Goal: Information Seeking & Learning: Learn about a topic

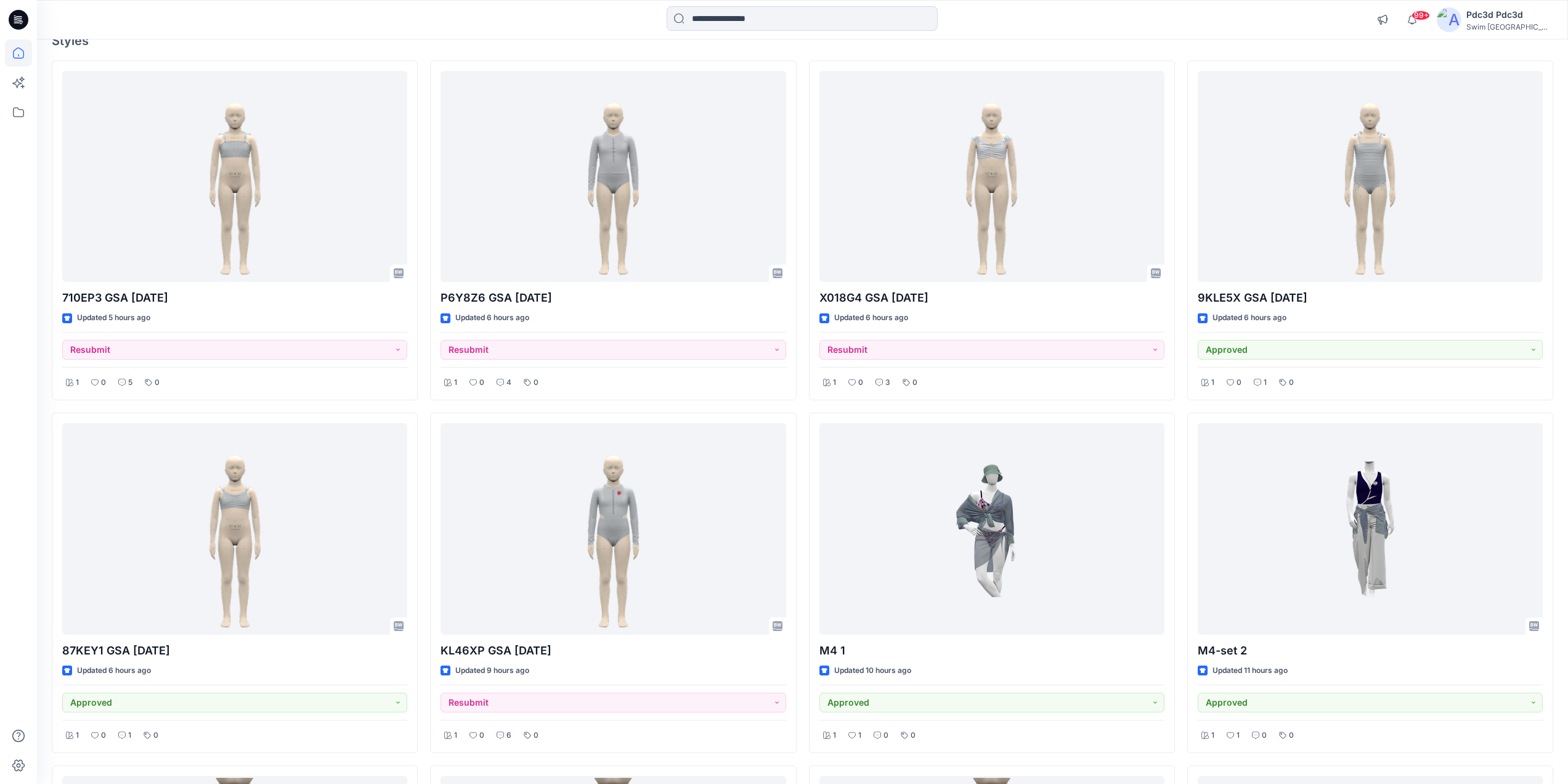
scroll to position [62, 0]
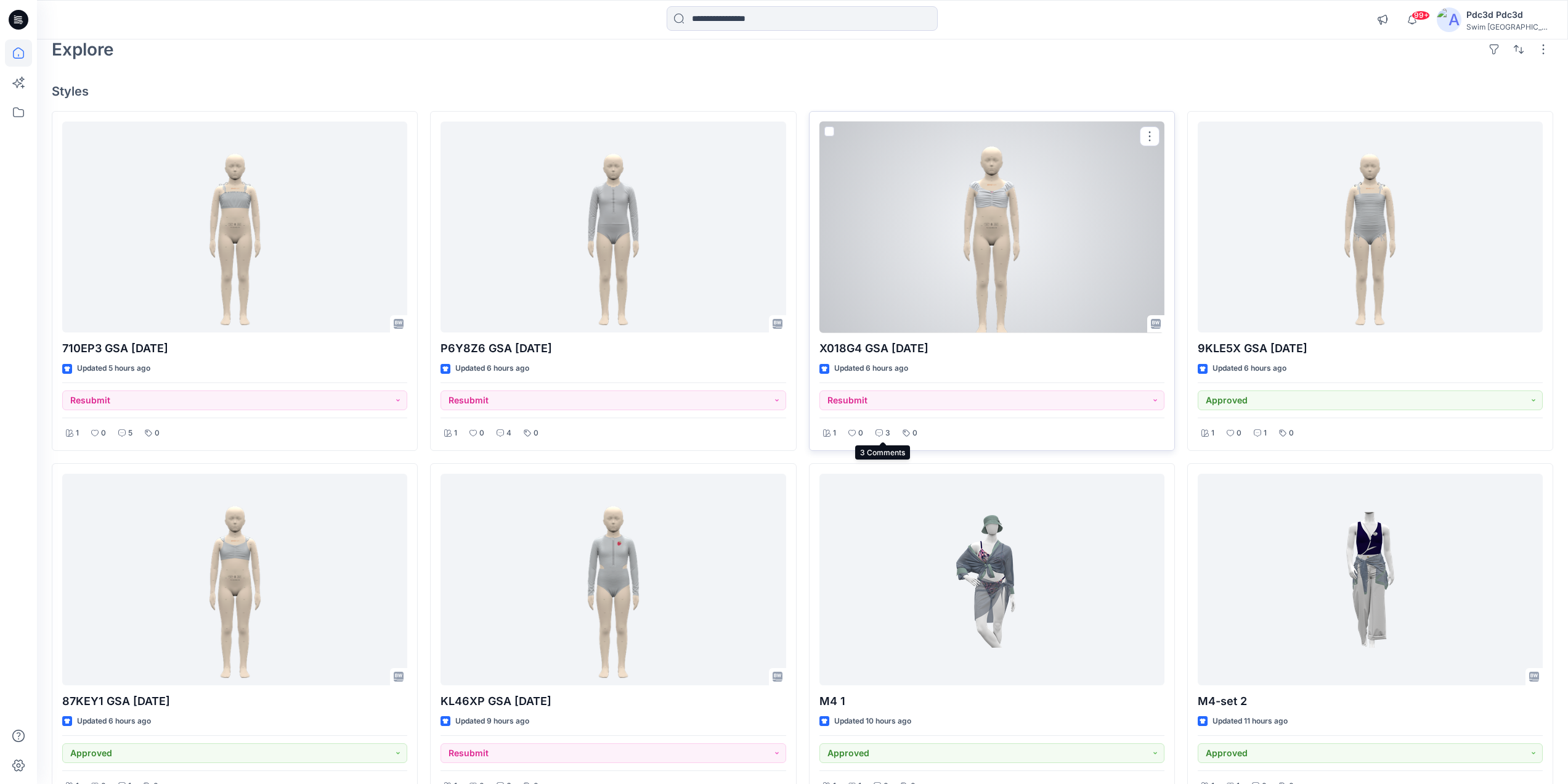
click at [888, 431] on p "3" at bounding box center [888, 433] width 5 height 13
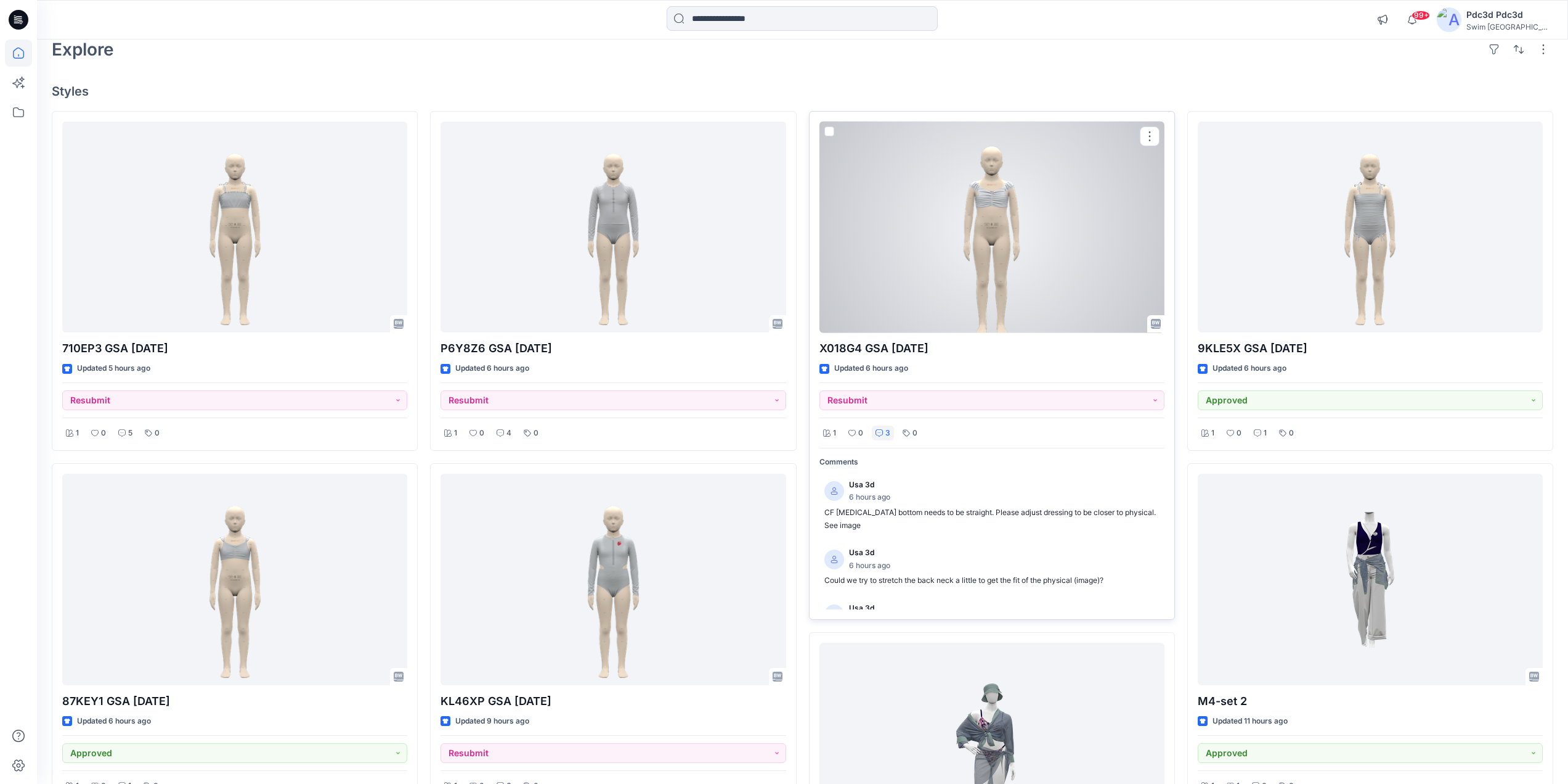
click at [888, 431] on p "3" at bounding box center [888, 433] width 5 height 13
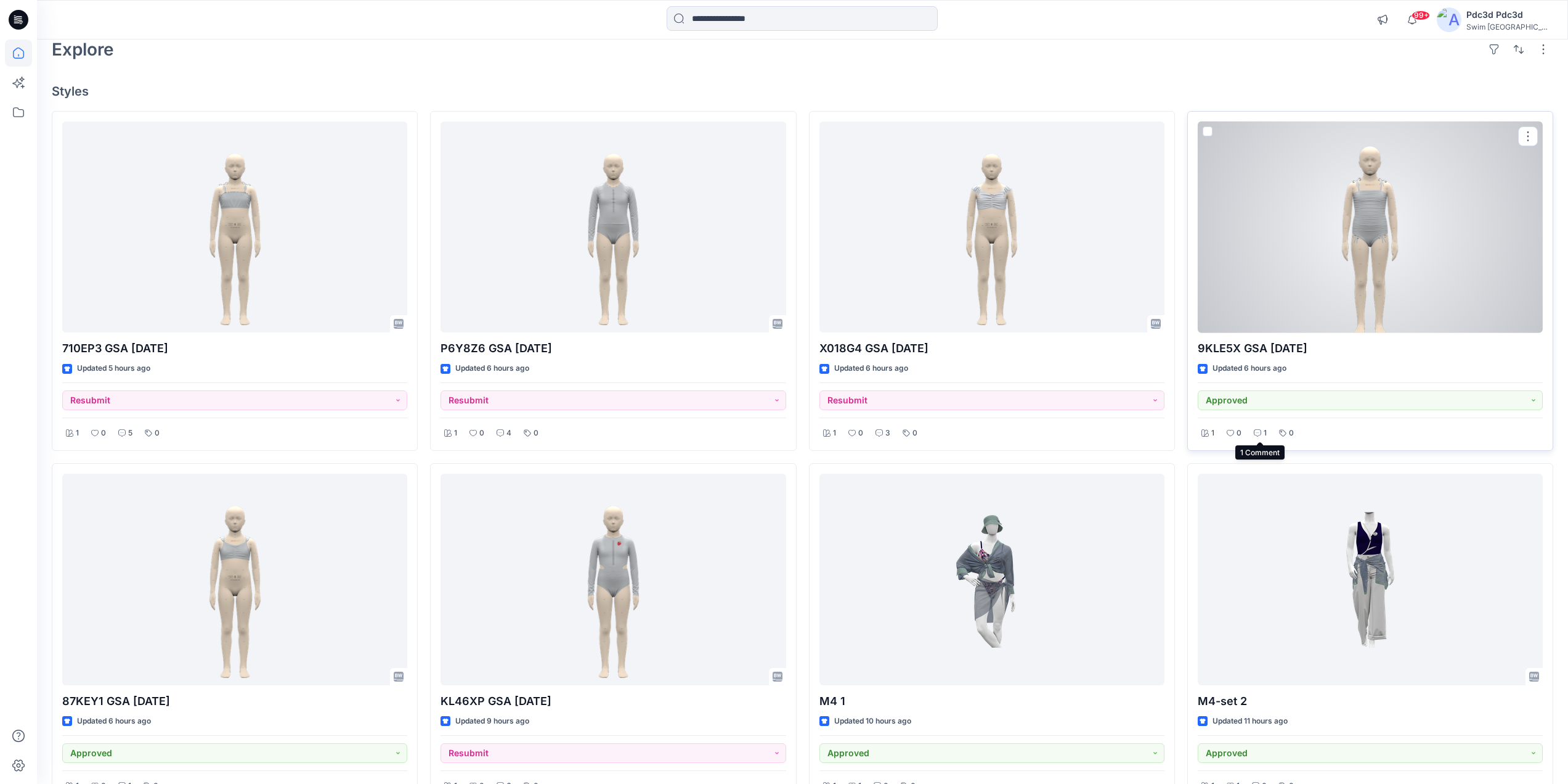
click at [1264, 433] on p "1" at bounding box center [1266, 433] width 3 height 13
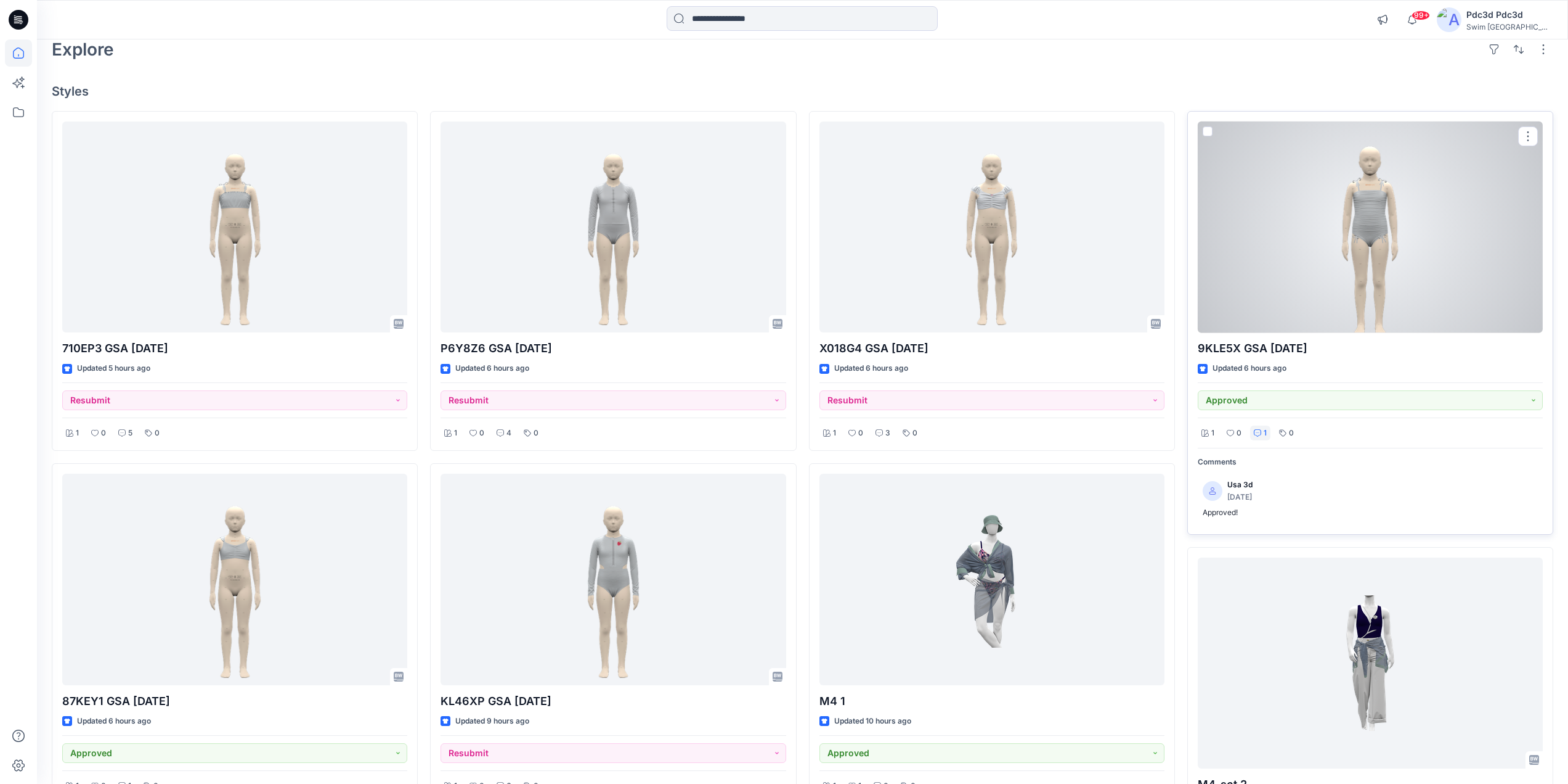
click at [1264, 433] on p "1" at bounding box center [1266, 433] width 3 height 13
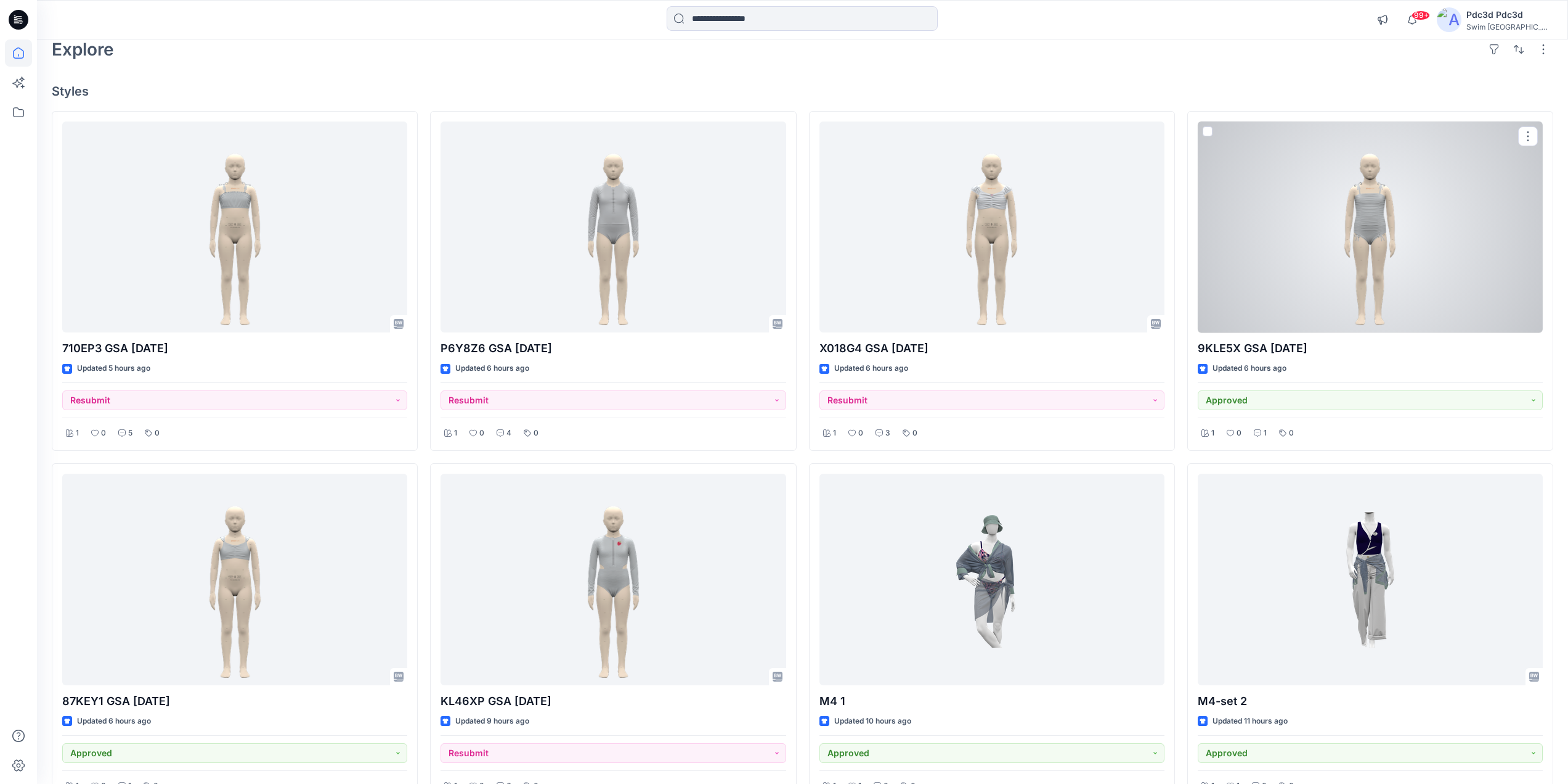
drag, startPoint x: 1343, startPoint y: 237, endPoint x: 1291, endPoint y: 220, distance: 54.7
click at [1290, 220] on div at bounding box center [1370, 226] width 345 height 212
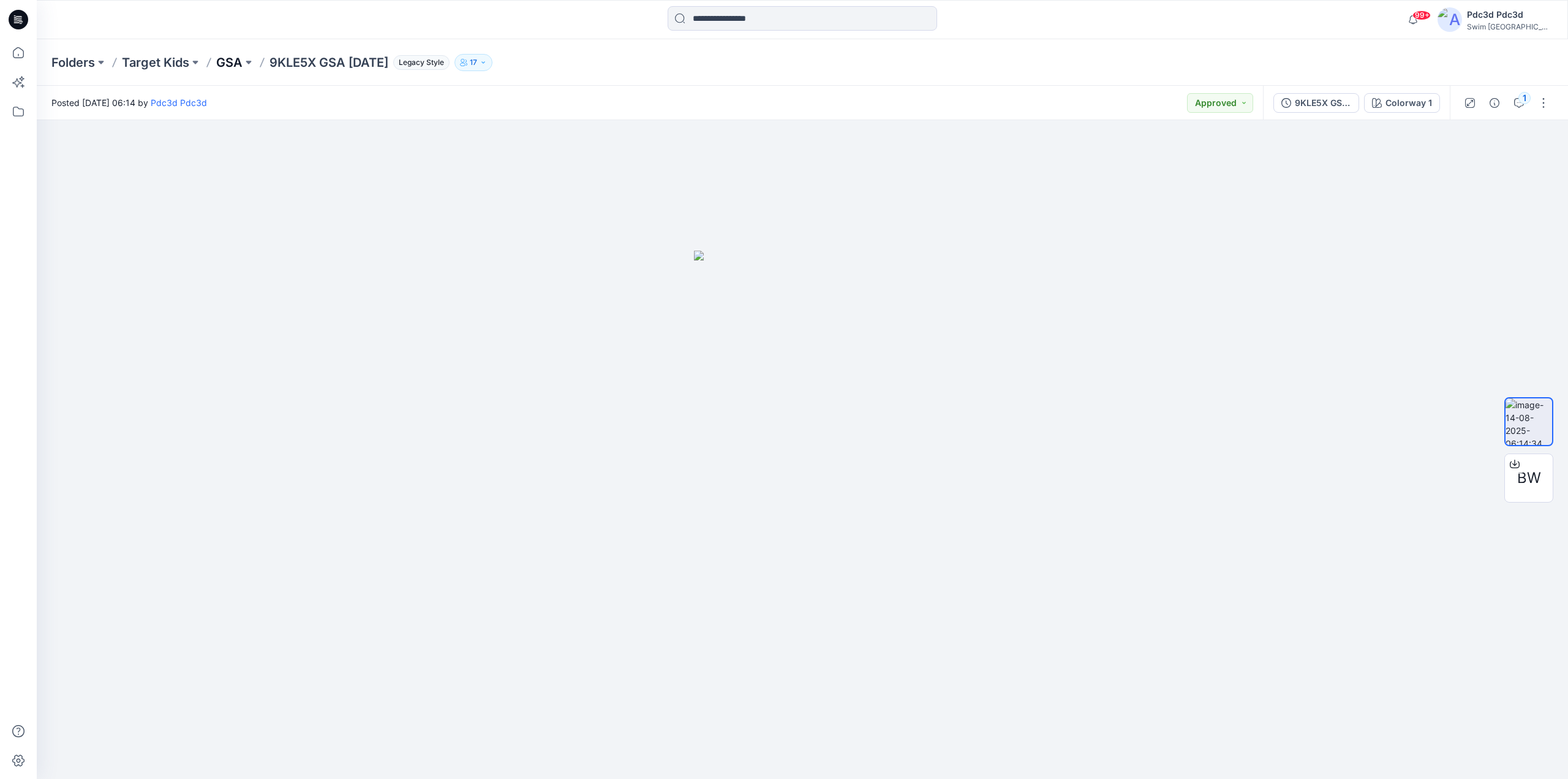
click at [229, 64] on p "GSA" at bounding box center [229, 62] width 26 height 17
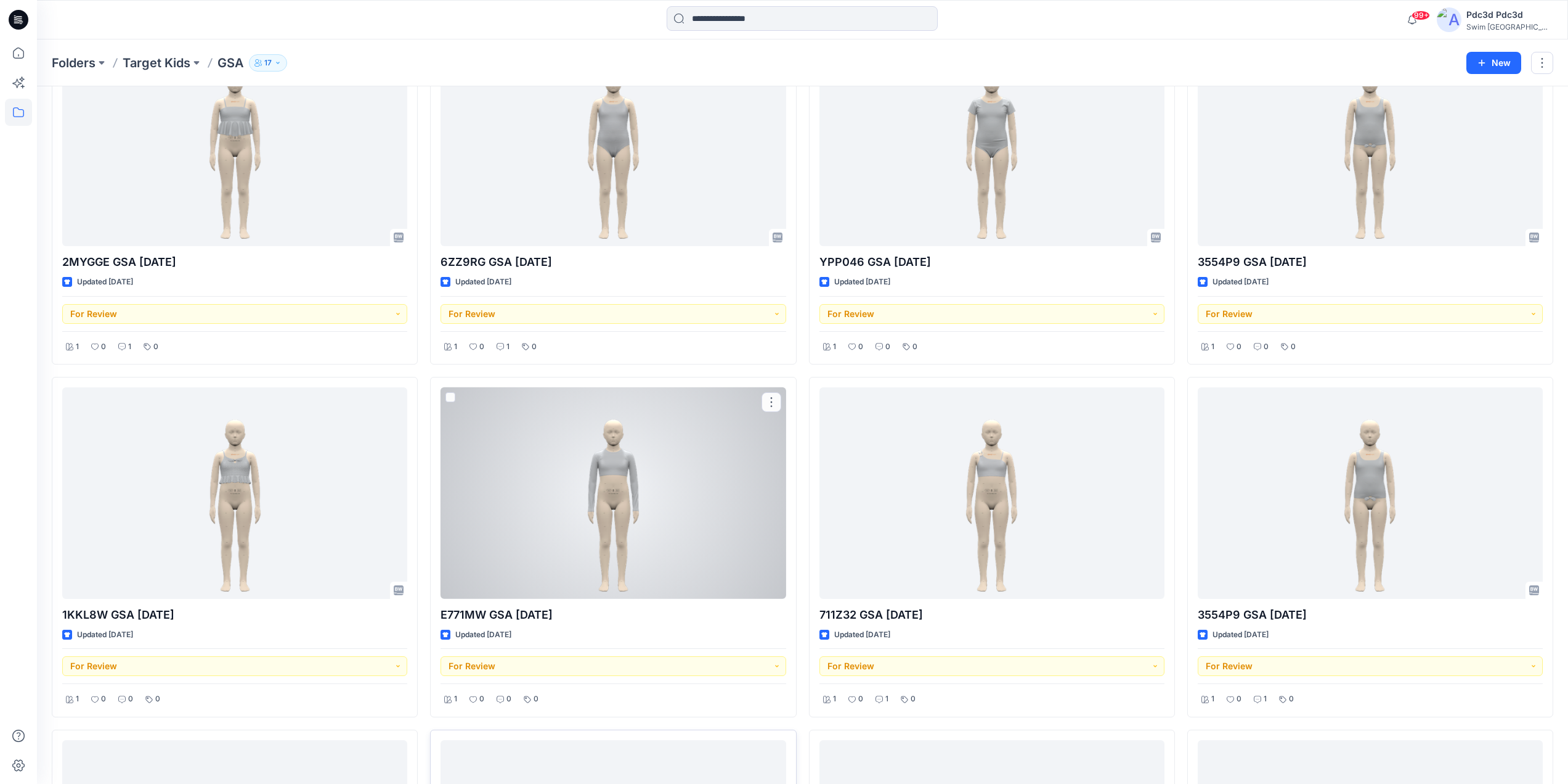
scroll to position [1517, 0]
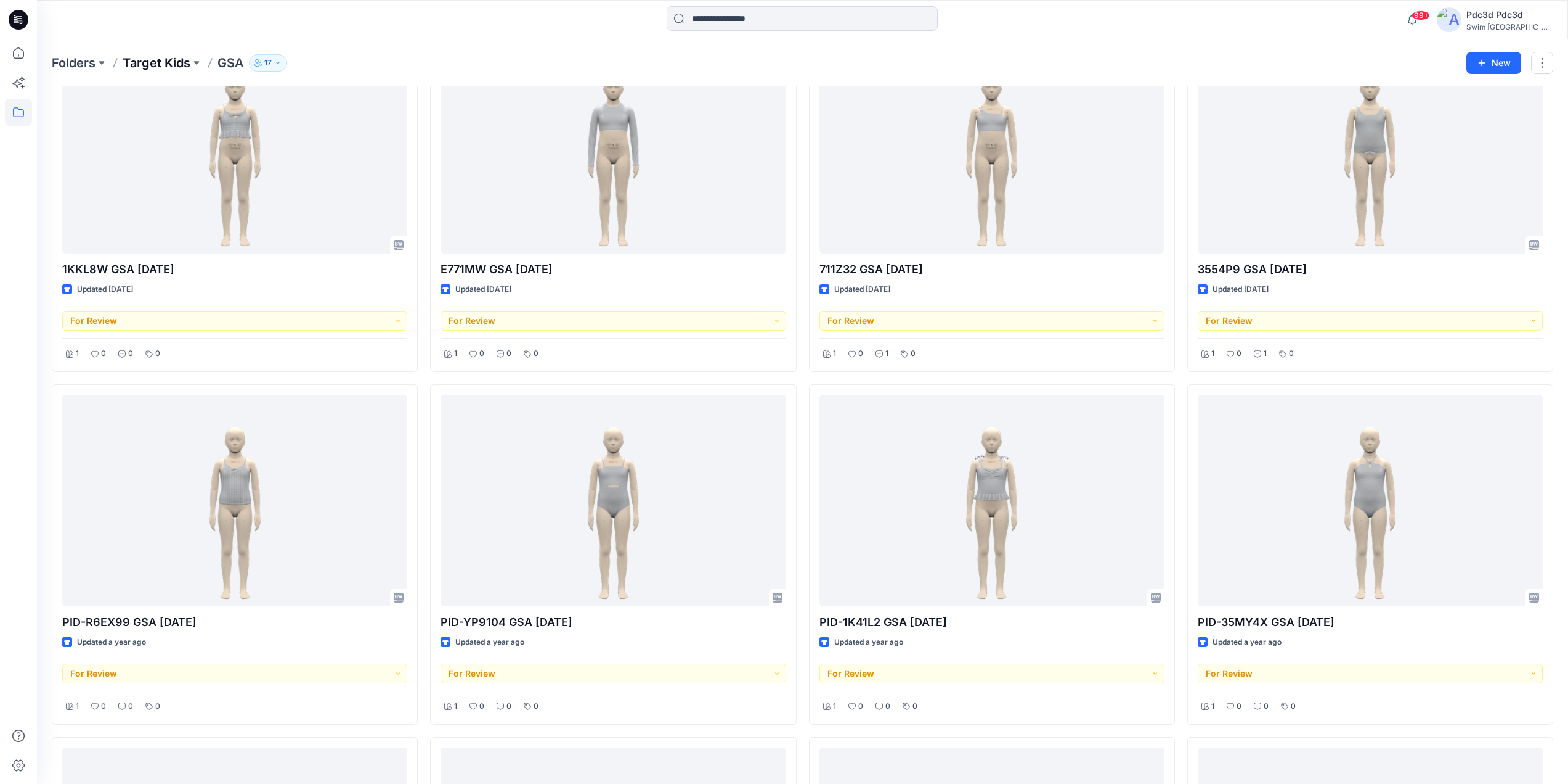
click at [149, 63] on p "Target Kids" at bounding box center [157, 63] width 68 height 17
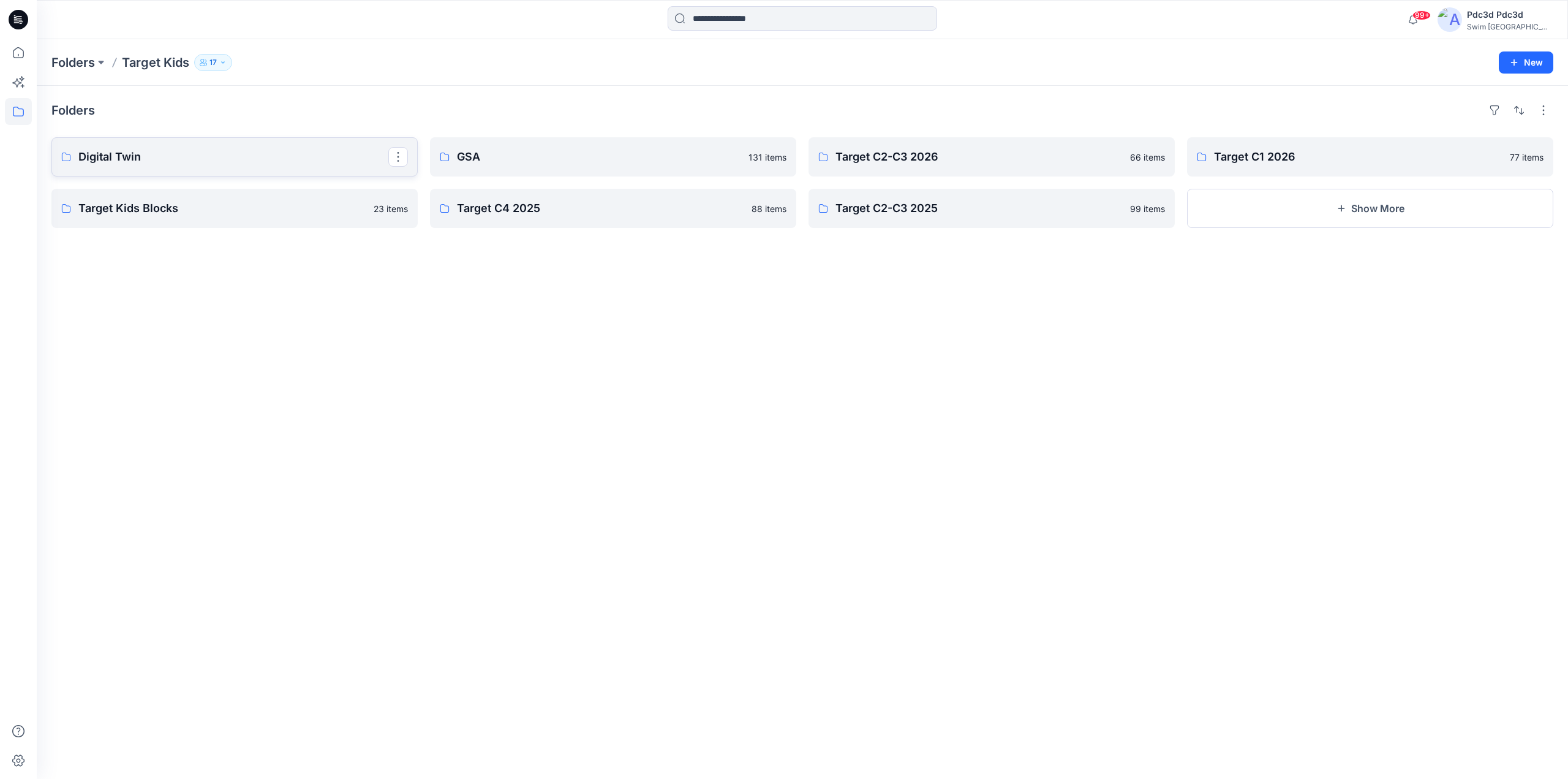
click at [145, 155] on p "Digital Twin" at bounding box center [234, 157] width 310 height 17
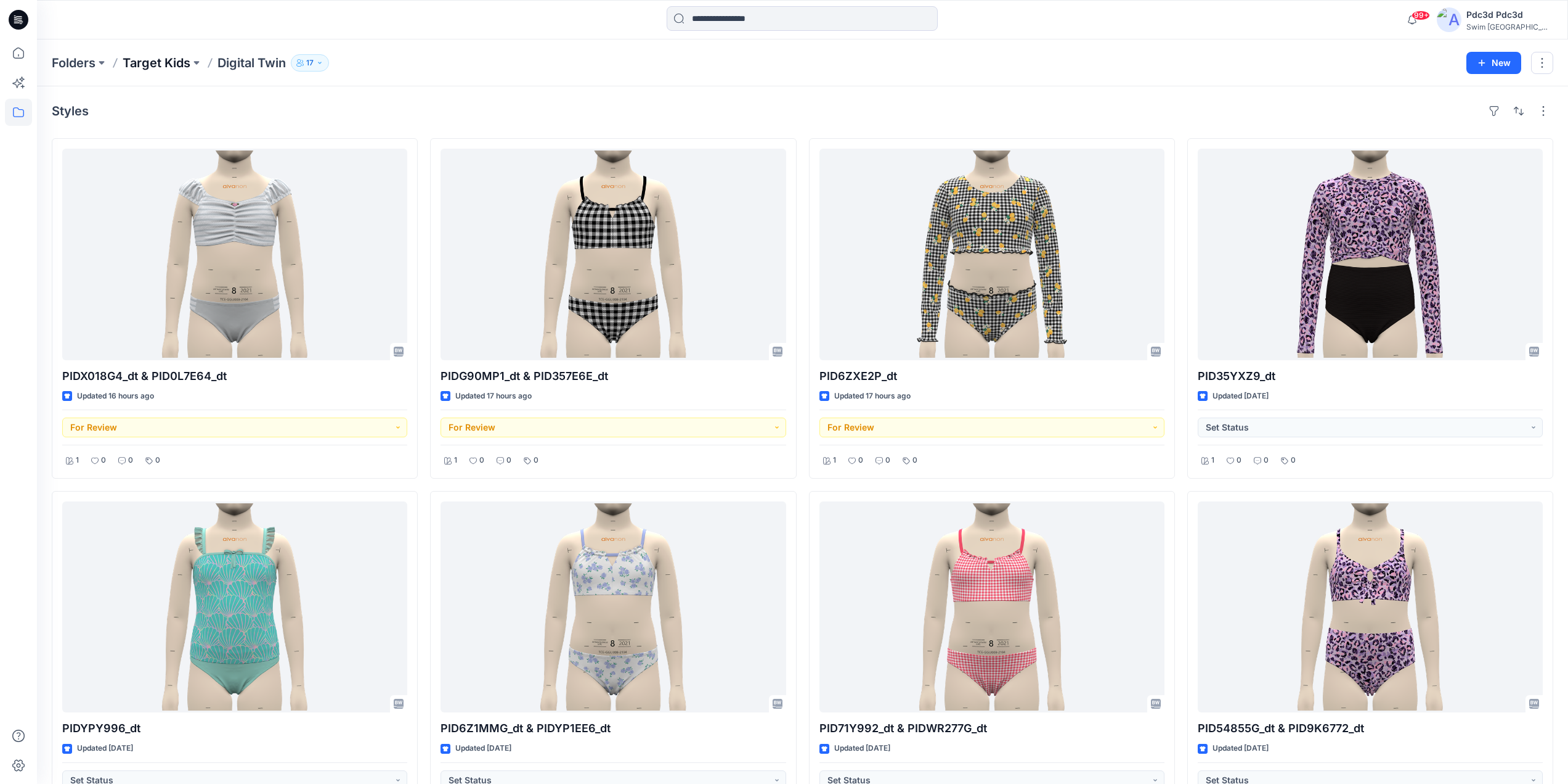
click at [160, 62] on p "Target Kids" at bounding box center [157, 63] width 68 height 17
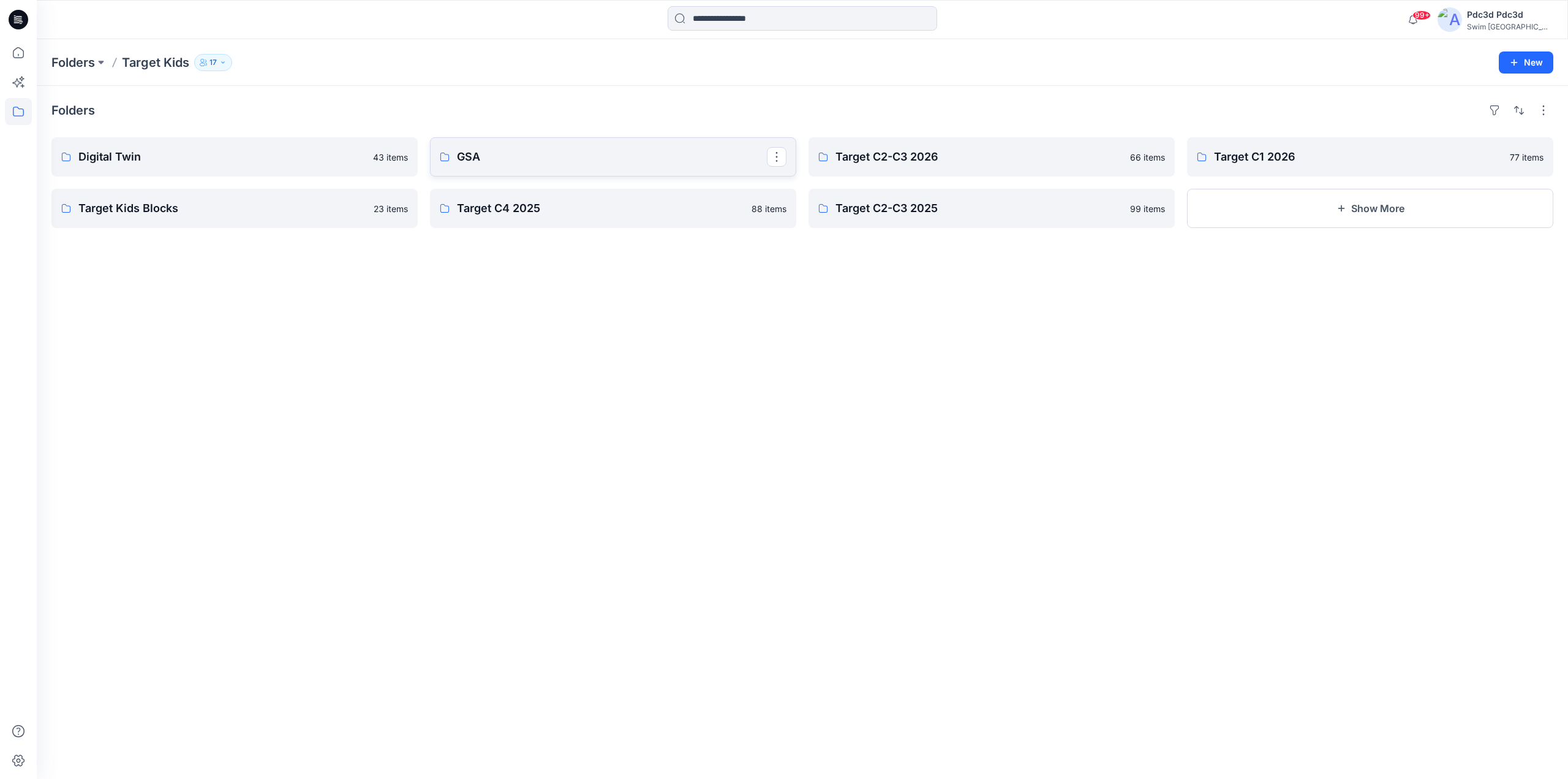
click at [454, 168] on link "GSA" at bounding box center [613, 157] width 366 height 39
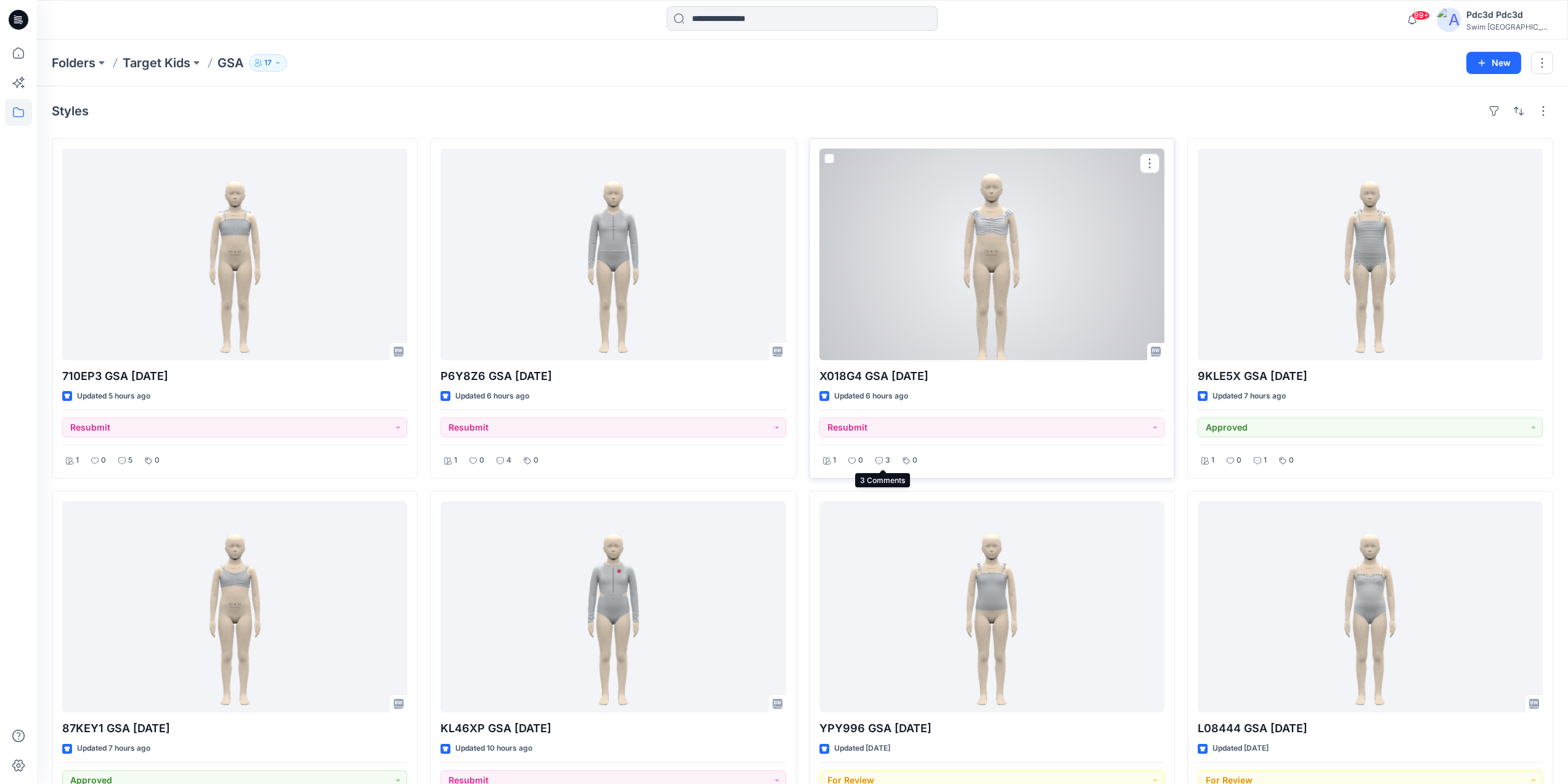
click at [892, 461] on div "3" at bounding box center [882, 460] width 22 height 16
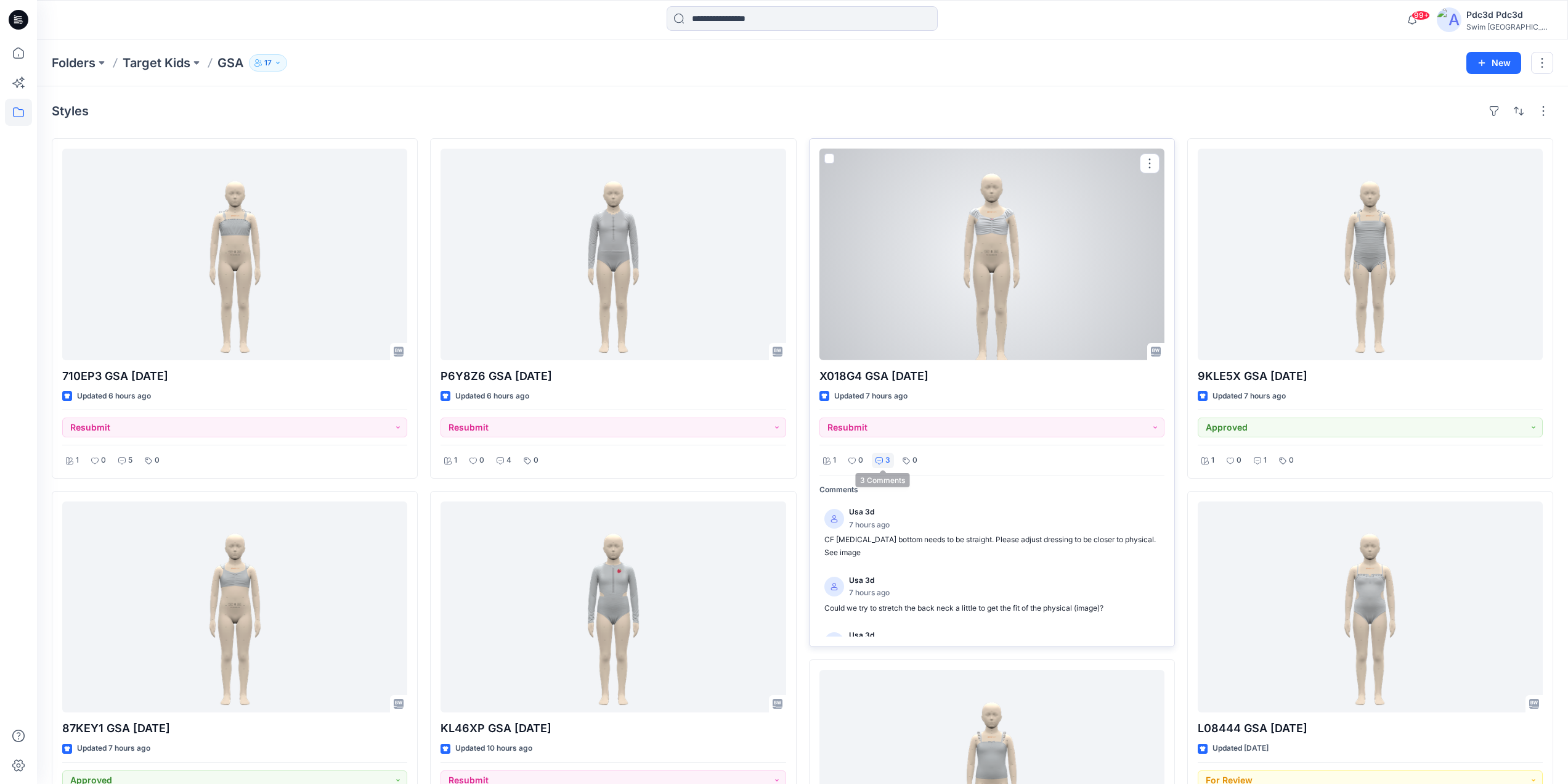
click at [885, 456] on p "3" at bounding box center [888, 460] width 5 height 13
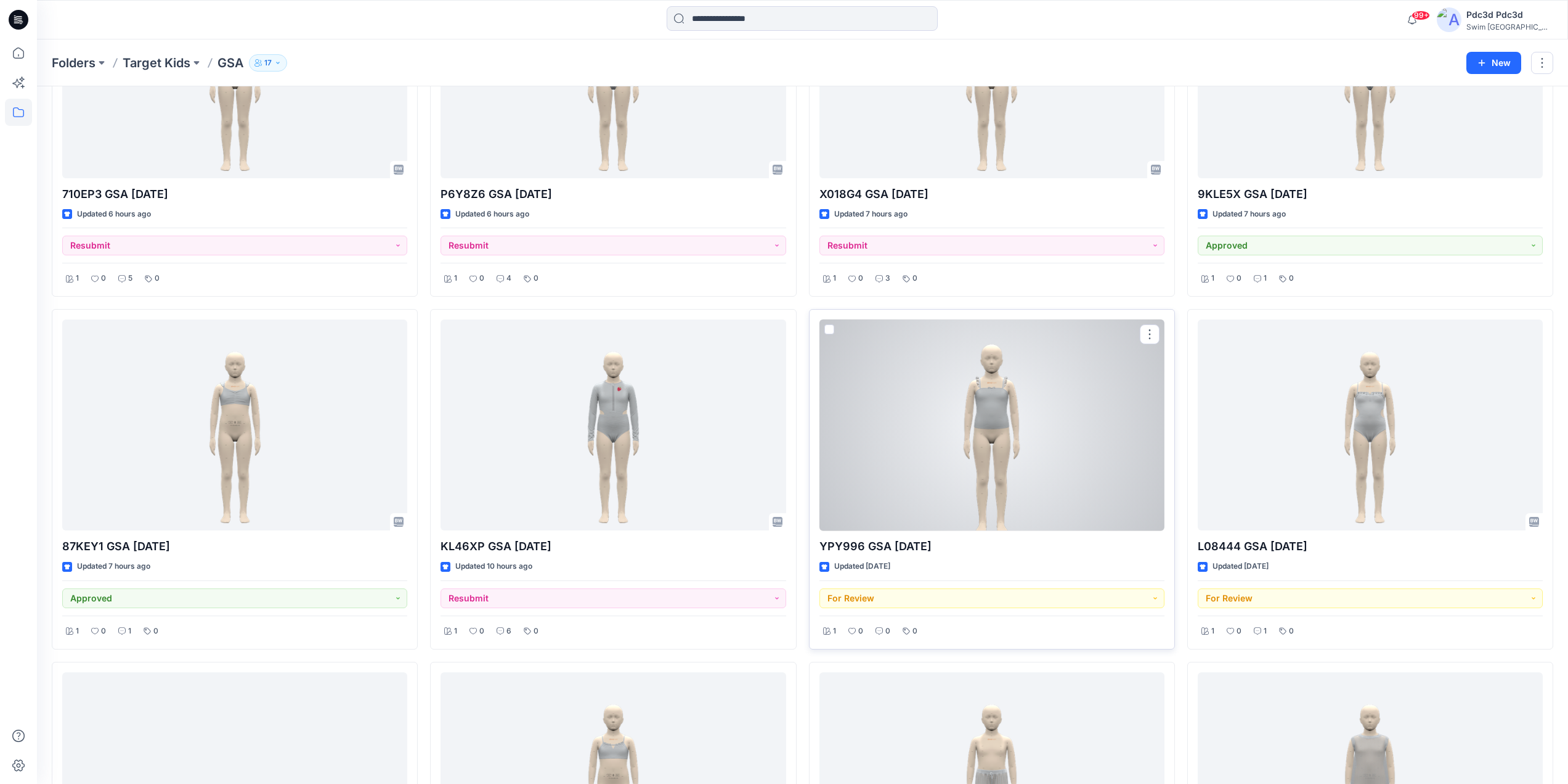
scroll to position [185, 0]
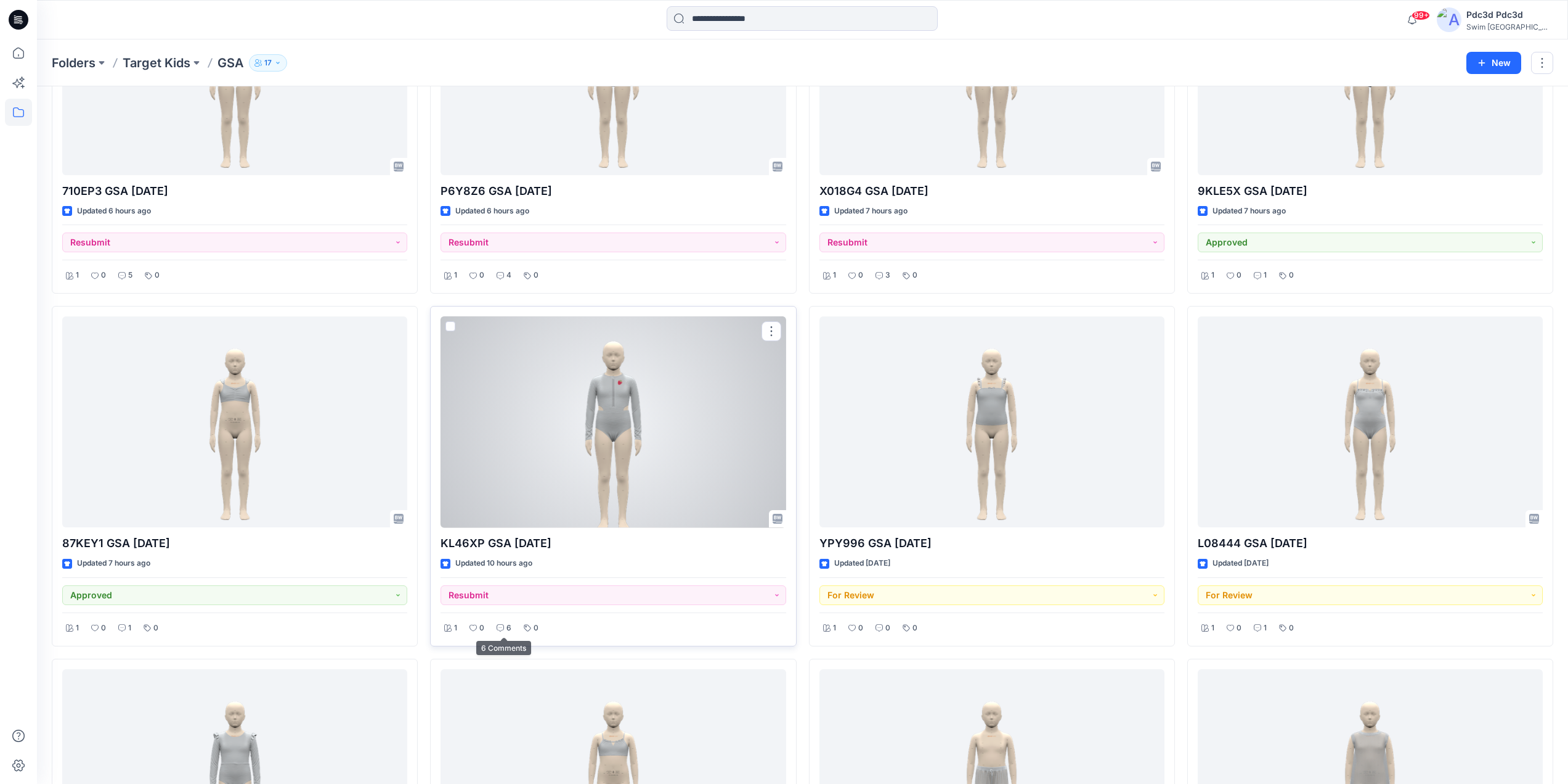
click at [507, 627] on p "6" at bounding box center [509, 627] width 5 height 13
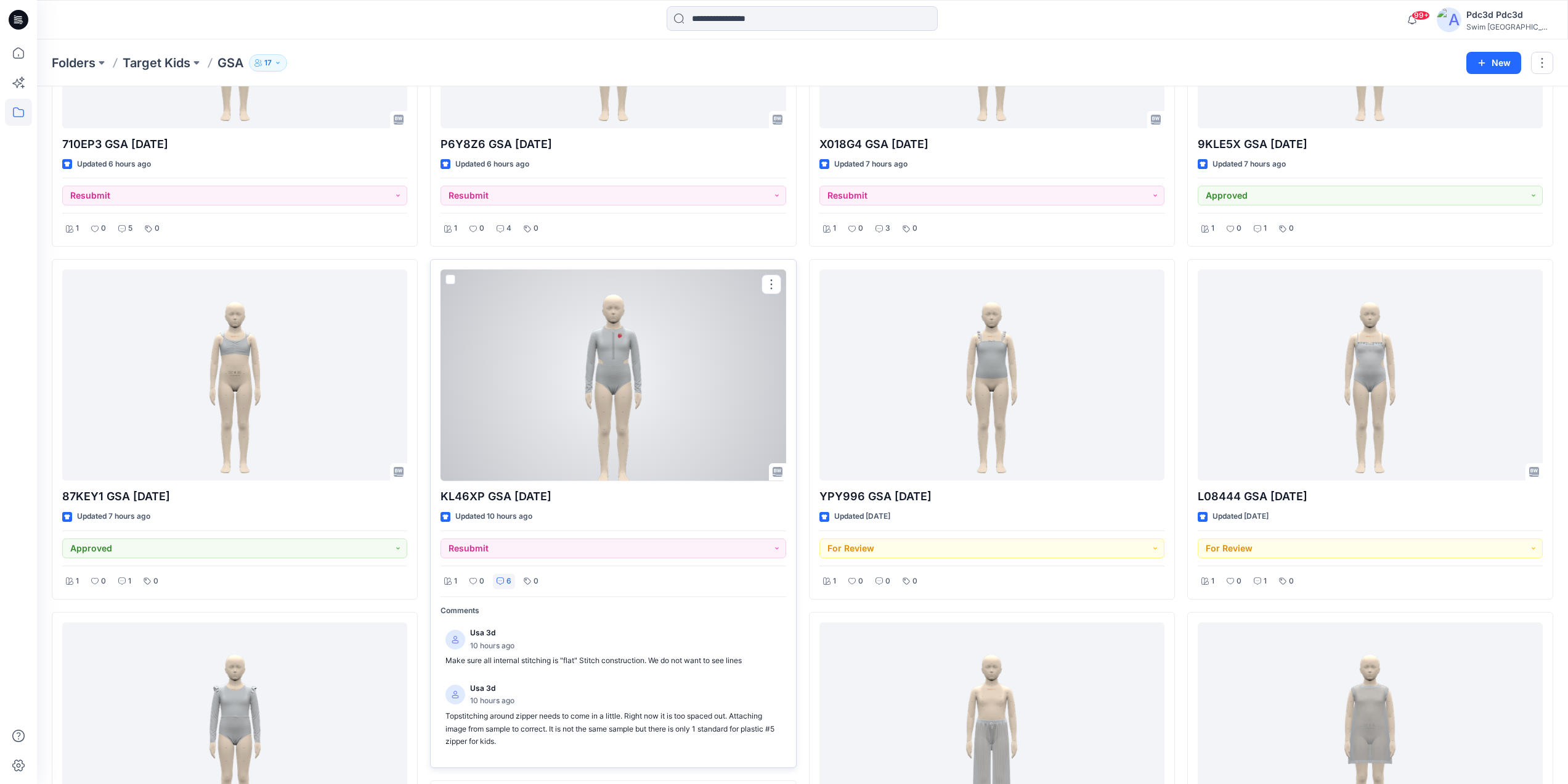
scroll to position [247, 0]
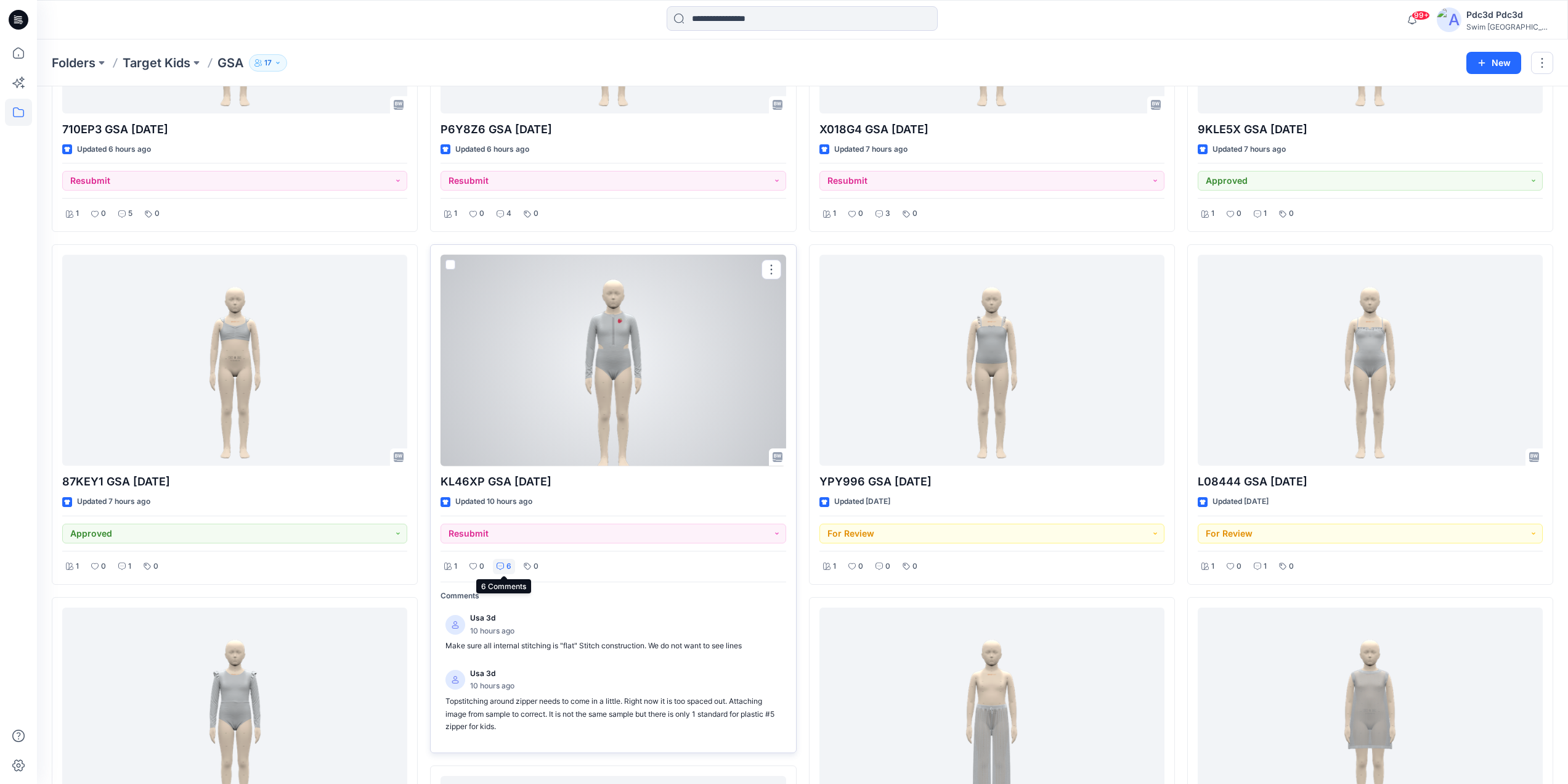
click at [501, 564] on icon at bounding box center [500, 565] width 7 height 7
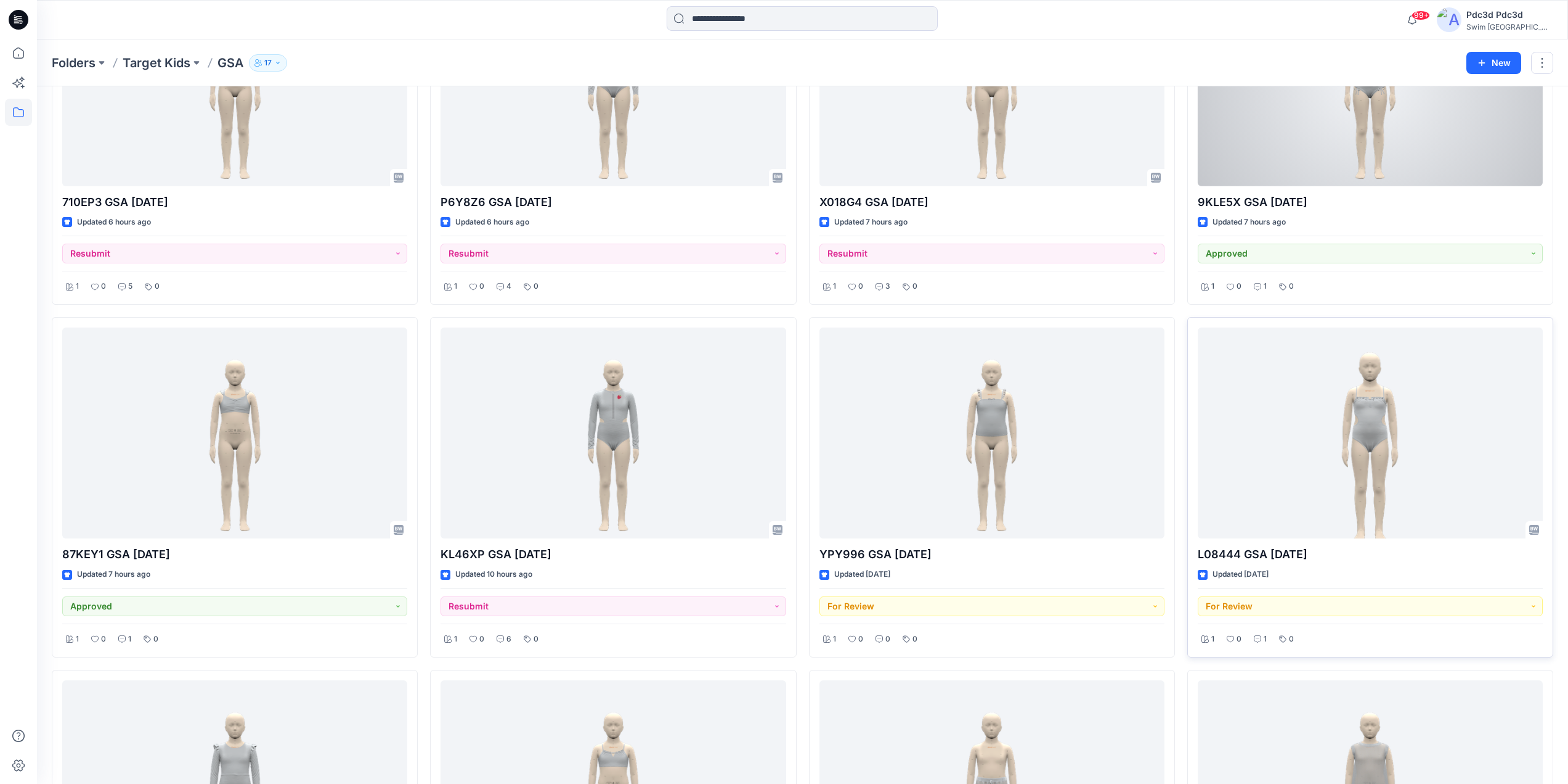
scroll to position [185, 0]
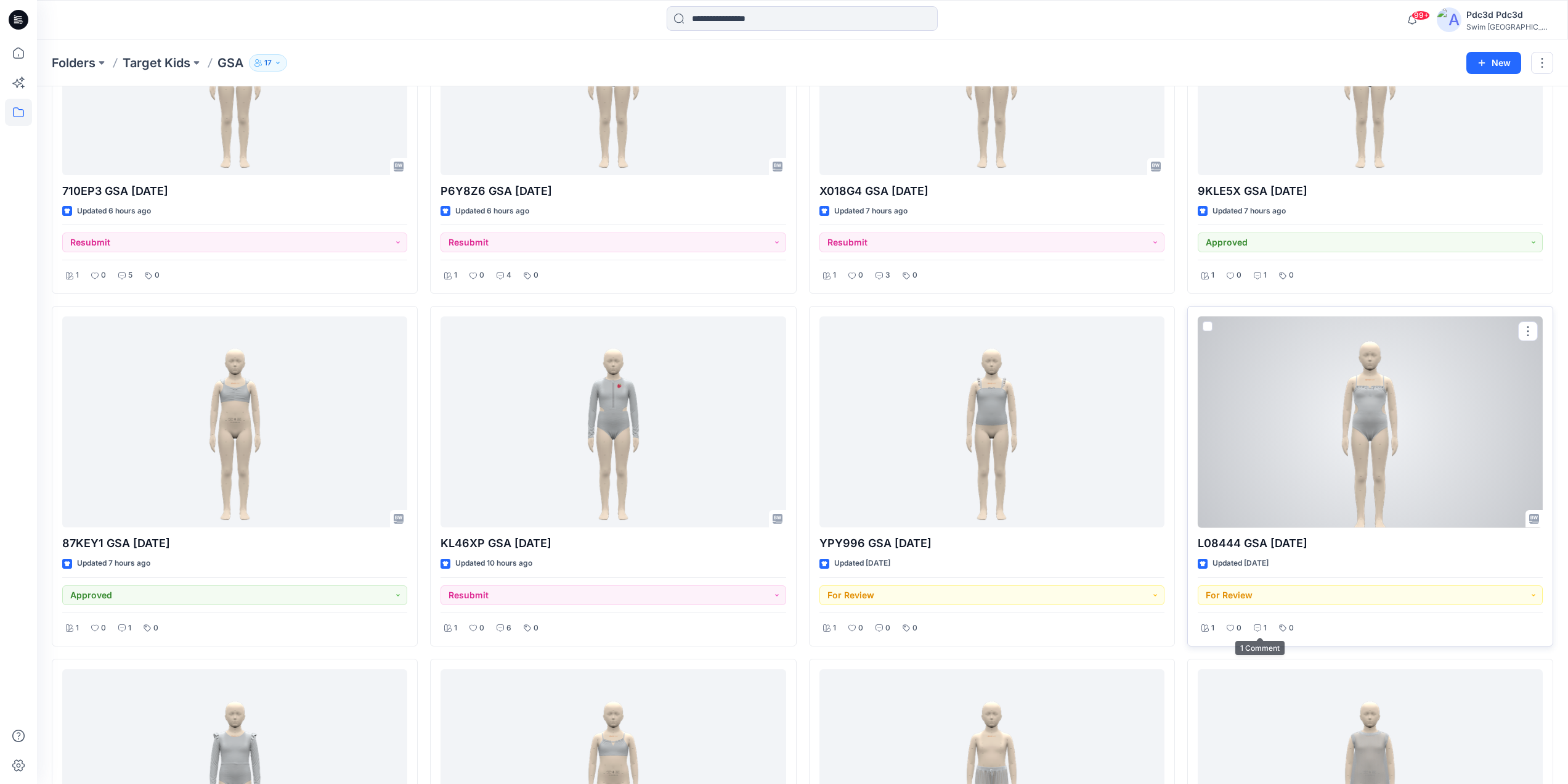
click at [1267, 630] on div "1" at bounding box center [1260, 628] width 20 height 16
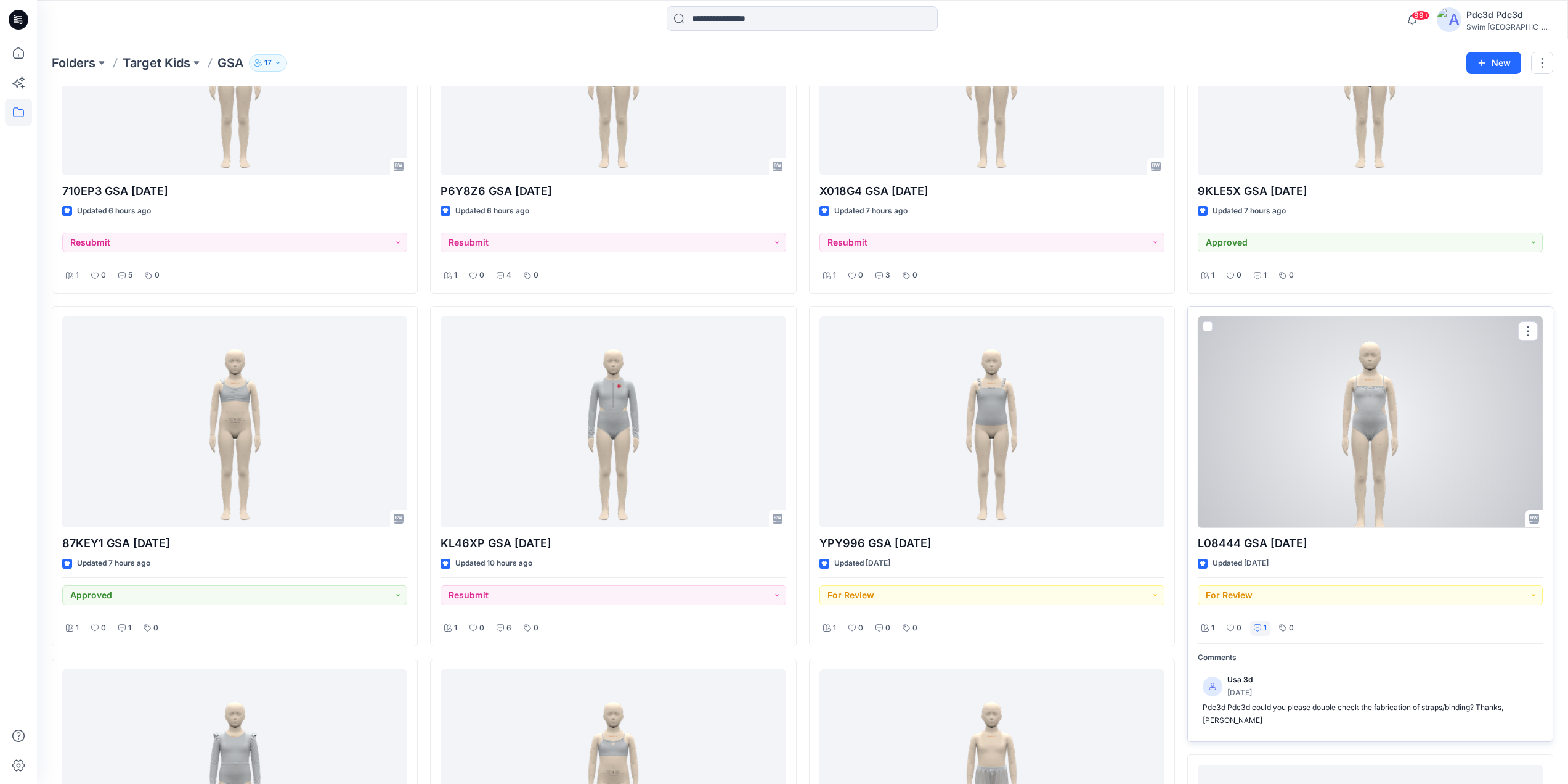
click at [1266, 630] on p "1" at bounding box center [1266, 627] width 3 height 13
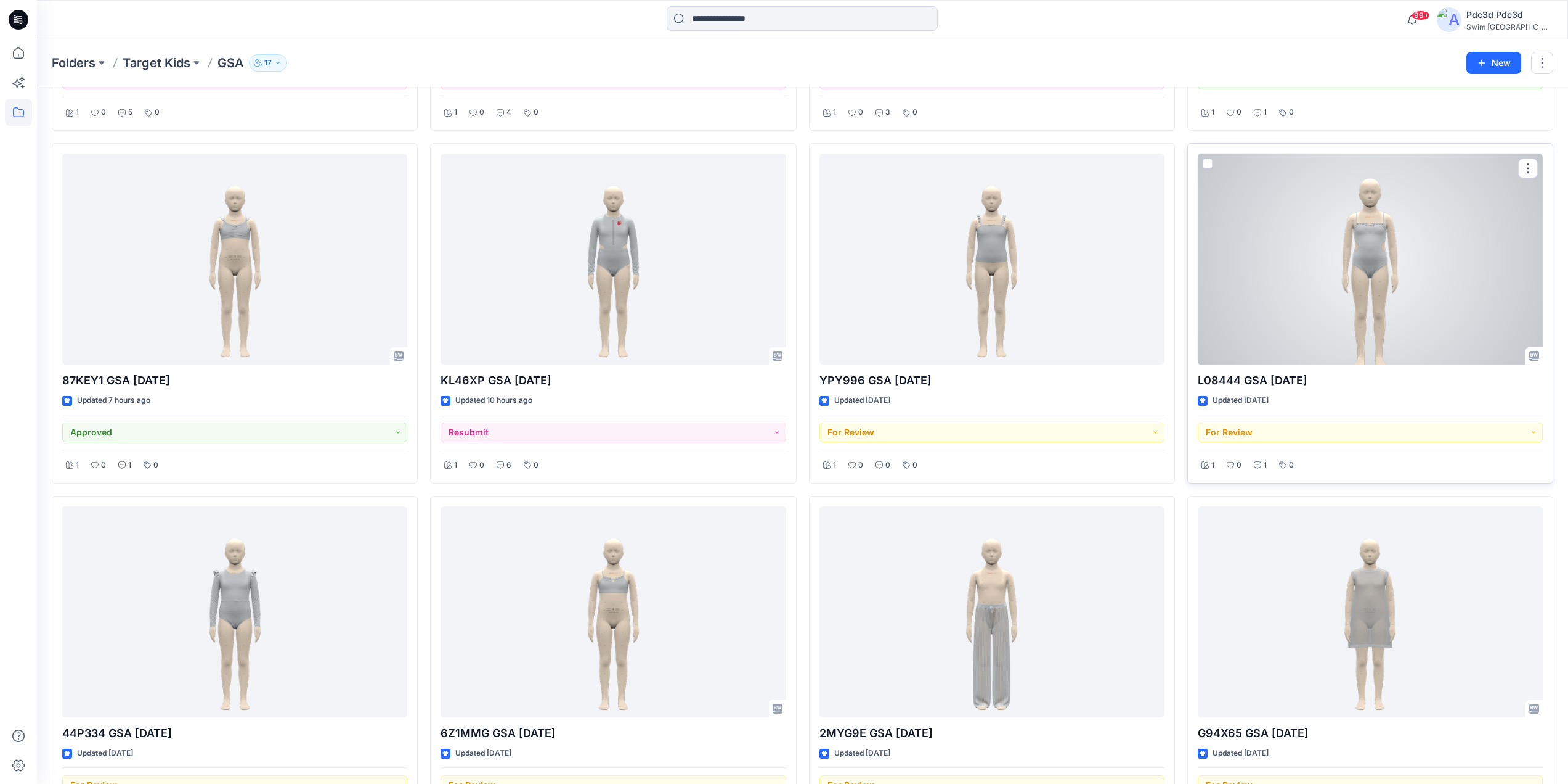
scroll to position [370, 0]
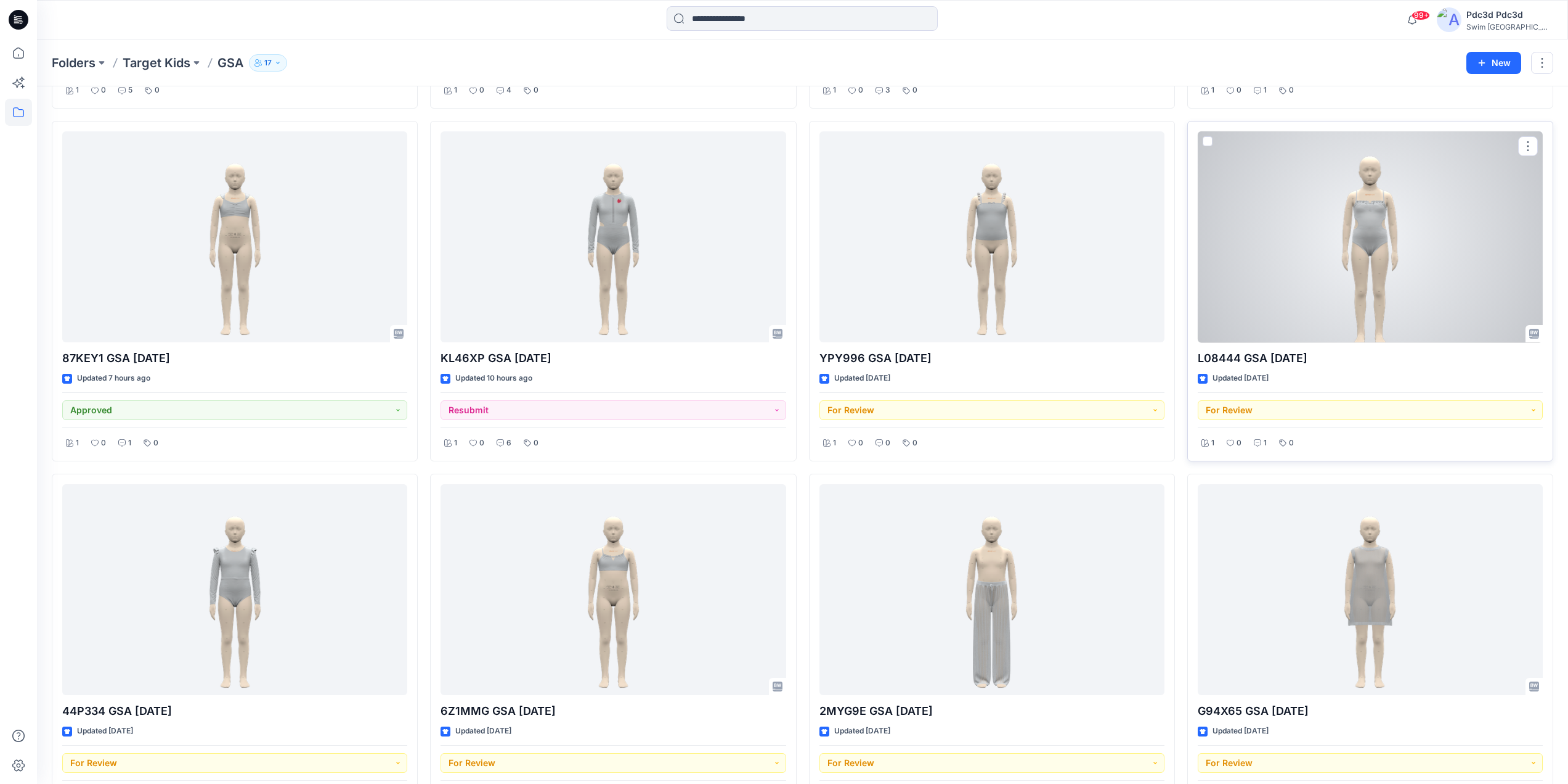
click at [1332, 237] on div at bounding box center [1370, 237] width 345 height 212
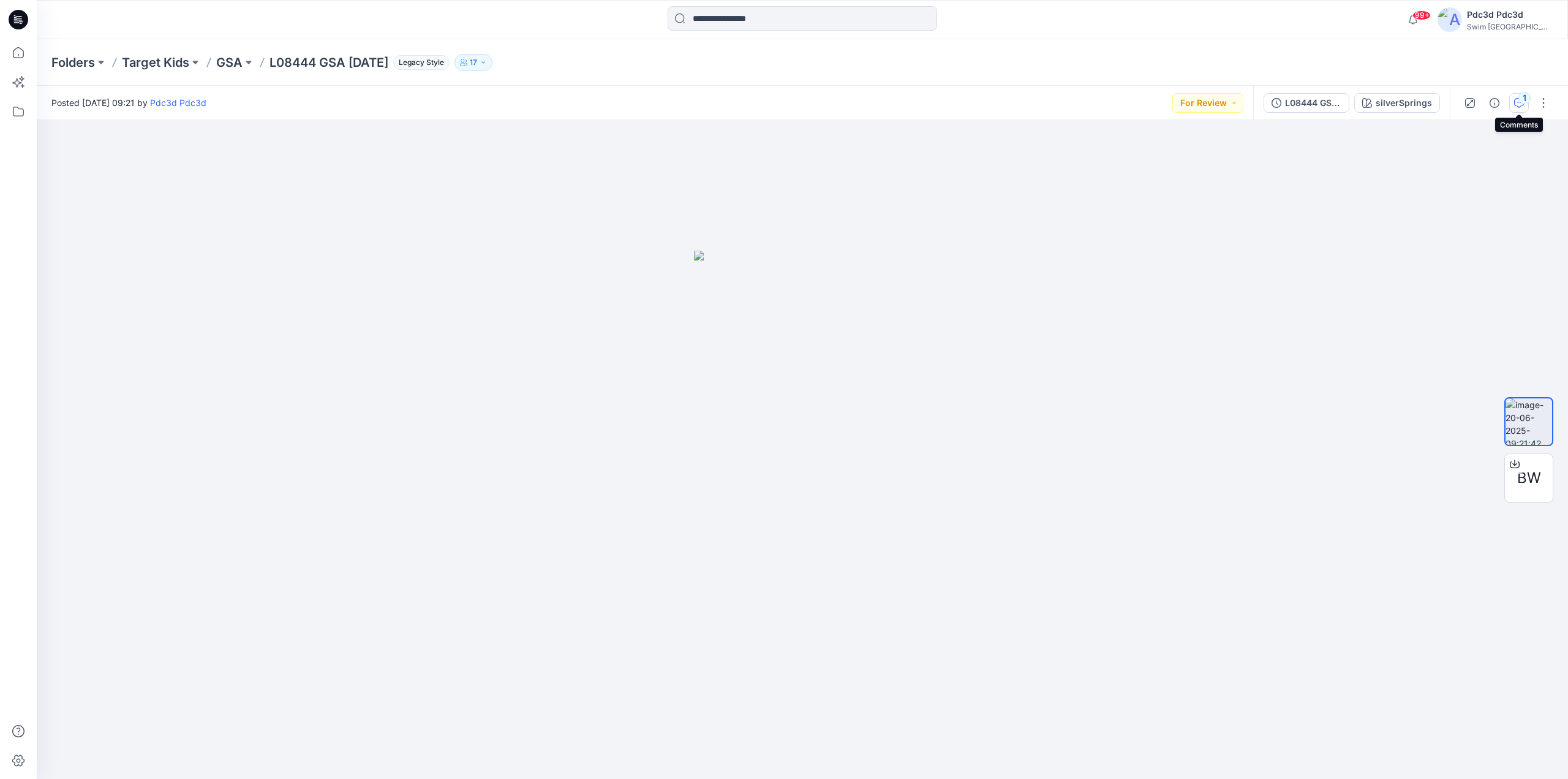
click at [1518, 103] on icon "button" at bounding box center [1519, 102] width 10 height 10
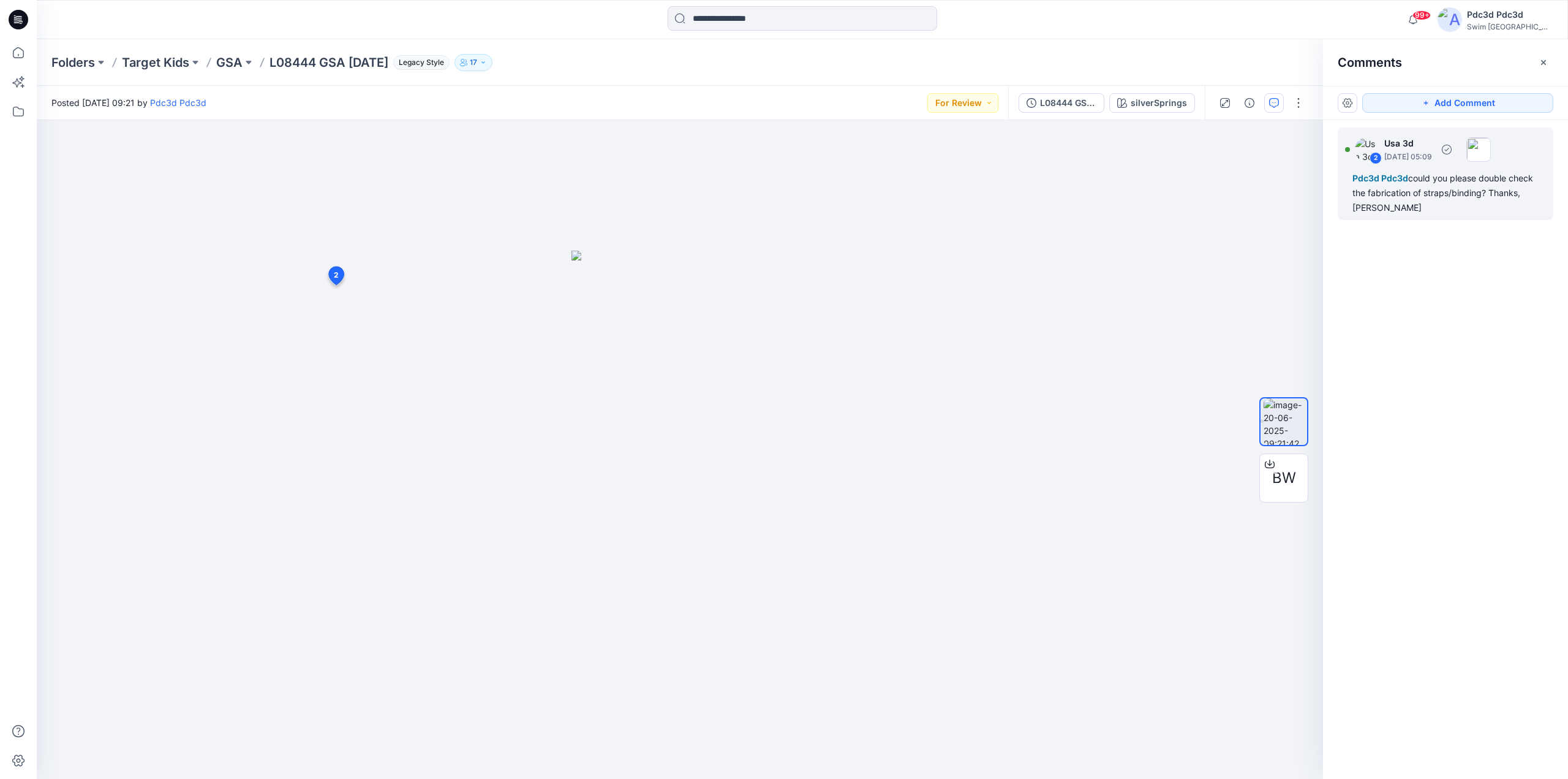
click at [1435, 200] on div "Pdc3d Pdc3d could you please double check the fabrication of straps/binding? Th…" at bounding box center [1445, 192] width 186 height 44
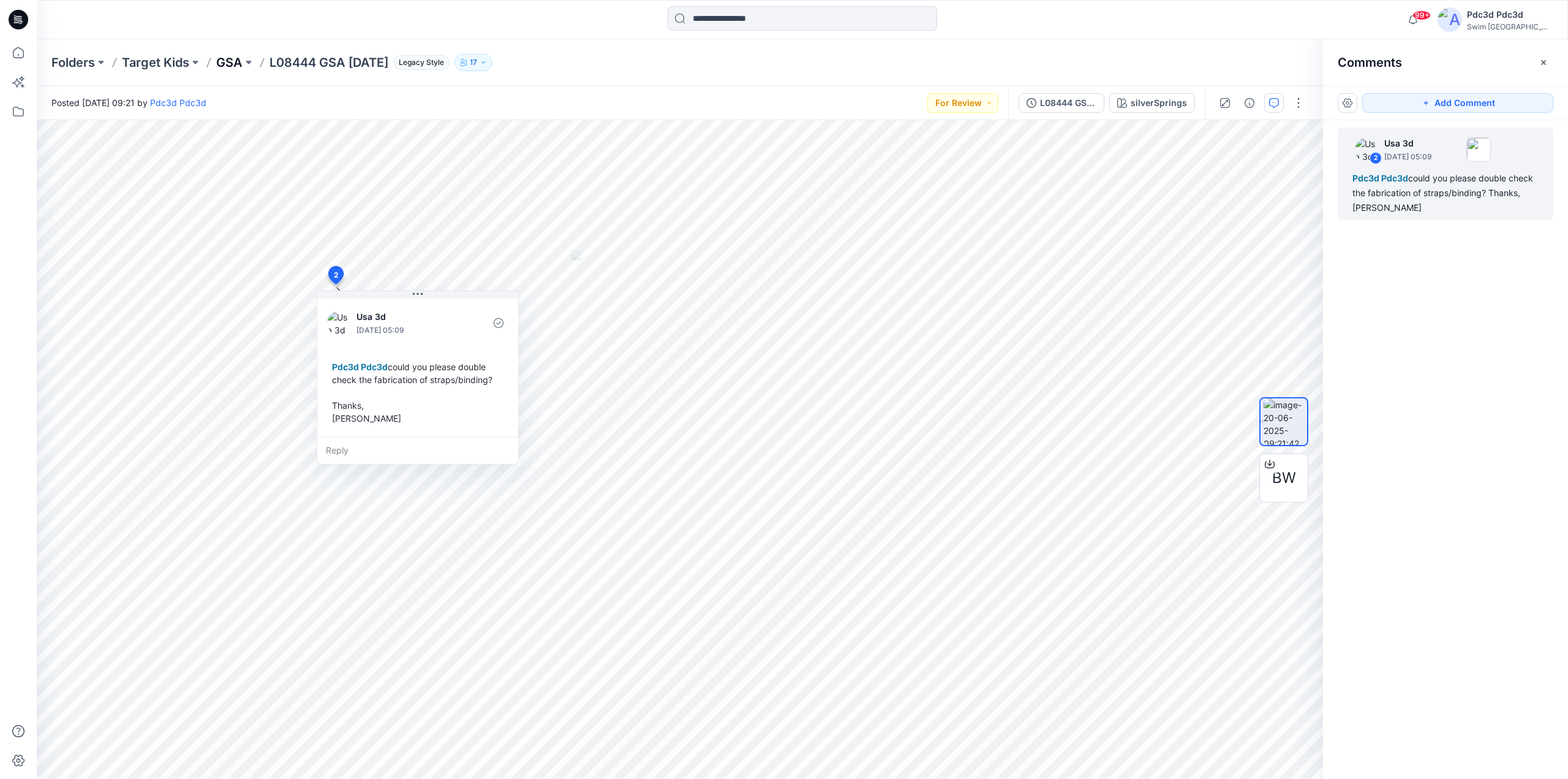
click at [241, 66] on p "GSA" at bounding box center [229, 62] width 26 height 17
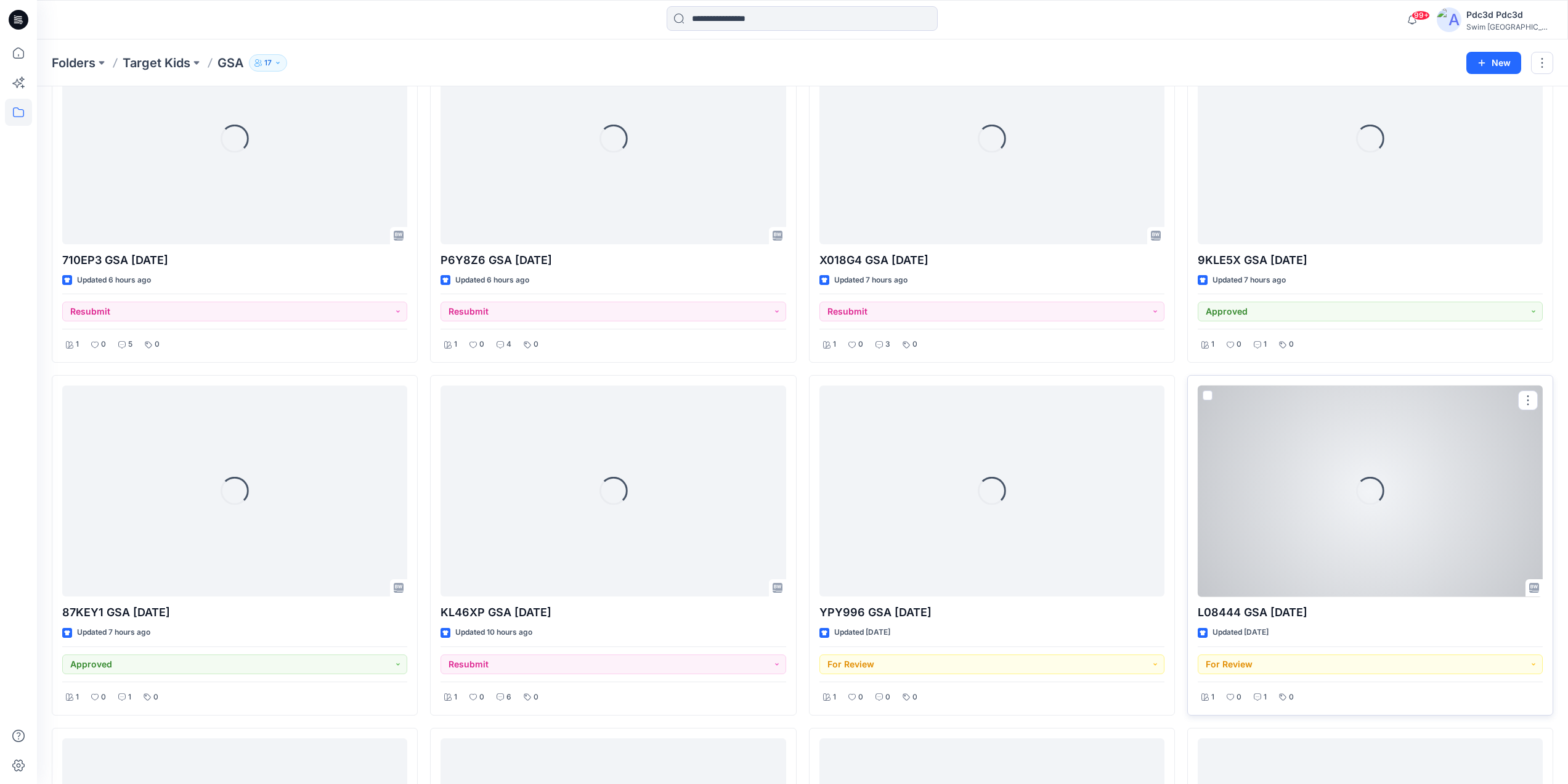
scroll to position [124, 0]
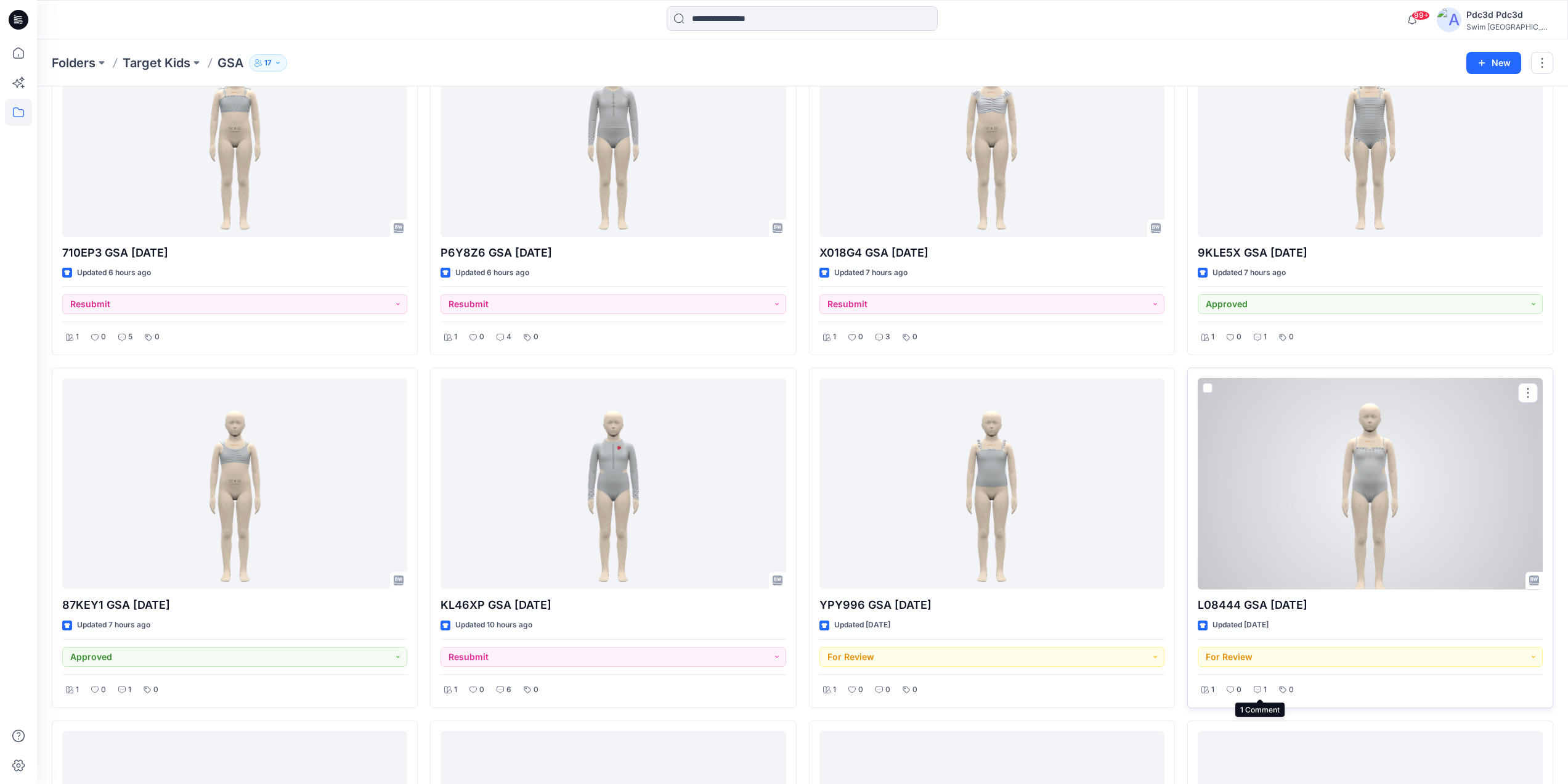
click at [1262, 693] on div "1" at bounding box center [1260, 690] width 20 height 16
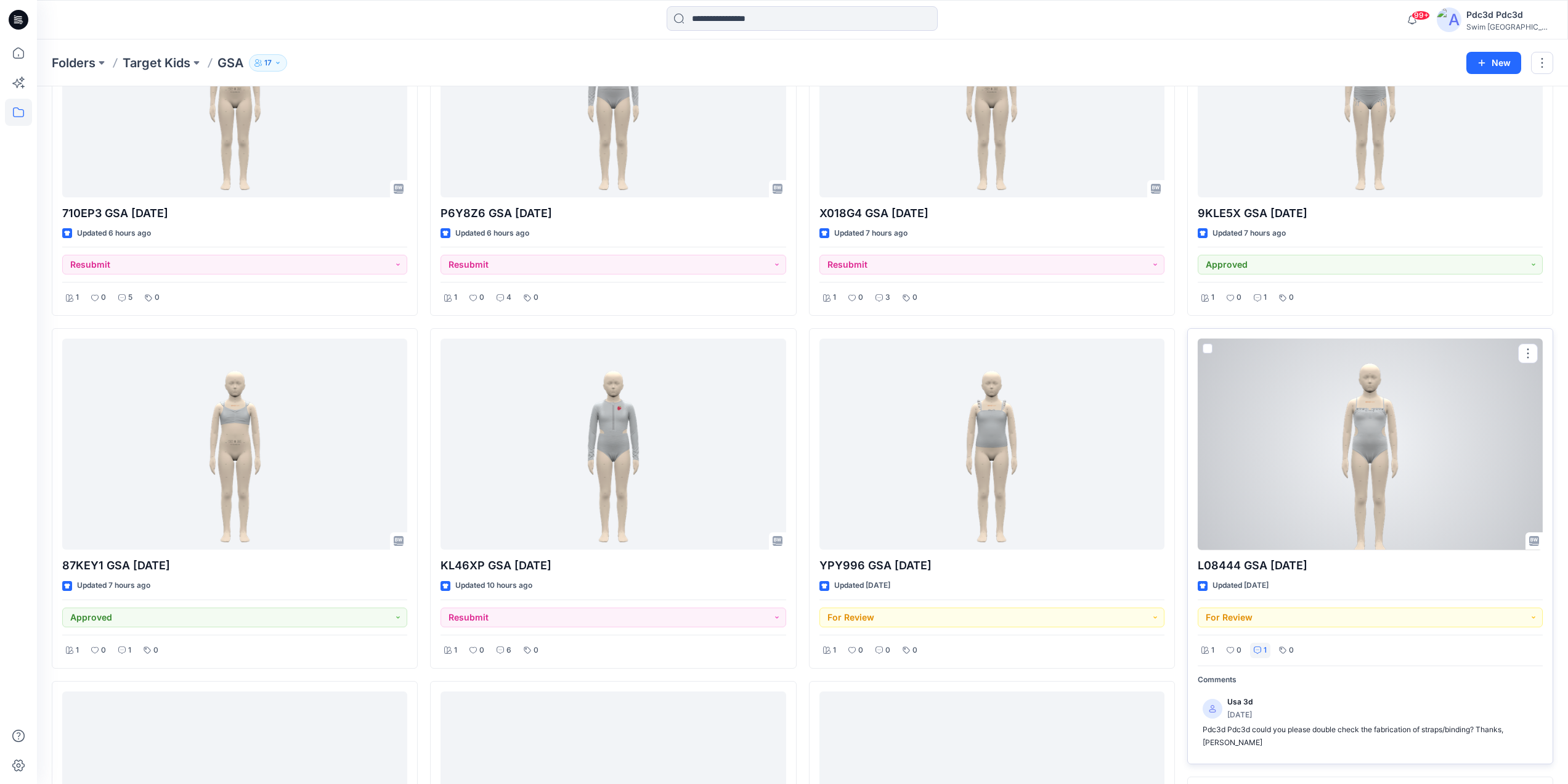
scroll to position [247, 0]
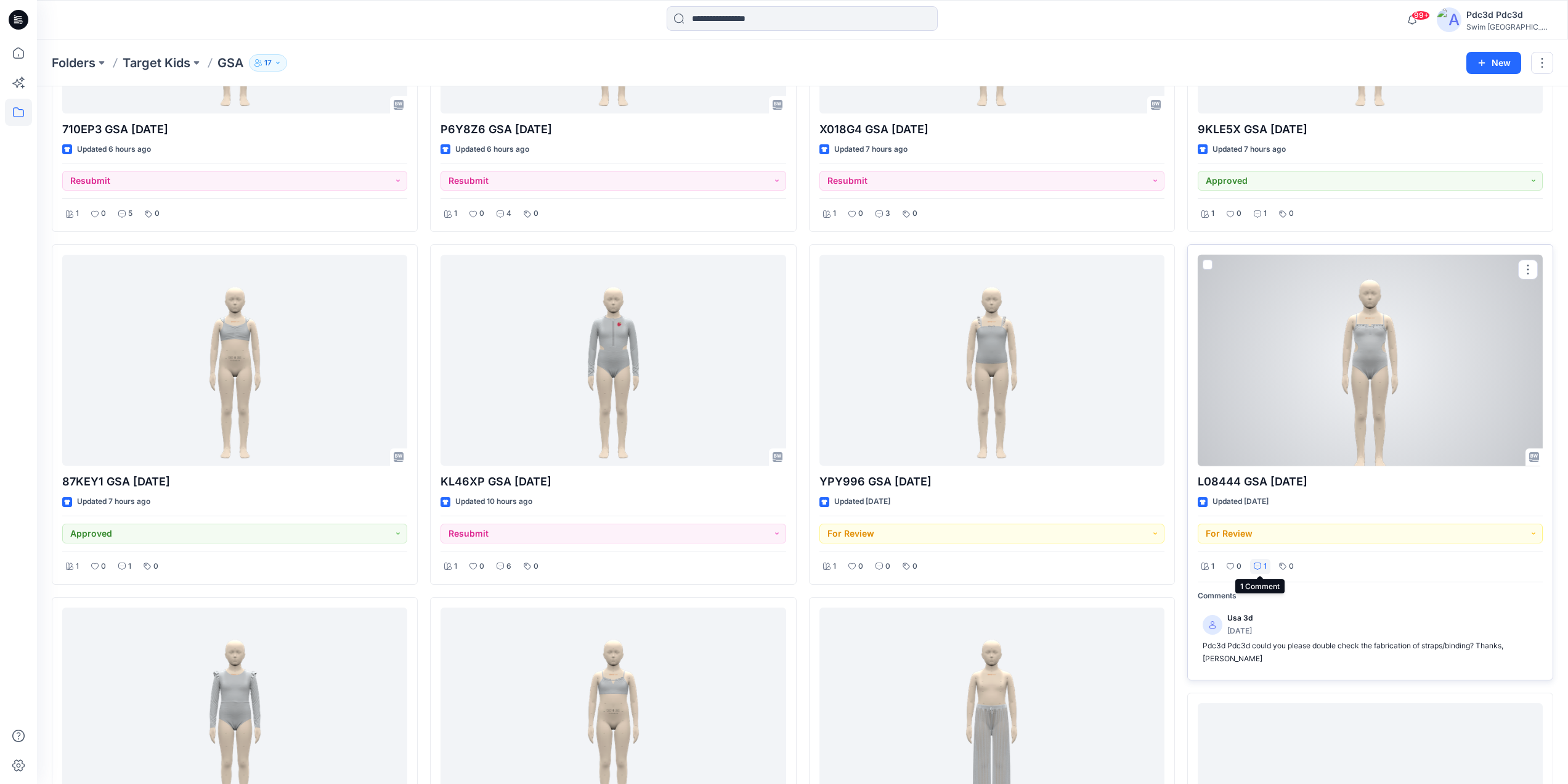
click at [1262, 564] on div "1" at bounding box center [1260, 566] width 20 height 16
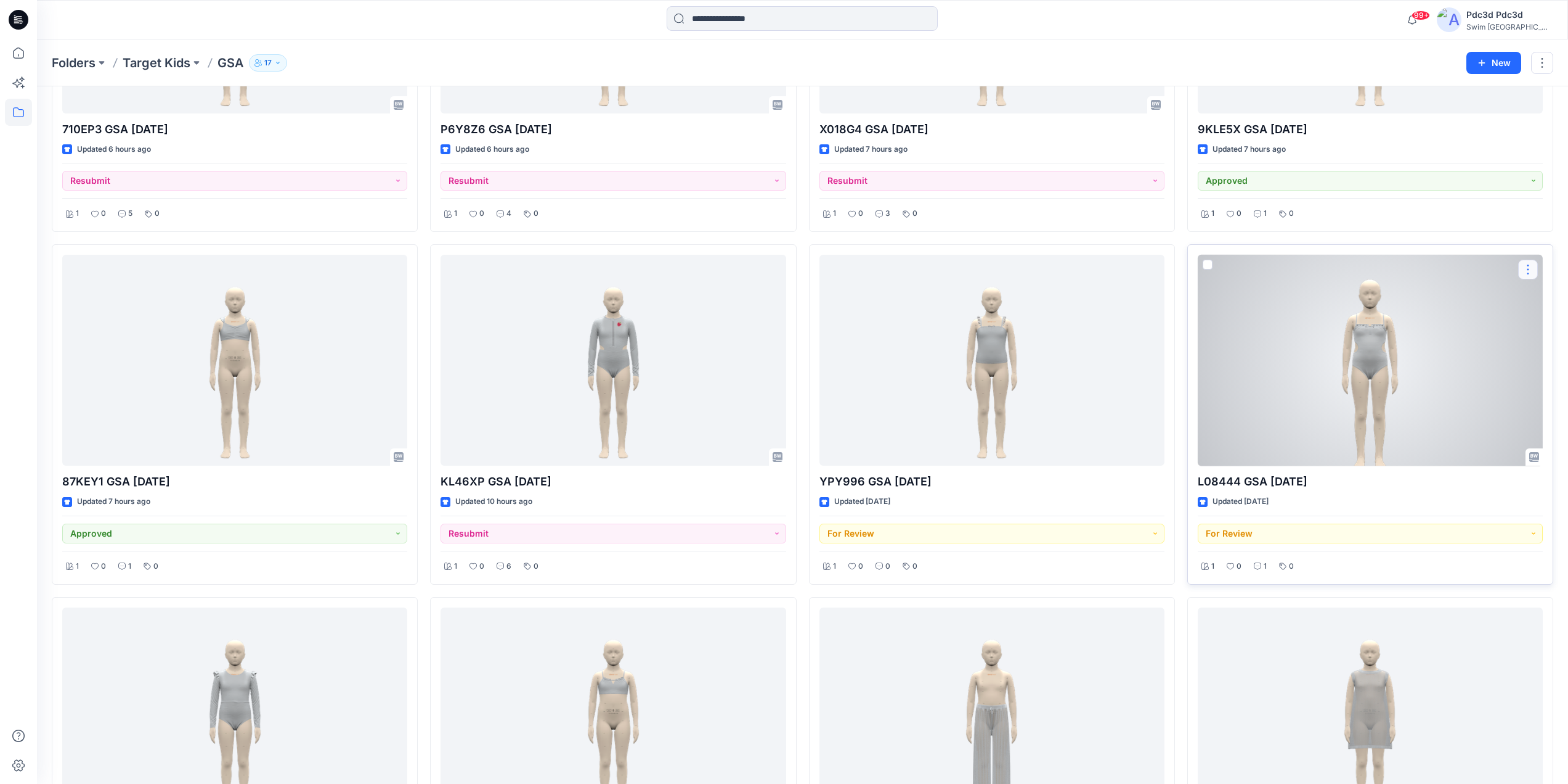
click at [1529, 271] on button "button" at bounding box center [1528, 269] width 20 height 20
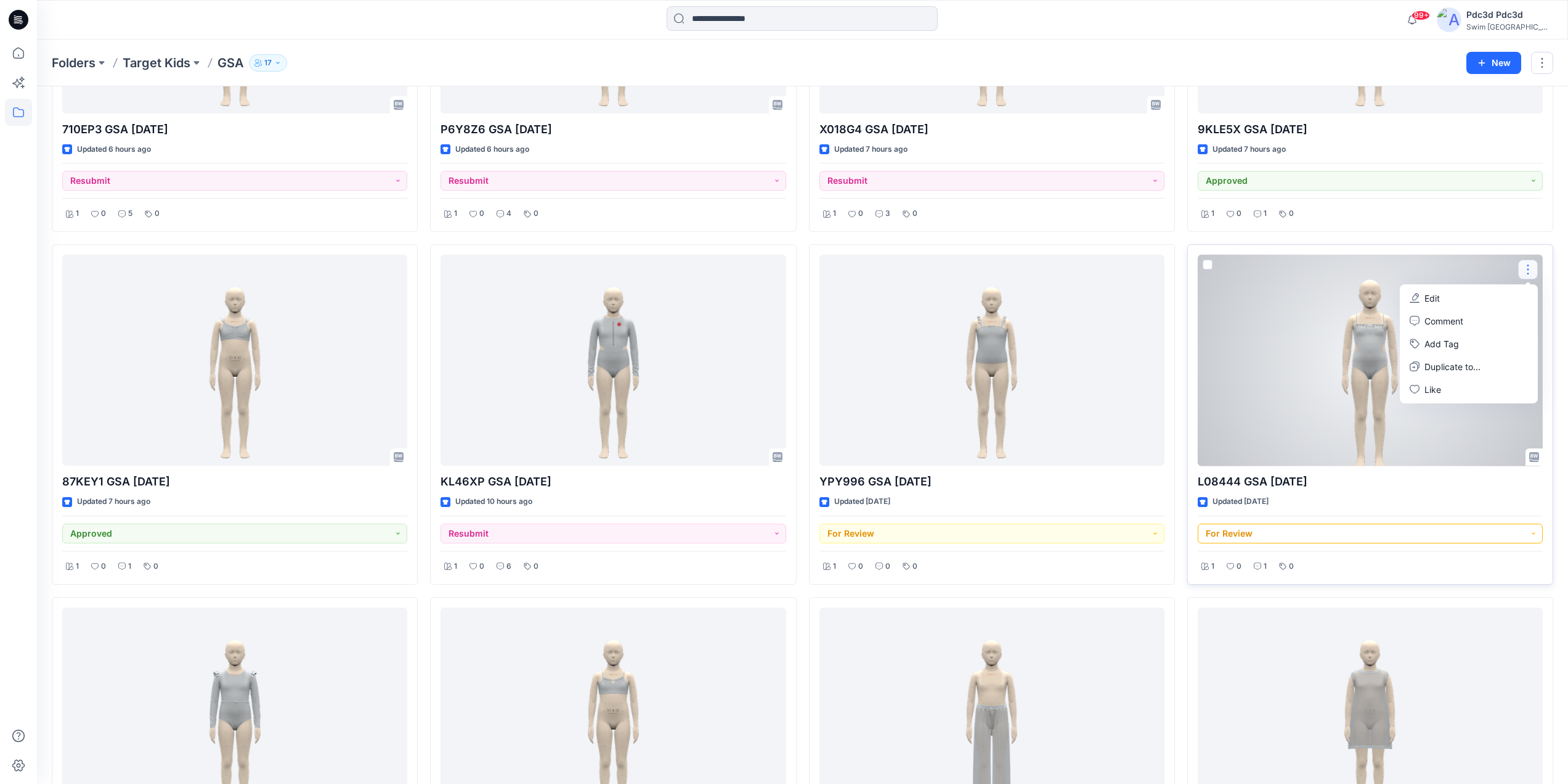
click at [1529, 535] on button "For Review" at bounding box center [1370, 533] width 345 height 20
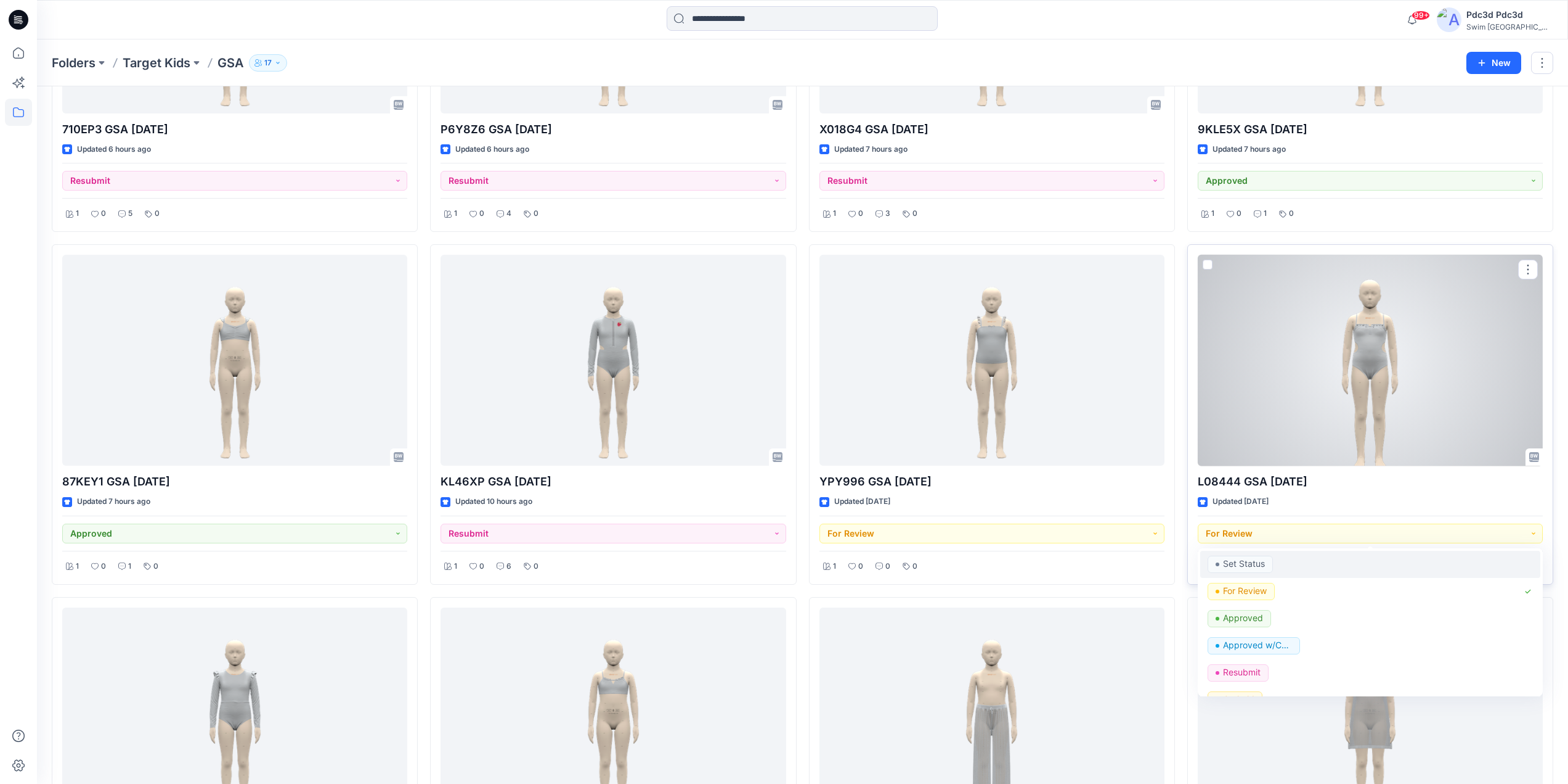
click at [1261, 571] on p "Set Status" at bounding box center [1244, 564] width 42 height 16
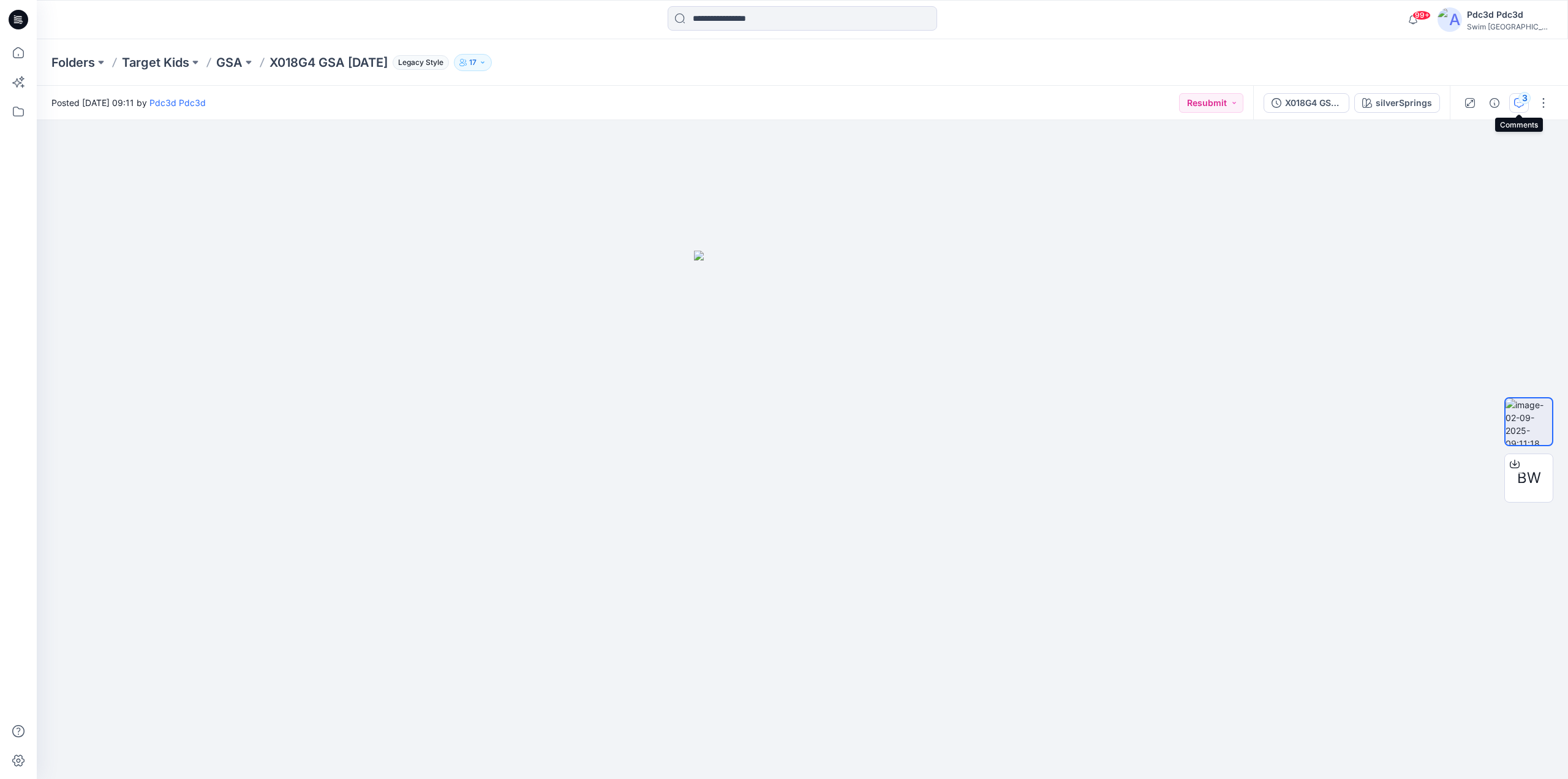
click at [1520, 104] on icon "button" at bounding box center [1519, 102] width 10 height 10
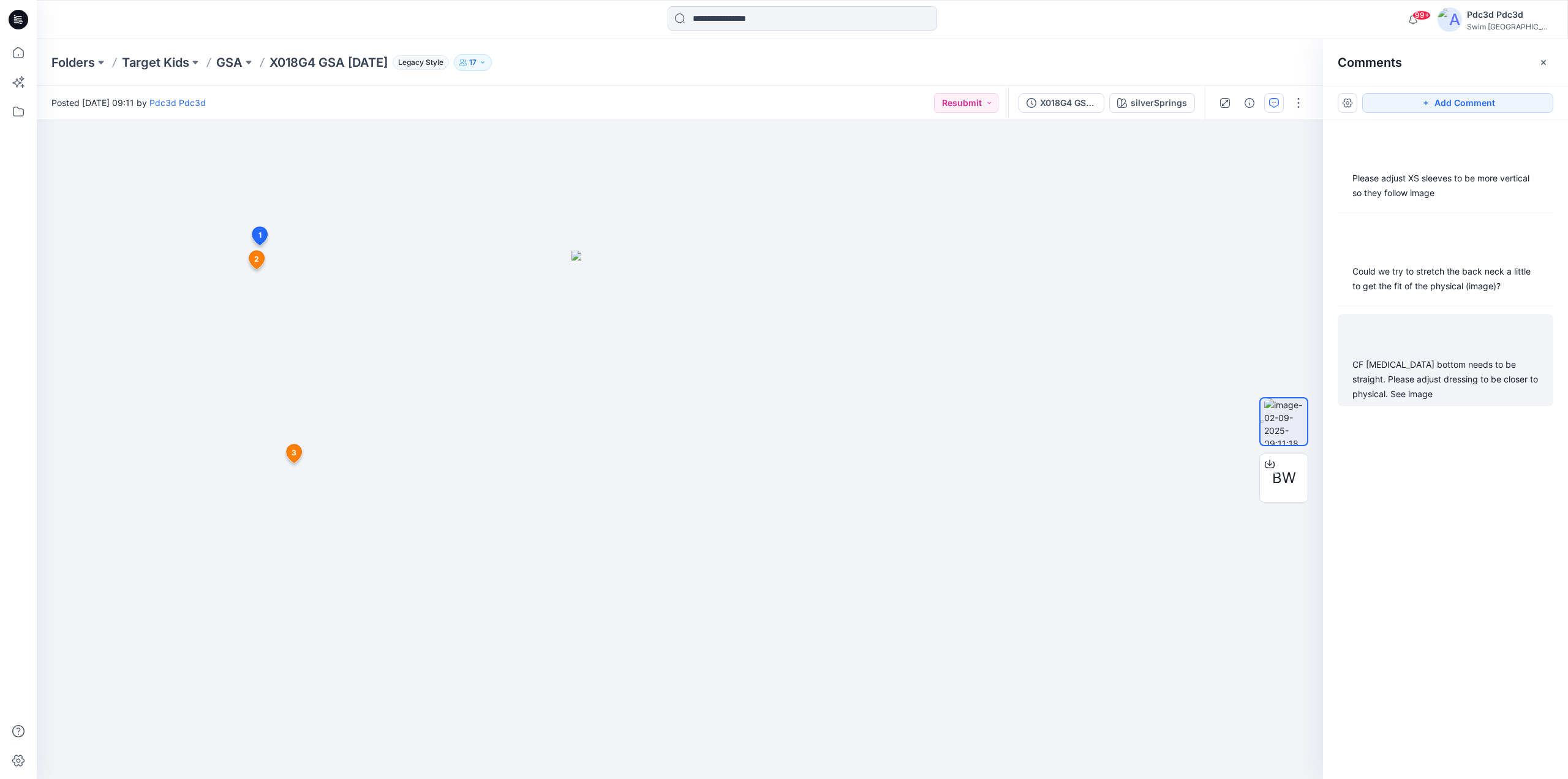
click at [1412, 386] on div "CF midriff bottom needs to be straight. Please adjust dressing to be closer to …" at bounding box center [1445, 379] width 186 height 44
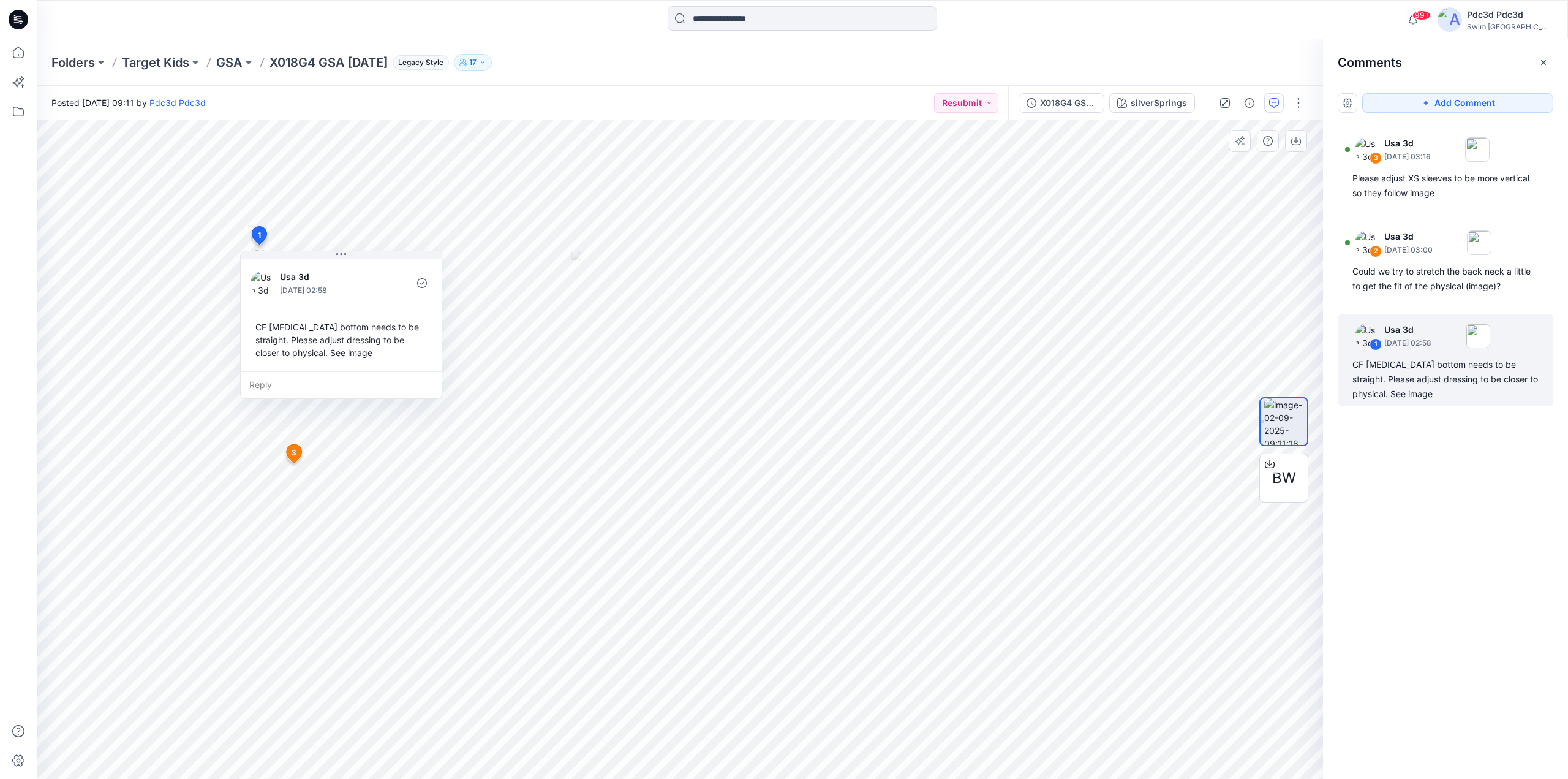
click at [339, 359] on div "CF [MEDICAL_DATA] bottom needs to be straight. Please adjust dressing to be clo…" at bounding box center [340, 339] width 181 height 48
click at [1424, 291] on div "Could we try to stretch the back neck a little to get the fit of the physical (…" at bounding box center [1445, 279] width 186 height 29
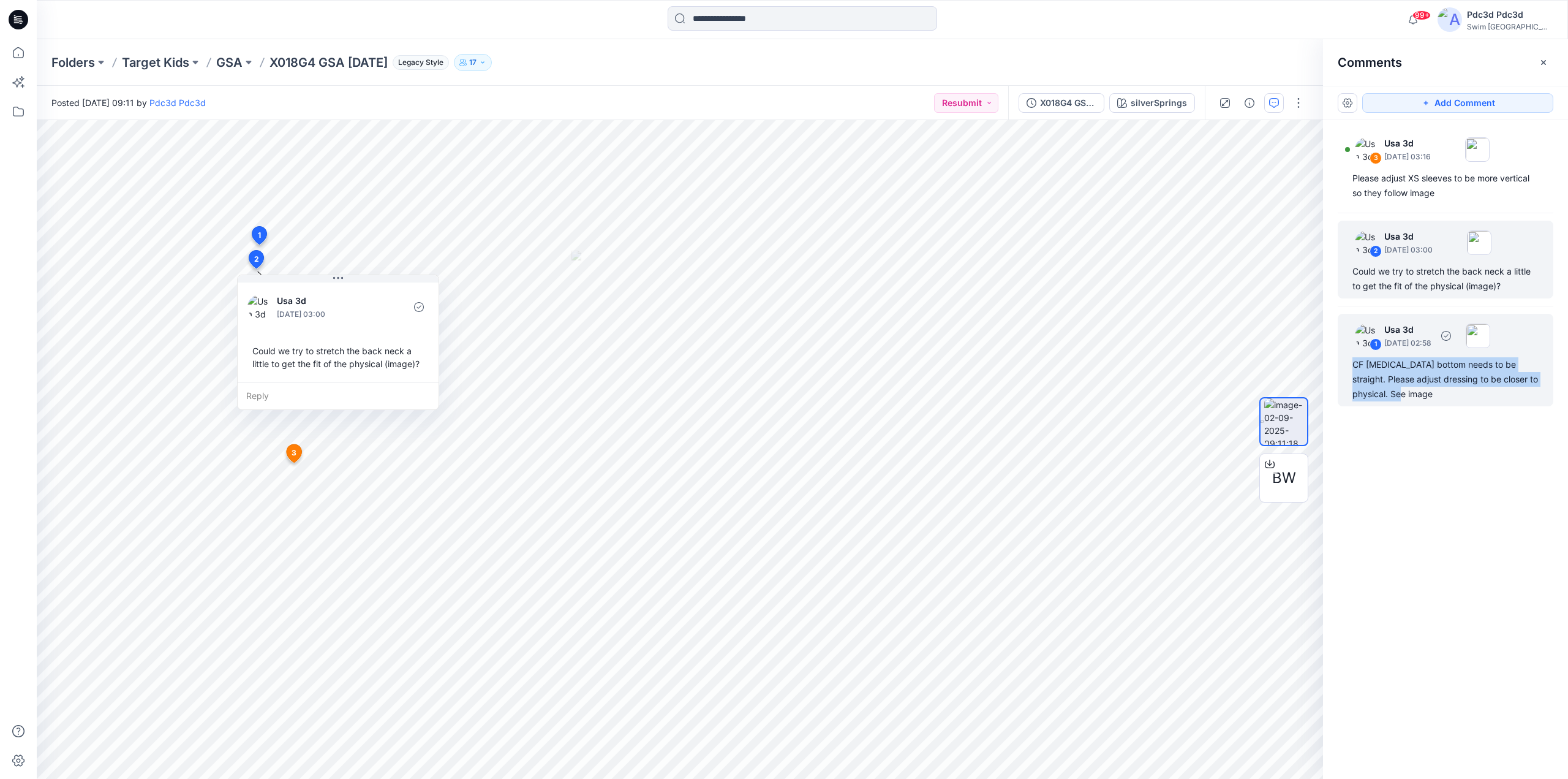
drag, startPoint x: 1381, startPoint y: 379, endPoint x: 1348, endPoint y: 362, distance: 37.1
click at [1348, 362] on div "1 Usa 3d September 04, 2025 02:58 CF midriff bottom needs to be straight. Pleas…" at bounding box center [1445, 359] width 215 height 93
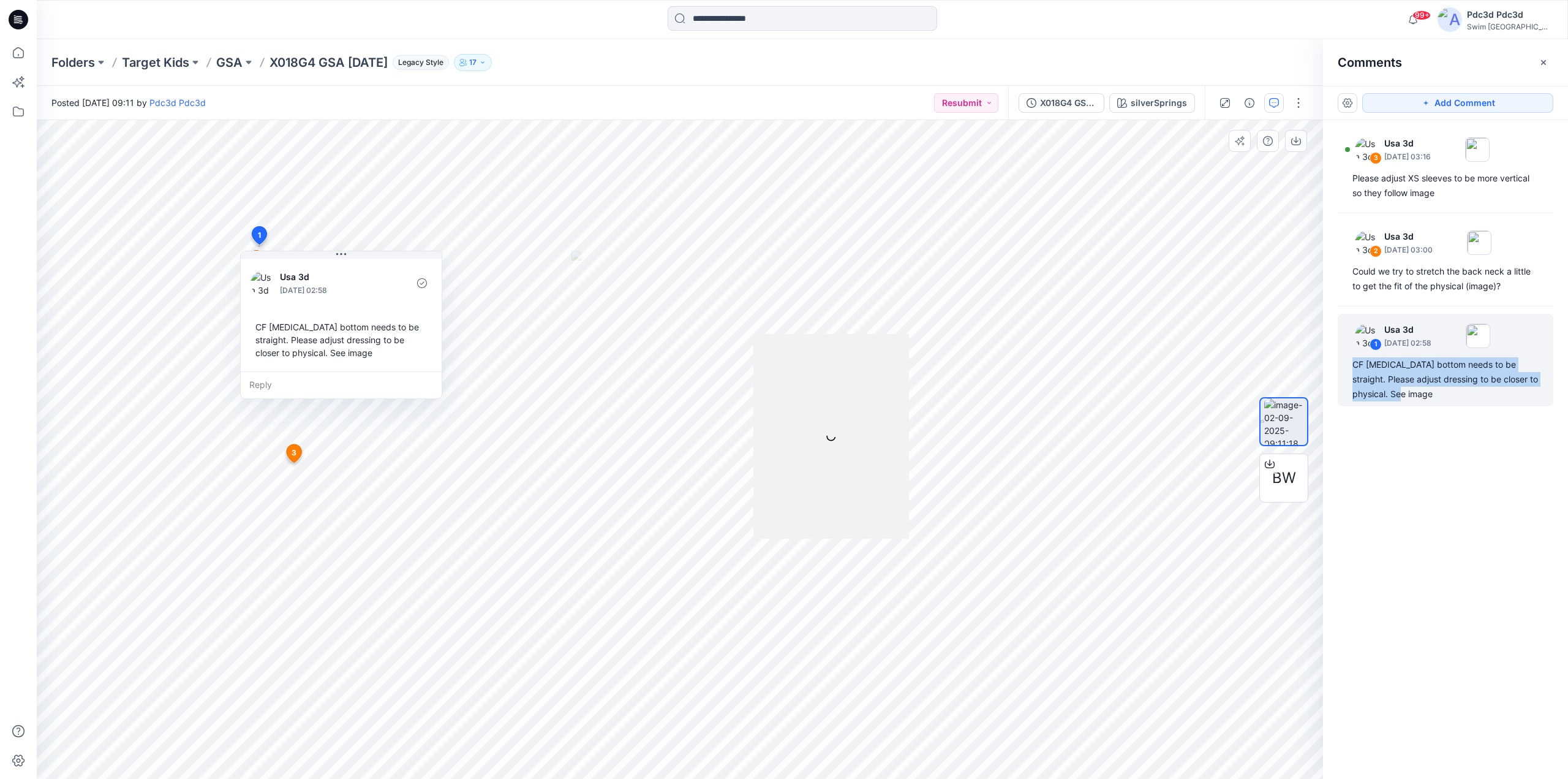
copy div "CF [MEDICAL_DATA] bottom needs to be straight. Please adjust dressing to be clo…"
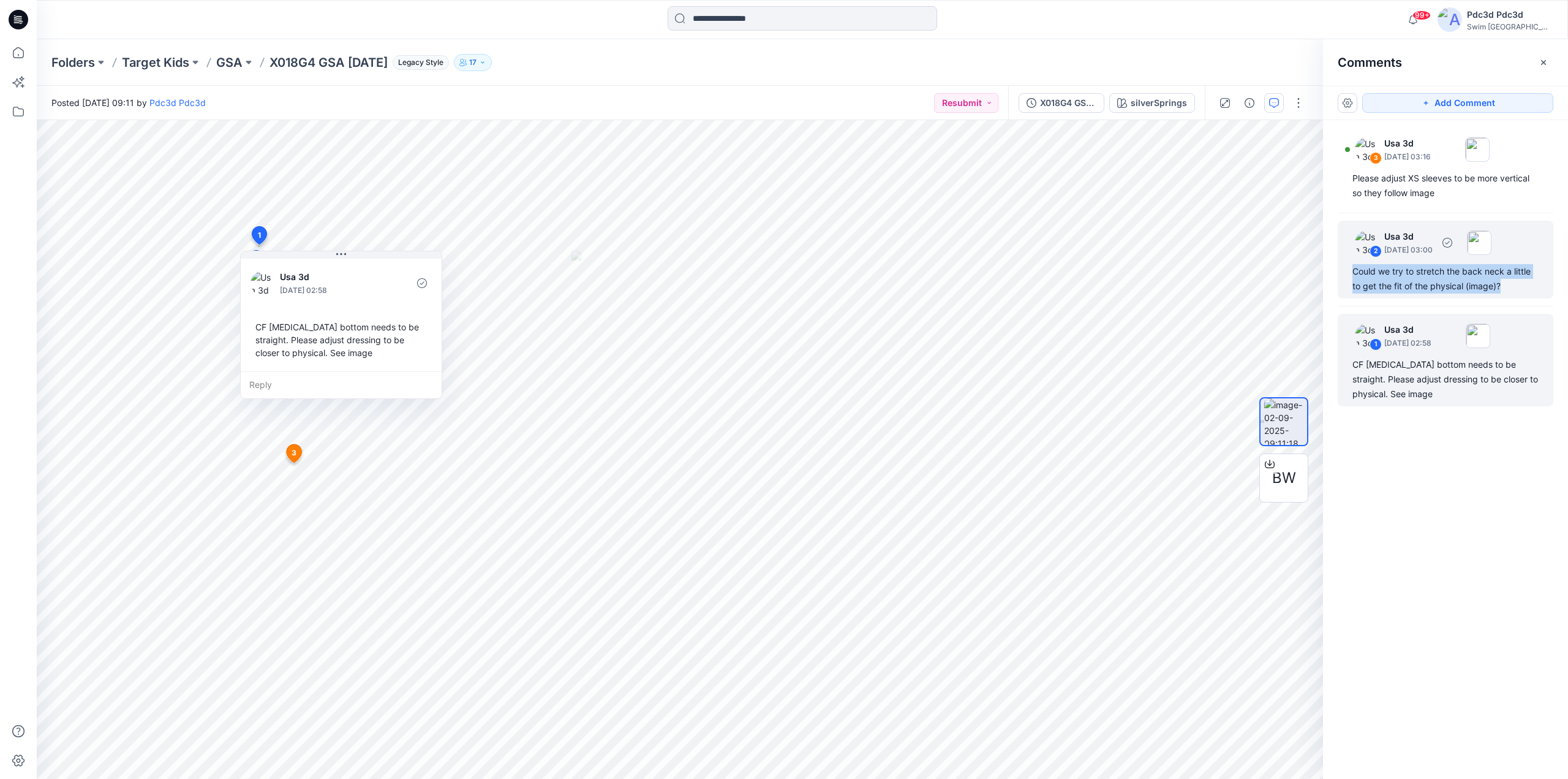
drag, startPoint x: 1513, startPoint y: 286, endPoint x: 1342, endPoint y: 269, distance: 171.8
click at [1342, 269] on div "2 Usa 3d September 04, 2025 03:00 Could we try to stretch the back neck a littl…" at bounding box center [1445, 260] width 215 height 78
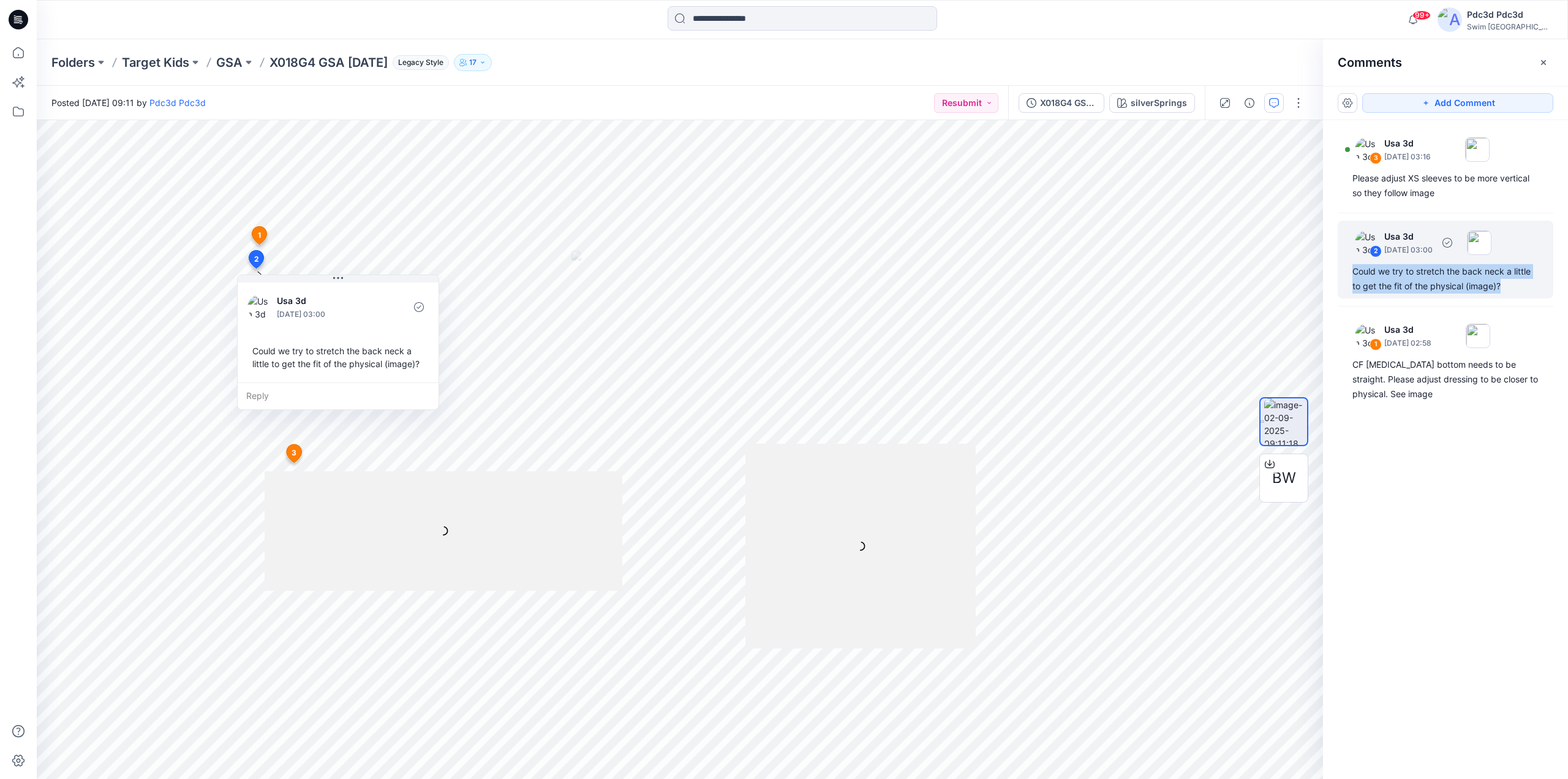
click at [1421, 278] on div "Could we try to stretch the back neck a little to get the fit of the physical (…" at bounding box center [1445, 279] width 186 height 29
drag, startPoint x: 1516, startPoint y: 286, endPoint x: 1338, endPoint y: 272, distance: 178.5
click at [1338, 272] on div "2 Usa 3d September 04, 2025 03:00 Could we try to stretch the back neck a littl…" at bounding box center [1445, 260] width 215 height 78
copy div "Could we try to stretch the back neck a little to get the fit of the physical (…"
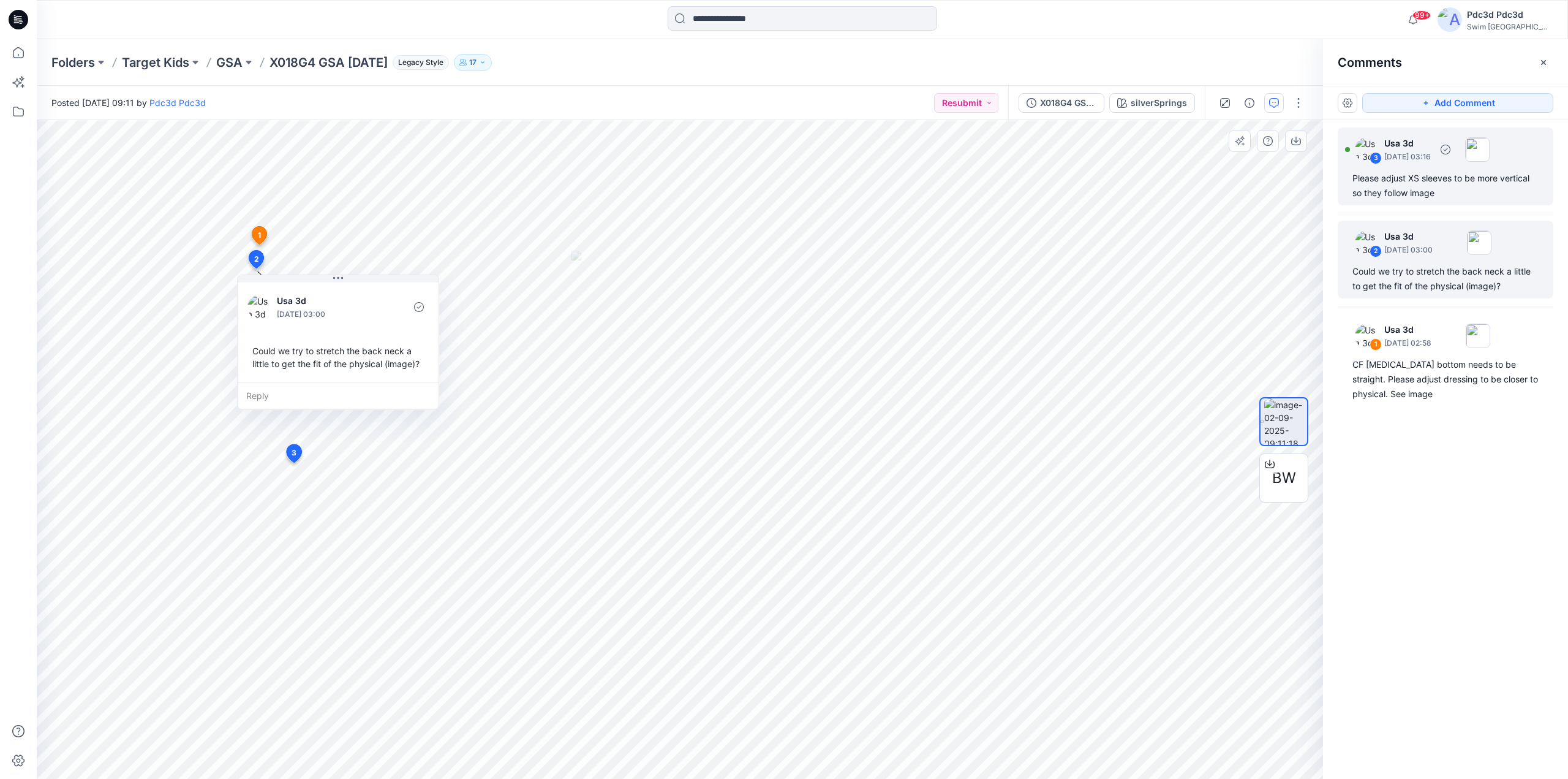
click at [1442, 187] on div "Please adjust XS sleeves to be more vertical so they follow image" at bounding box center [1445, 185] width 186 height 29
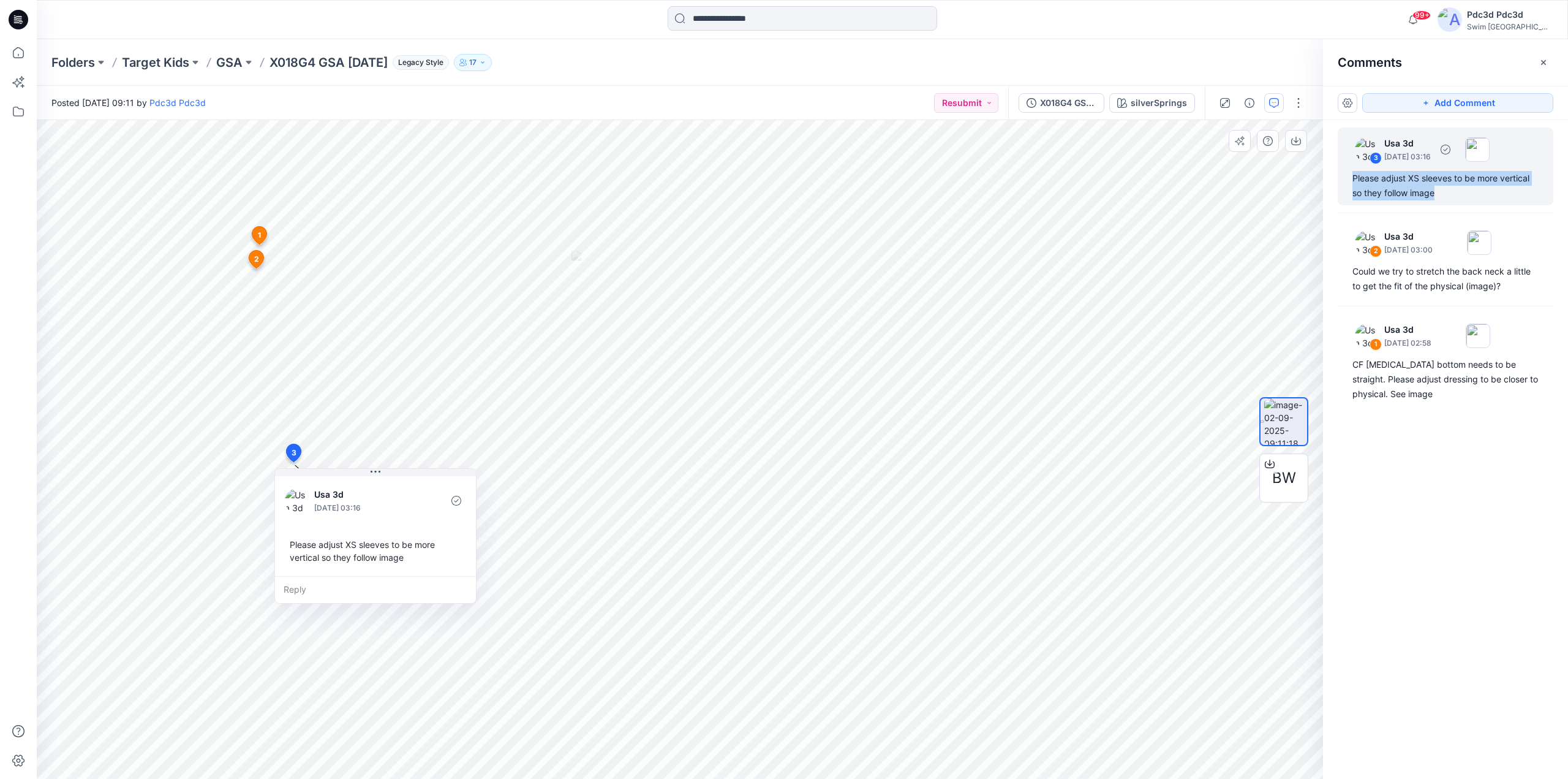
drag, startPoint x: 1439, startPoint y: 192, endPoint x: 1348, endPoint y: 181, distance: 91.7
click at [1348, 181] on div "3 Usa 3d September 04, 2025 03:16 Please adjust XS sleeves to be more vertical …" at bounding box center [1445, 166] width 215 height 78
copy div "Please adjust XS sleeves to be more vertical so they follow image"
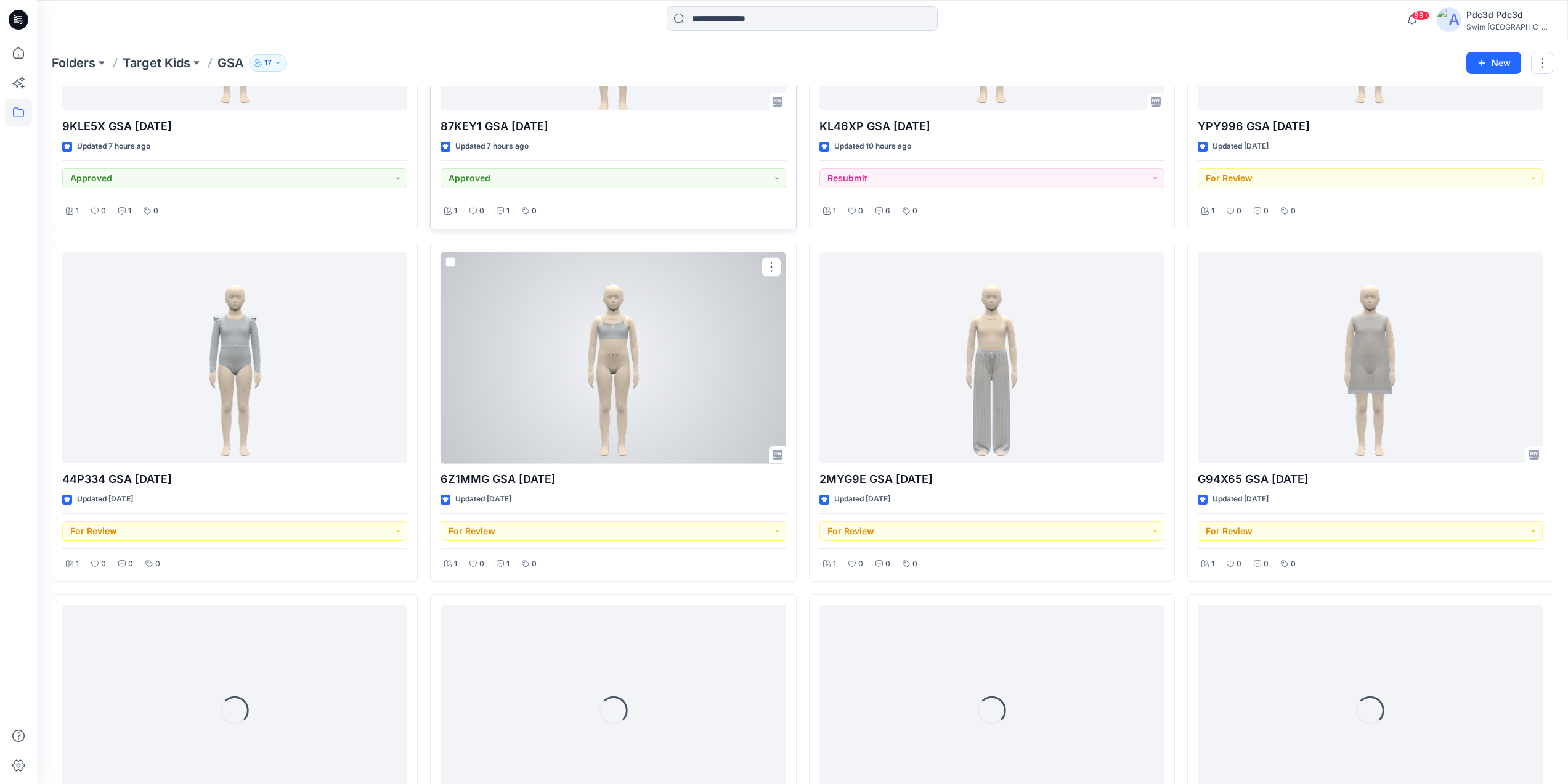
scroll to position [644, 0]
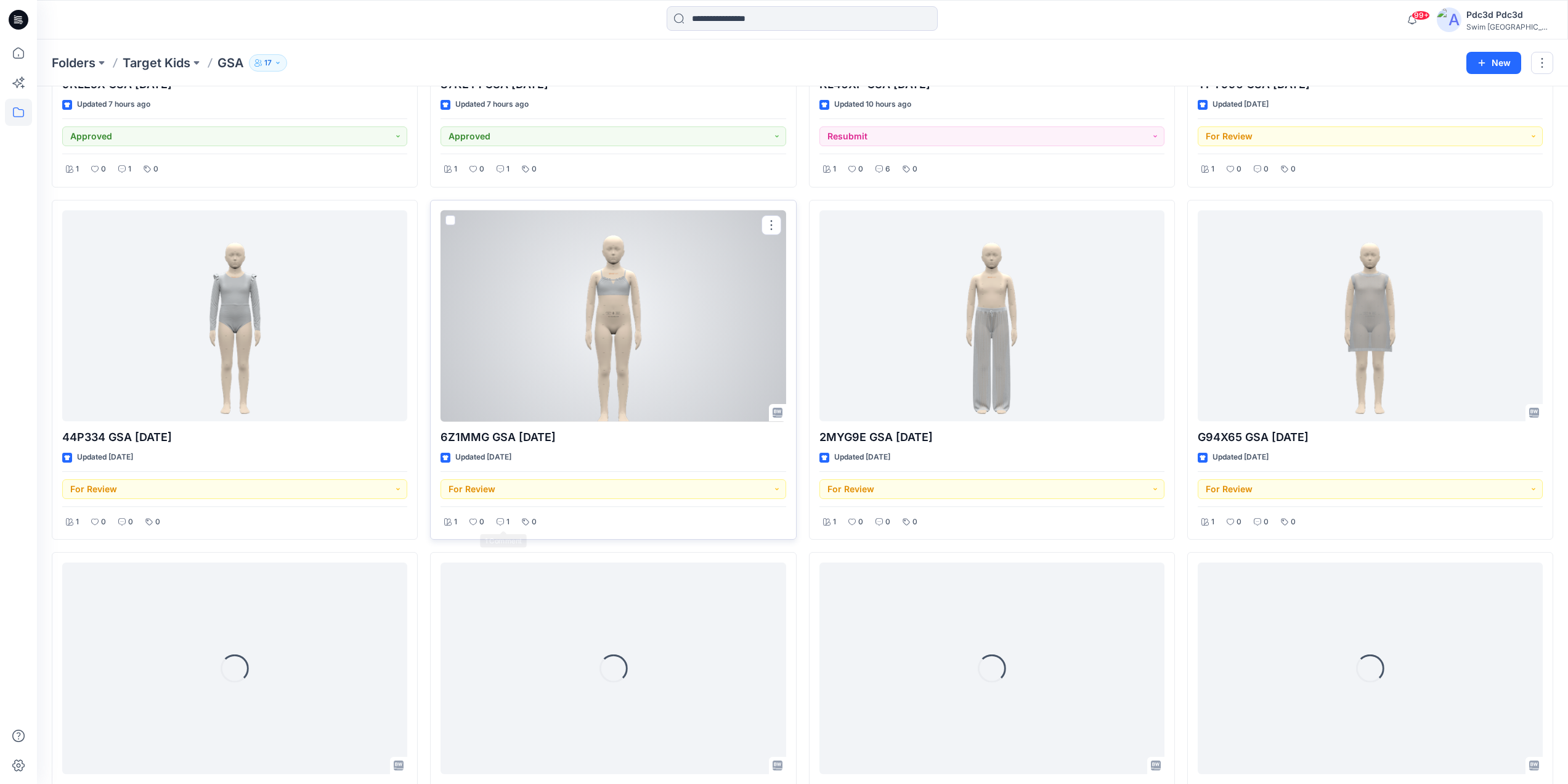
click at [499, 519] on icon at bounding box center [500, 521] width 7 height 7
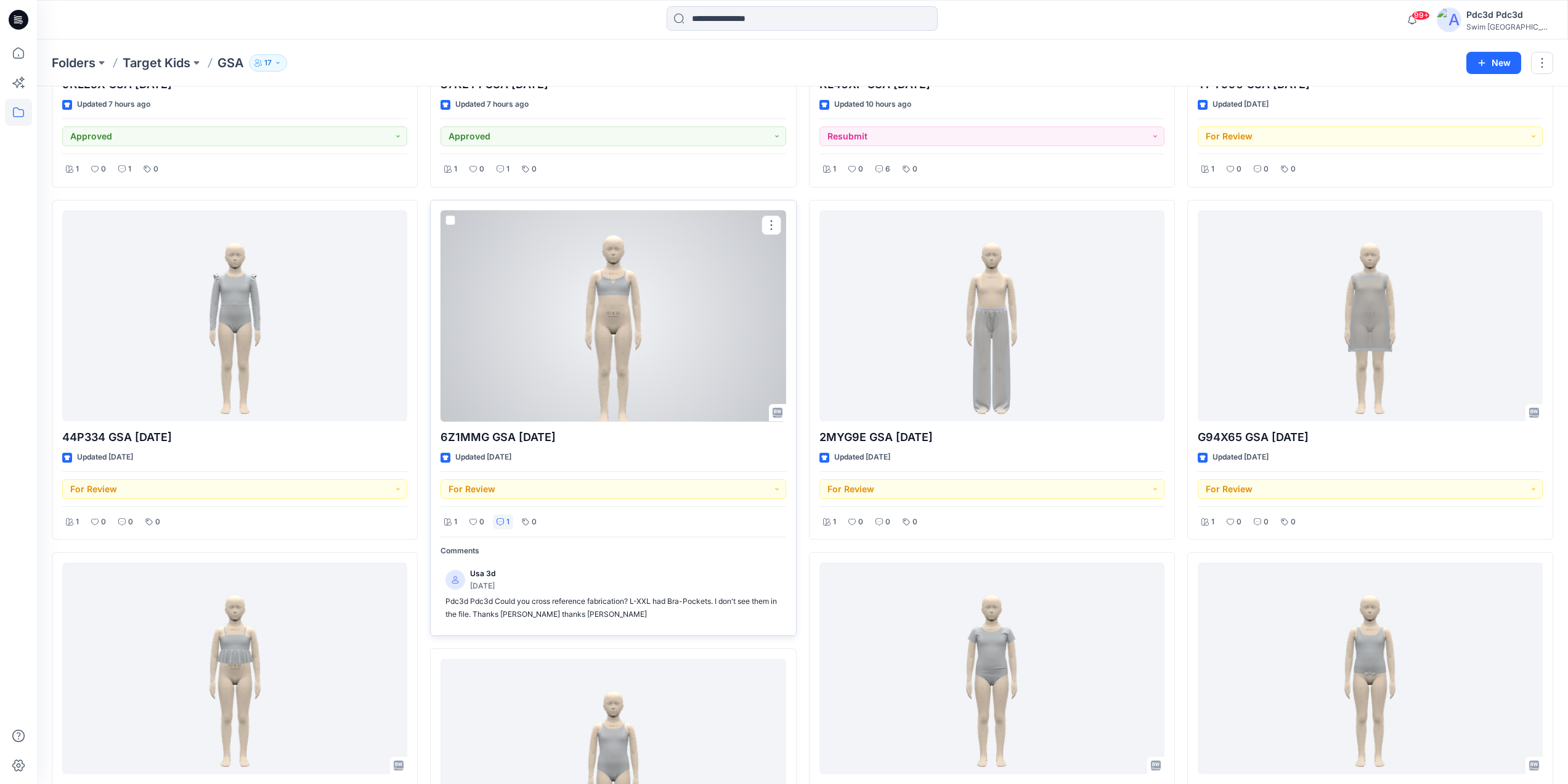
click at [499, 519] on icon at bounding box center [500, 521] width 7 height 7
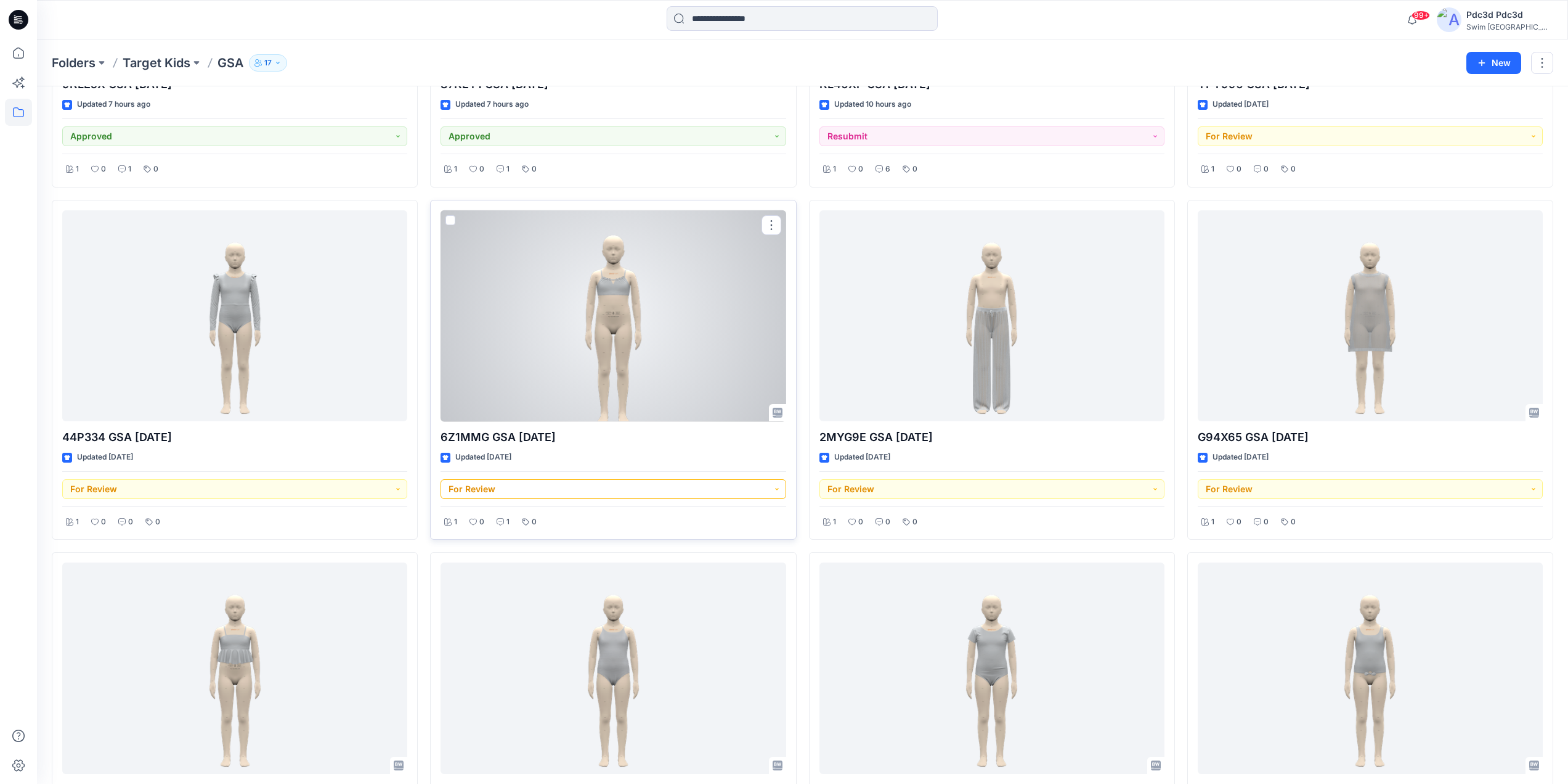
click at [778, 488] on button "For Review" at bounding box center [613, 489] width 345 height 20
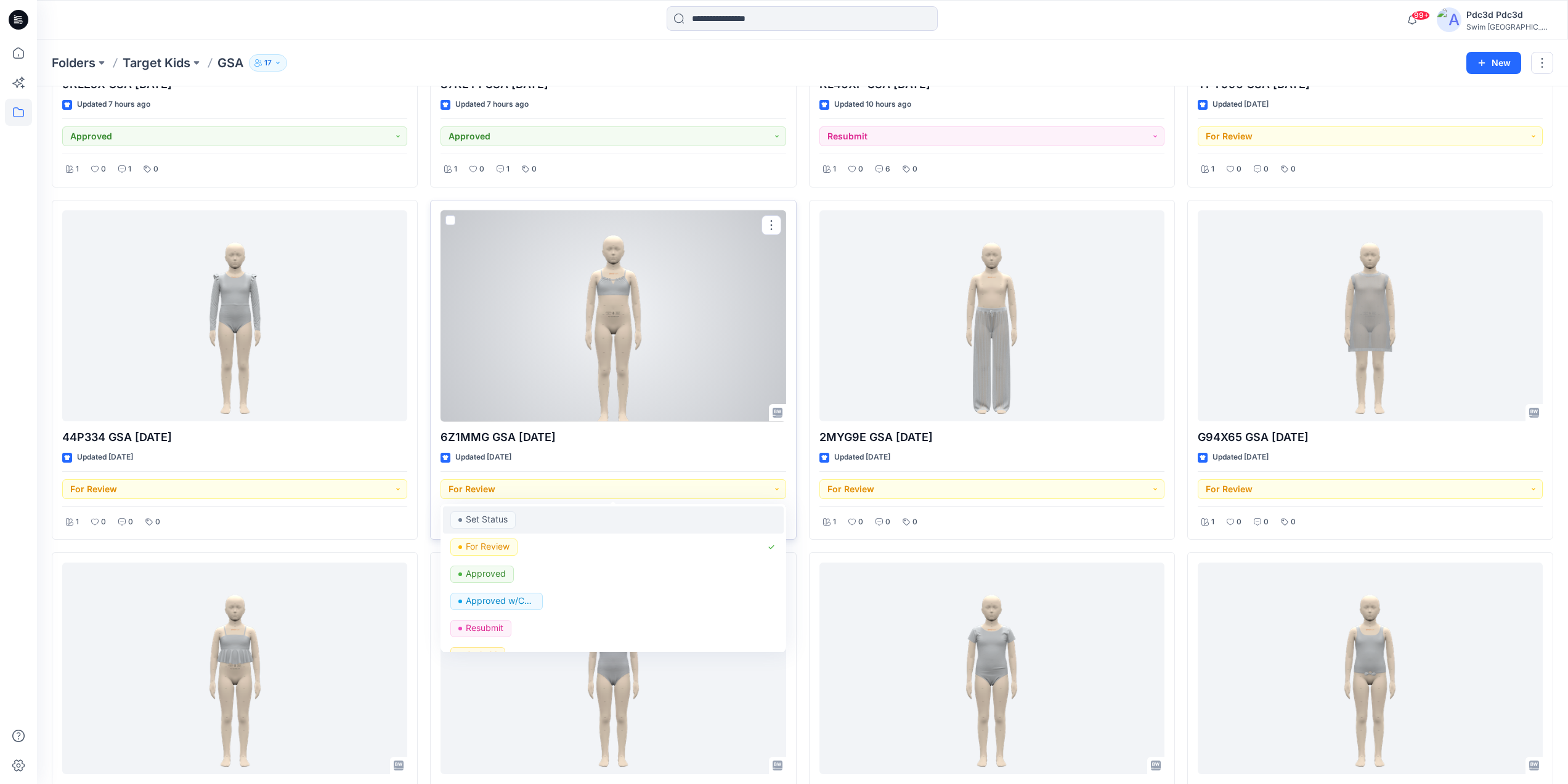
click at [491, 522] on p "Set Status" at bounding box center [487, 519] width 42 height 16
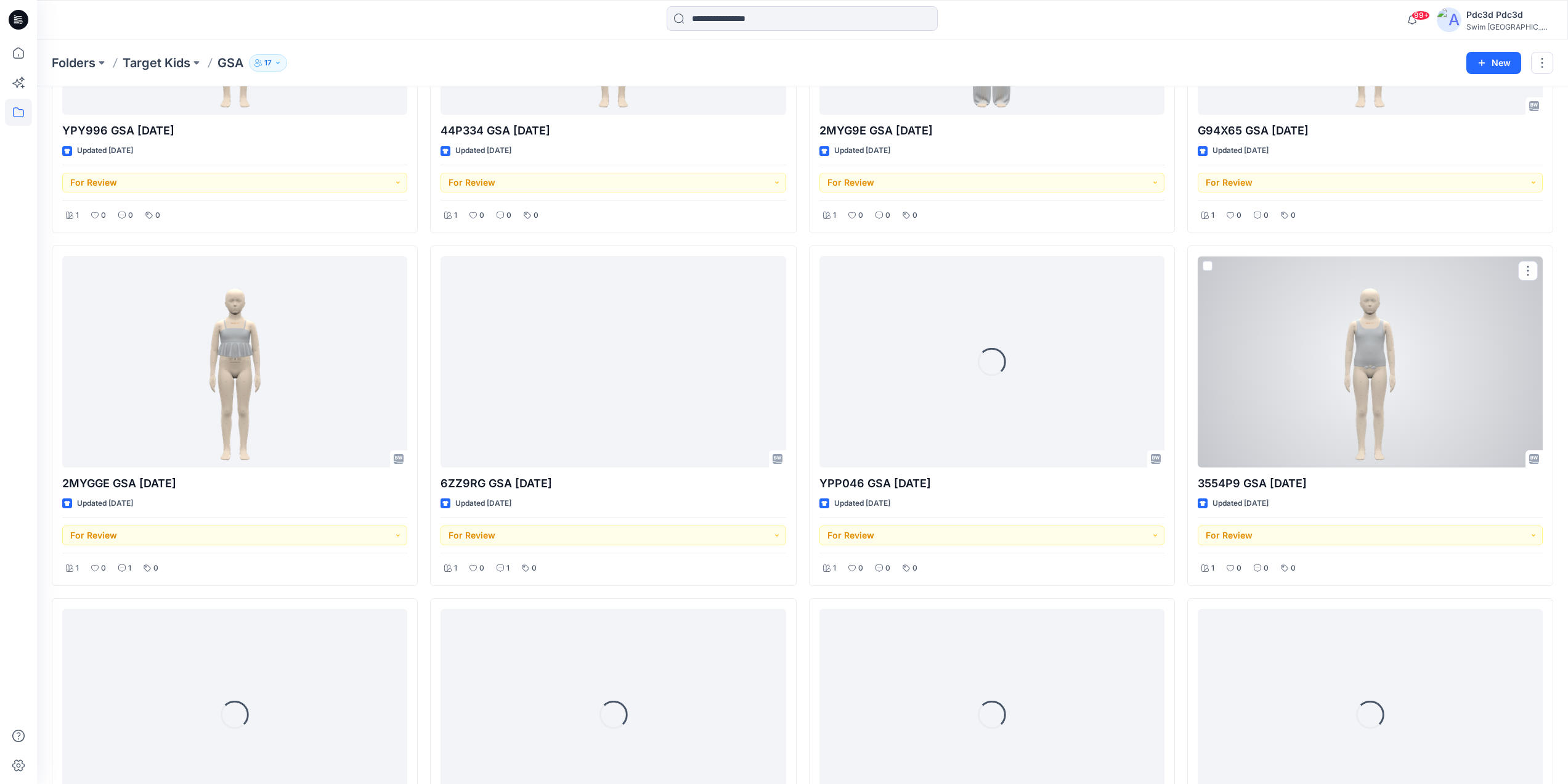
scroll to position [952, 0]
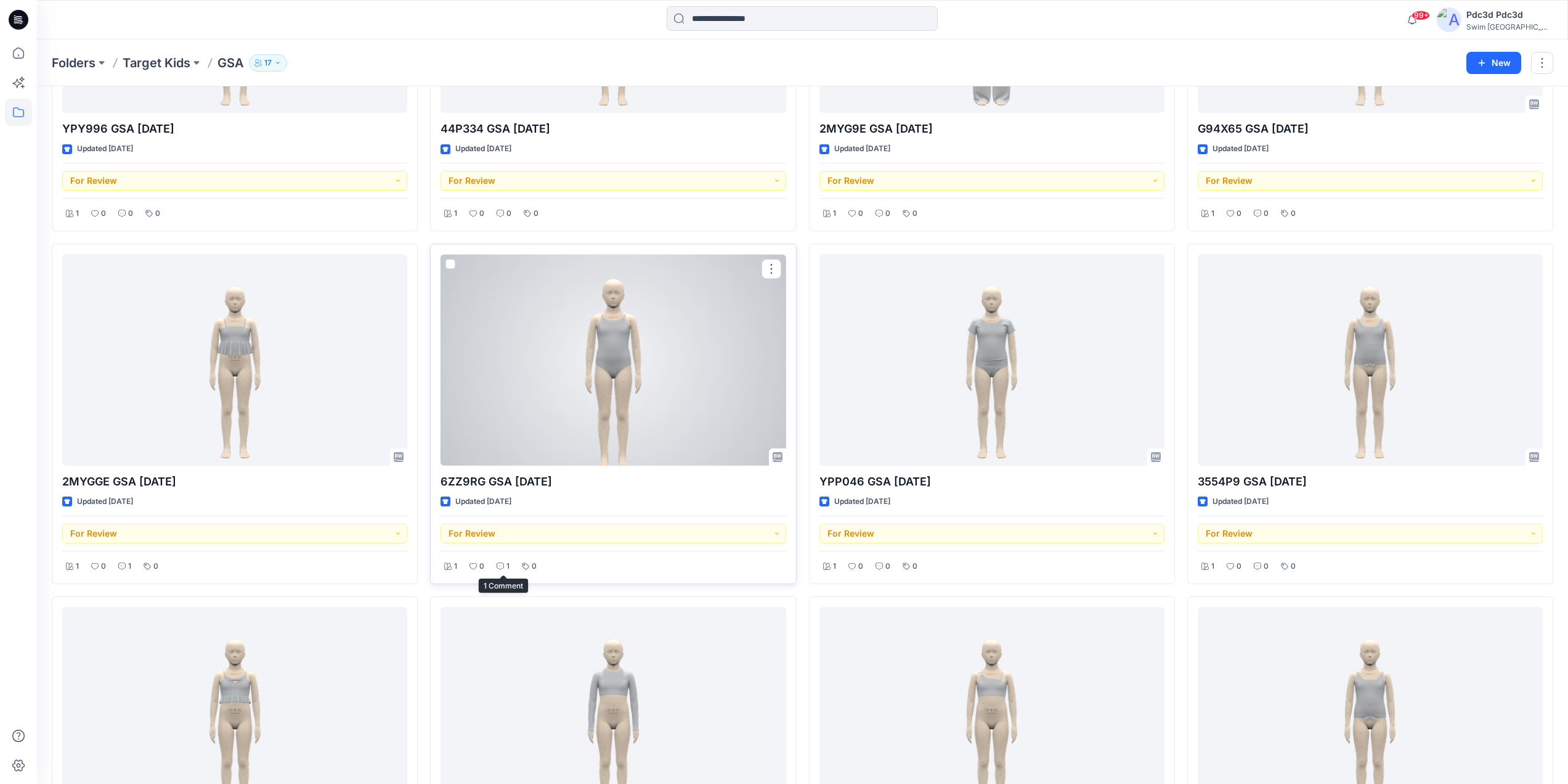
click at [503, 564] on icon at bounding box center [500, 565] width 7 height 7
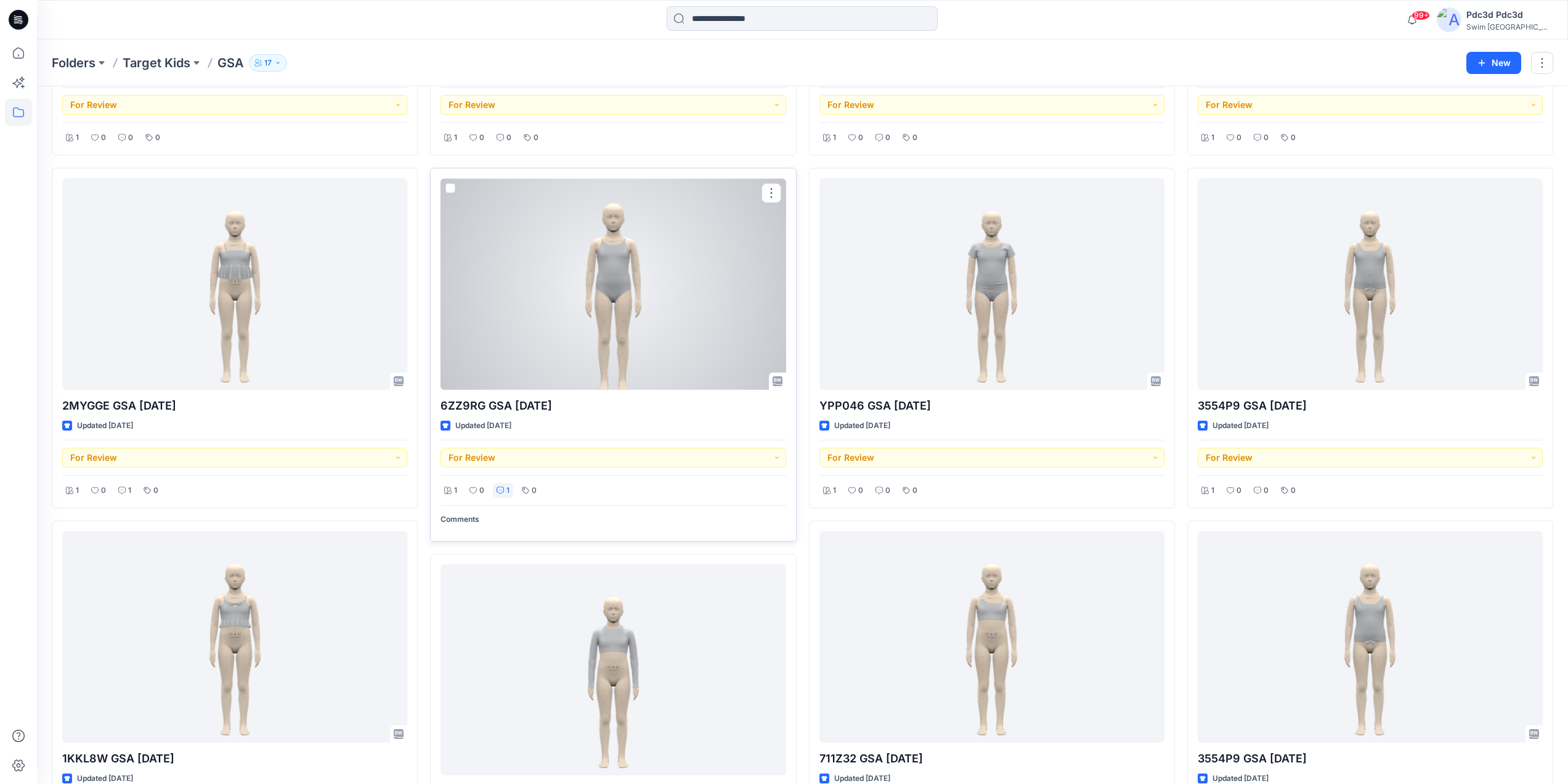
scroll to position [1137, 0]
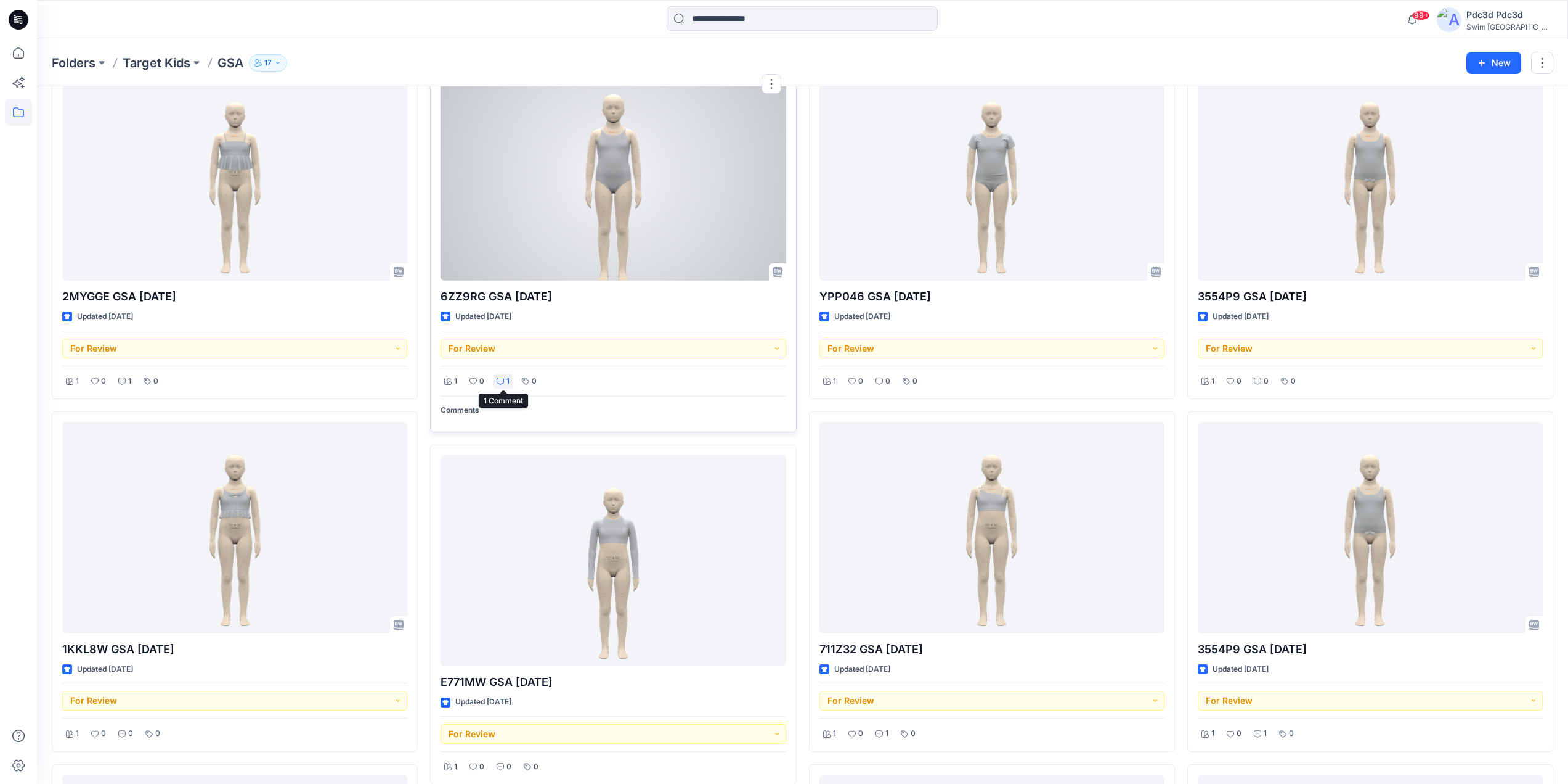
click at [504, 381] on div "1" at bounding box center [502, 382] width 20 height 16
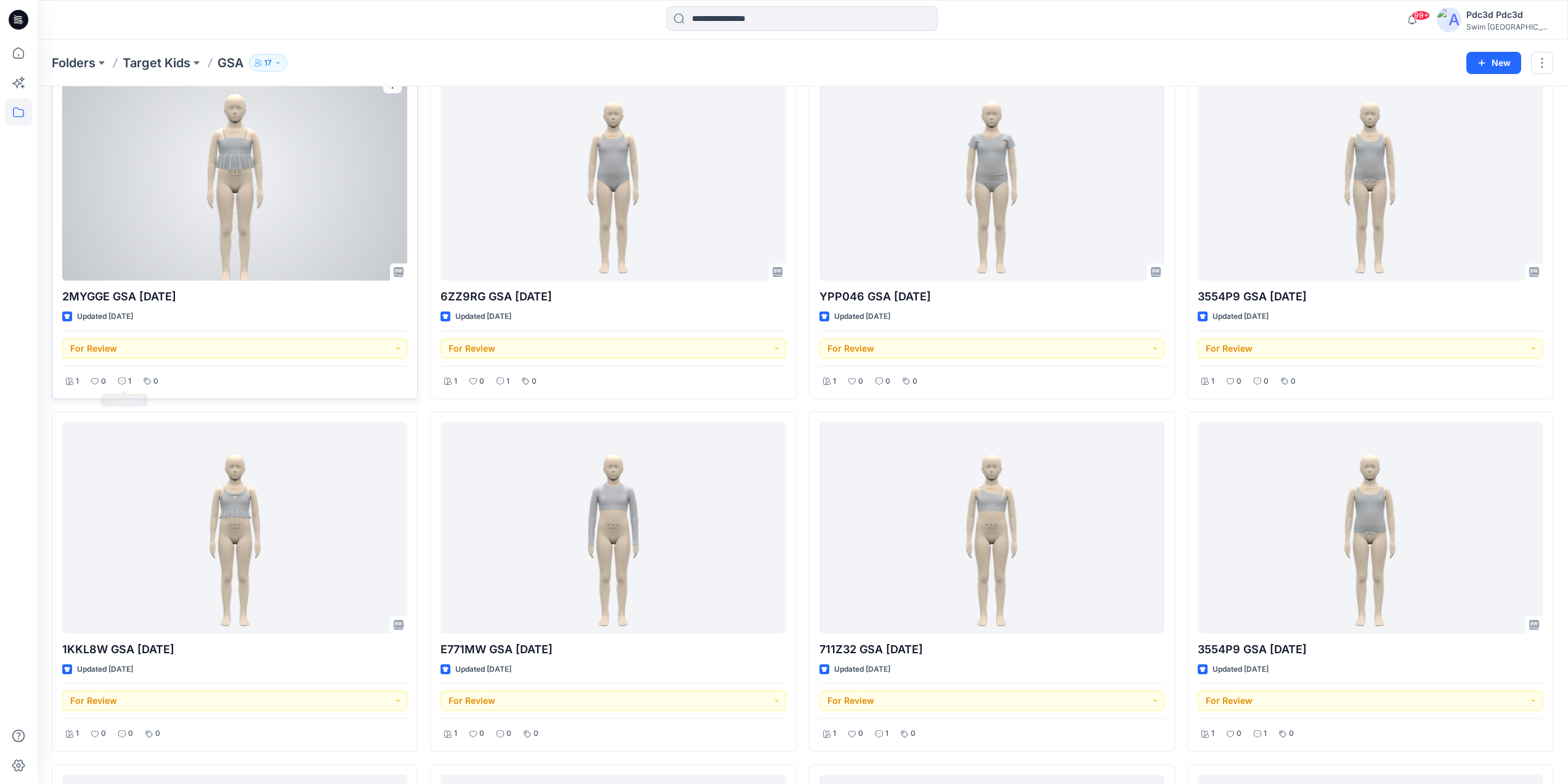
click at [128, 381] on p "1" at bounding box center [130, 381] width 3 height 13
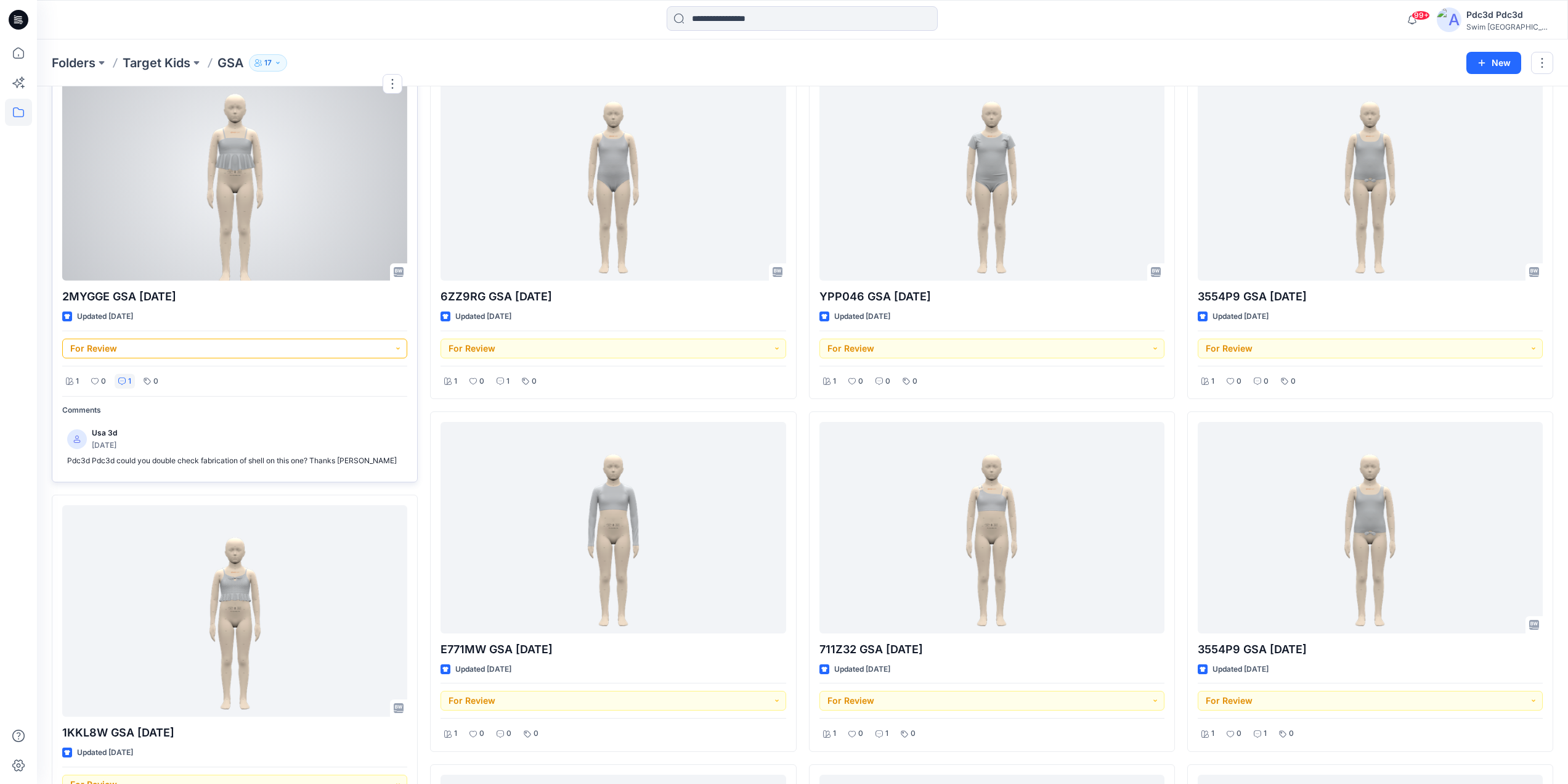
click at [393, 349] on button "For Review" at bounding box center [234, 348] width 345 height 20
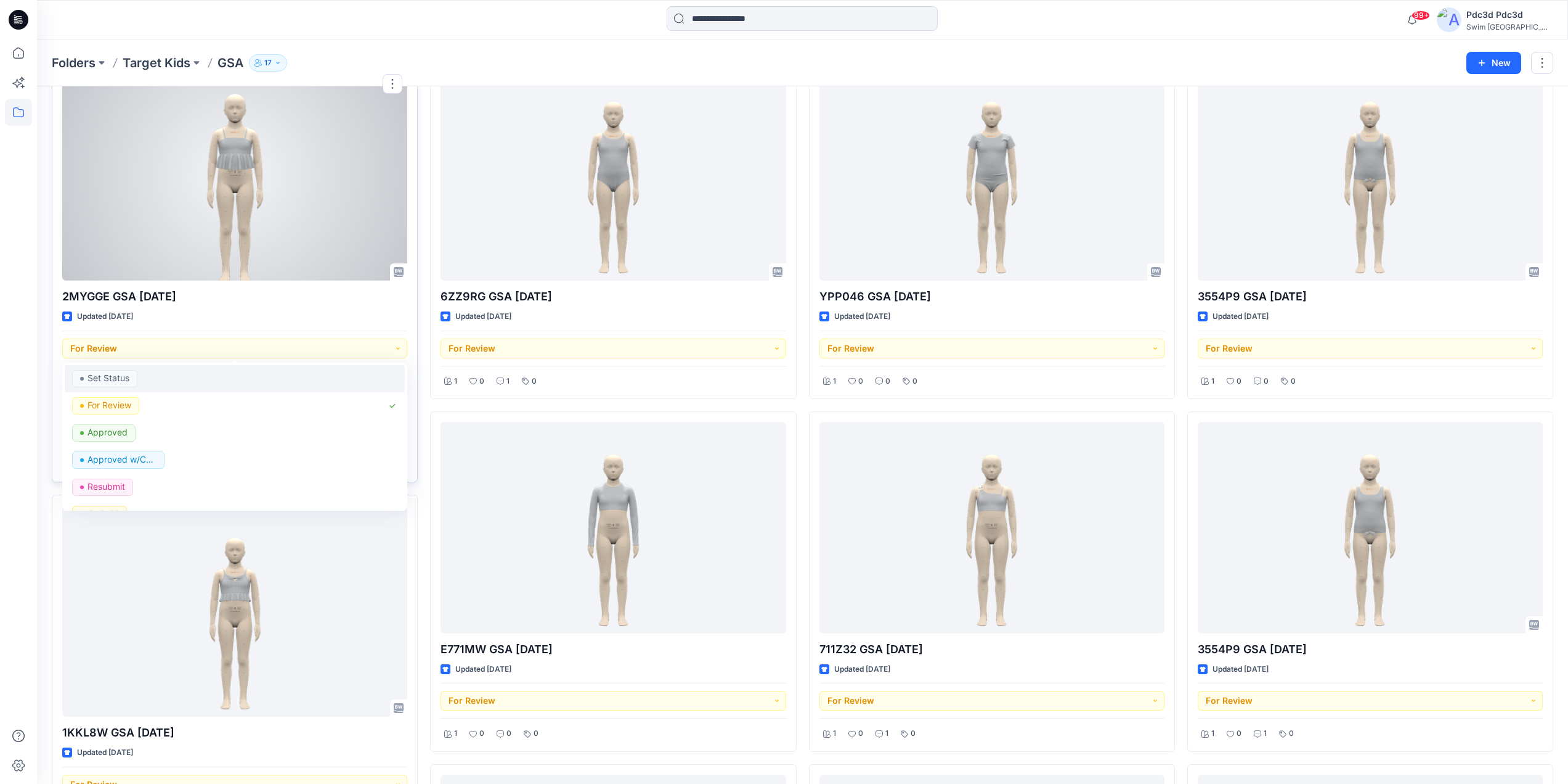
click at [115, 382] on p "Set Status" at bounding box center [108, 378] width 42 height 16
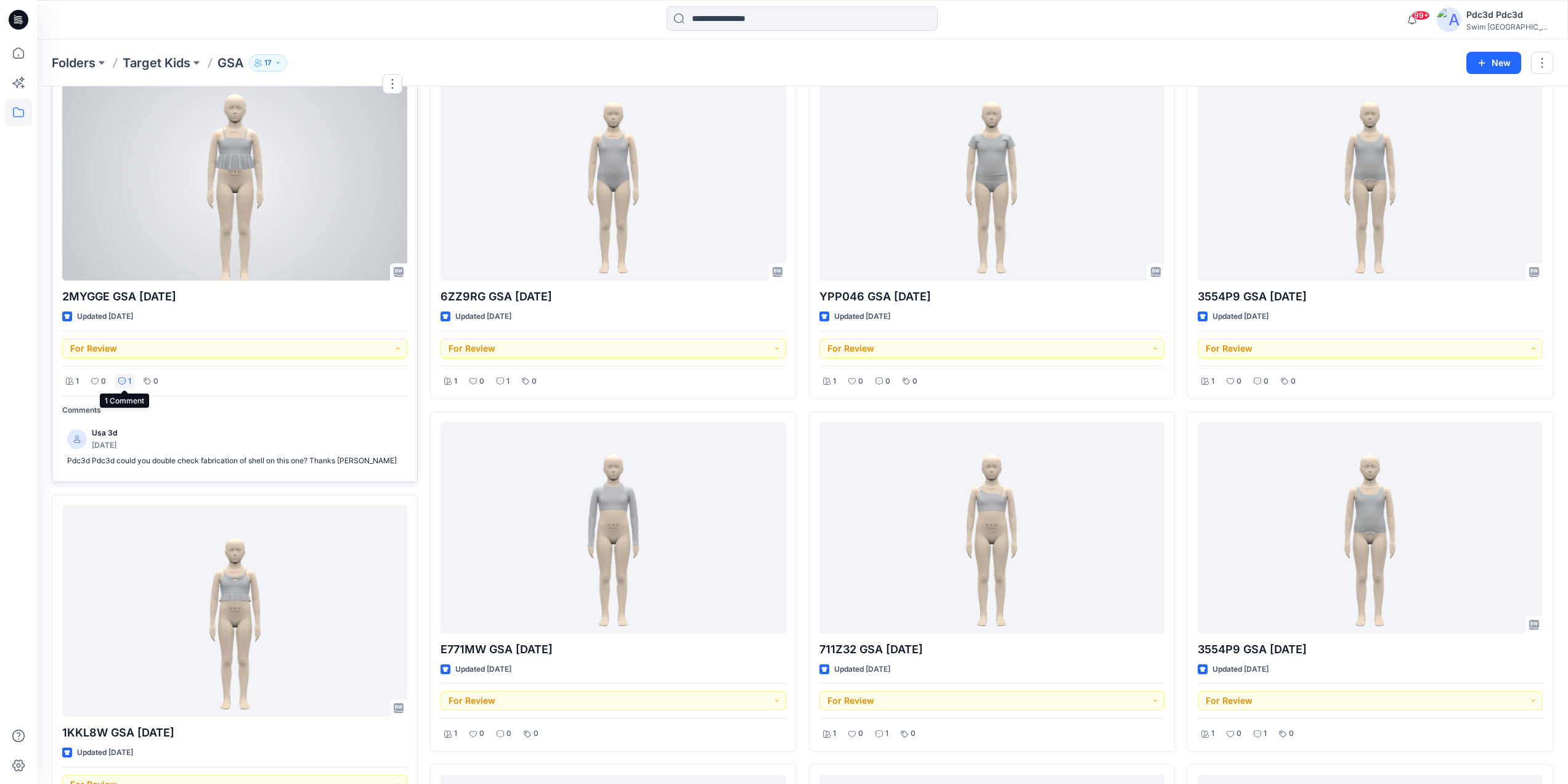
click at [123, 382] on icon at bounding box center [122, 381] width 7 height 7
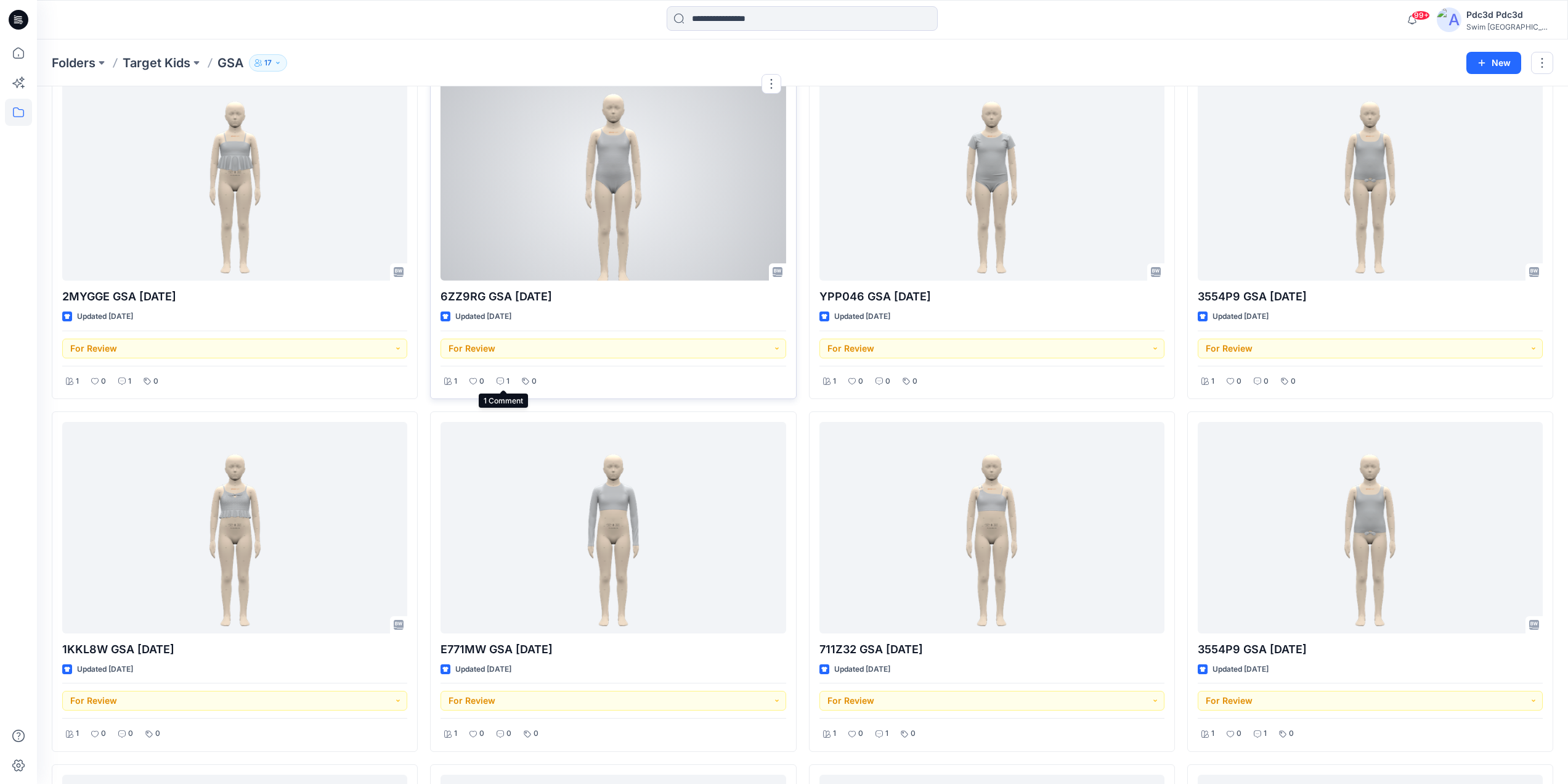
click at [502, 385] on div "1" at bounding box center [502, 382] width 20 height 16
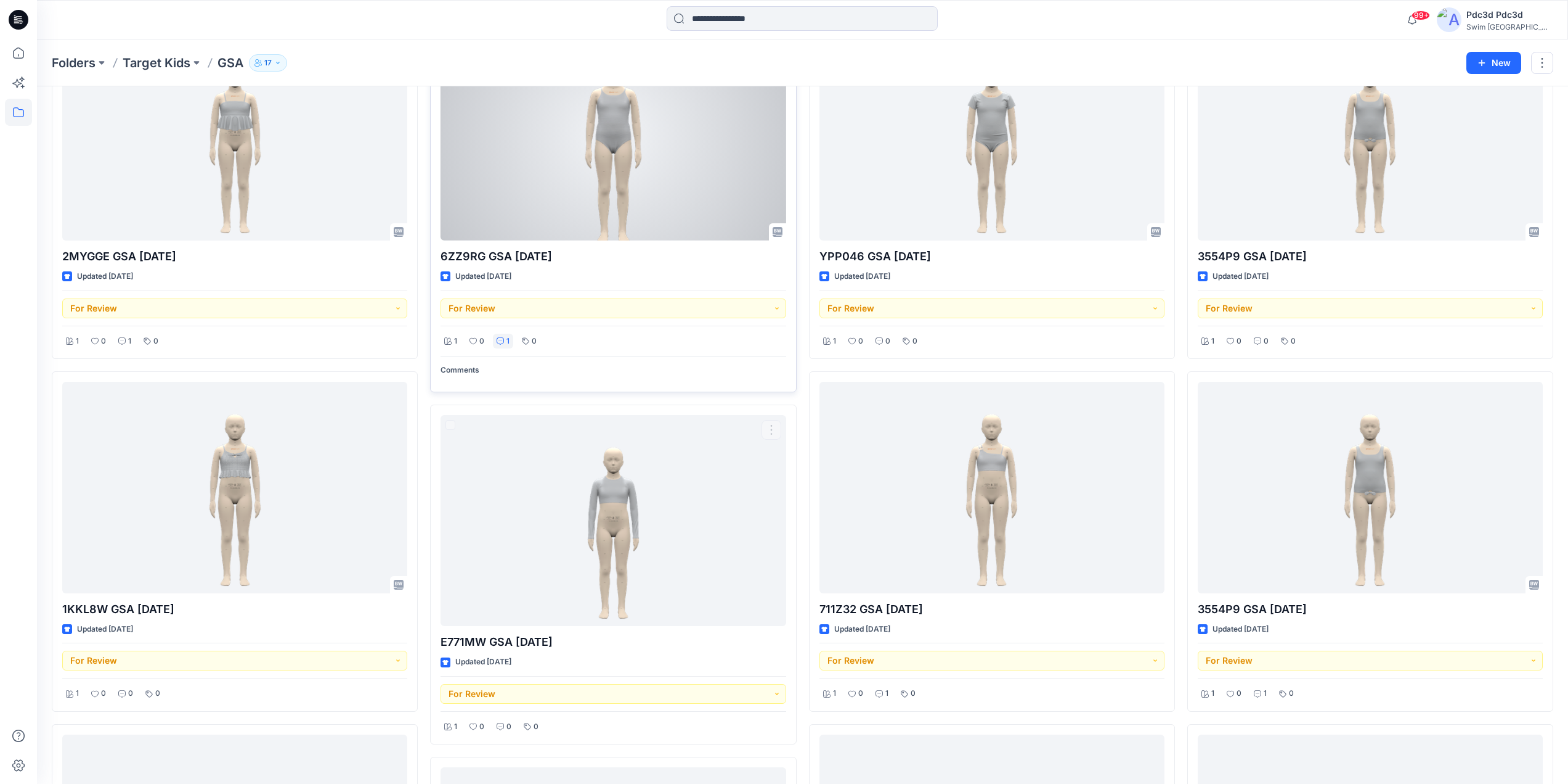
scroll to position [1199, 0]
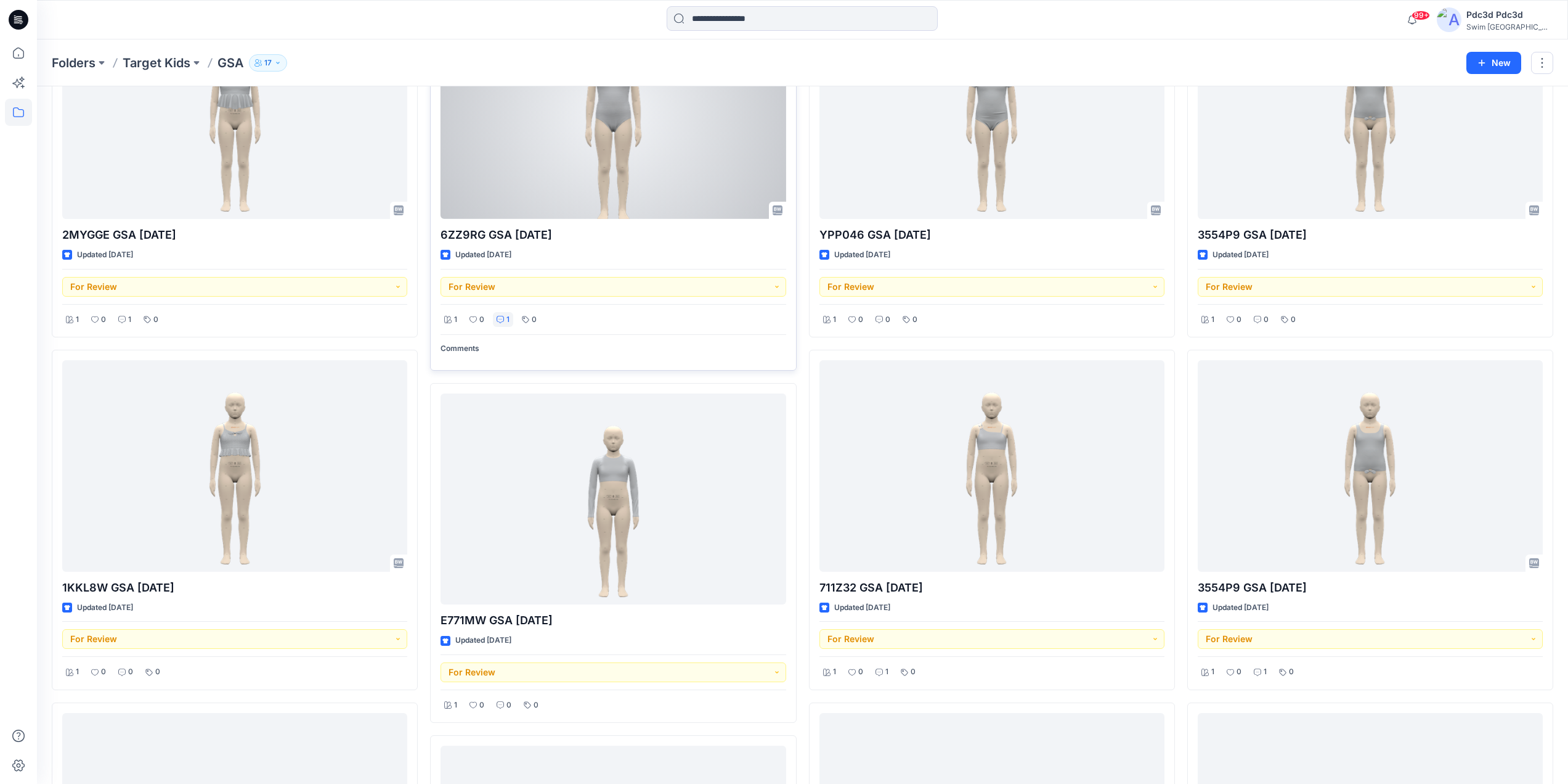
click at [619, 160] on div at bounding box center [613, 112] width 345 height 212
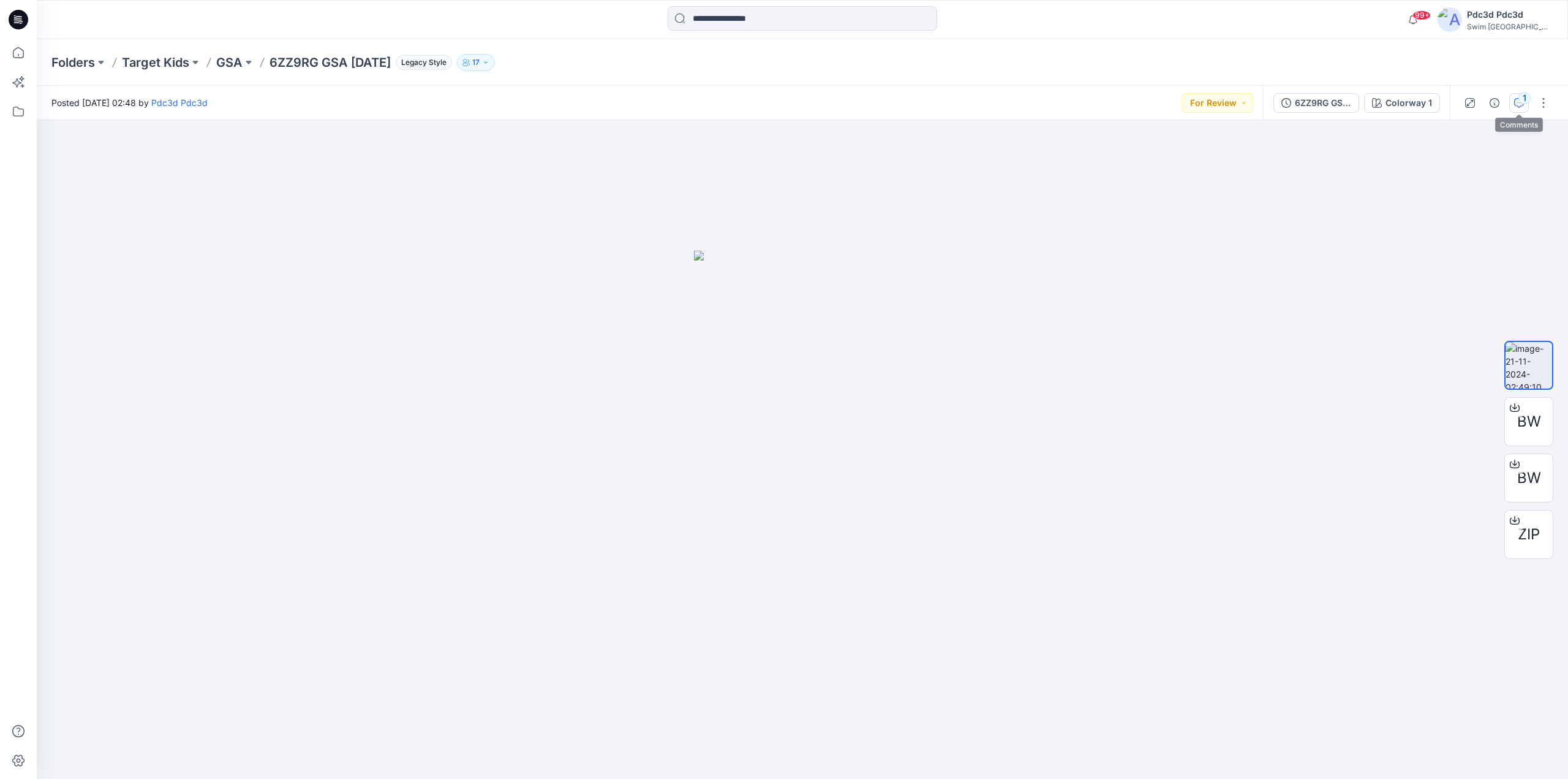
click at [1520, 102] on div "1" at bounding box center [1524, 98] width 12 height 12
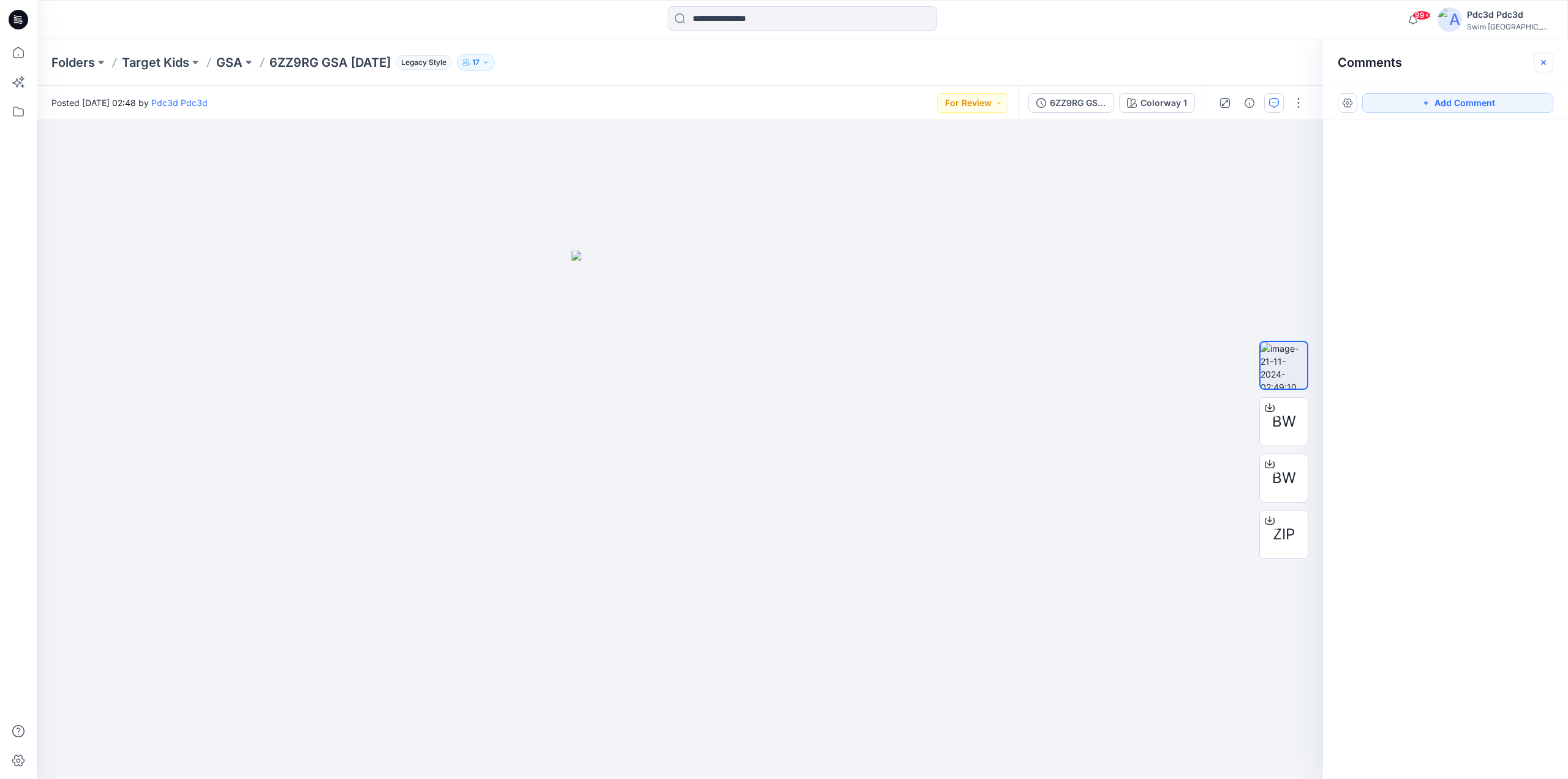
click at [1544, 58] on icon "button" at bounding box center [1543, 62] width 10 height 10
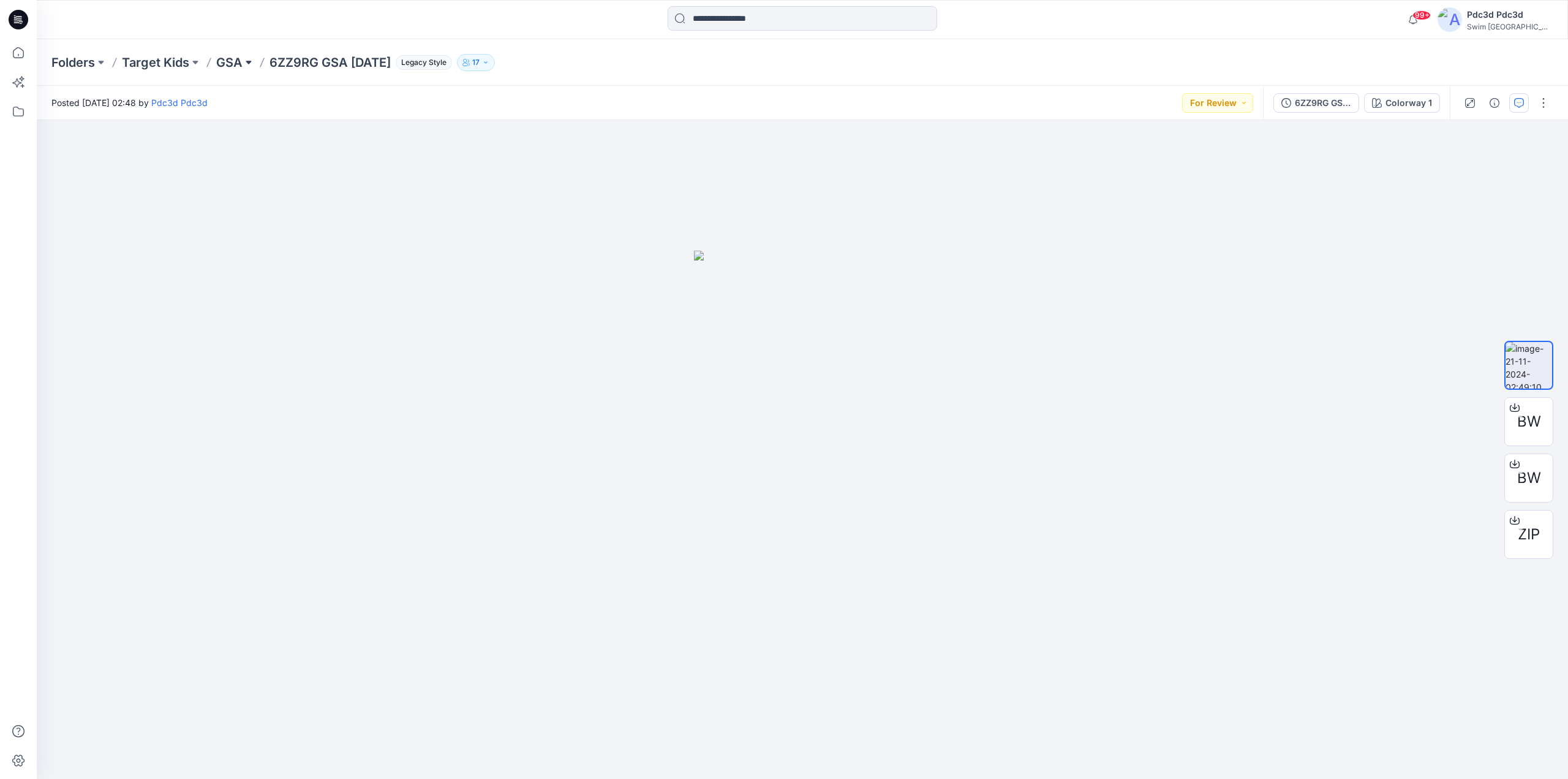
click at [248, 65] on button at bounding box center [248, 62] width 12 height 17
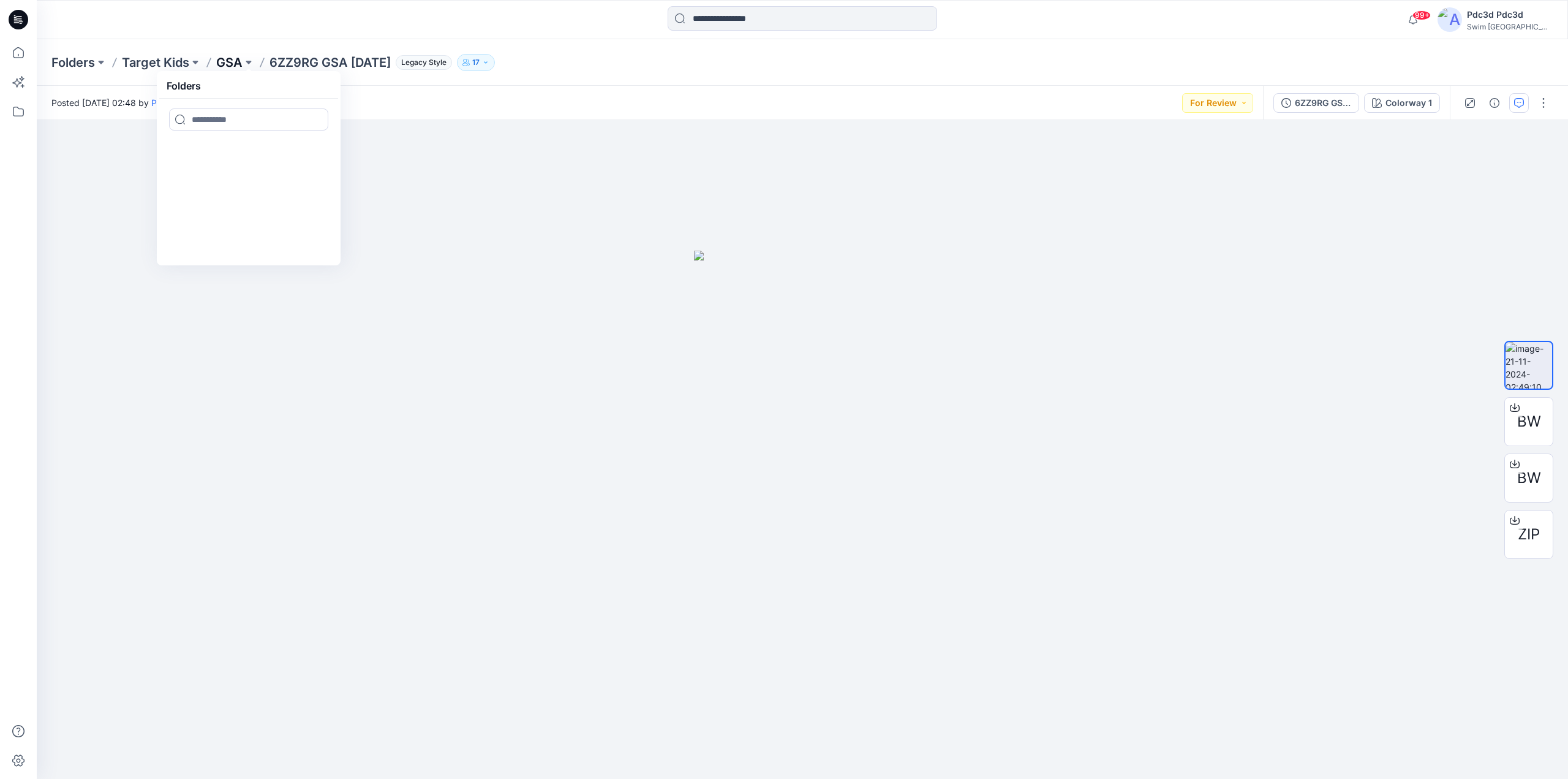
click at [234, 61] on p "GSA" at bounding box center [229, 62] width 26 height 17
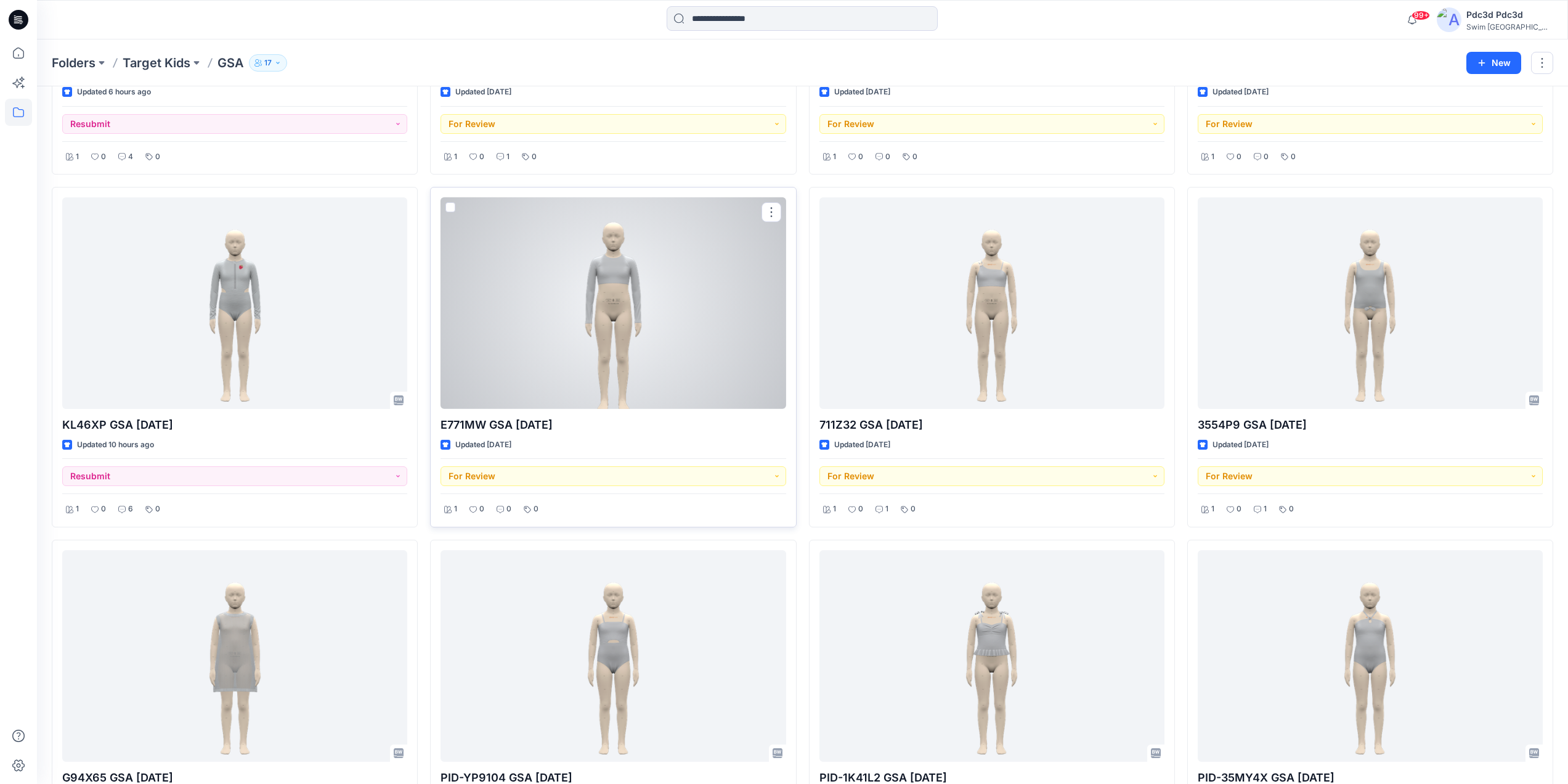
scroll to position [1542, 0]
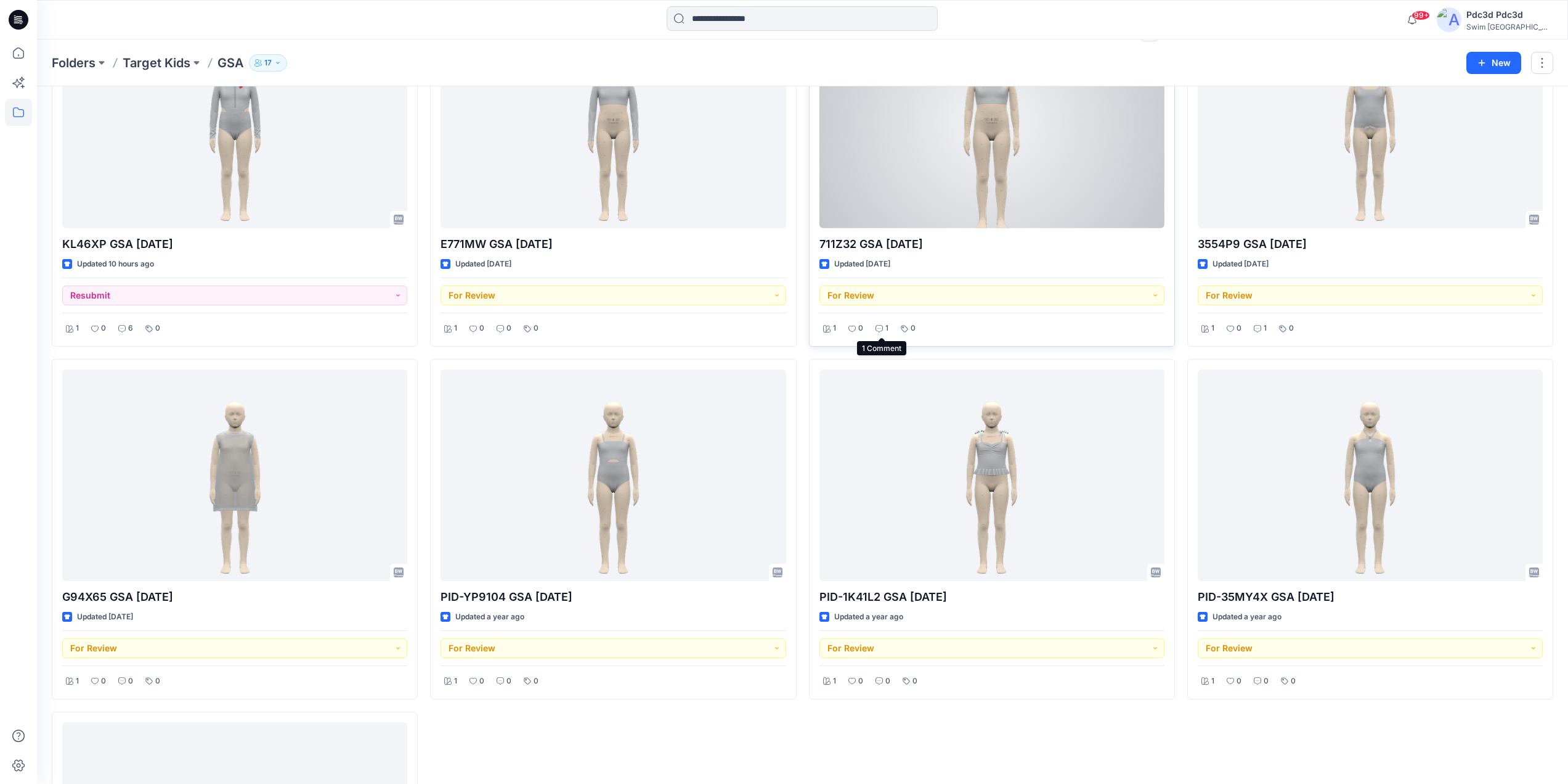
click at [880, 326] on icon at bounding box center [879, 328] width 7 height 7
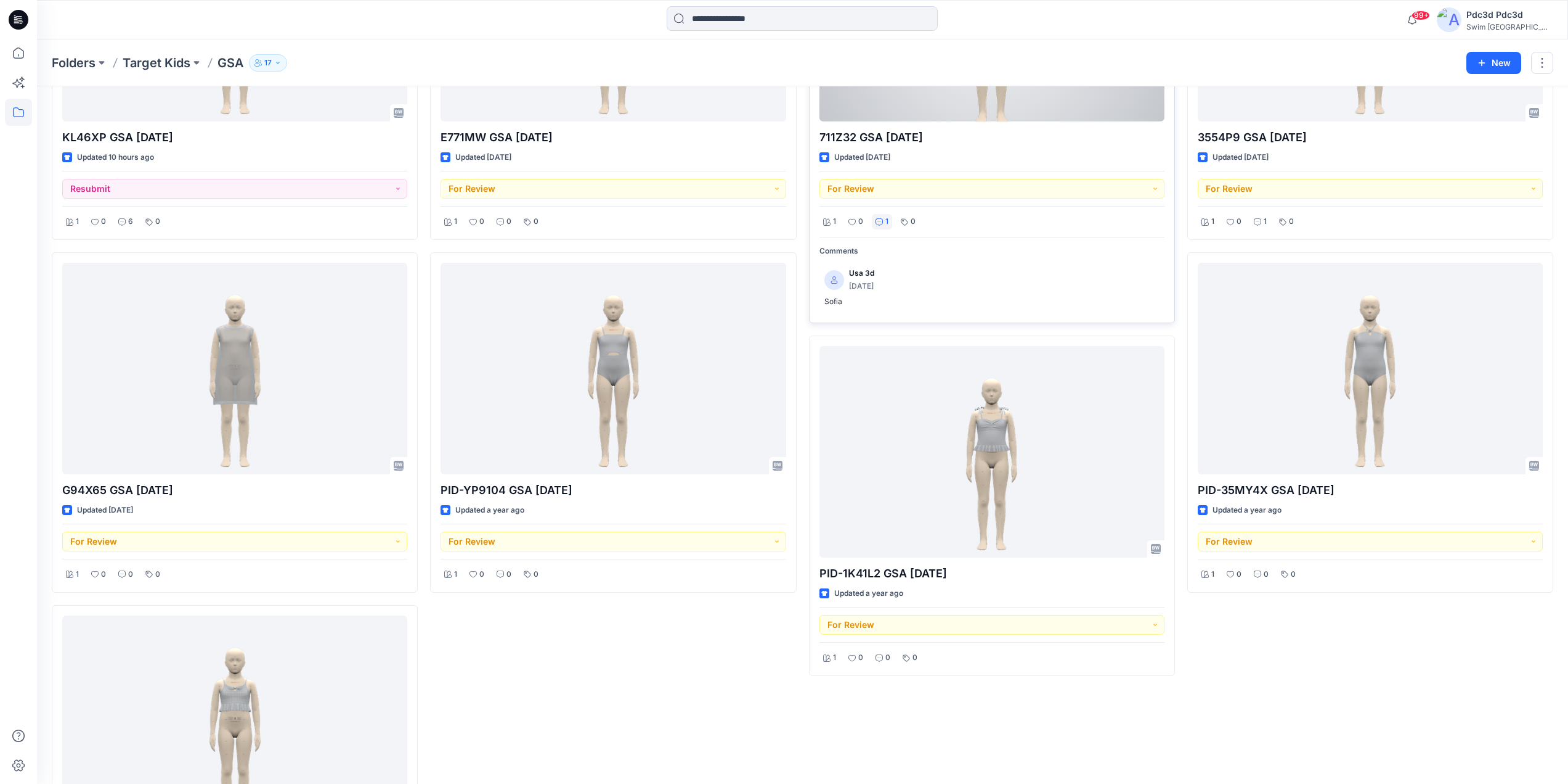
scroll to position [1666, 0]
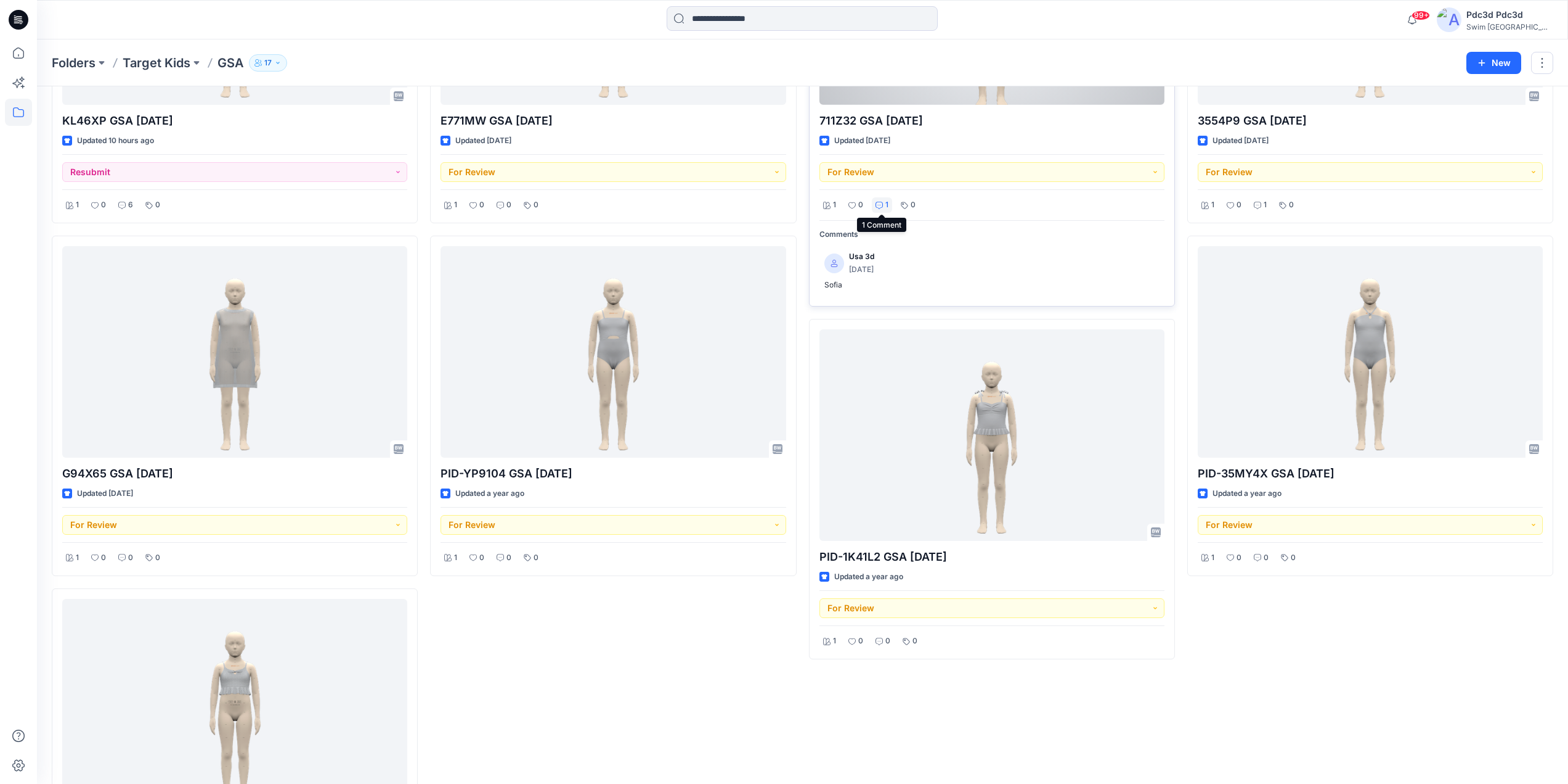
click at [888, 208] on p "1" at bounding box center [887, 205] width 3 height 13
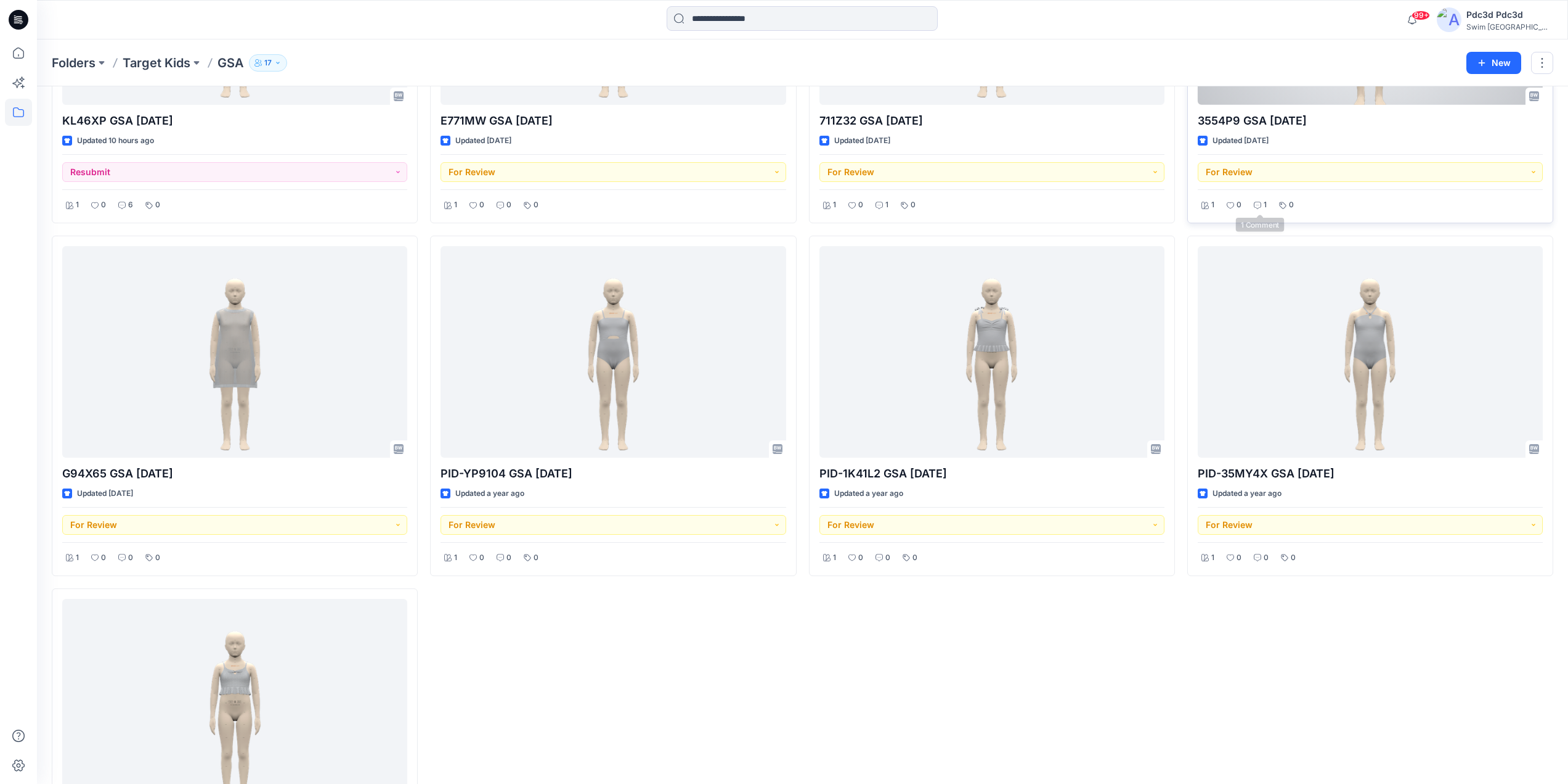
click at [1253, 202] on div "1" at bounding box center [1260, 205] width 20 height 16
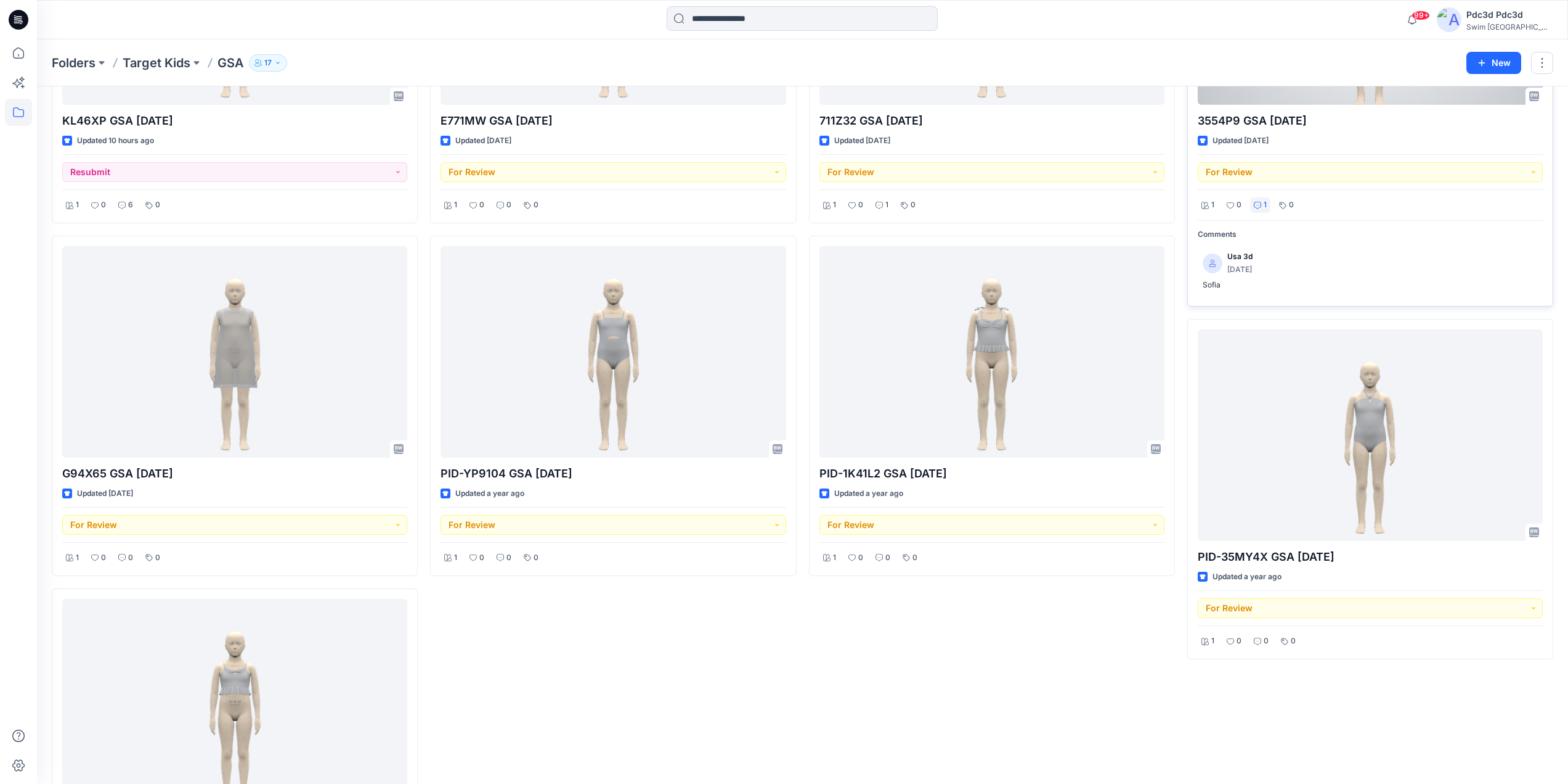
click at [1253, 202] on div "1" at bounding box center [1260, 205] width 20 height 16
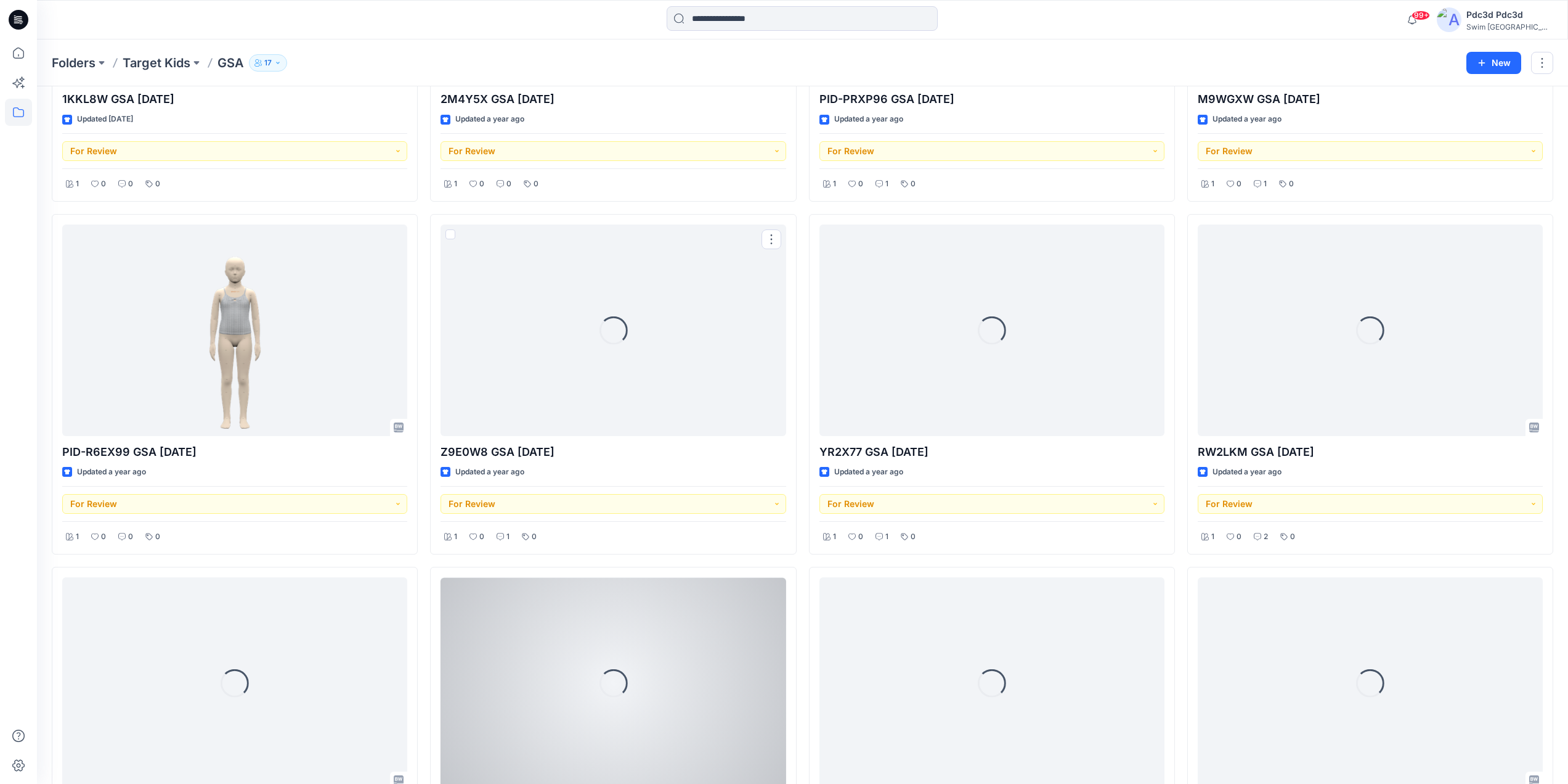
scroll to position [2530, 0]
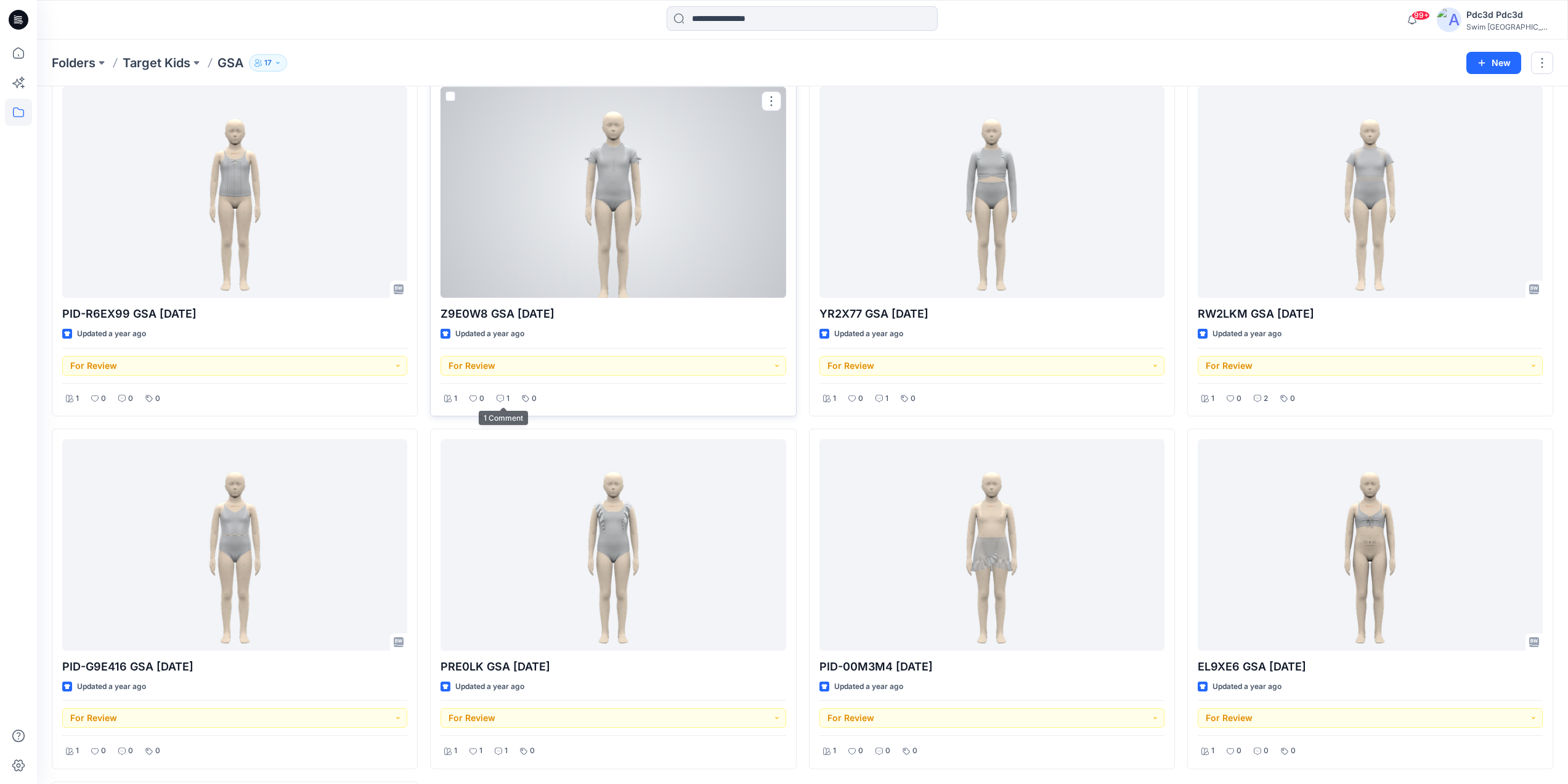
click at [502, 402] on div "1" at bounding box center [502, 399] width 20 height 16
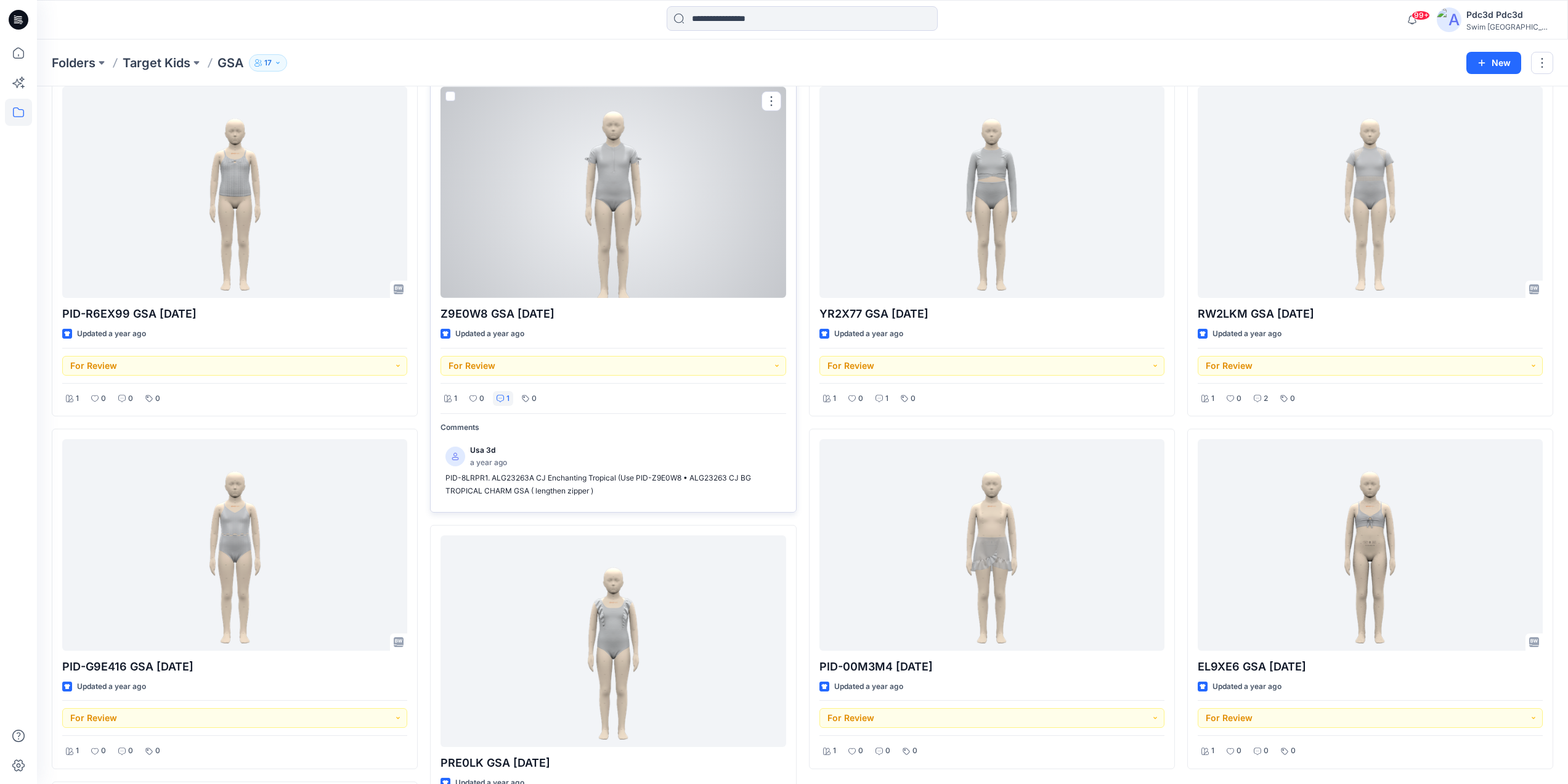
click at [502, 402] on div "1" at bounding box center [502, 399] width 20 height 16
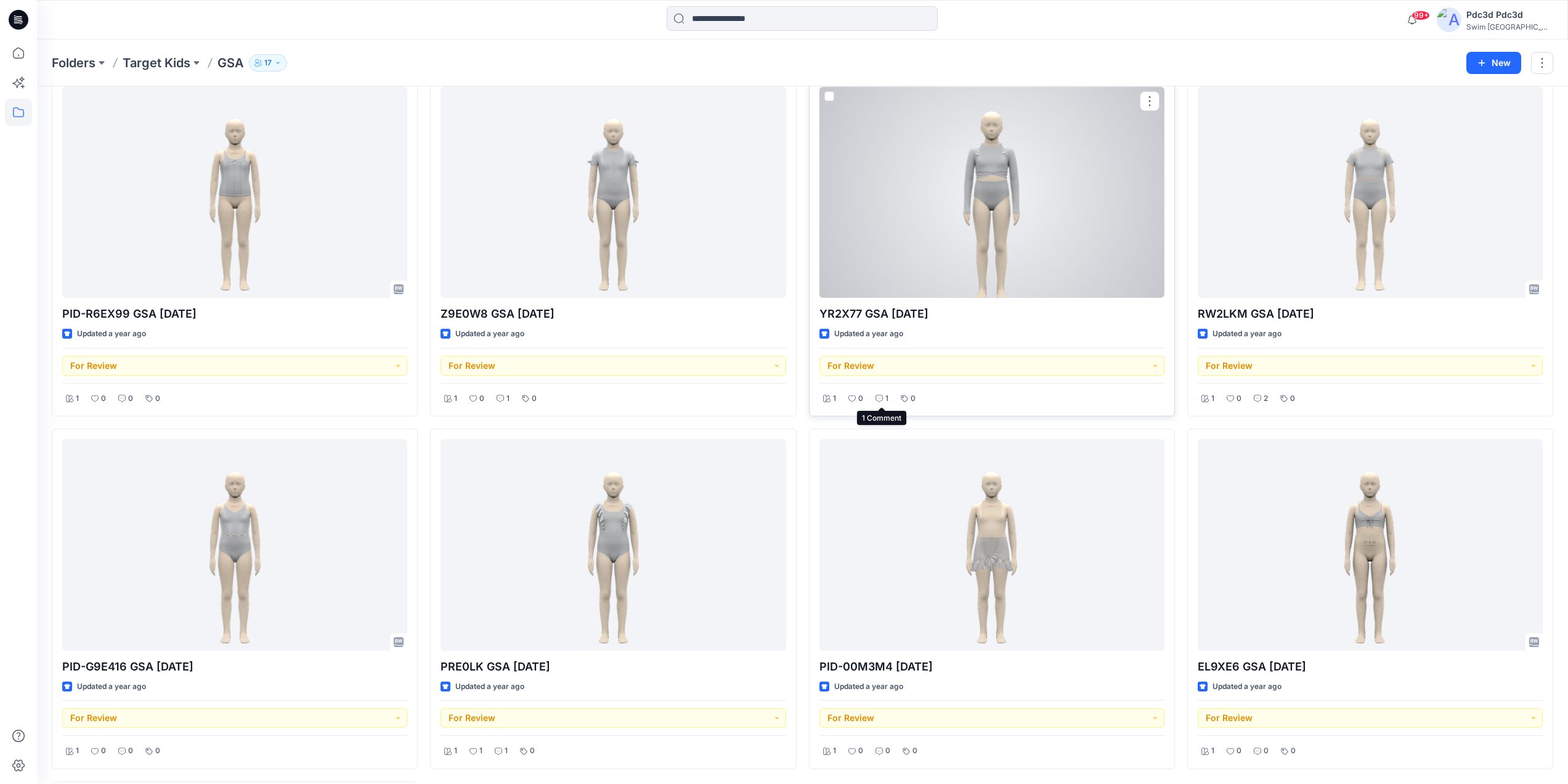
click at [886, 401] on p "1" at bounding box center [887, 398] width 3 height 13
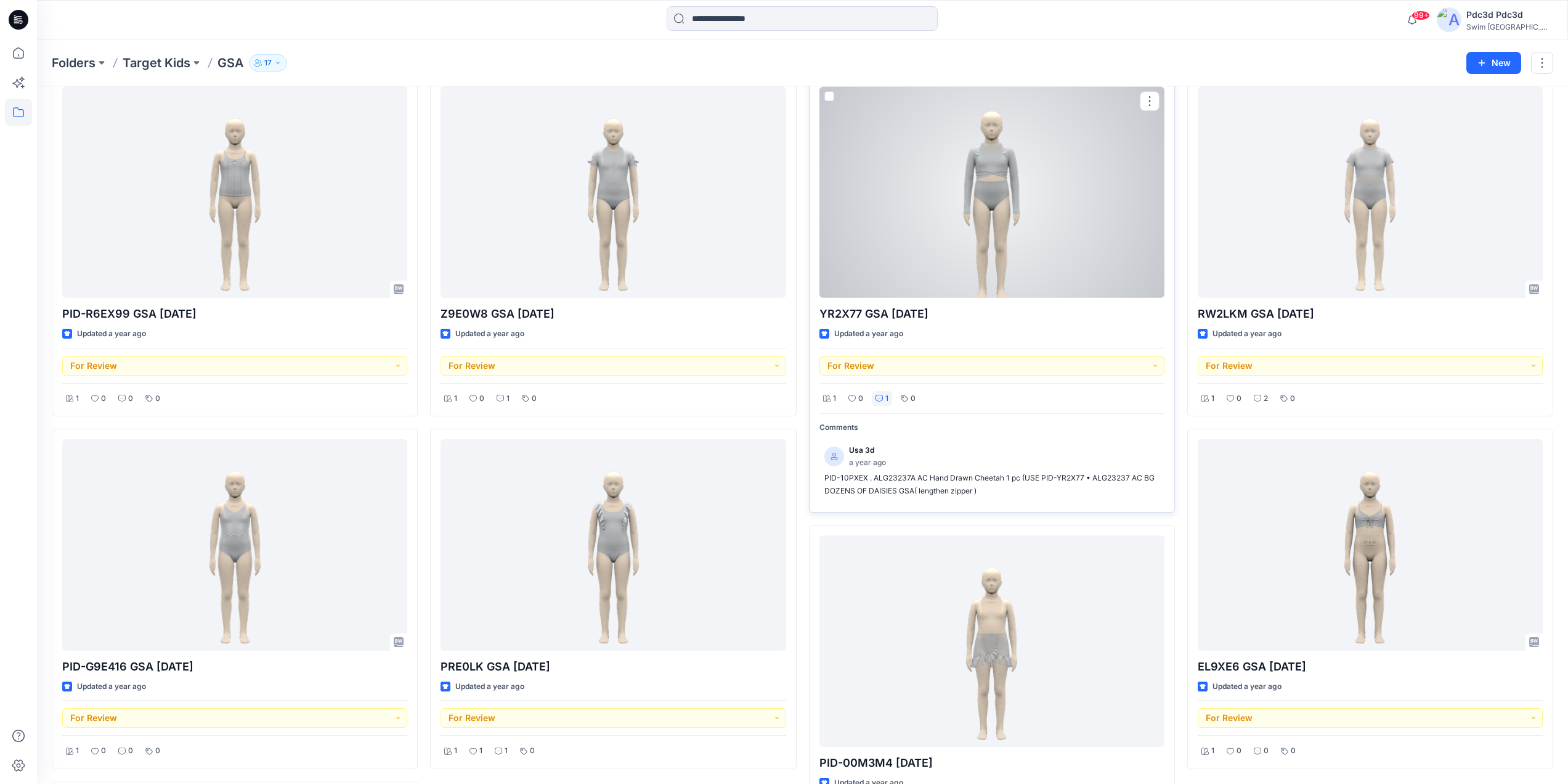
click at [886, 401] on p "1" at bounding box center [887, 398] width 3 height 13
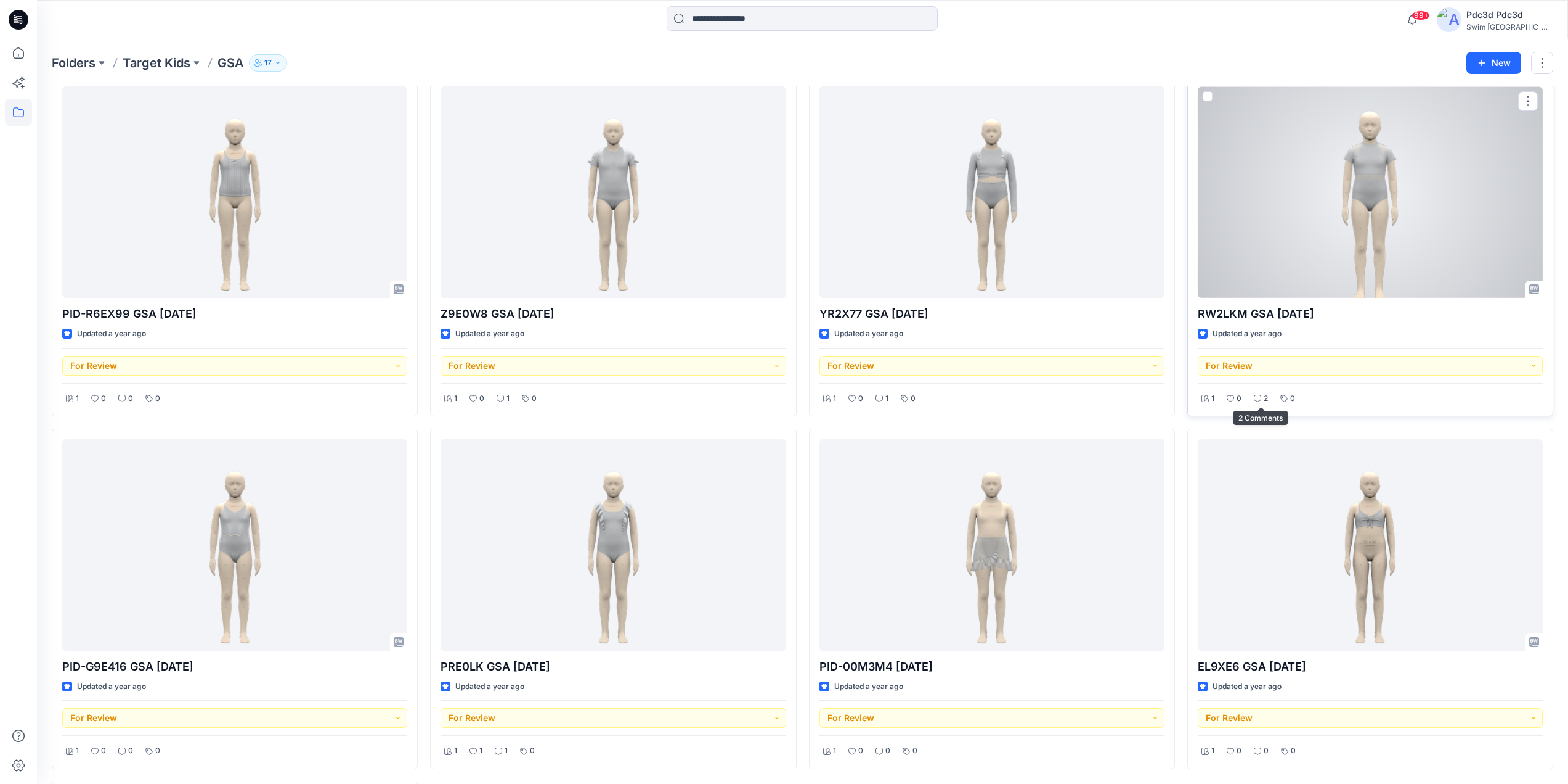
click at [1260, 398] on icon at bounding box center [1257, 398] width 7 height 7
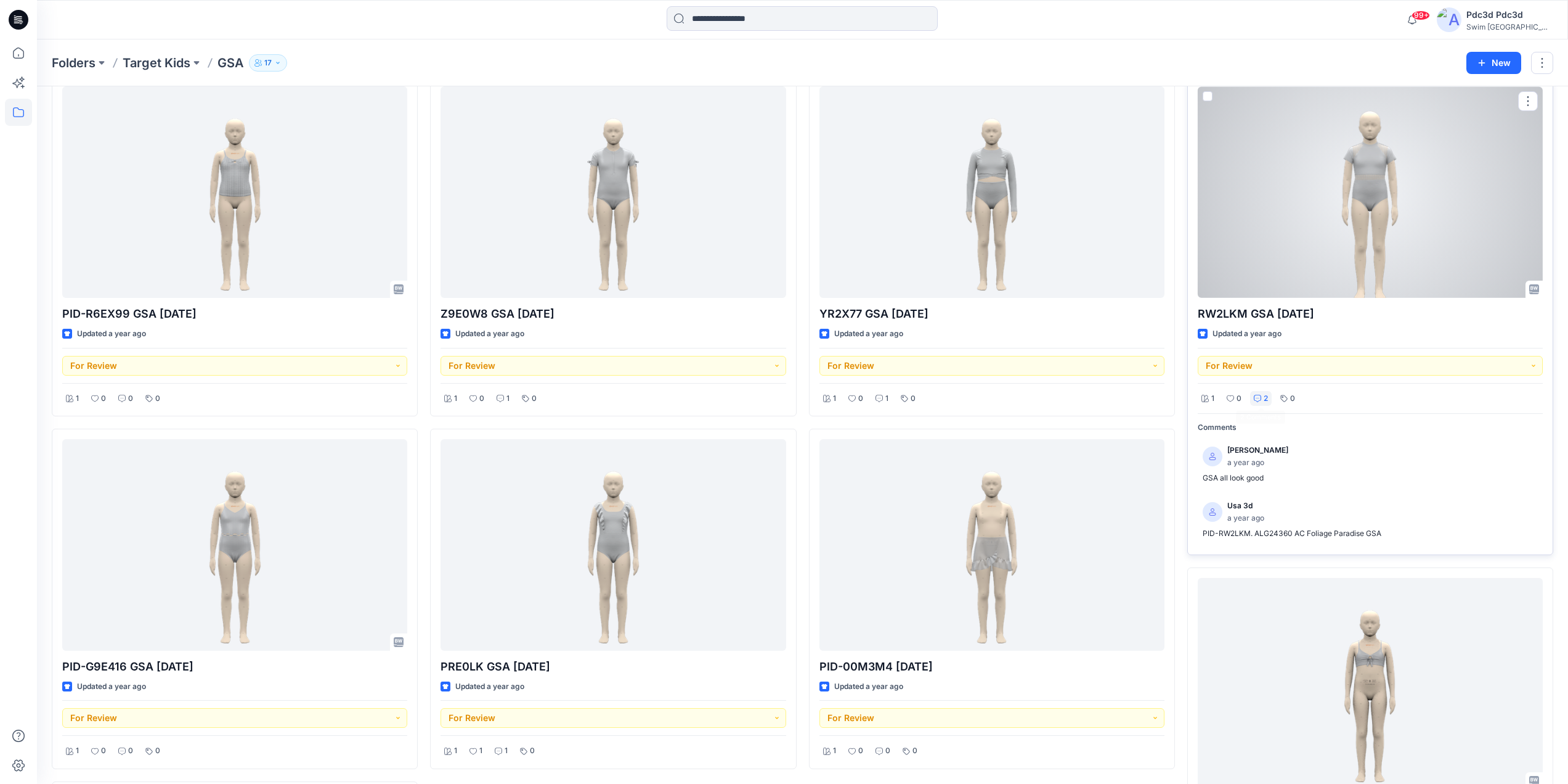
click at [1255, 398] on icon at bounding box center [1257, 398] width 7 height 7
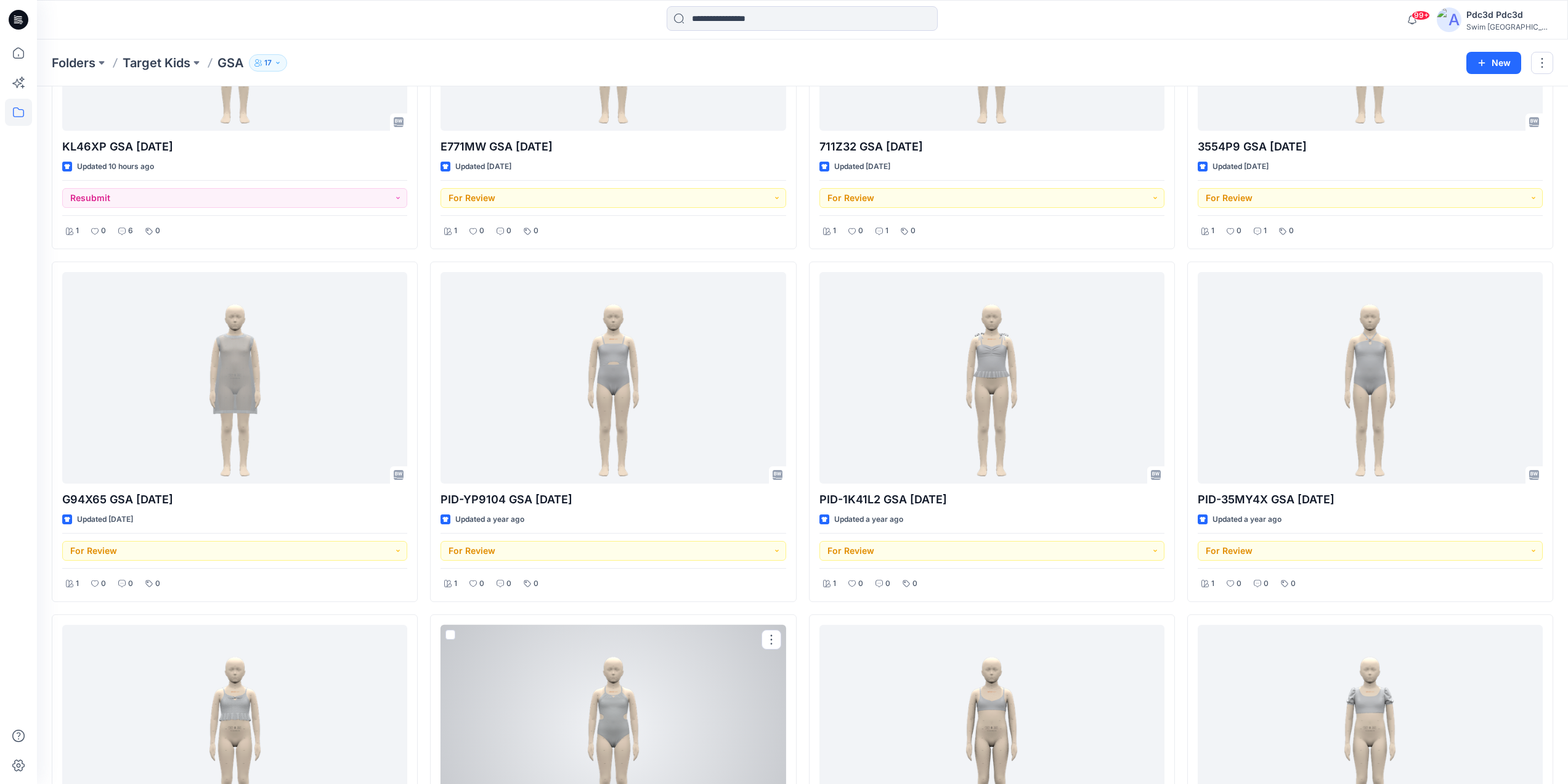
scroll to position [1605, 0]
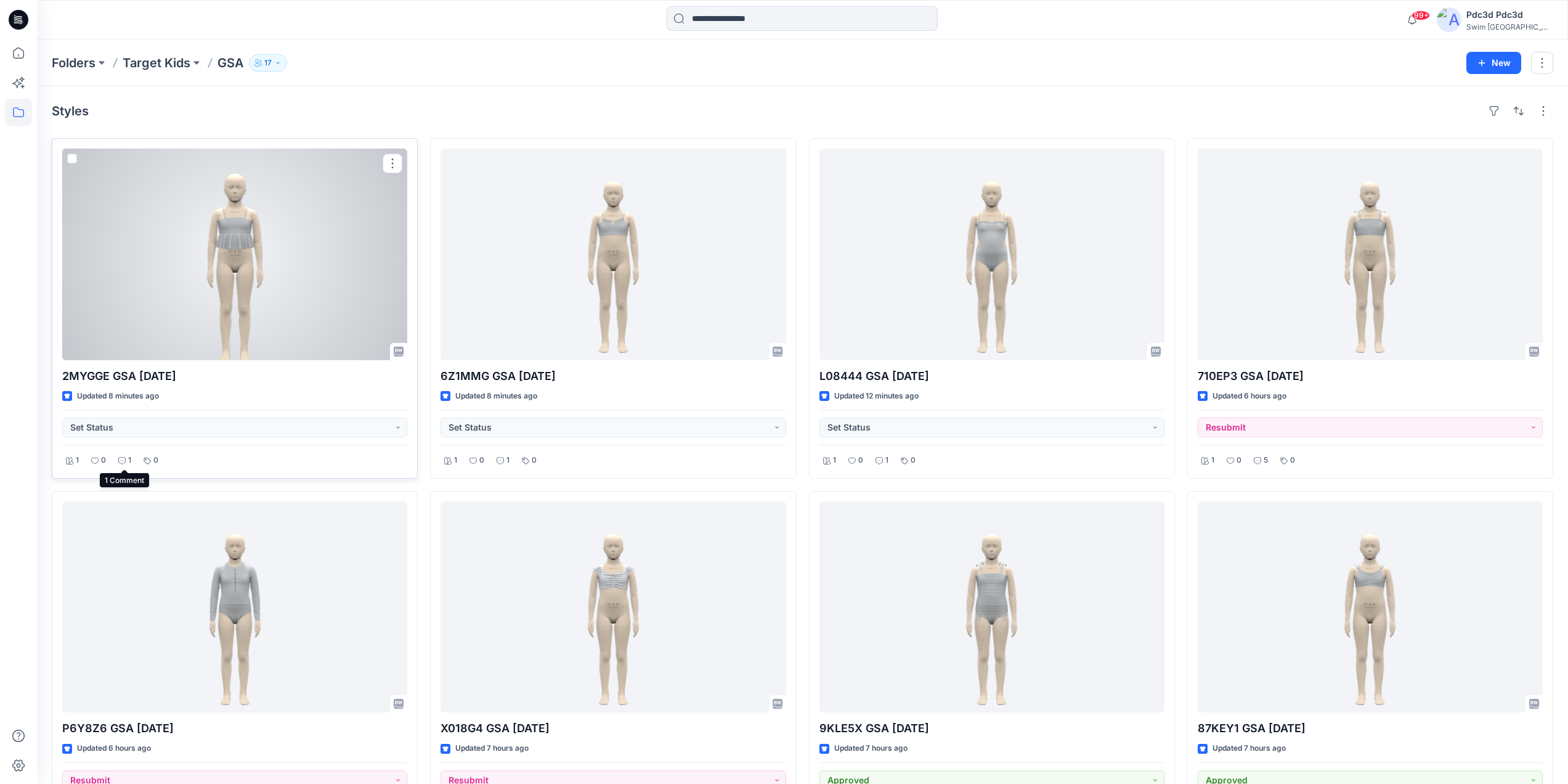
click at [130, 462] on p "1" at bounding box center [130, 460] width 3 height 13
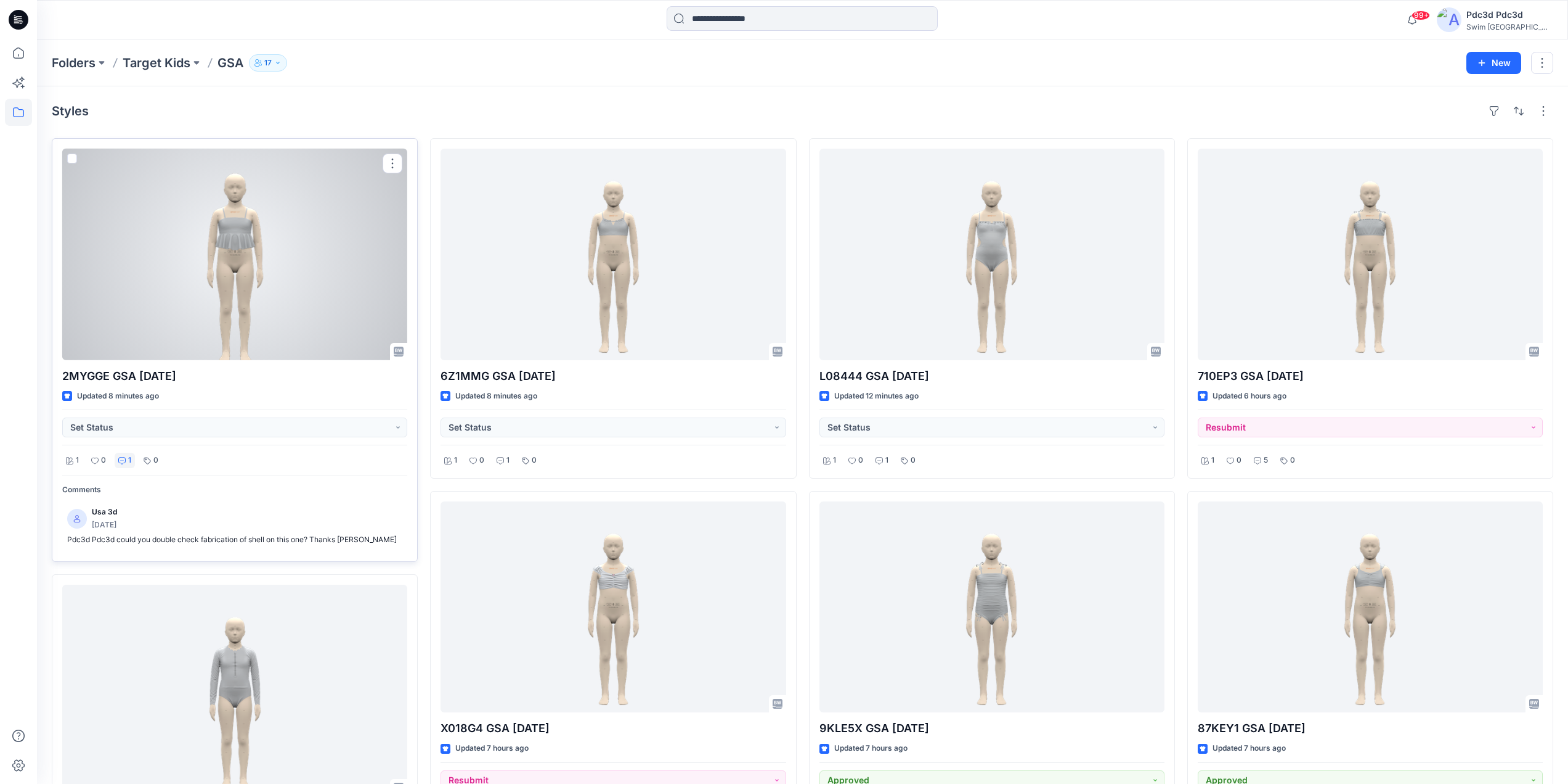
click at [126, 462] on div "1" at bounding box center [124, 460] width 20 height 16
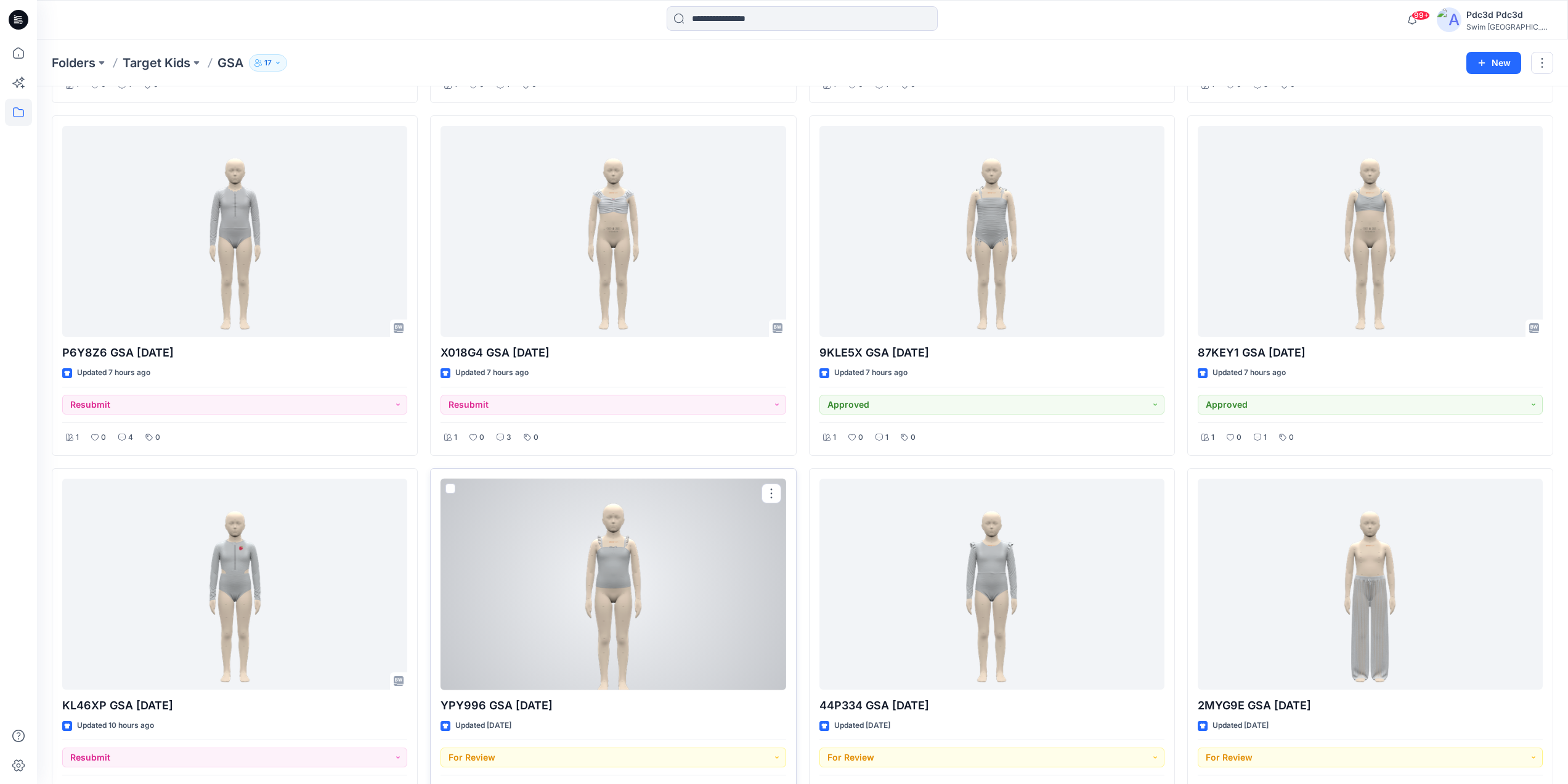
scroll to position [247, 0]
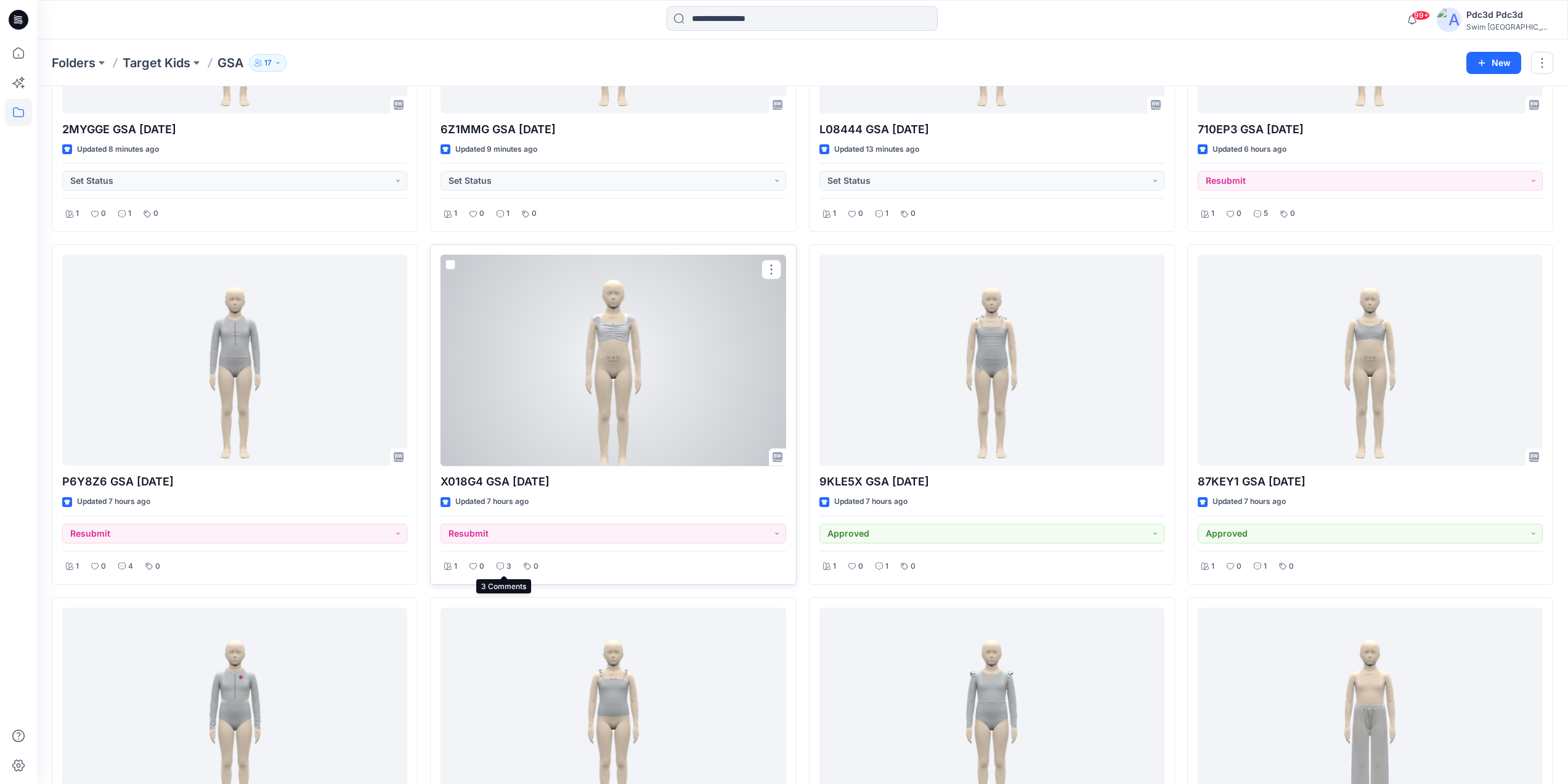
click at [499, 563] on icon at bounding box center [500, 565] width 7 height 7
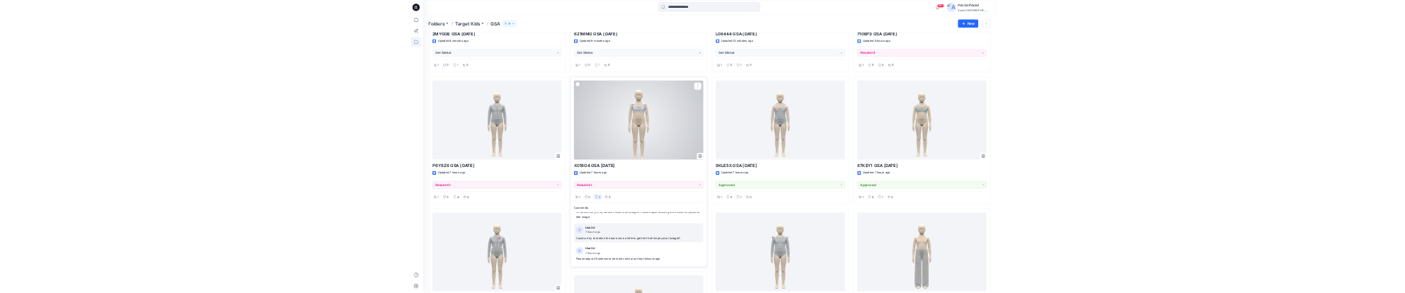
scroll to position [354, 0]
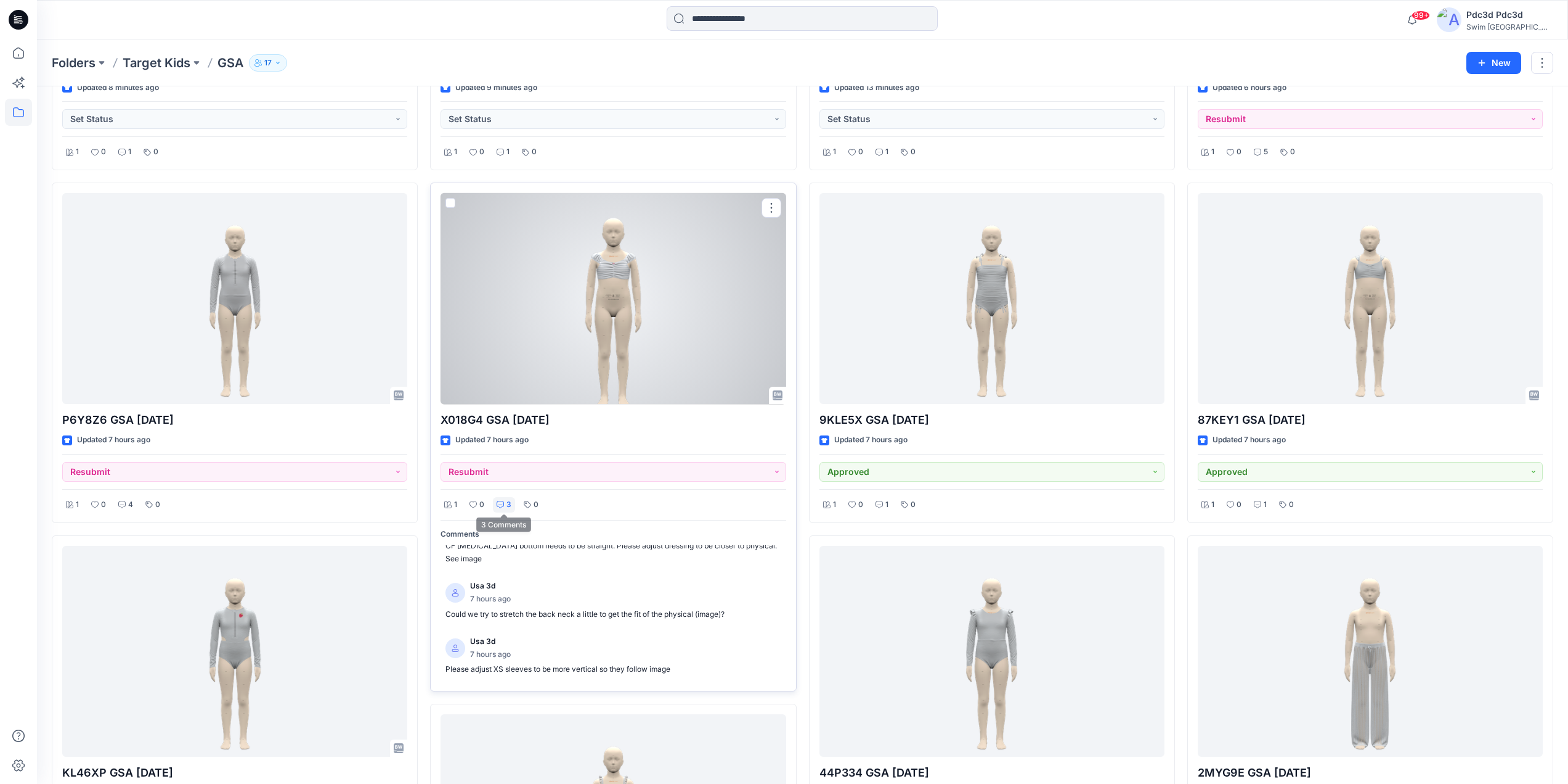
click at [502, 499] on div "3" at bounding box center [503, 504] width 22 height 16
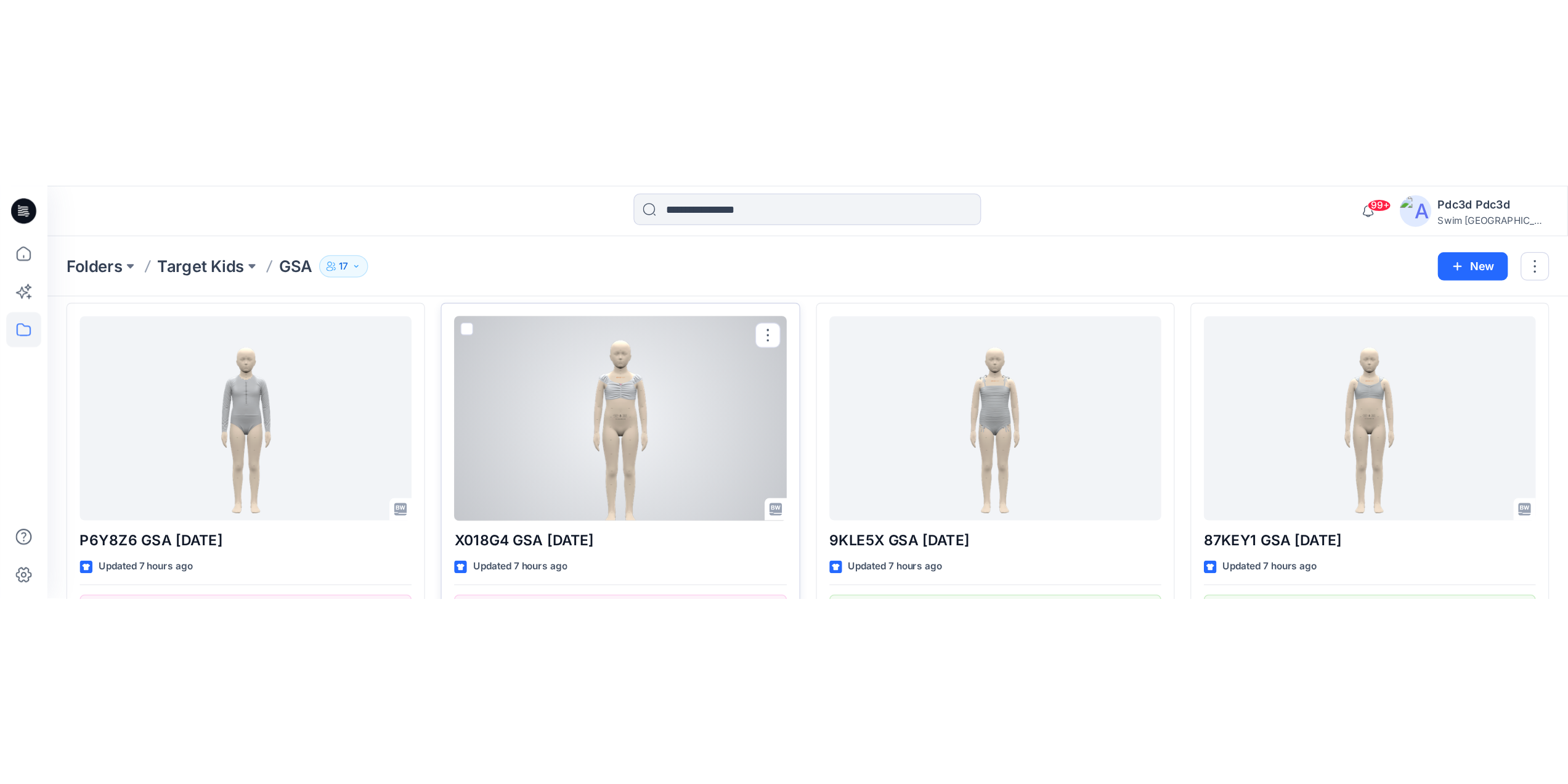
scroll to position [370, 0]
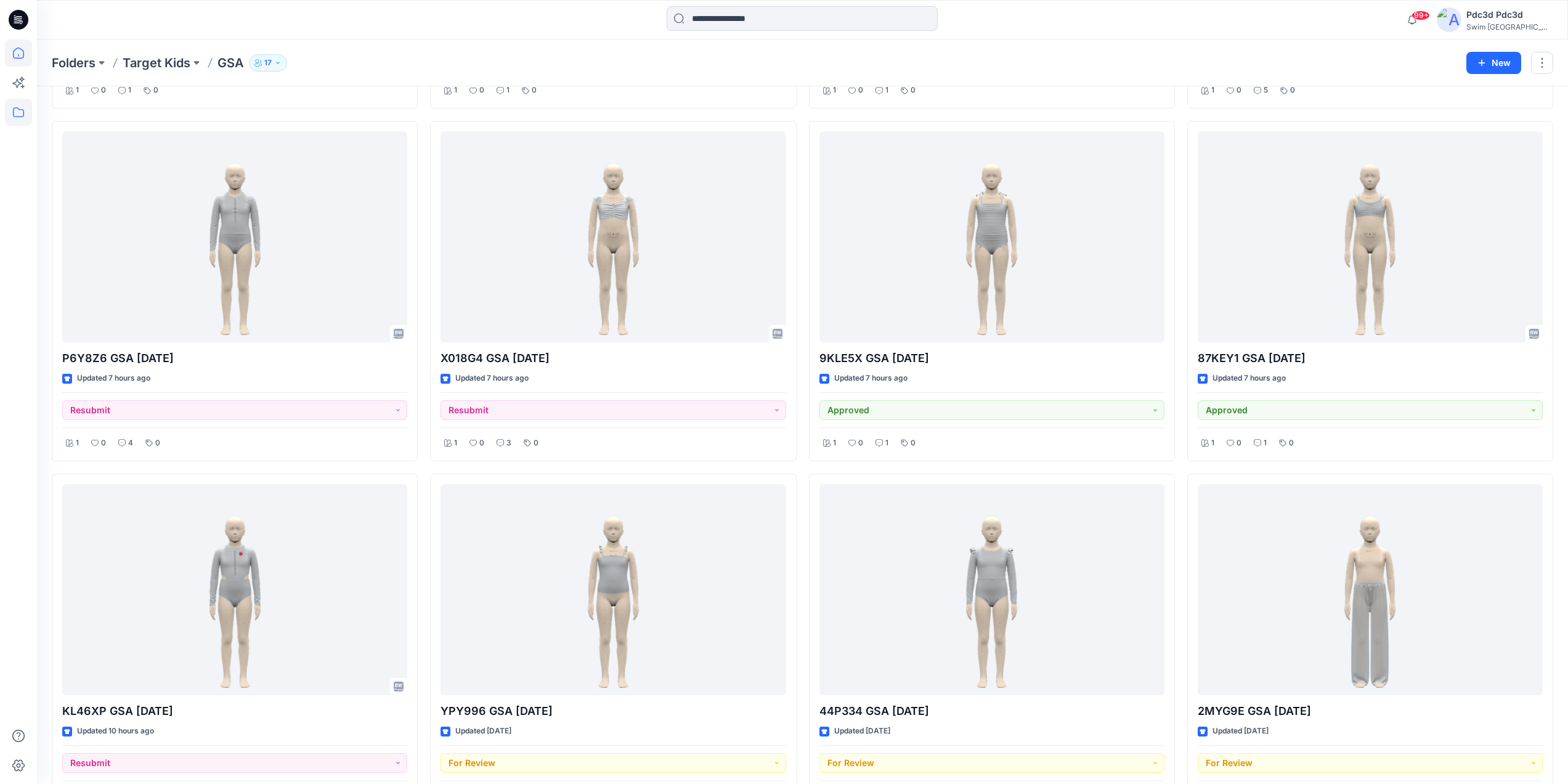
click at [15, 53] on icon at bounding box center [18, 52] width 27 height 27
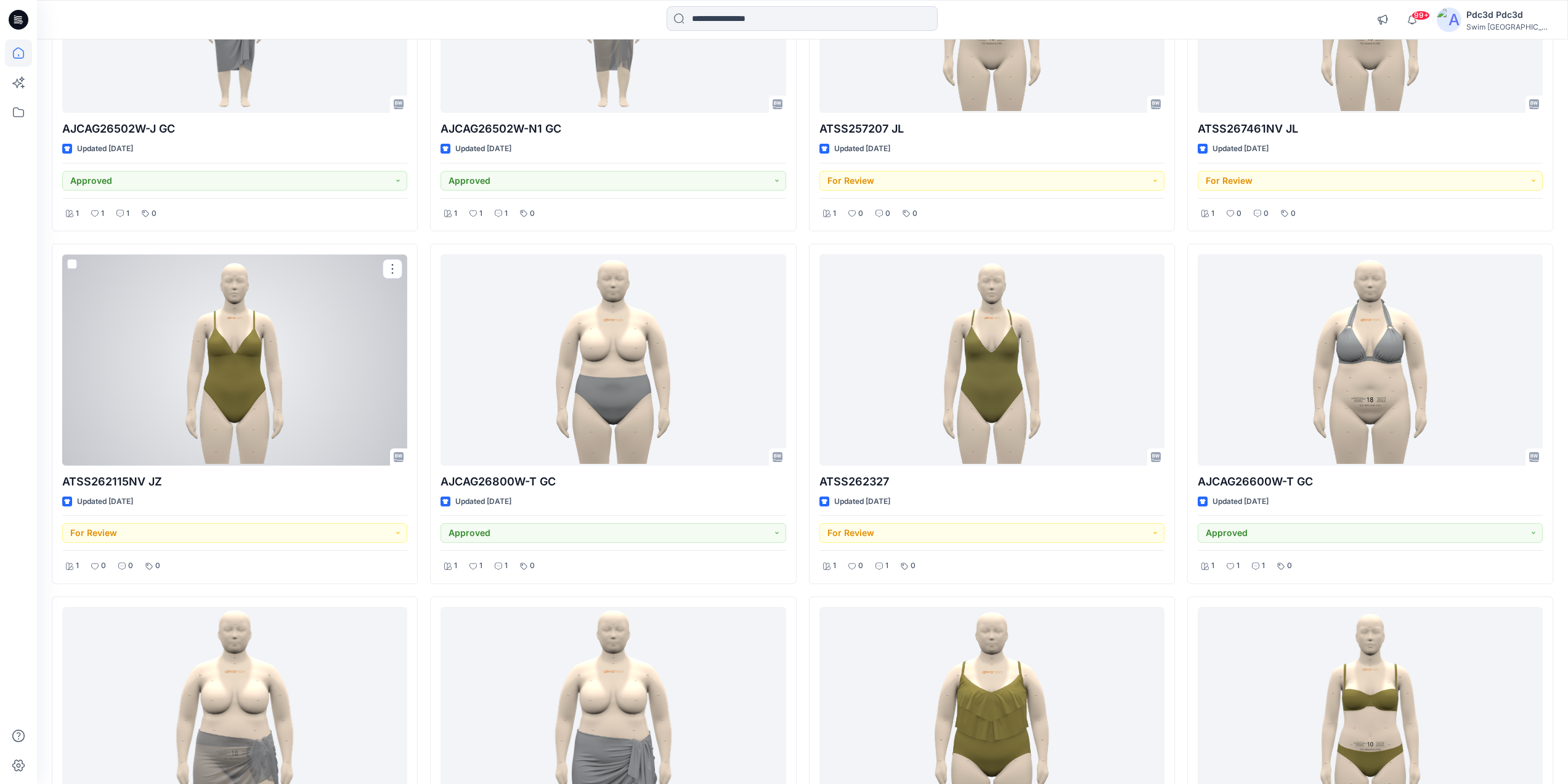
scroll to position [2106, 0]
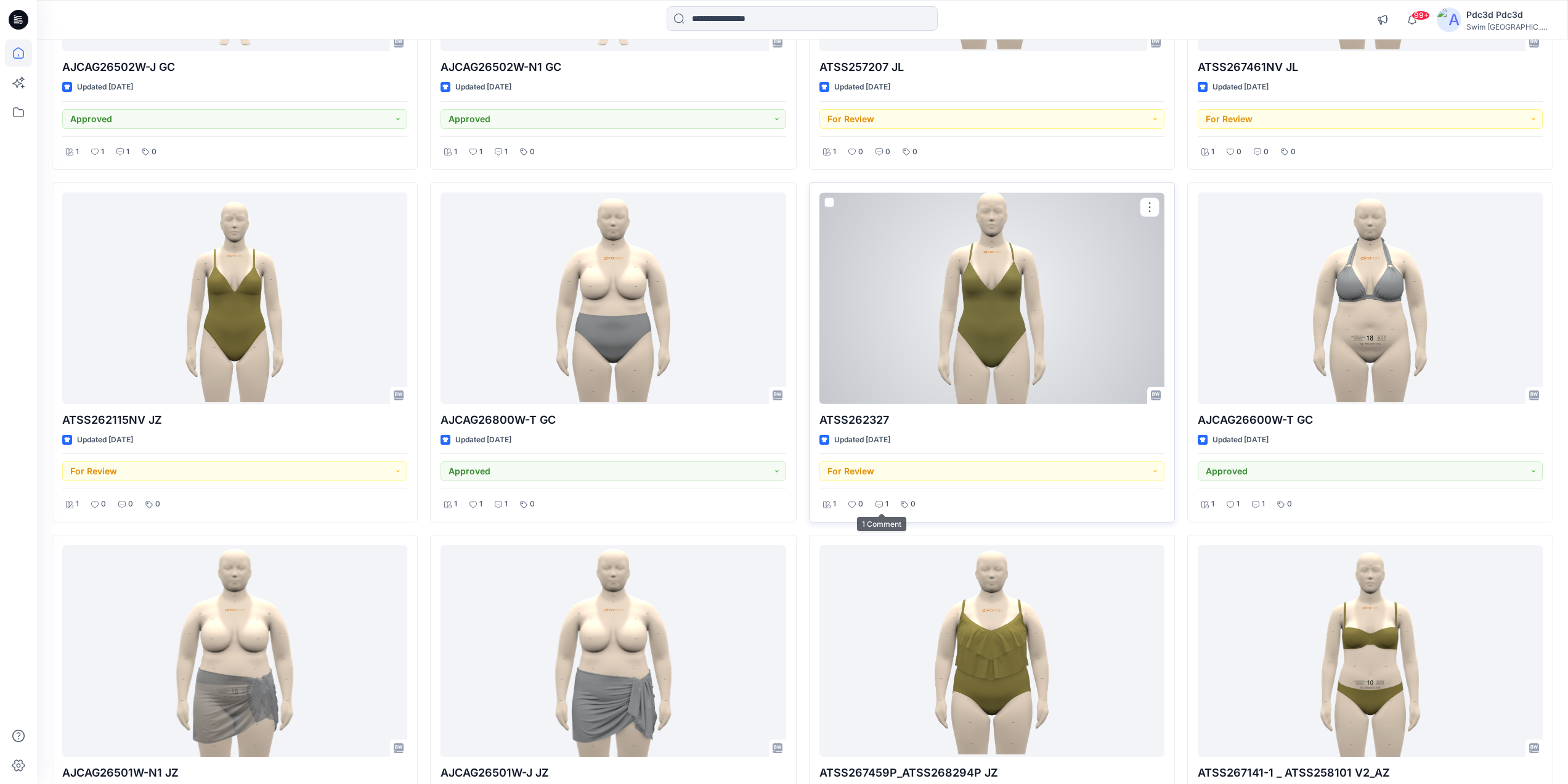
click at [880, 505] on icon at bounding box center [879, 504] width 7 height 7
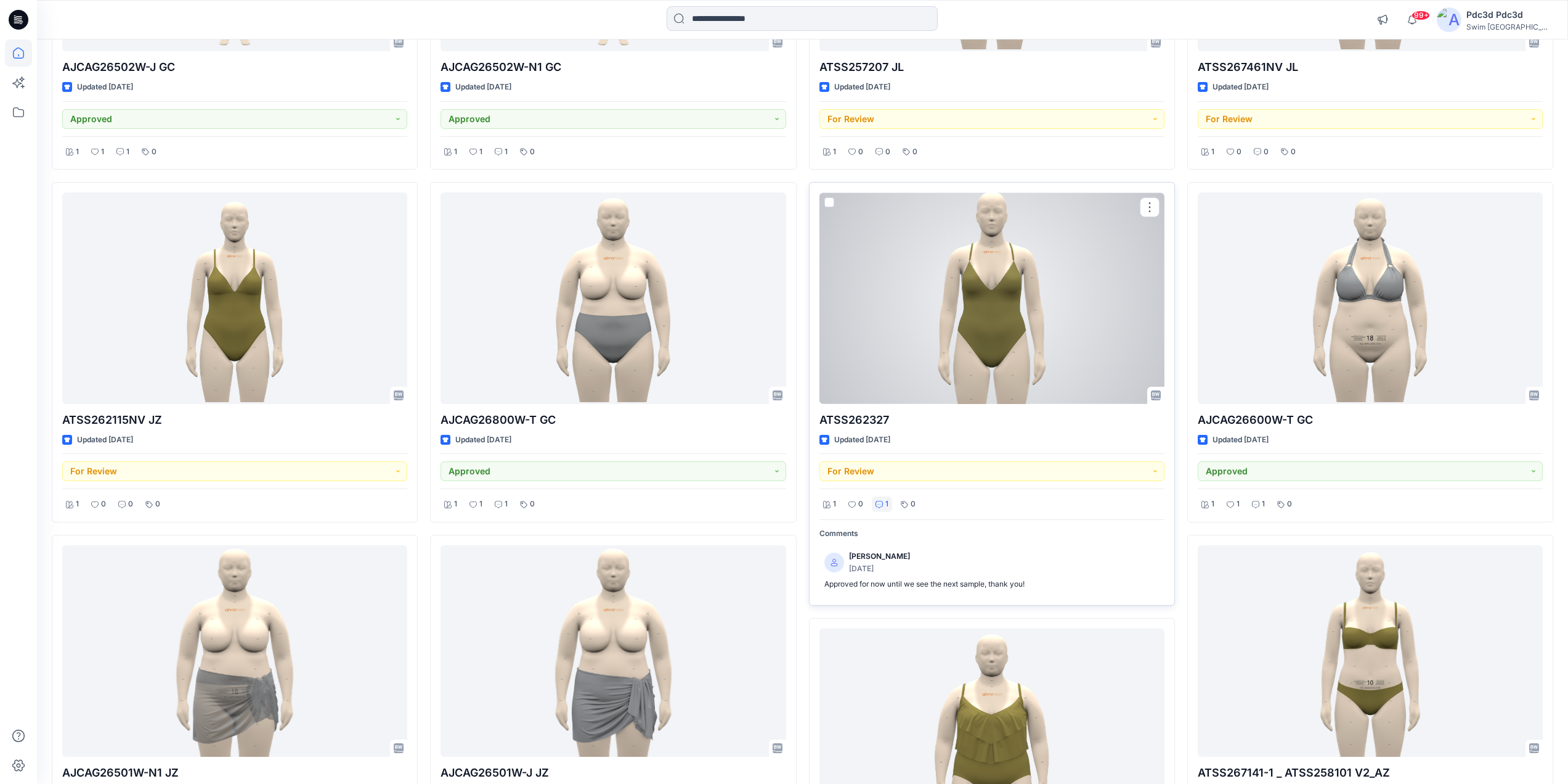
click at [880, 505] on icon at bounding box center [879, 504] width 7 height 7
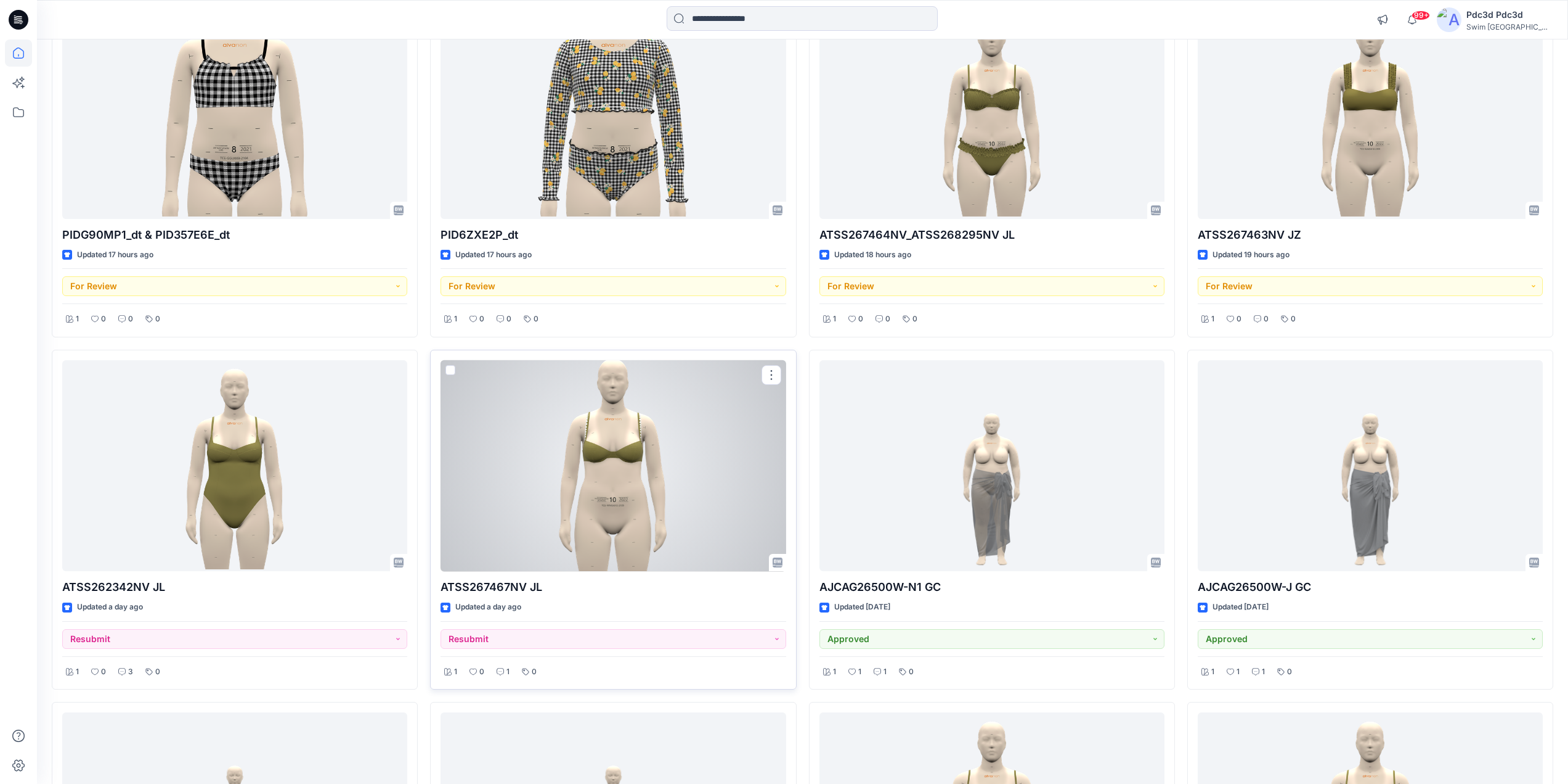
scroll to position [1305, 0]
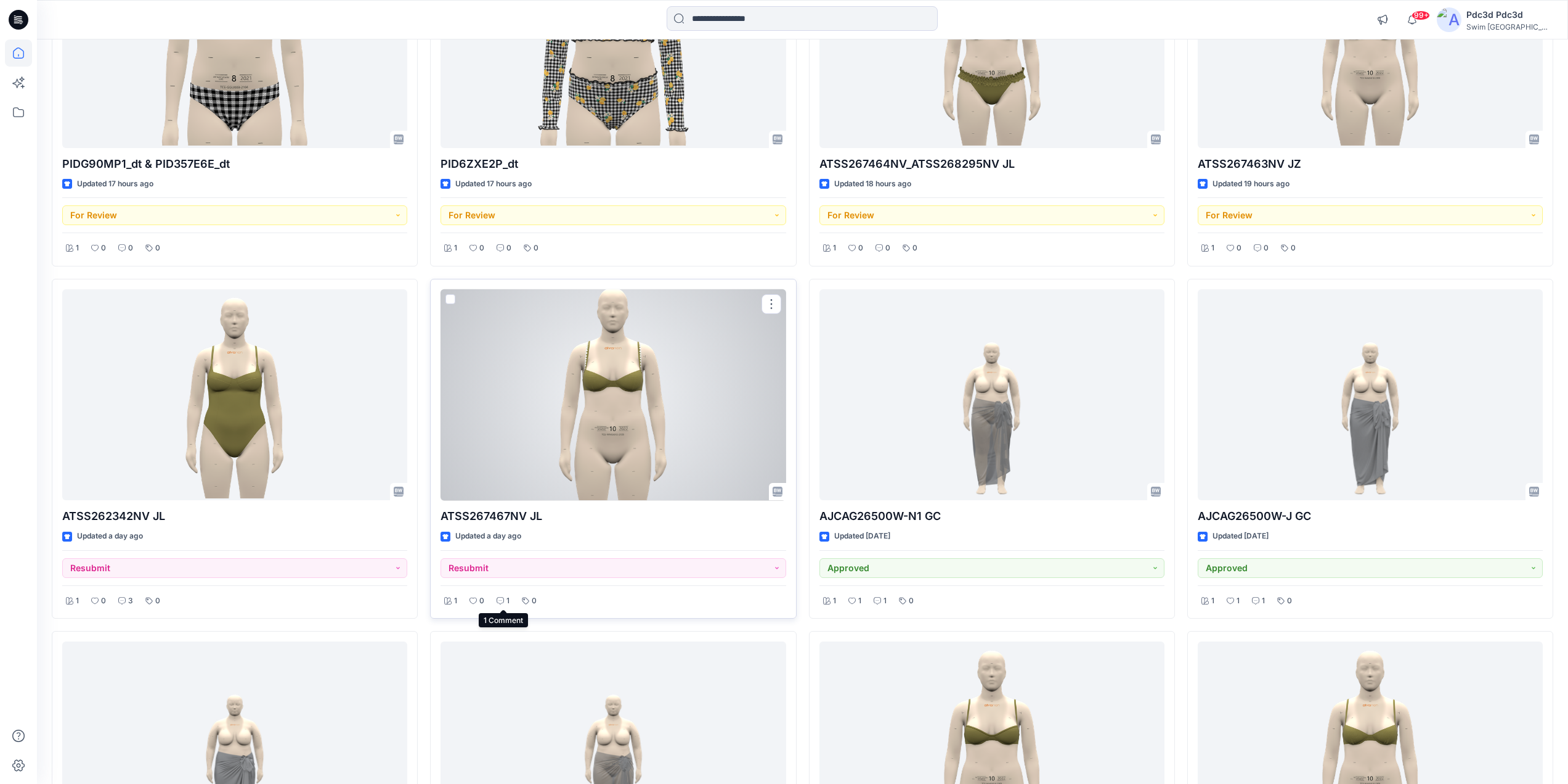
click at [502, 598] on icon at bounding box center [500, 600] width 7 height 7
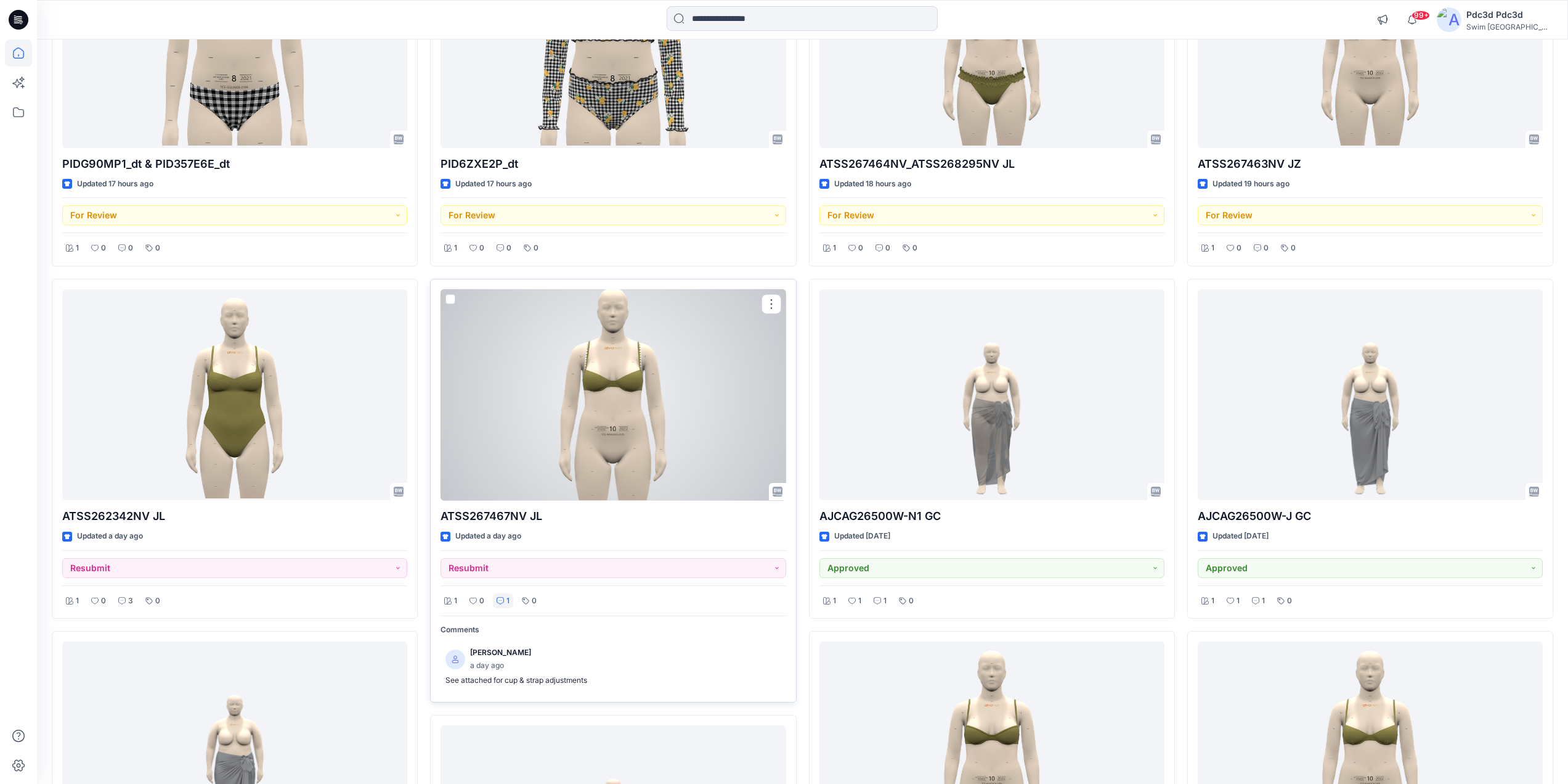
click at [502, 598] on icon at bounding box center [500, 600] width 7 height 7
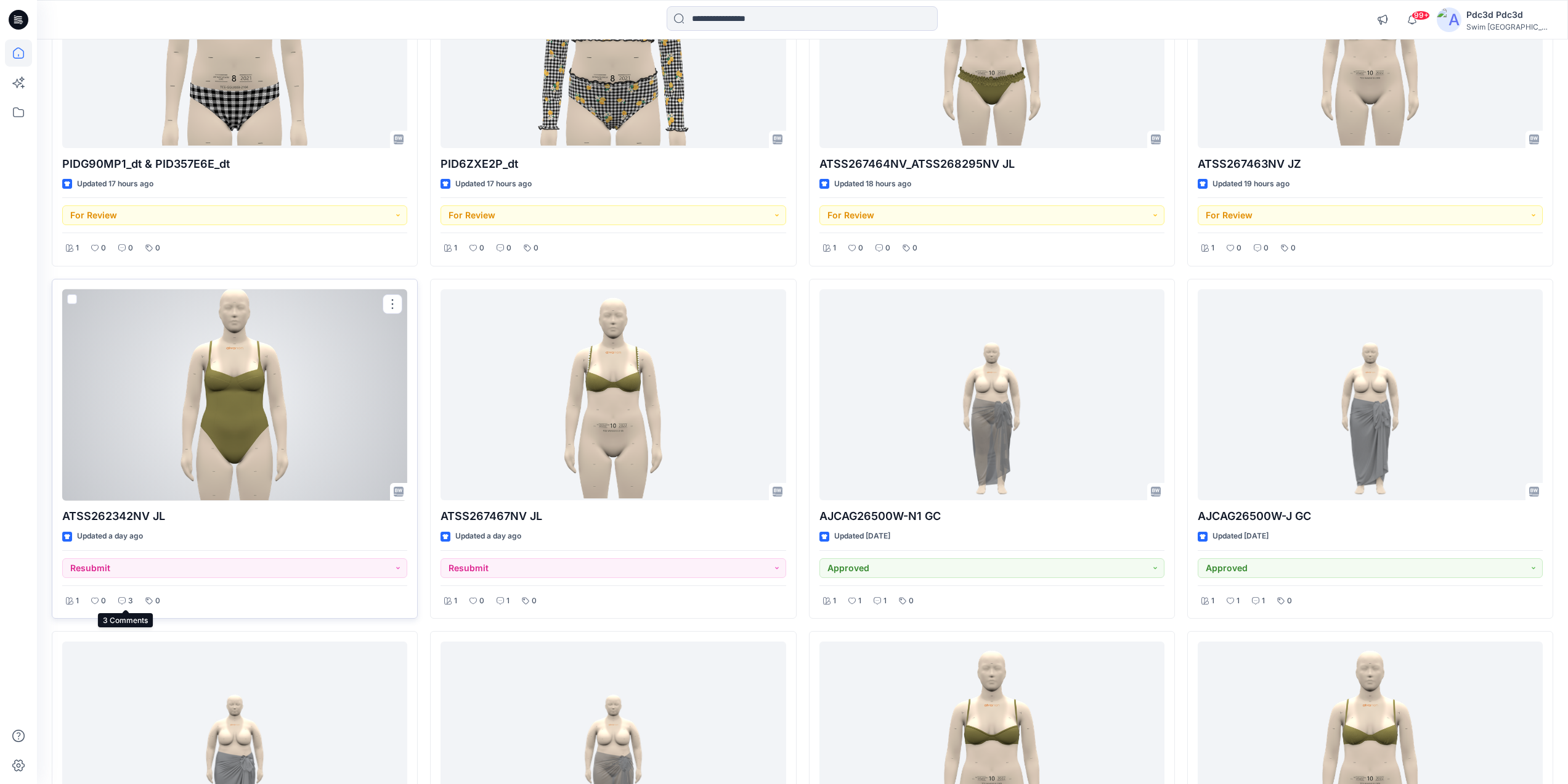
click at [125, 594] on div "3" at bounding box center [125, 601] width 22 height 16
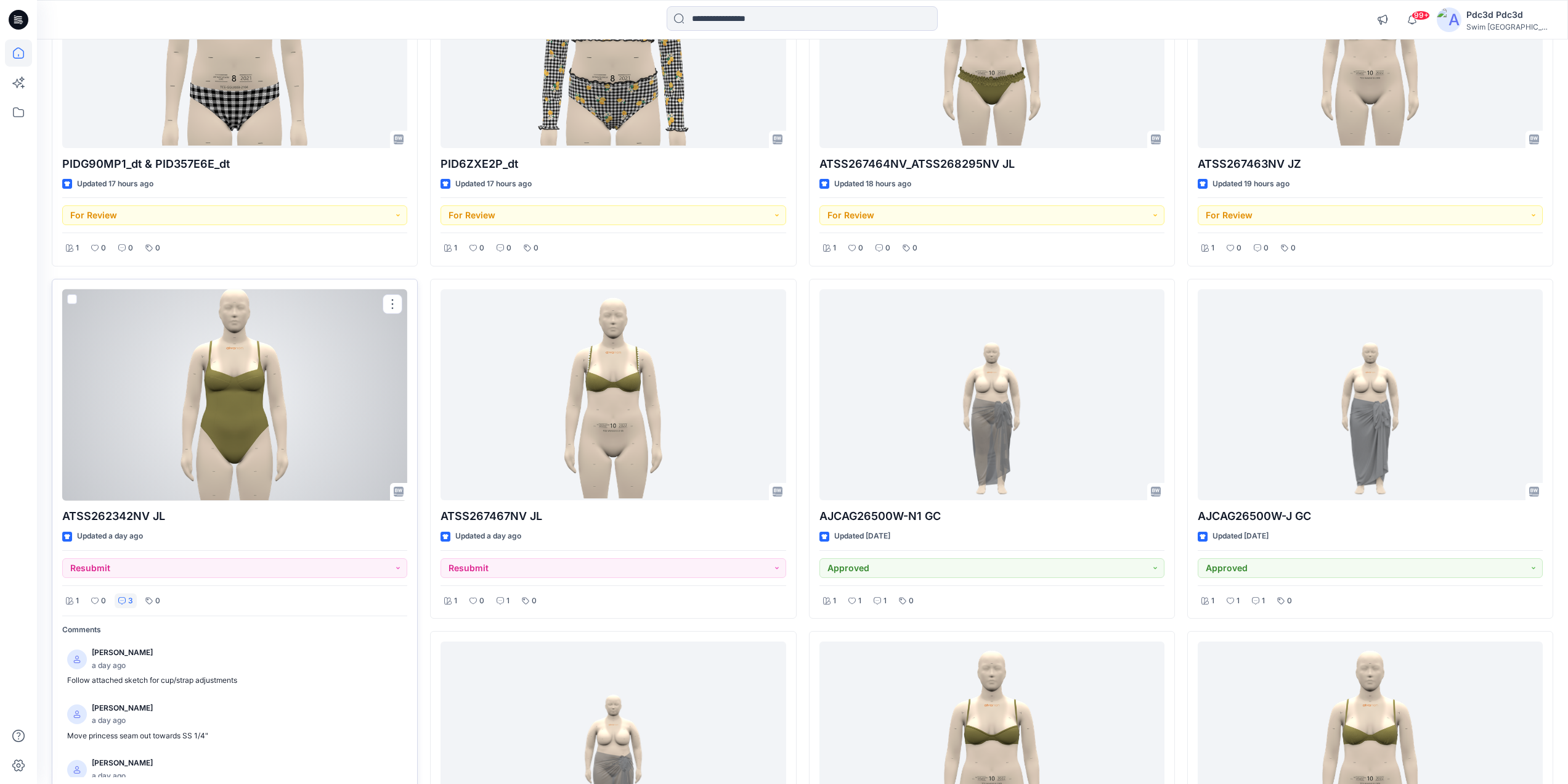
click at [125, 594] on div "3" at bounding box center [125, 601] width 22 height 16
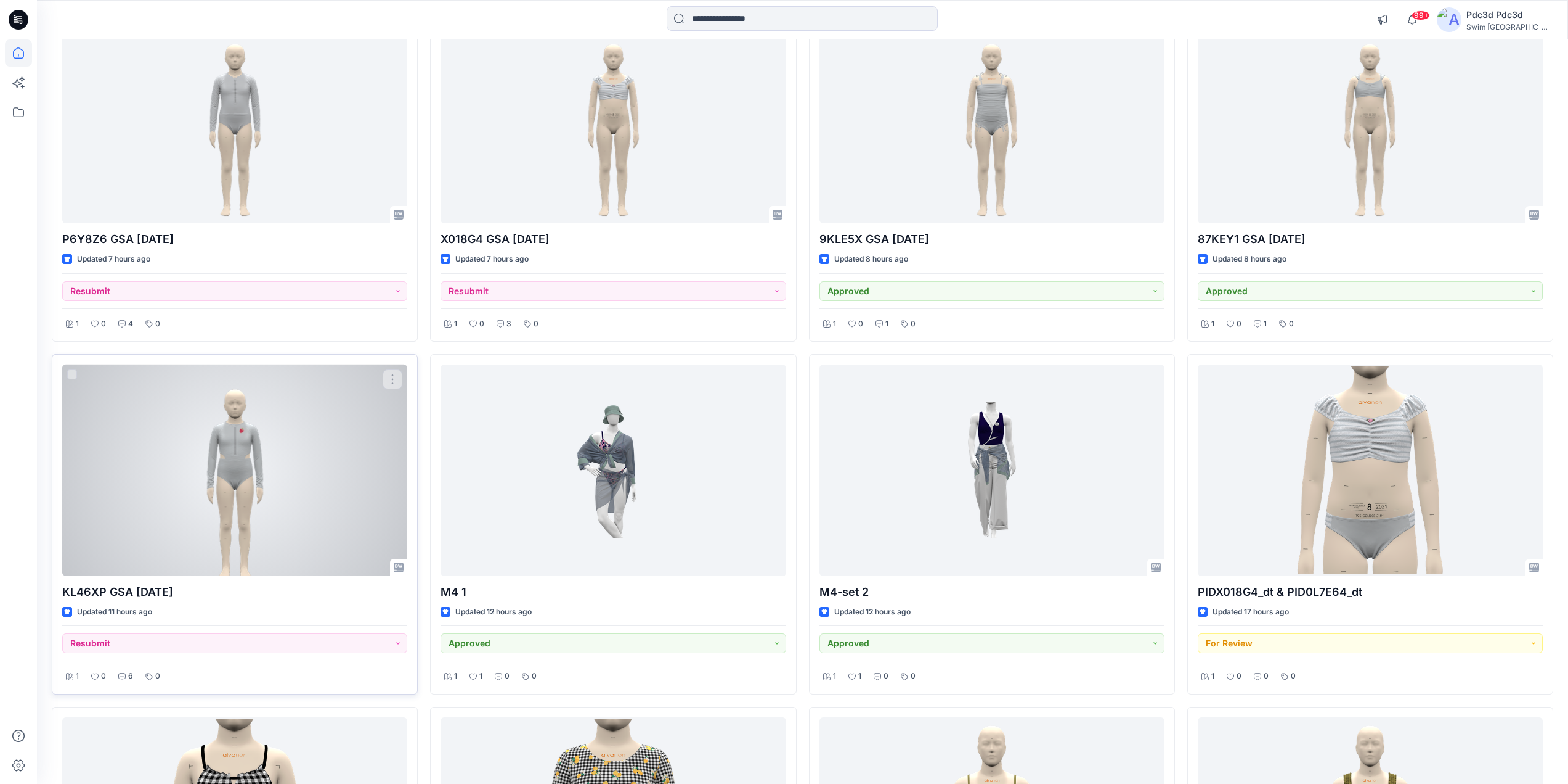
scroll to position [555, 0]
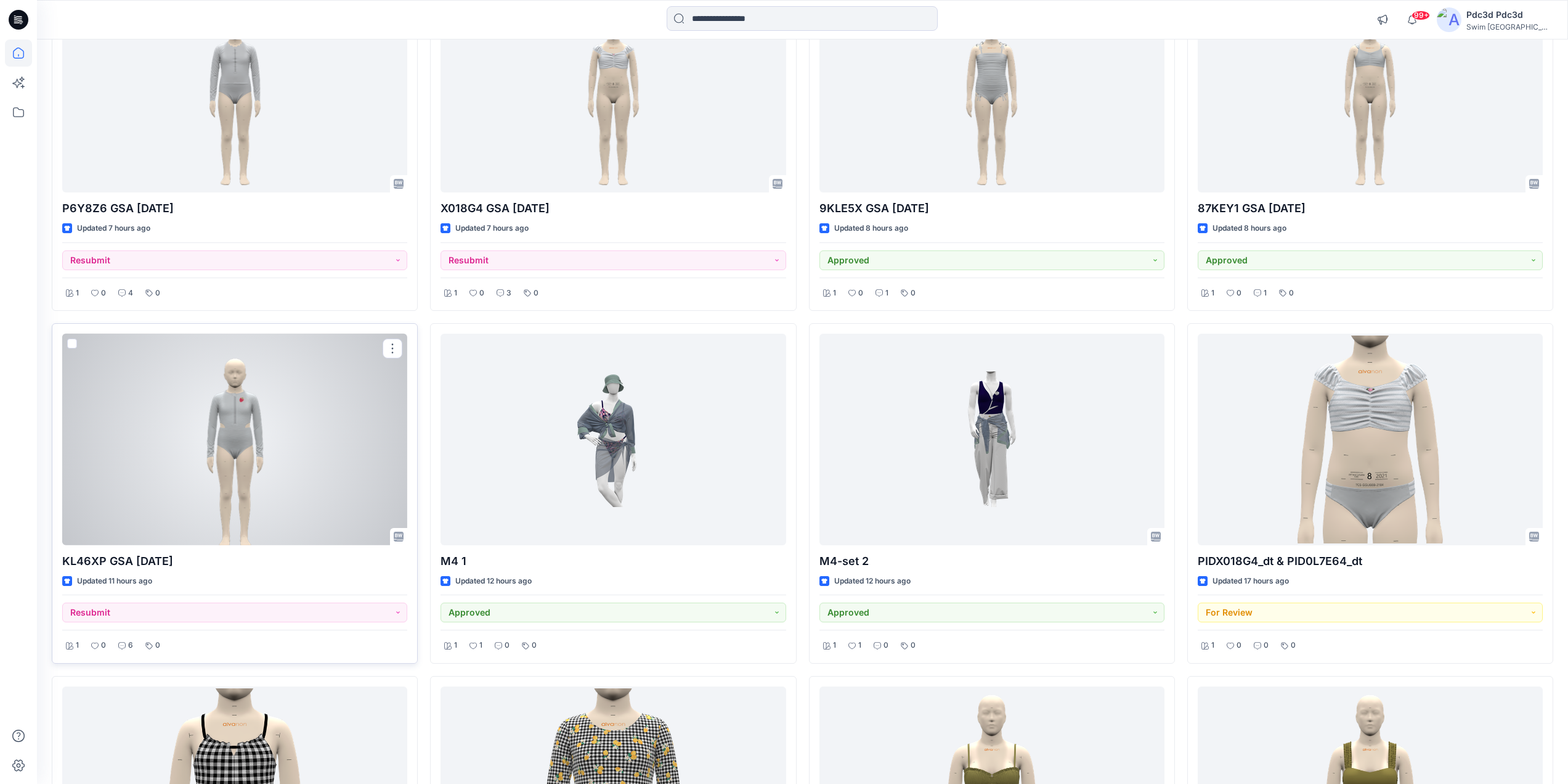
click at [221, 447] on div at bounding box center [234, 439] width 345 height 212
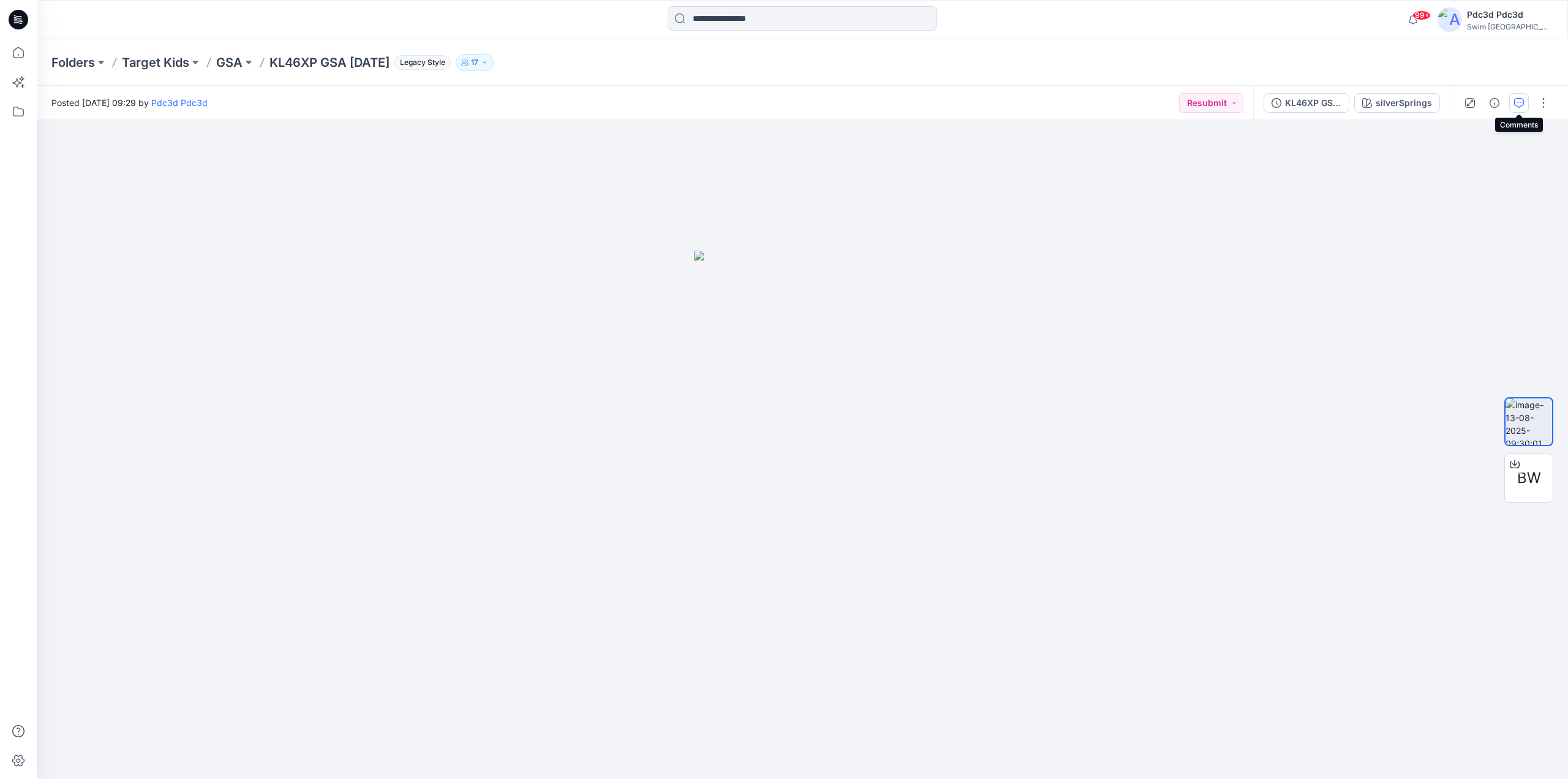
click at [1521, 99] on icon "button" at bounding box center [1519, 102] width 10 height 10
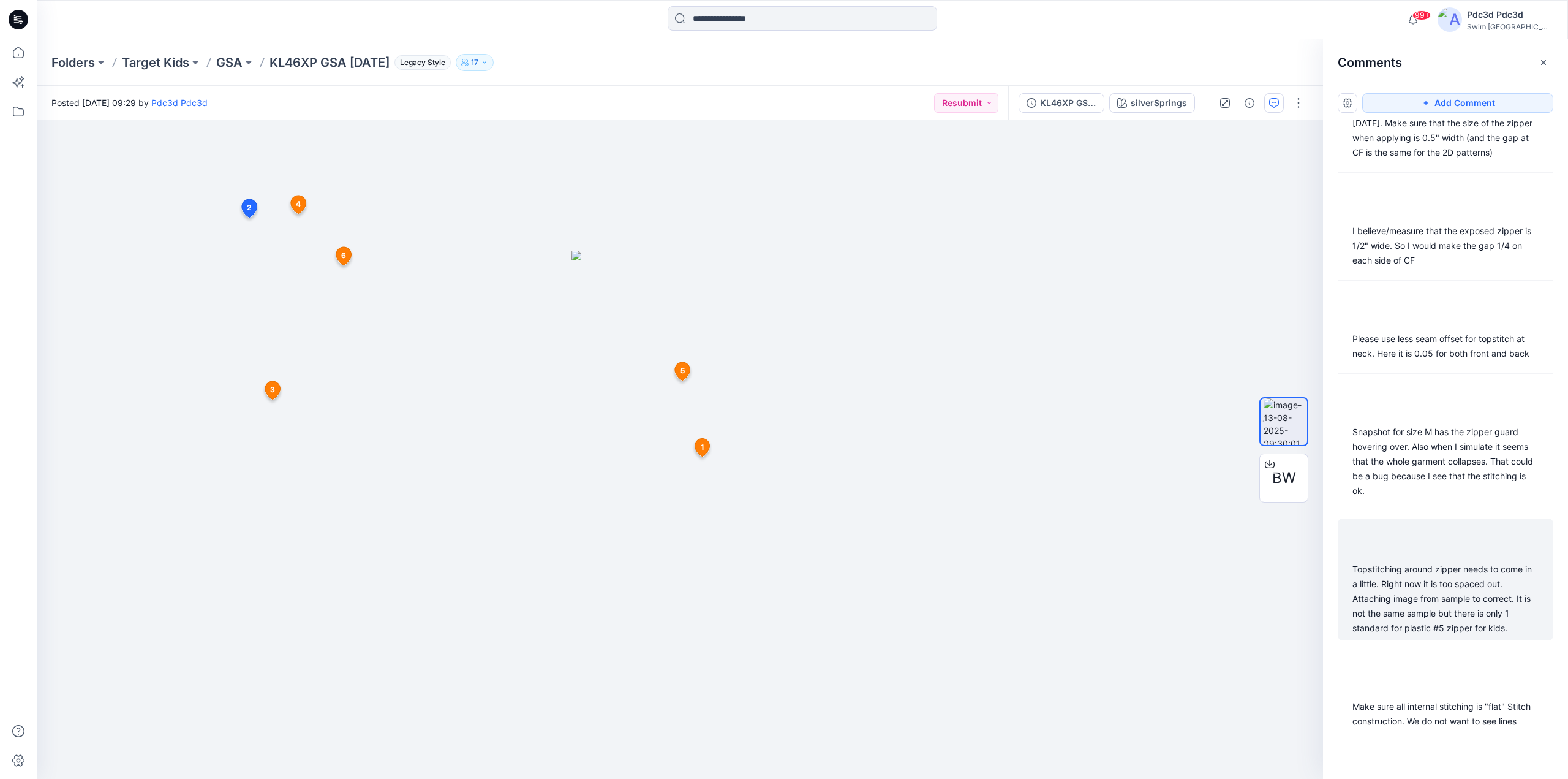
scroll to position [92, 0]
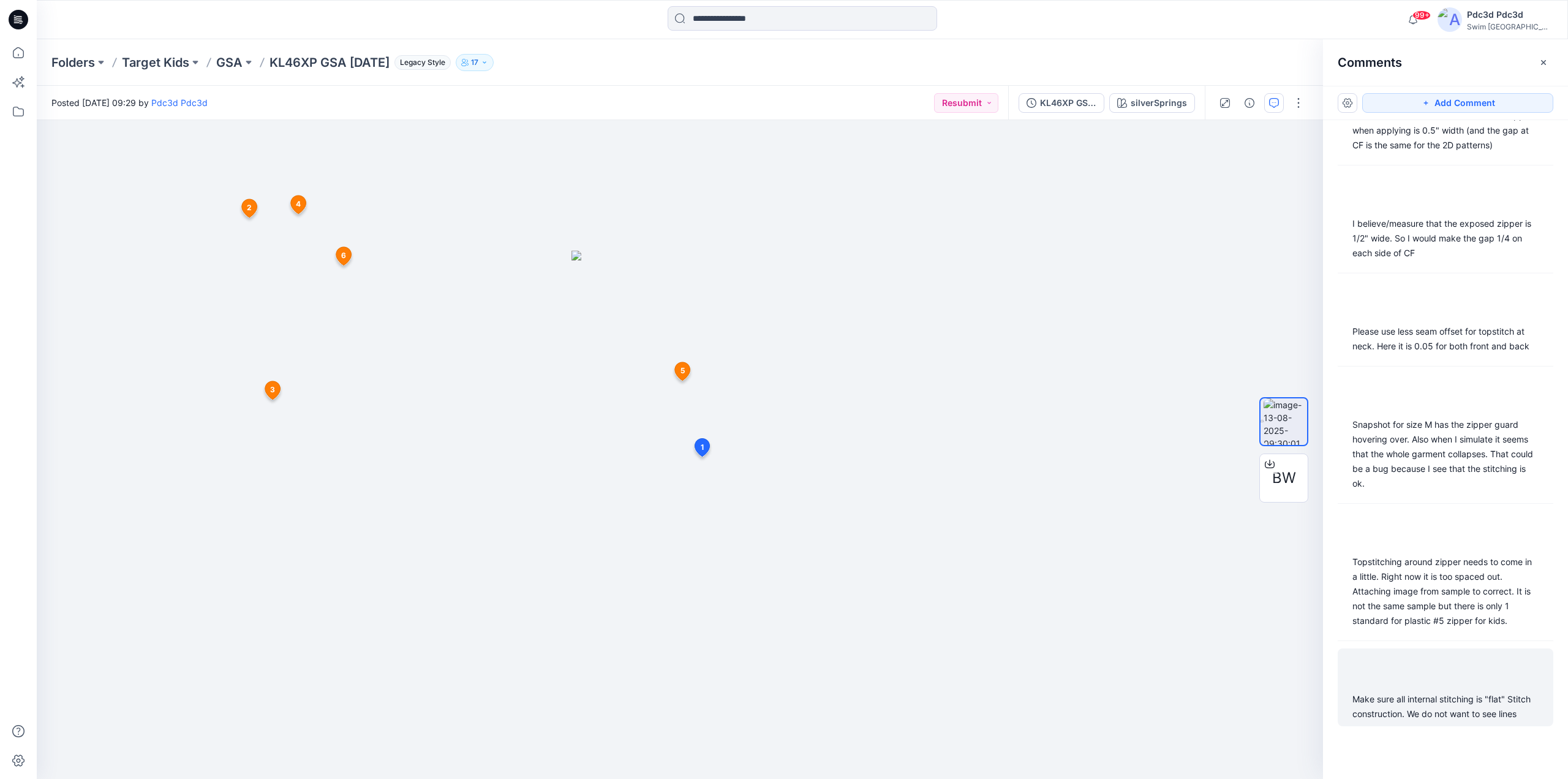
click at [1431, 692] on div "Make sure all internal stitching is "flat" Stitch construction. We do not want …" at bounding box center [1445, 706] width 186 height 29
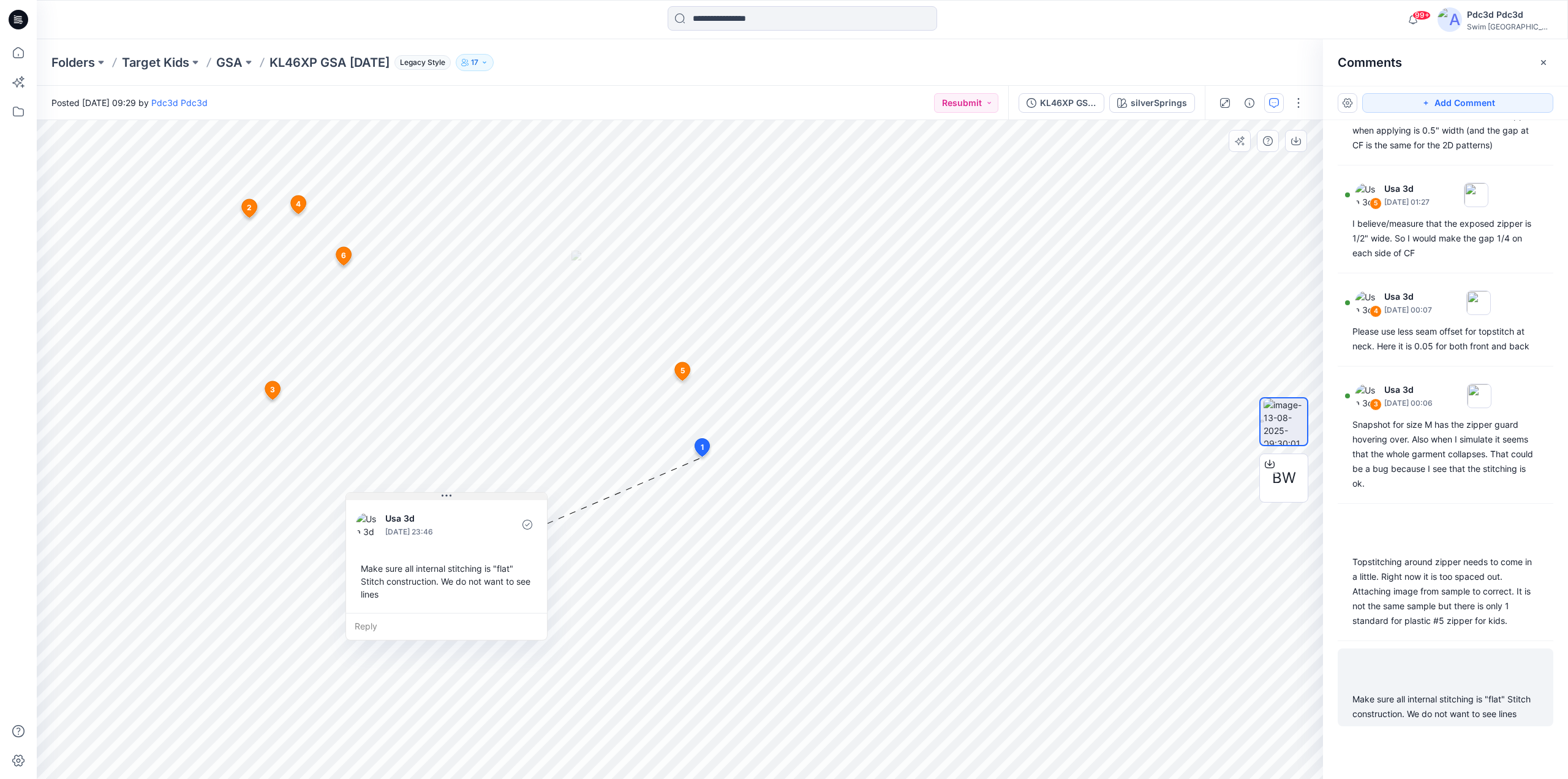
drag, startPoint x: 768, startPoint y: 467, endPoint x: 433, endPoint y: 489, distance: 335.7
click at [432, 493] on button at bounding box center [447, 496] width 201 height 7
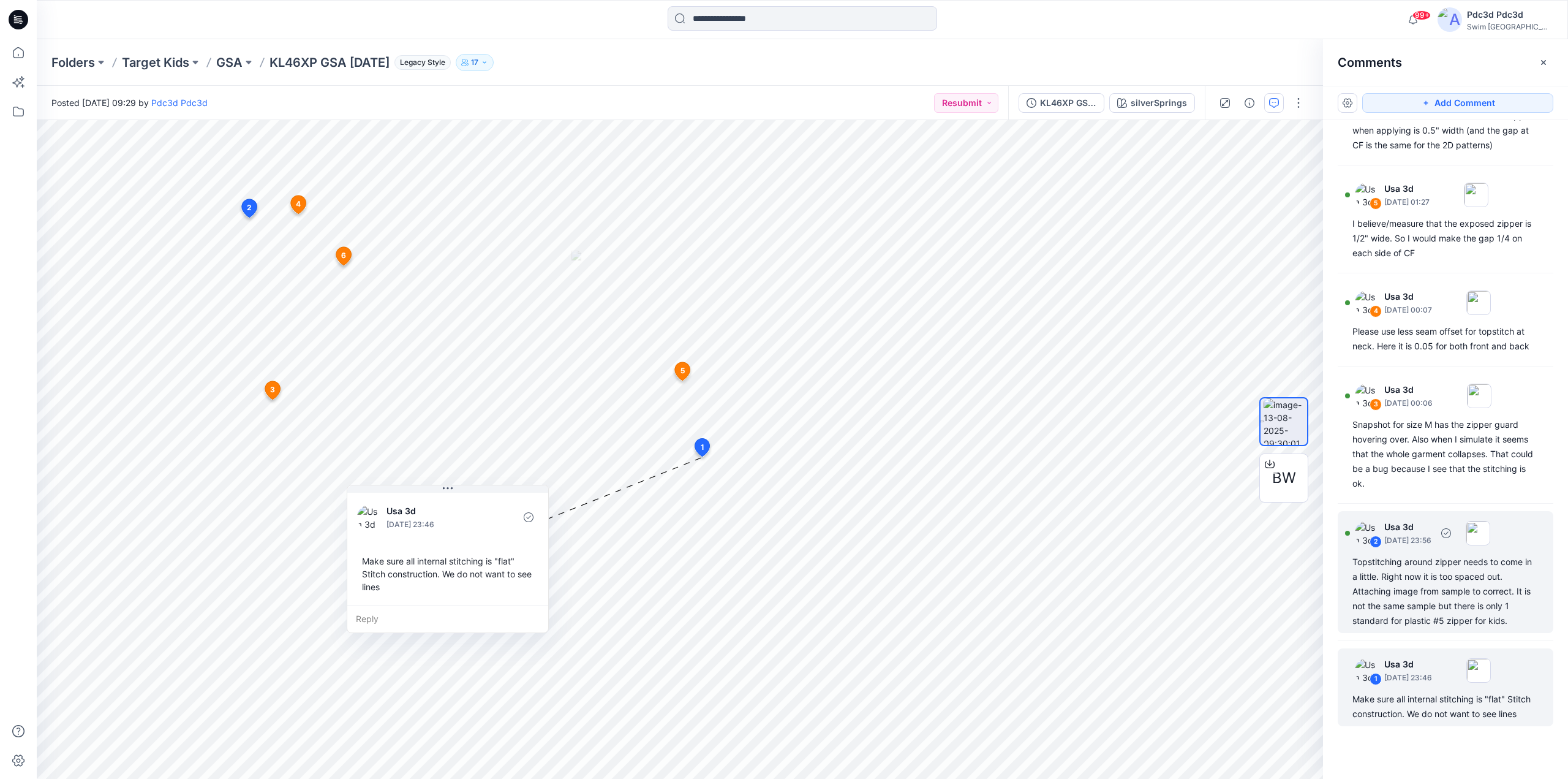
click at [1427, 585] on div "Topstitching around zipper needs to come in a little. Right now it is too space…" at bounding box center [1445, 590] width 186 height 74
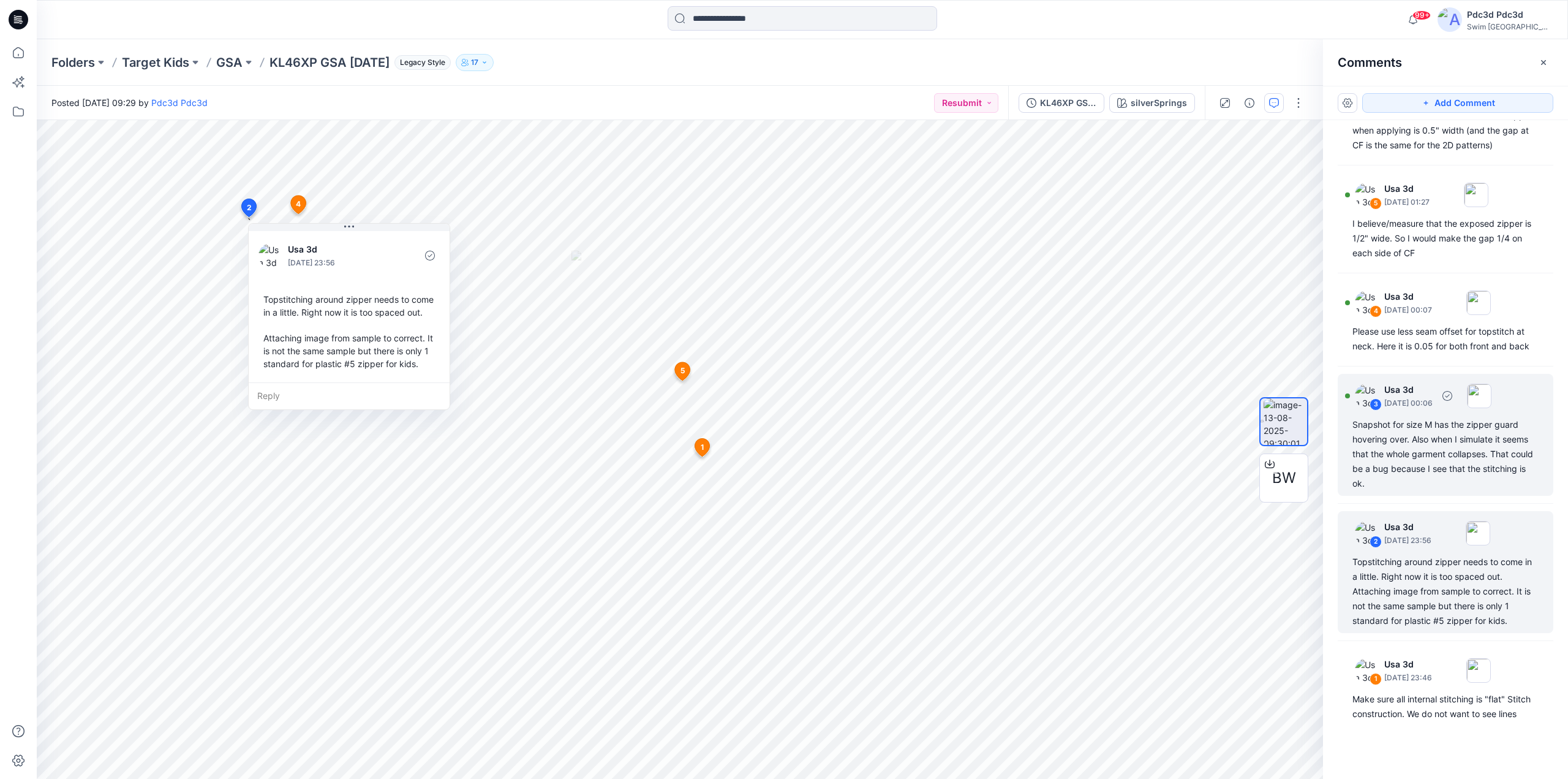
click at [1424, 469] on div "Snapshot for size M has the zipper guard hovering over. Also when I simulate it…" at bounding box center [1445, 454] width 186 height 74
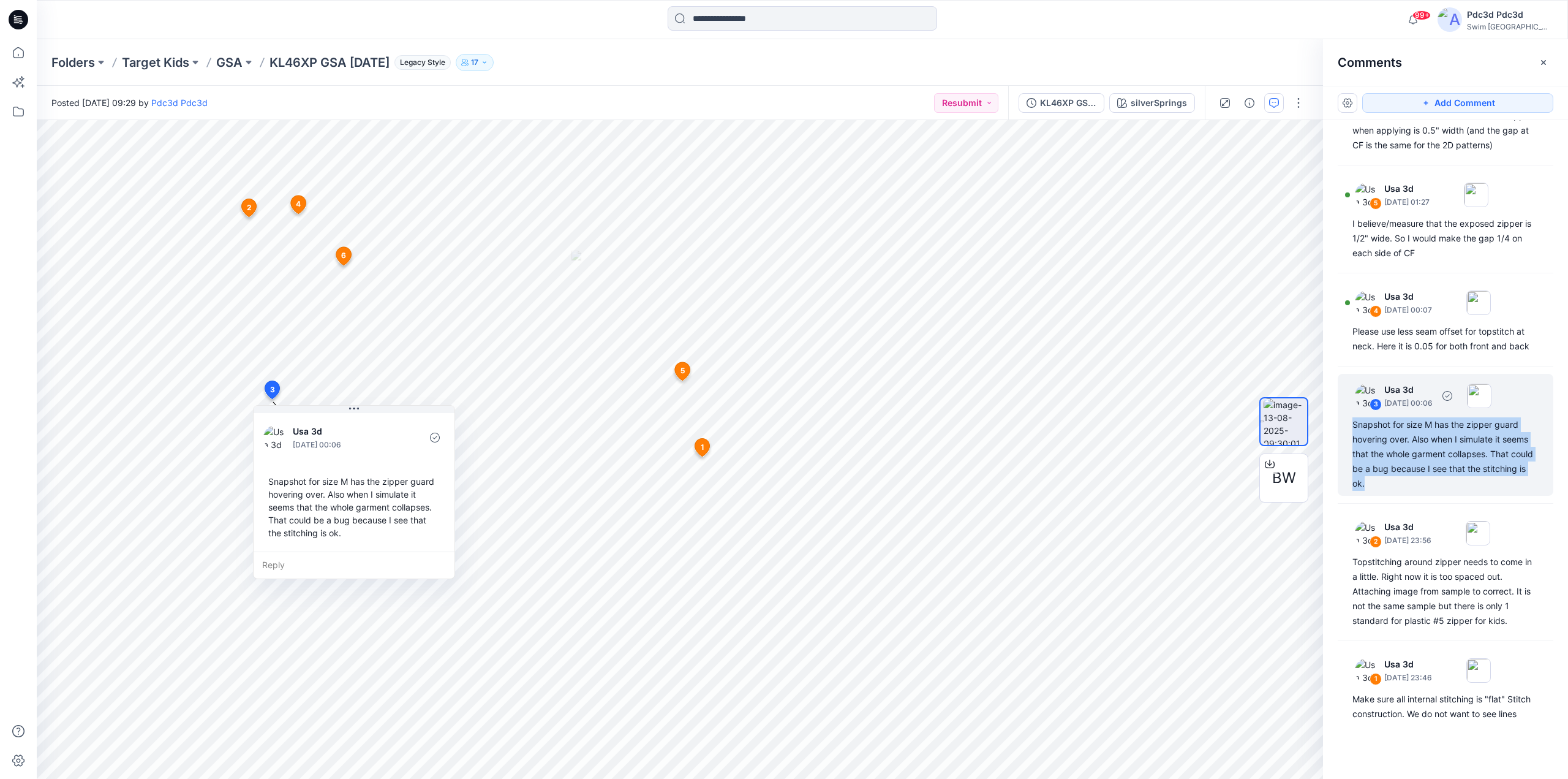
drag, startPoint x: 1416, startPoint y: 469, endPoint x: 1350, endPoint y: 415, distance: 85.3
click at [1350, 415] on div "3 Usa 3d September 04, 2025 00:06 Snapshot for size M has the zipper guard hove…" at bounding box center [1445, 435] width 215 height 122
copy div "Snapshot for size M has the zipper guard hovering over. Also when I simulate it…"
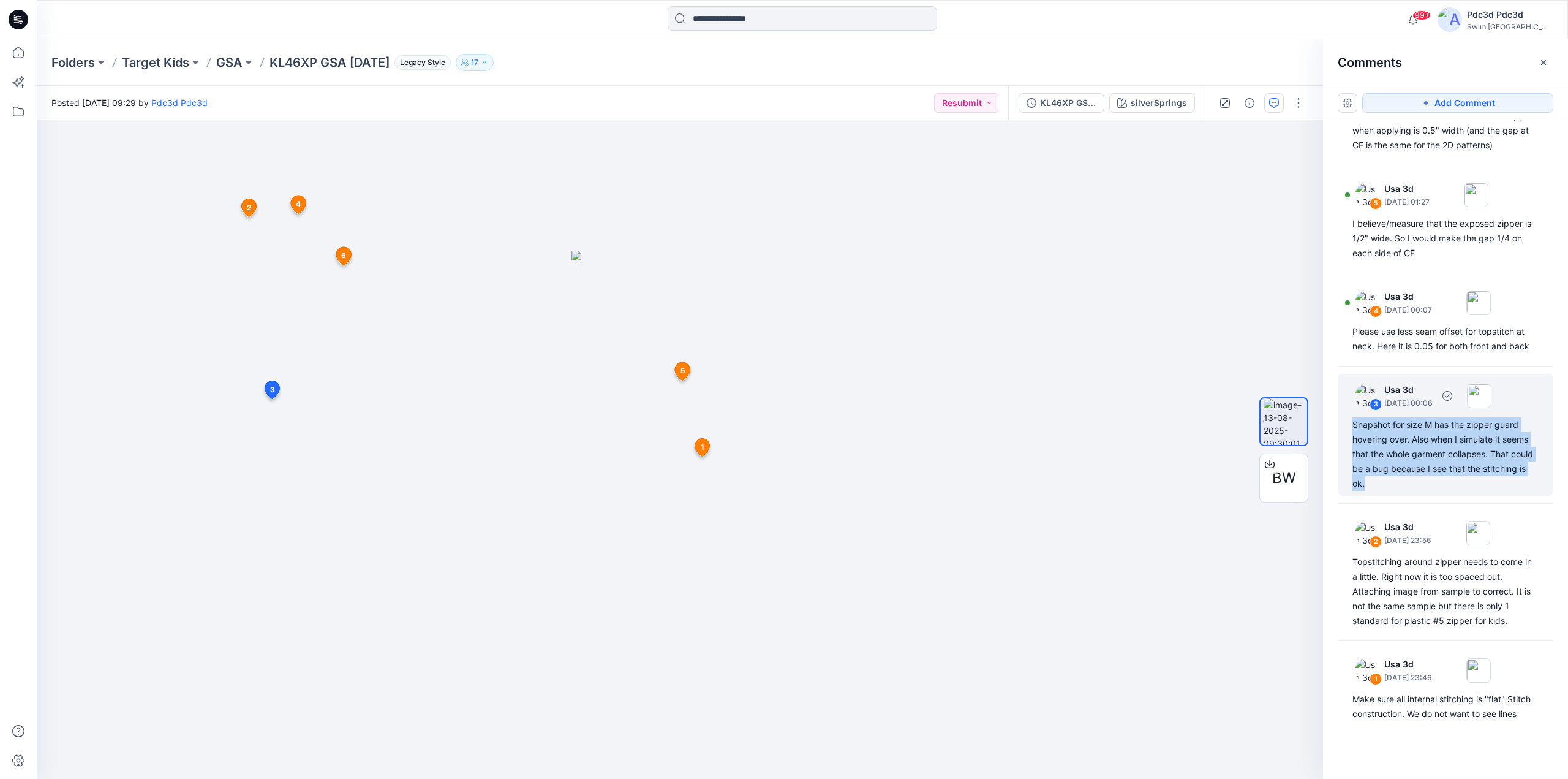
click at [1379, 445] on div "Snapshot for size M has the zipper guard hovering over. Also when I simulate it…" at bounding box center [1445, 454] width 186 height 74
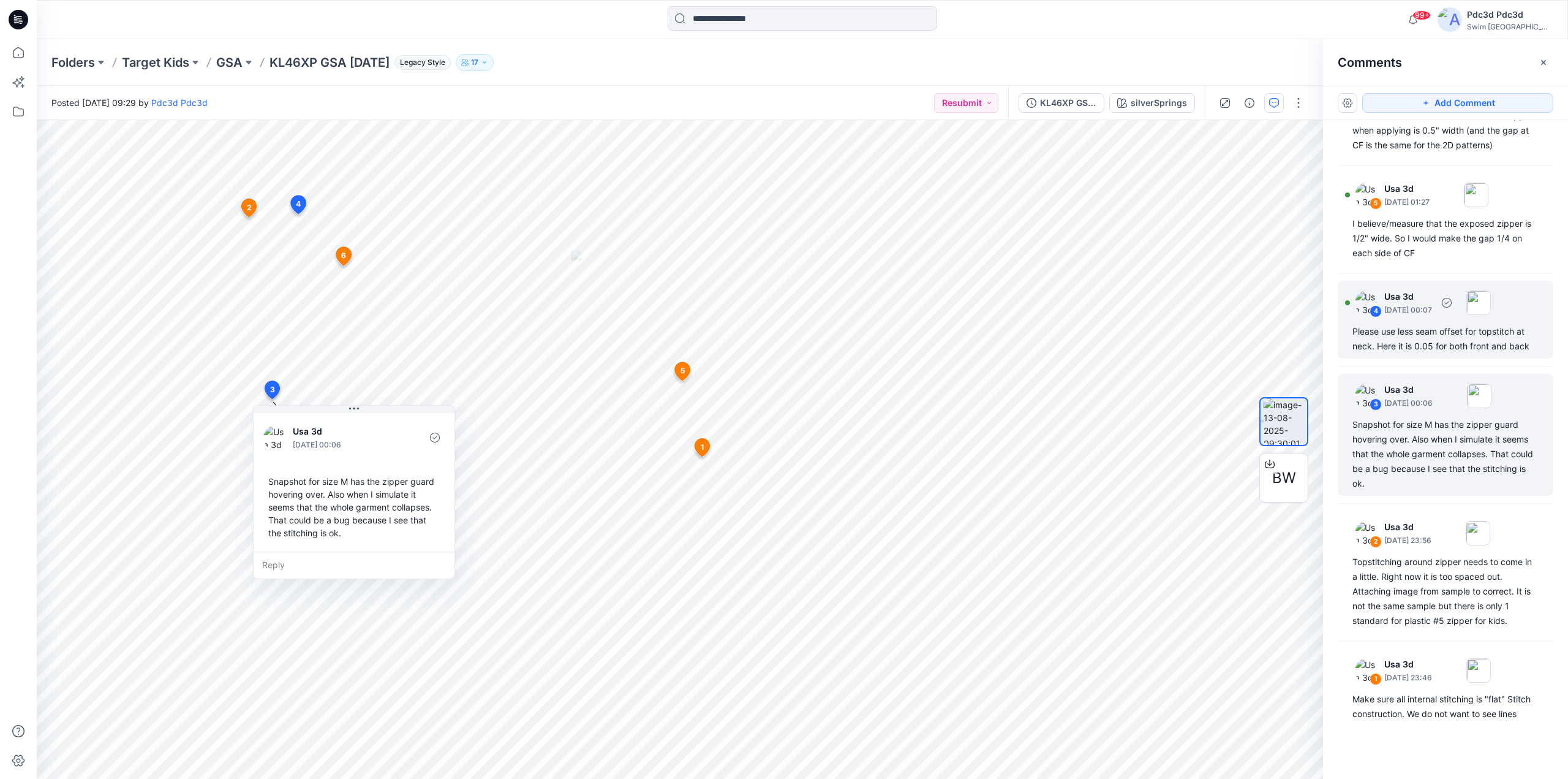
click at [1464, 324] on div "Please use less seam offset for topstitch at neck. Here it is 0.05 for both fro…" at bounding box center [1445, 338] width 186 height 29
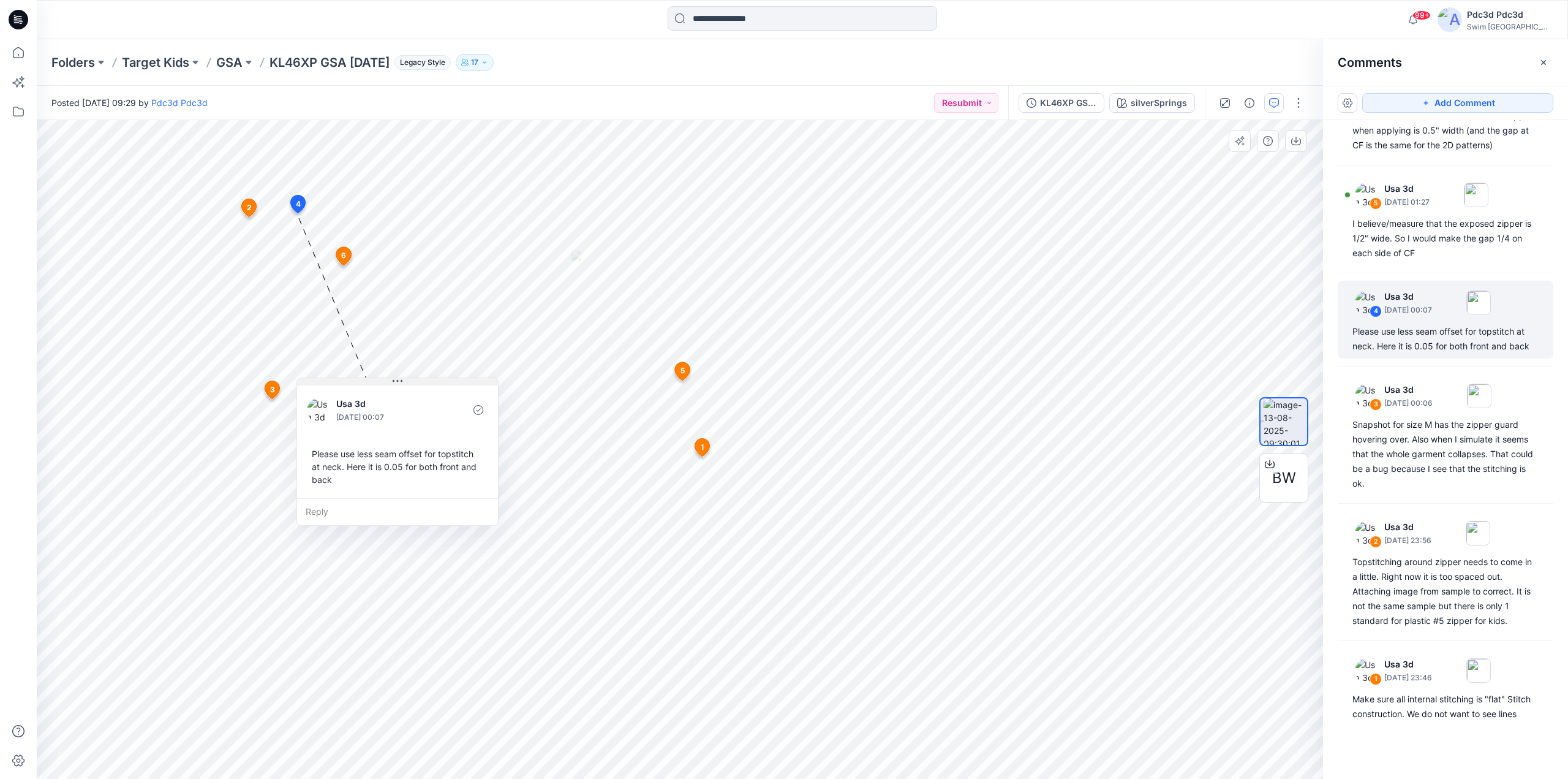
drag, startPoint x: 397, startPoint y: 221, endPoint x: 415, endPoint y: 379, distance: 159.0
click at [415, 379] on button at bounding box center [397, 382] width 201 height 7
click at [1438, 234] on div "I believe/measure that the exposed zipper is 1/2" wide. So I would make the gap…" at bounding box center [1445, 238] width 186 height 44
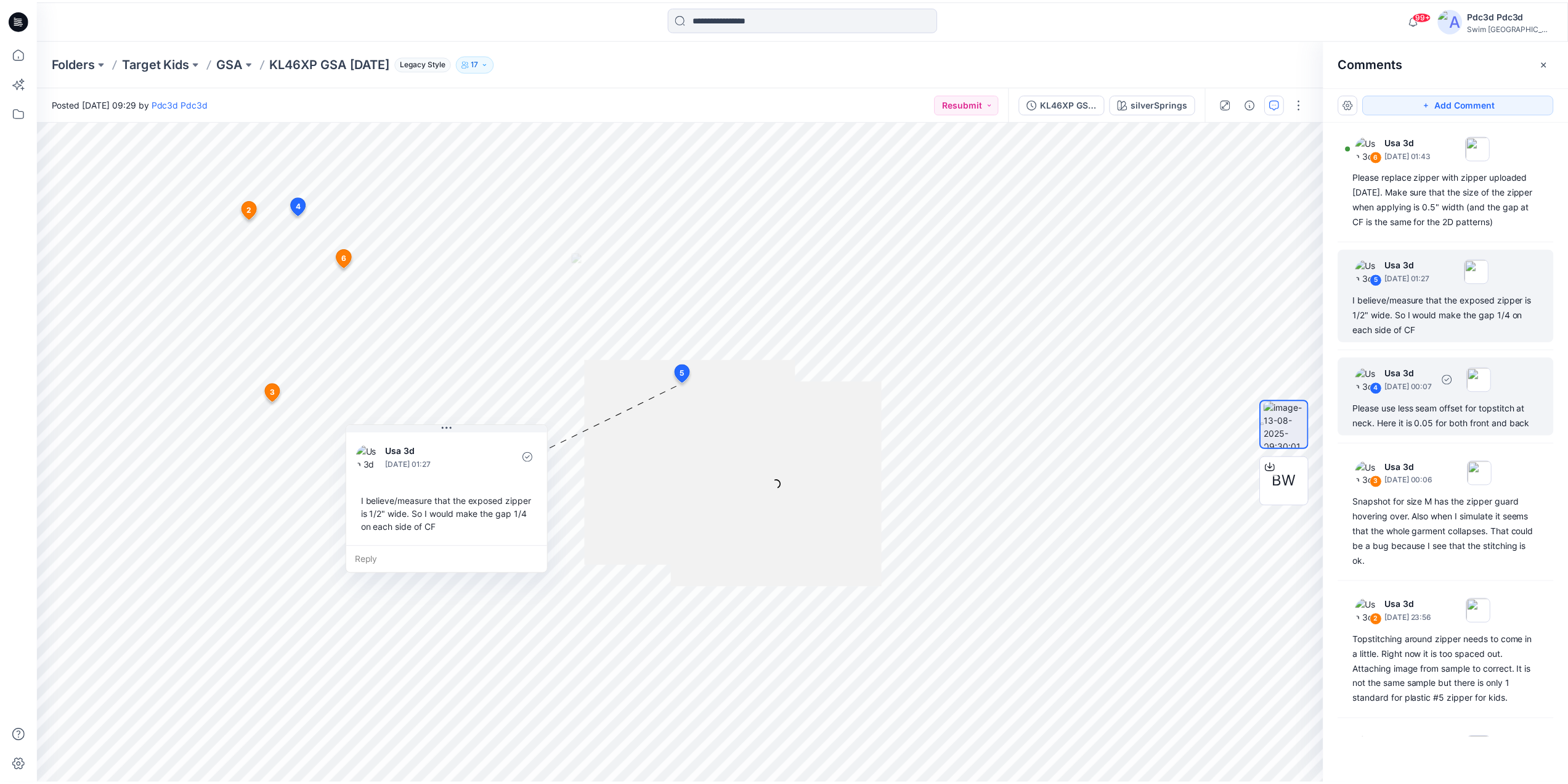
scroll to position [0, 0]
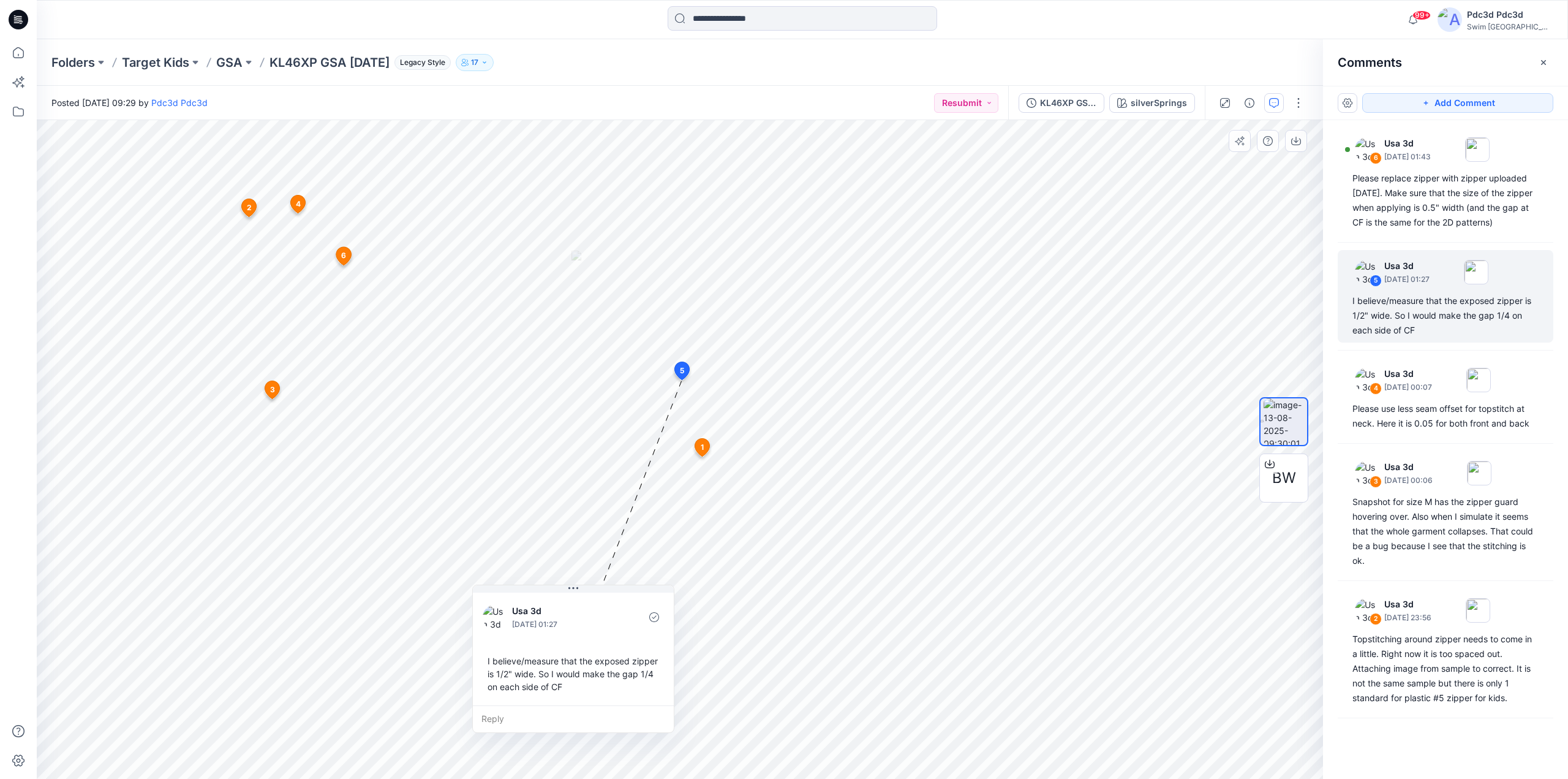
drag, startPoint x: 489, startPoint y: 429, endPoint x: 616, endPoint y: 592, distance: 206.6
click at [616, 592] on div "Usa 3d September 04, 2025 01:27 I believe/measure that the exposed zipper is 1/…" at bounding box center [573, 647] width 201 height 115
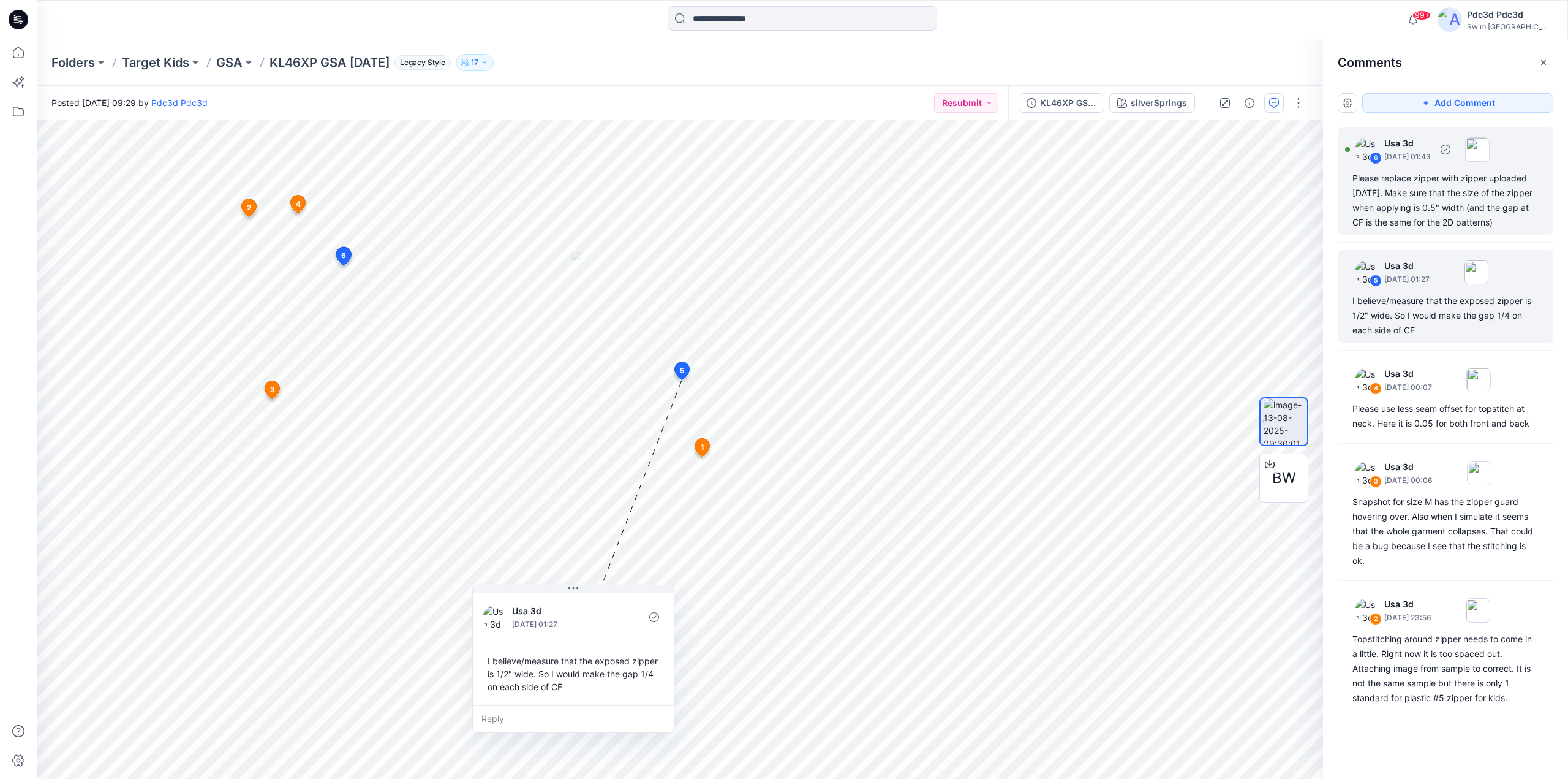
click at [1418, 214] on div "Please replace zipper with zipper uploaded today. Make sure that the size of th…" at bounding box center [1445, 200] width 186 height 59
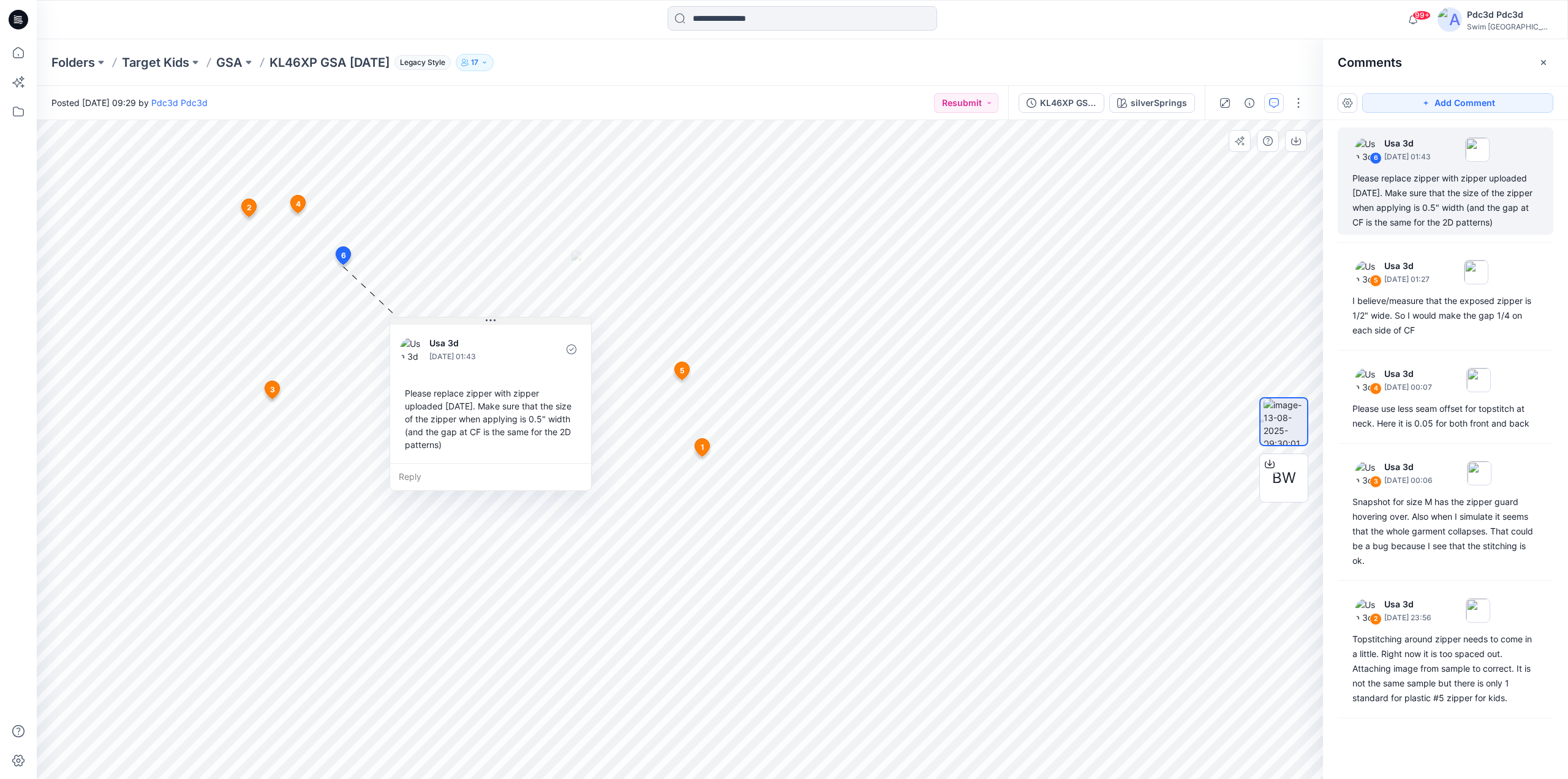
drag, startPoint x: 456, startPoint y: 277, endPoint x: 522, endPoint y: 323, distance: 80.4
click at [522, 323] on button at bounding box center [491, 321] width 201 height 7
click at [19, 58] on icon at bounding box center [18, 52] width 11 height 11
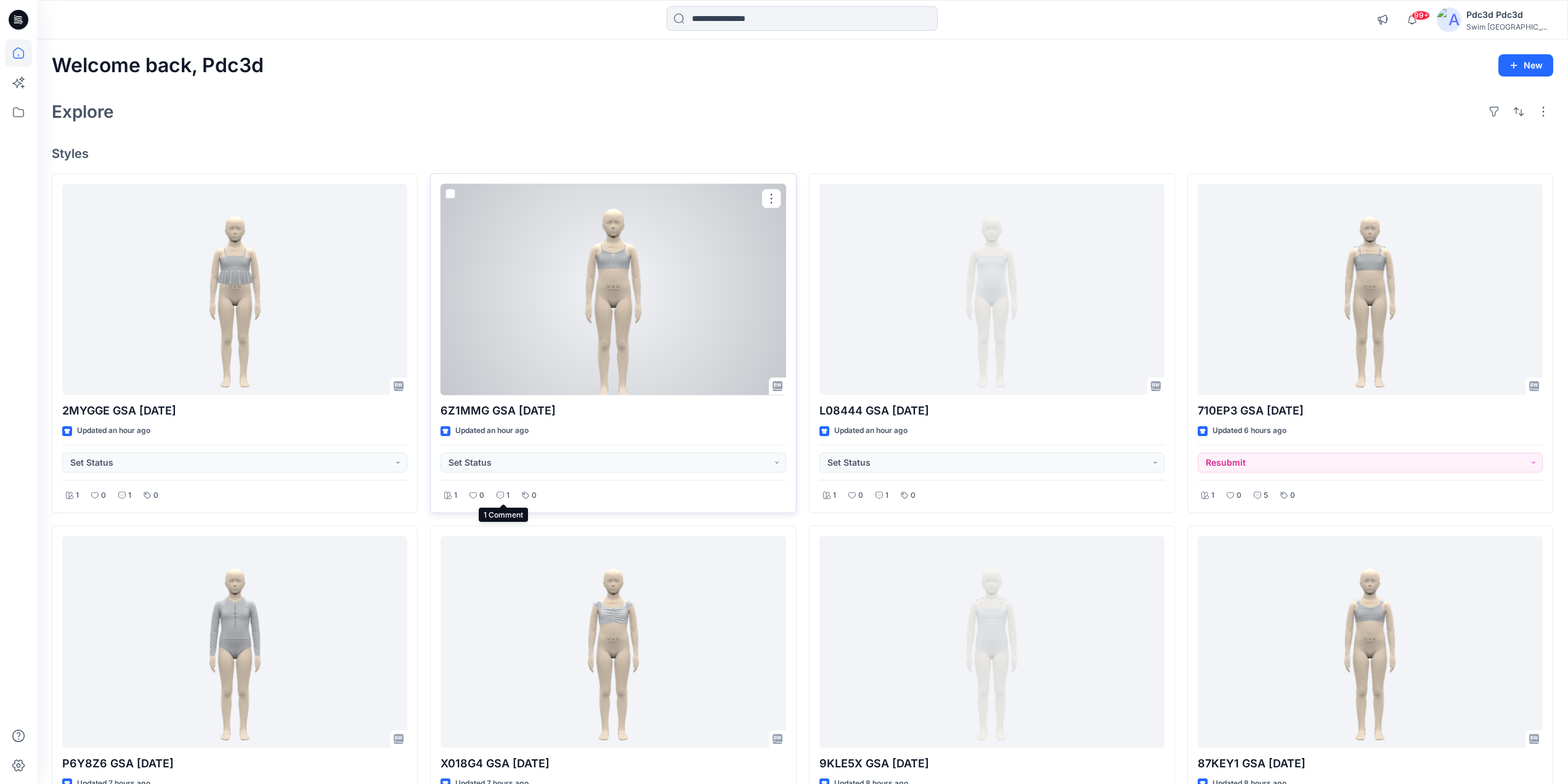
click at [502, 493] on icon at bounding box center [500, 495] width 7 height 7
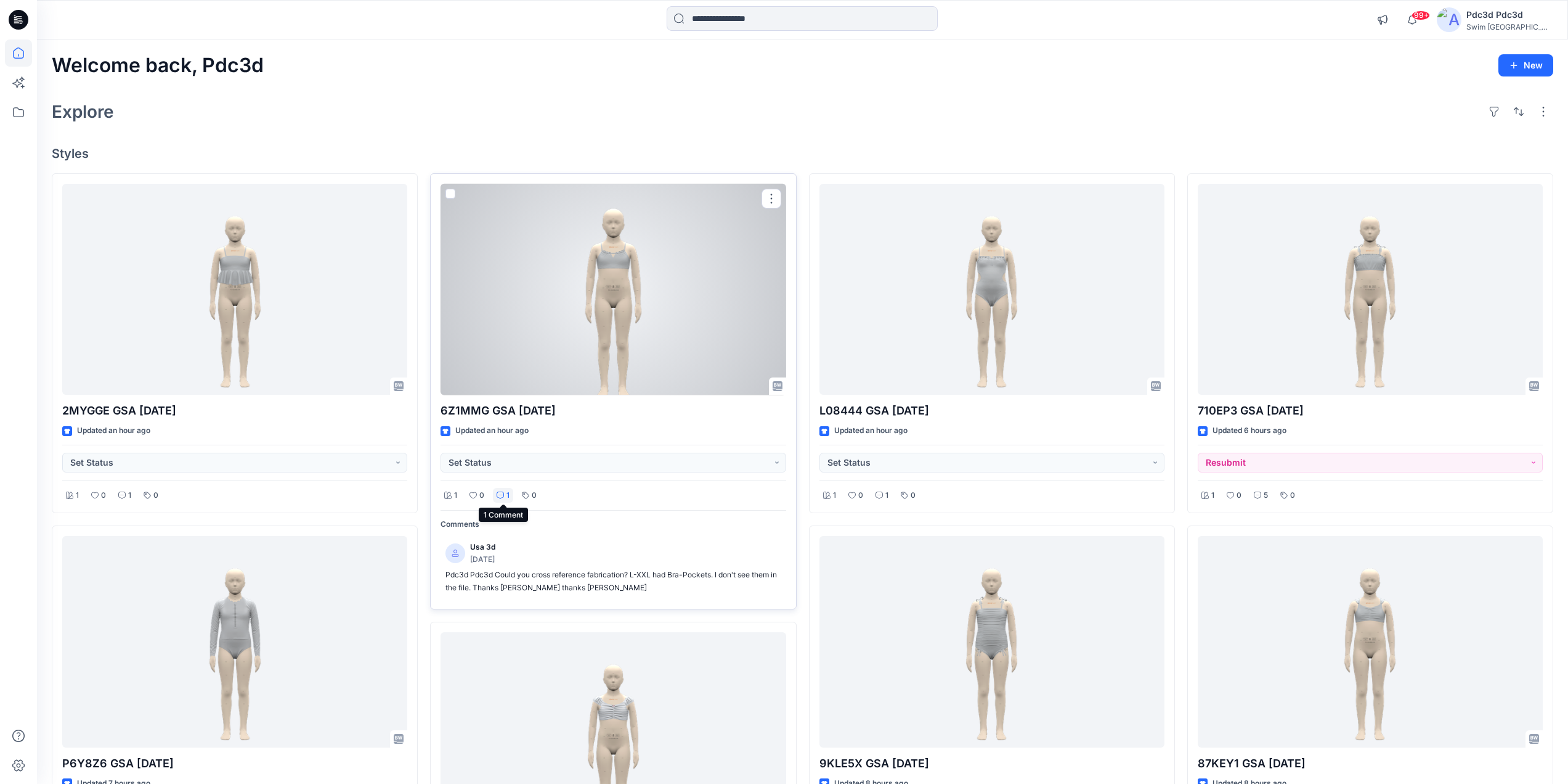
click at [503, 492] on icon at bounding box center [500, 495] width 7 height 7
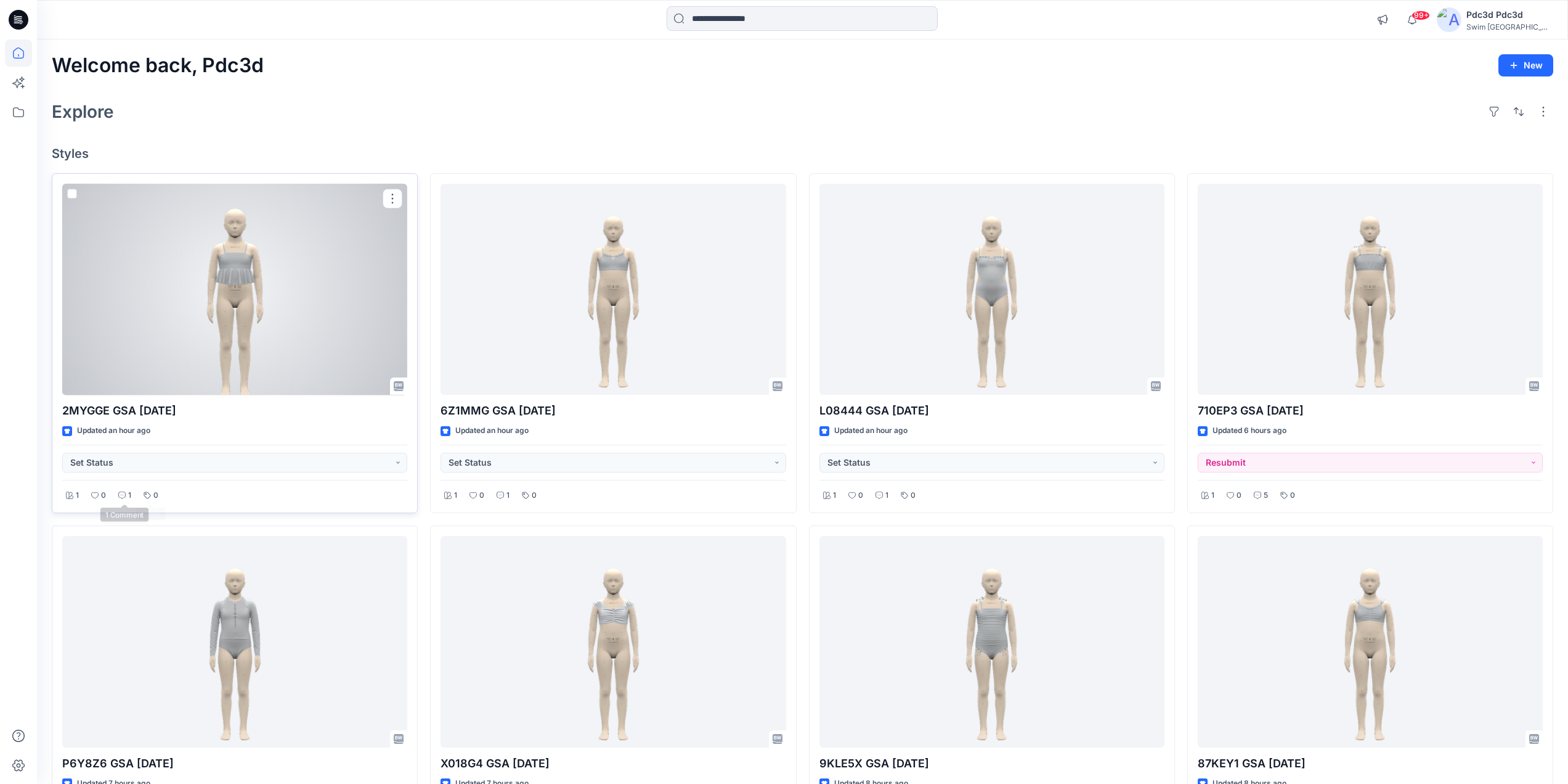
click at [125, 490] on div "1" at bounding box center [124, 496] width 20 height 16
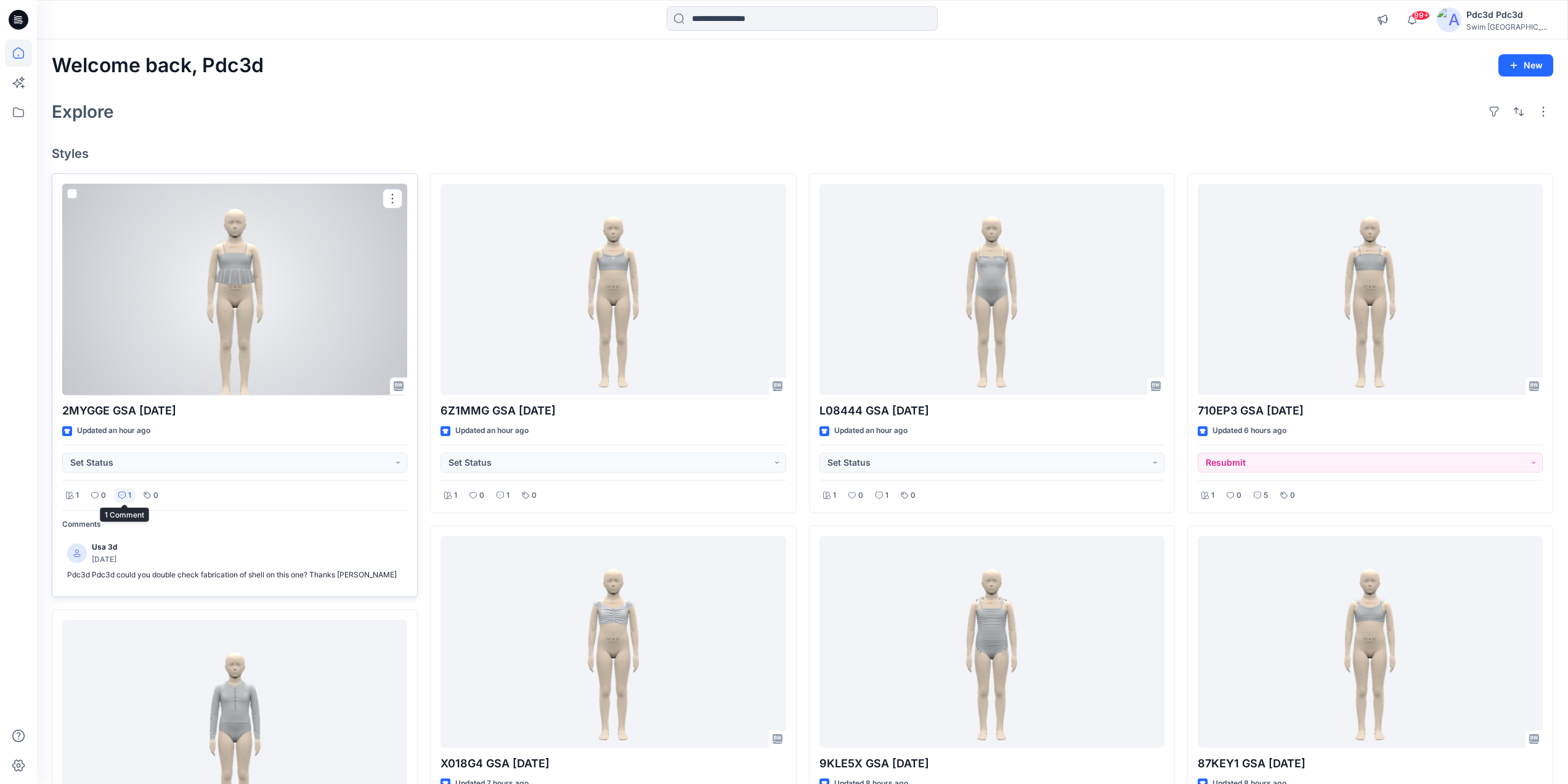
click at [219, 333] on div at bounding box center [234, 289] width 345 height 212
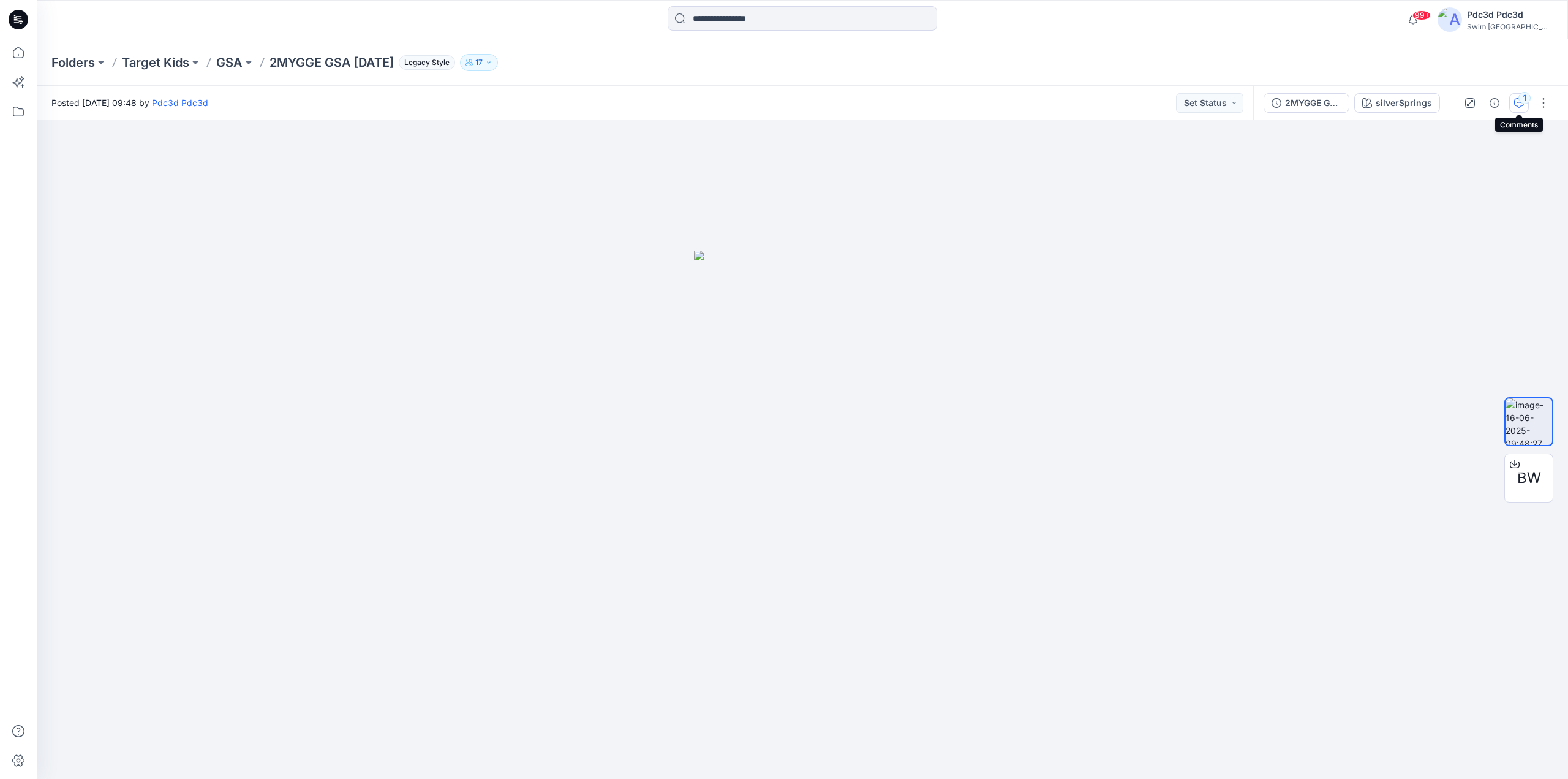
click at [1522, 106] on icon "button" at bounding box center [1519, 102] width 10 height 10
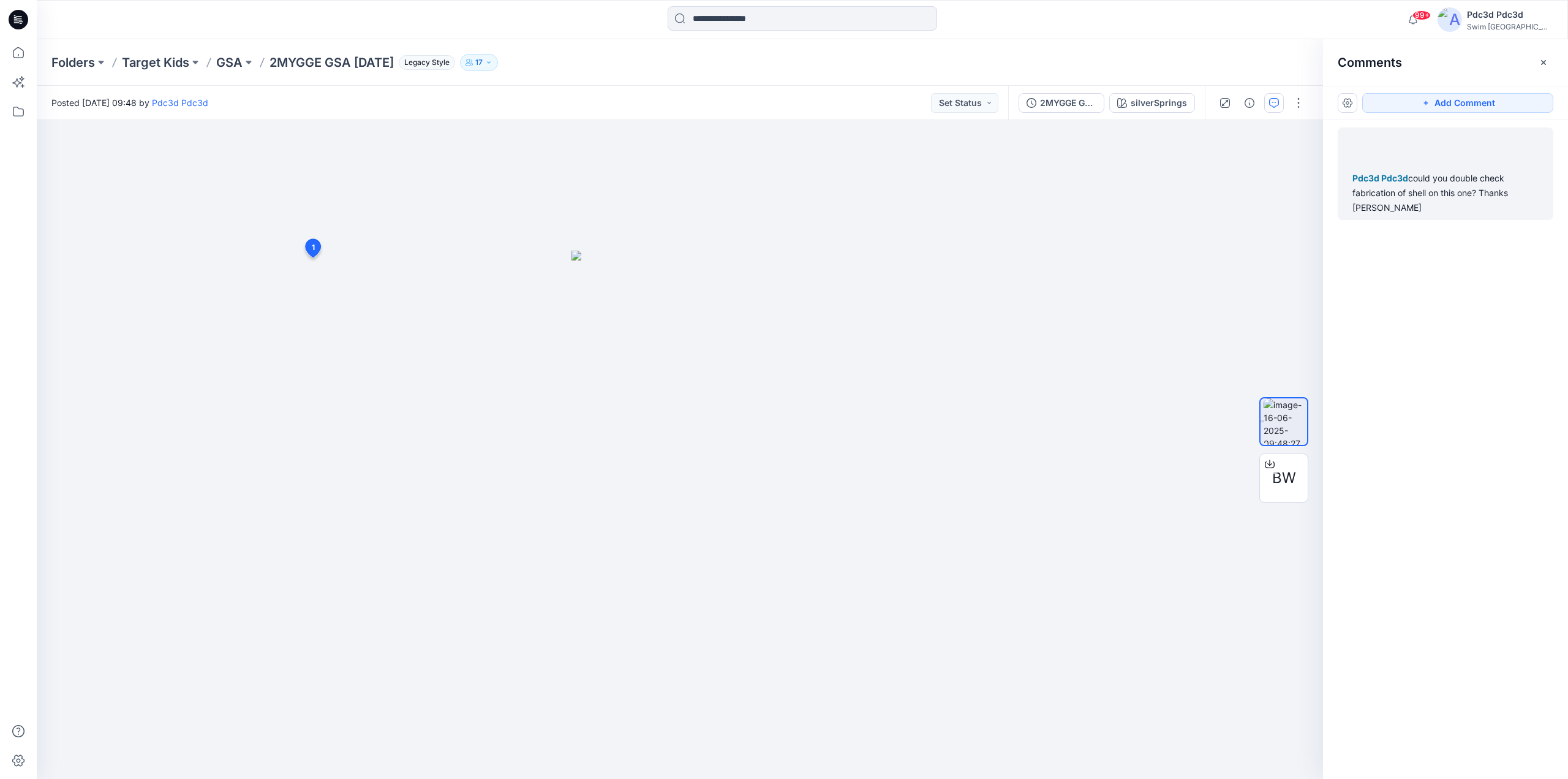
click at [1426, 198] on div "Pdc3d Pdc3d could you double check fabrication of shell on this one? Thanks Geo…" at bounding box center [1445, 192] width 186 height 44
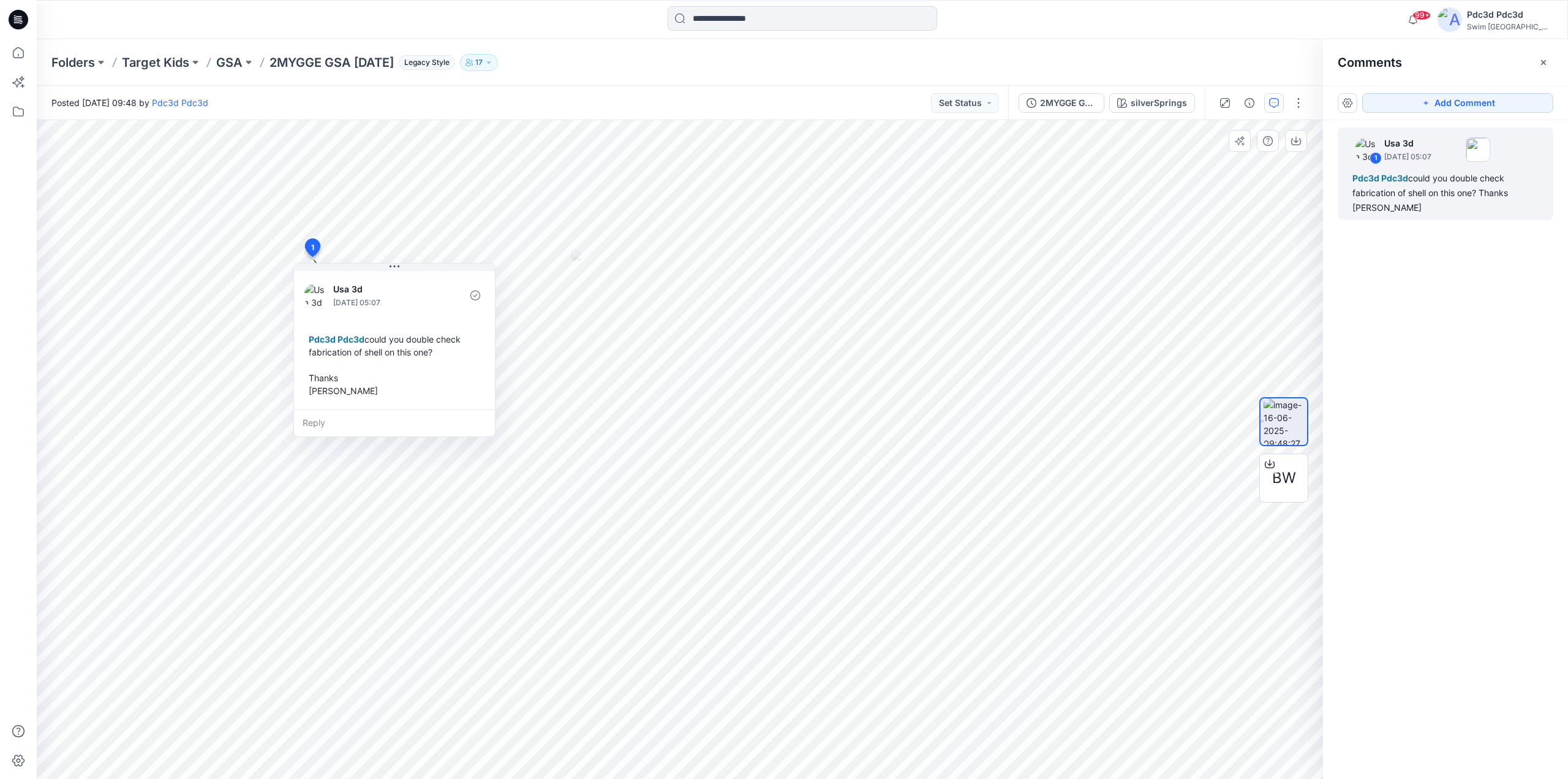
click at [408, 352] on div "Pdc3d Pdc3d could you double check fabrication of shell on this one? Thanks Geo…" at bounding box center [394, 365] width 181 height 74
drag, startPoint x: 353, startPoint y: 353, endPoint x: 363, endPoint y: 381, distance: 29.7
click at [360, 379] on div "Pdc3d Pdc3d could you double check fabrication of shell on this one? Thanks Geo…" at bounding box center [398, 389] width 181 height 74
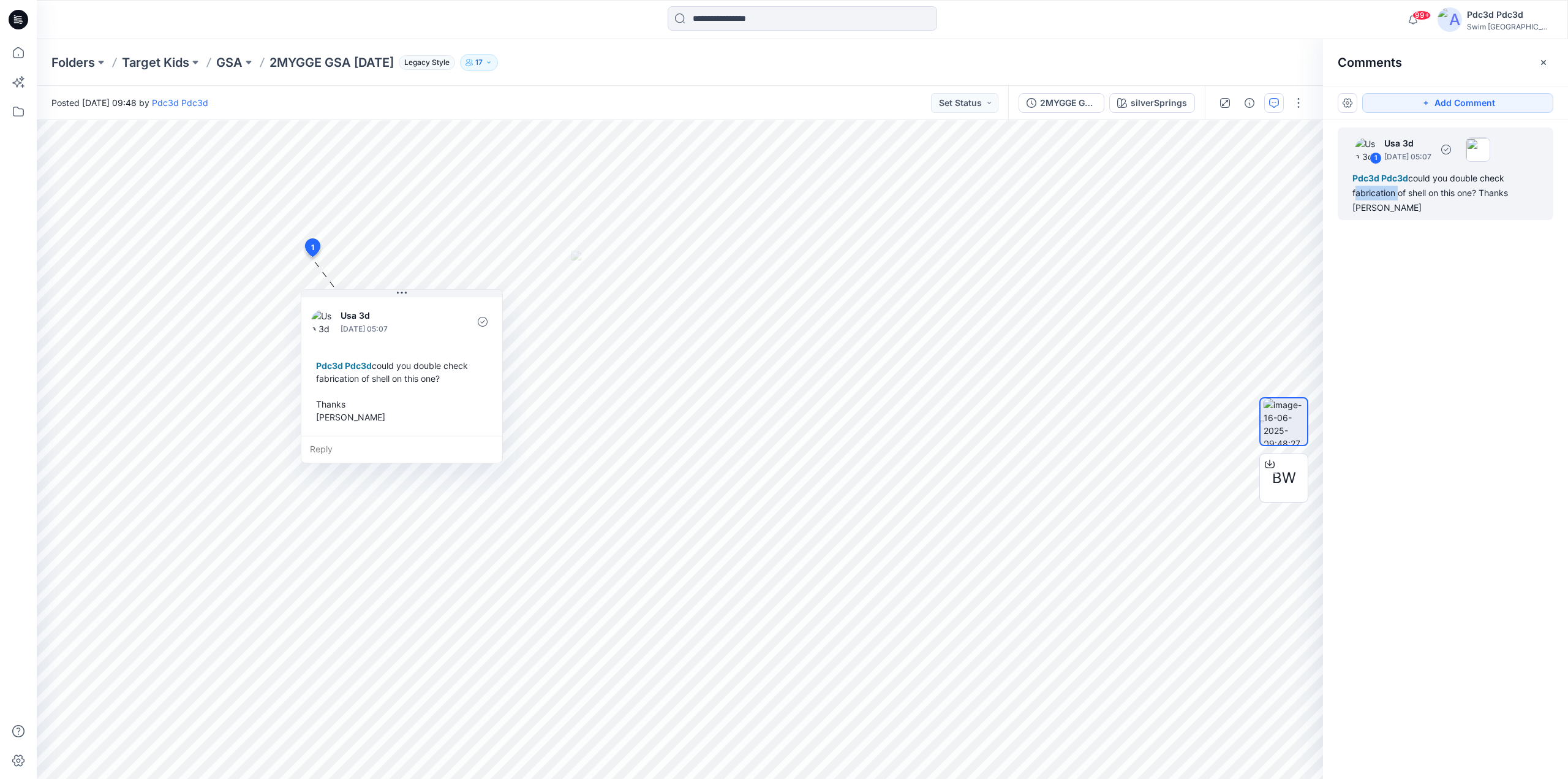
drag, startPoint x: 1395, startPoint y: 192, endPoint x: 1352, endPoint y: 198, distance: 43.4
click at [1352, 198] on div "1 Usa 3d July 18, 2025 05:07 Pdc3d Pdc3d could you double check fabrication of …" at bounding box center [1445, 173] width 215 height 93
copy div "fabrication"
click at [1405, 209] on div "Pdc3d Pdc3d could you double check fabrication of shell on this one? Thanks Geo…" at bounding box center [1445, 192] width 186 height 44
drag, startPoint x: 1411, startPoint y: 177, endPoint x: 1417, endPoint y: 215, distance: 38.5
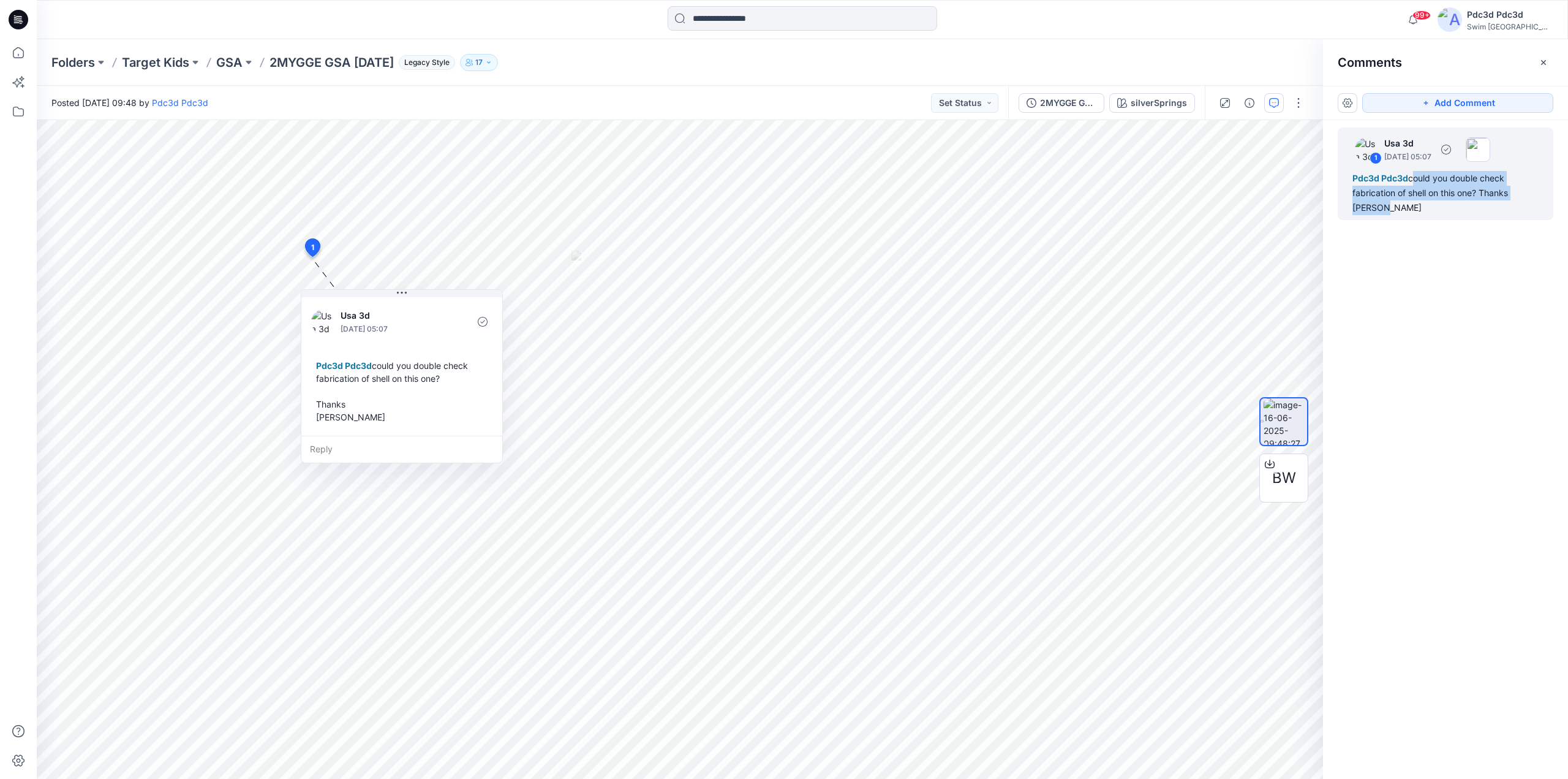
click at [1417, 215] on div "1 Usa 3d July 18, 2025 05:07 Pdc3d Pdc3d could you double check fabrication of …" at bounding box center [1445, 173] width 215 height 93
copy div "could you double check fabrication of shell on this one? Thanks George"
click at [18, 54] on icon at bounding box center [18, 52] width 27 height 27
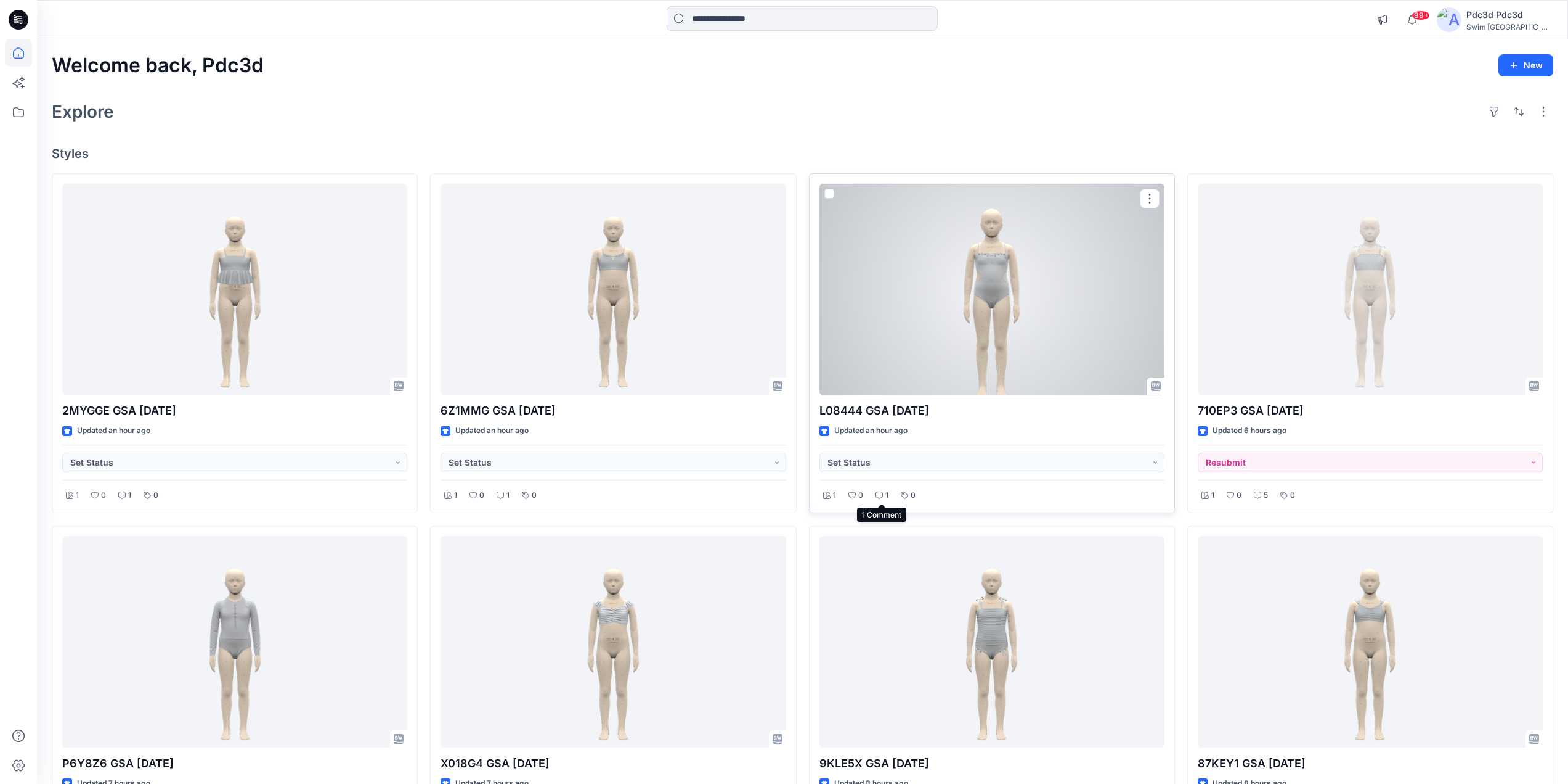
click at [883, 497] on div "1" at bounding box center [881, 496] width 20 height 16
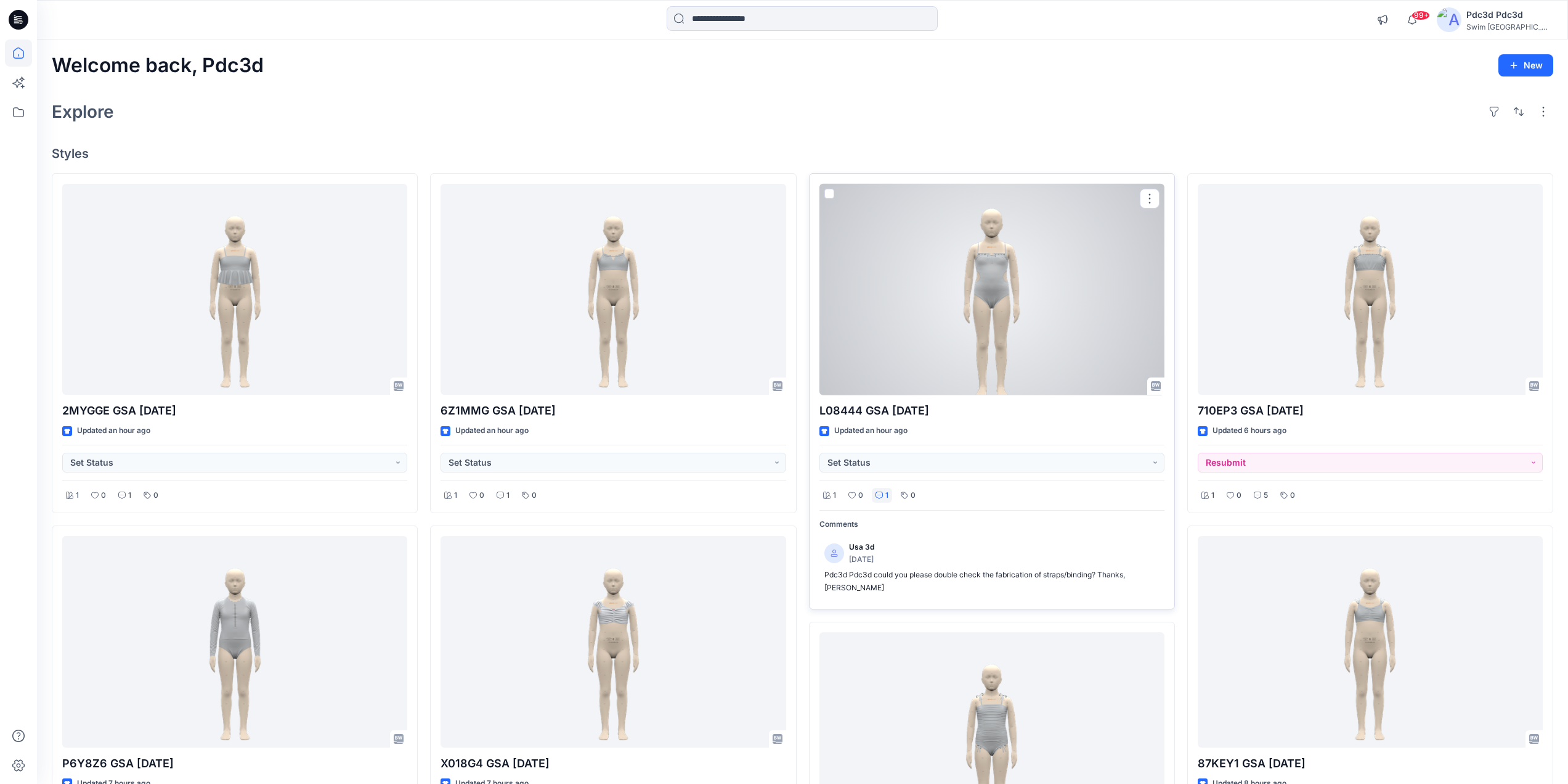
click at [883, 497] on div "1" at bounding box center [881, 496] width 20 height 16
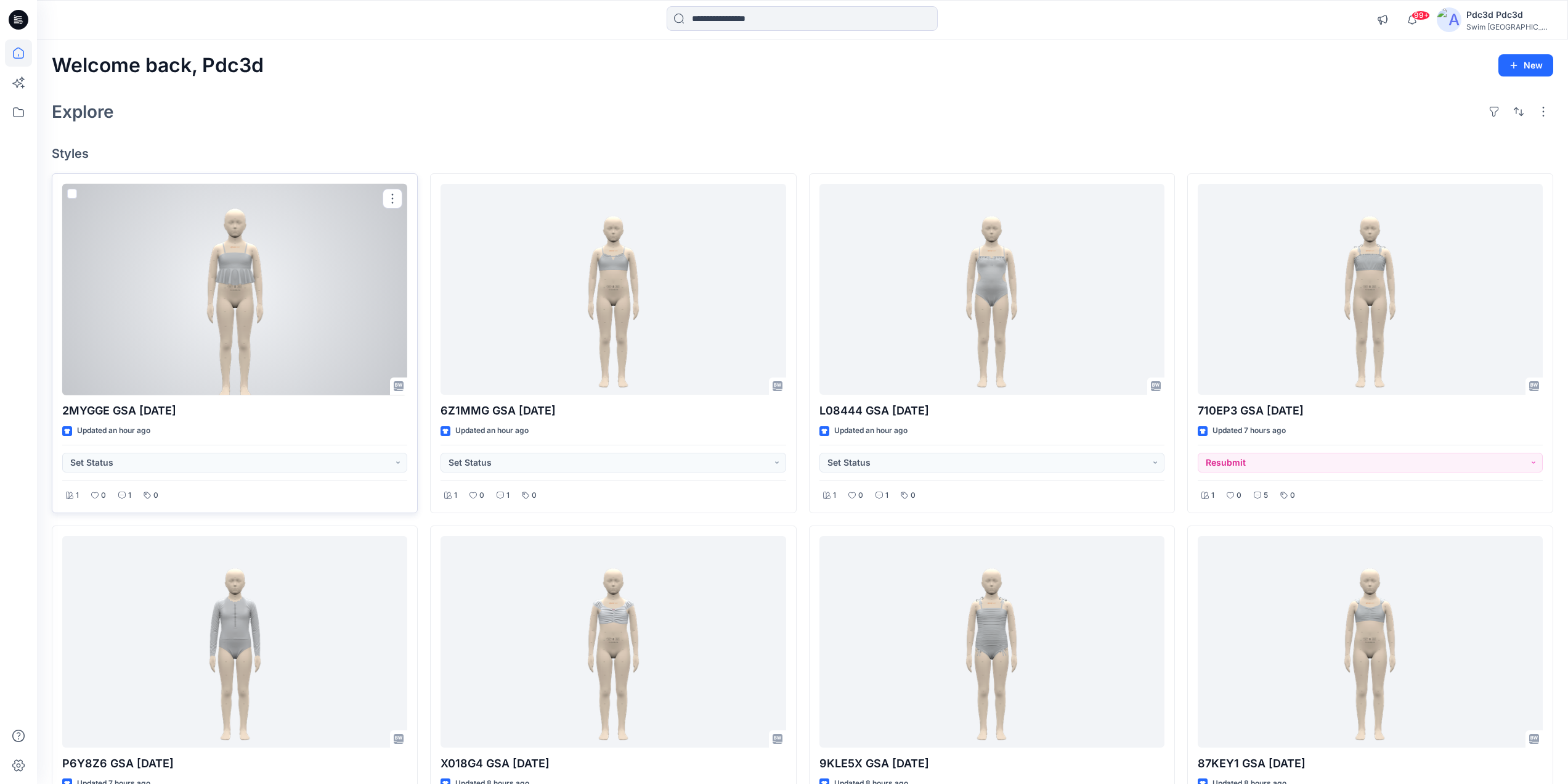
click at [213, 320] on div at bounding box center [234, 289] width 345 height 212
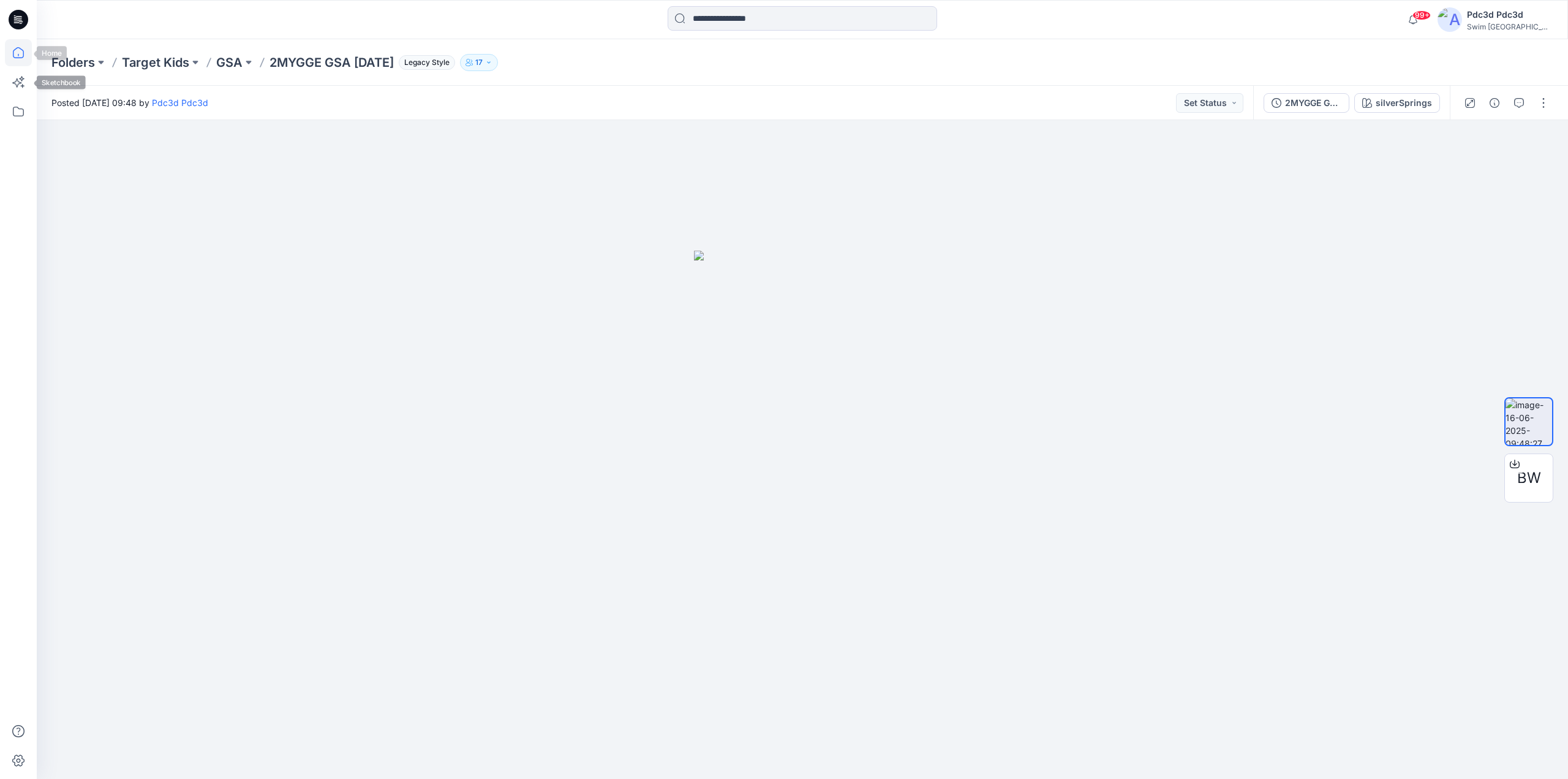
click at [15, 55] on icon at bounding box center [18, 52] width 27 height 27
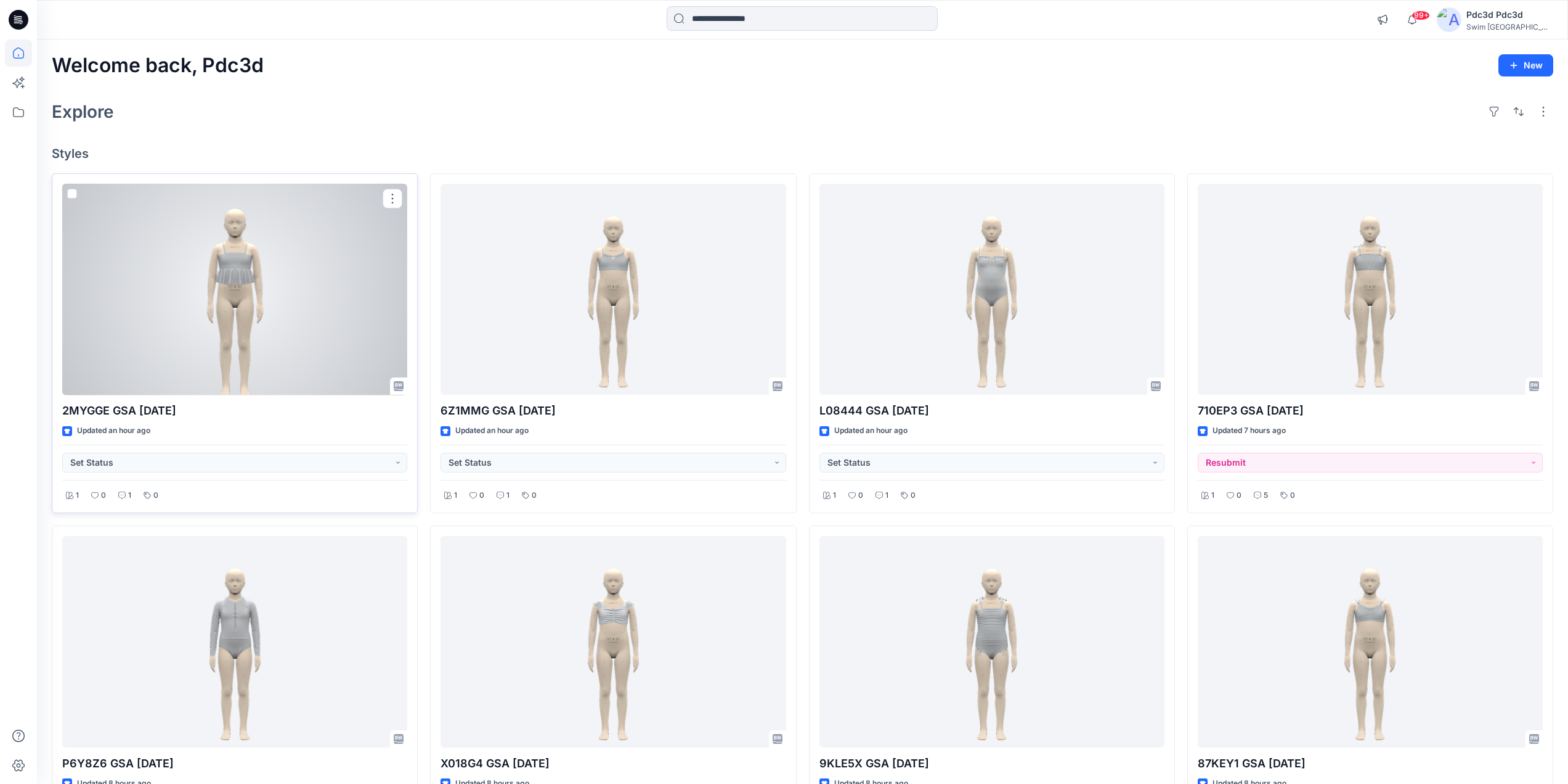
click at [149, 267] on div at bounding box center [234, 289] width 345 height 212
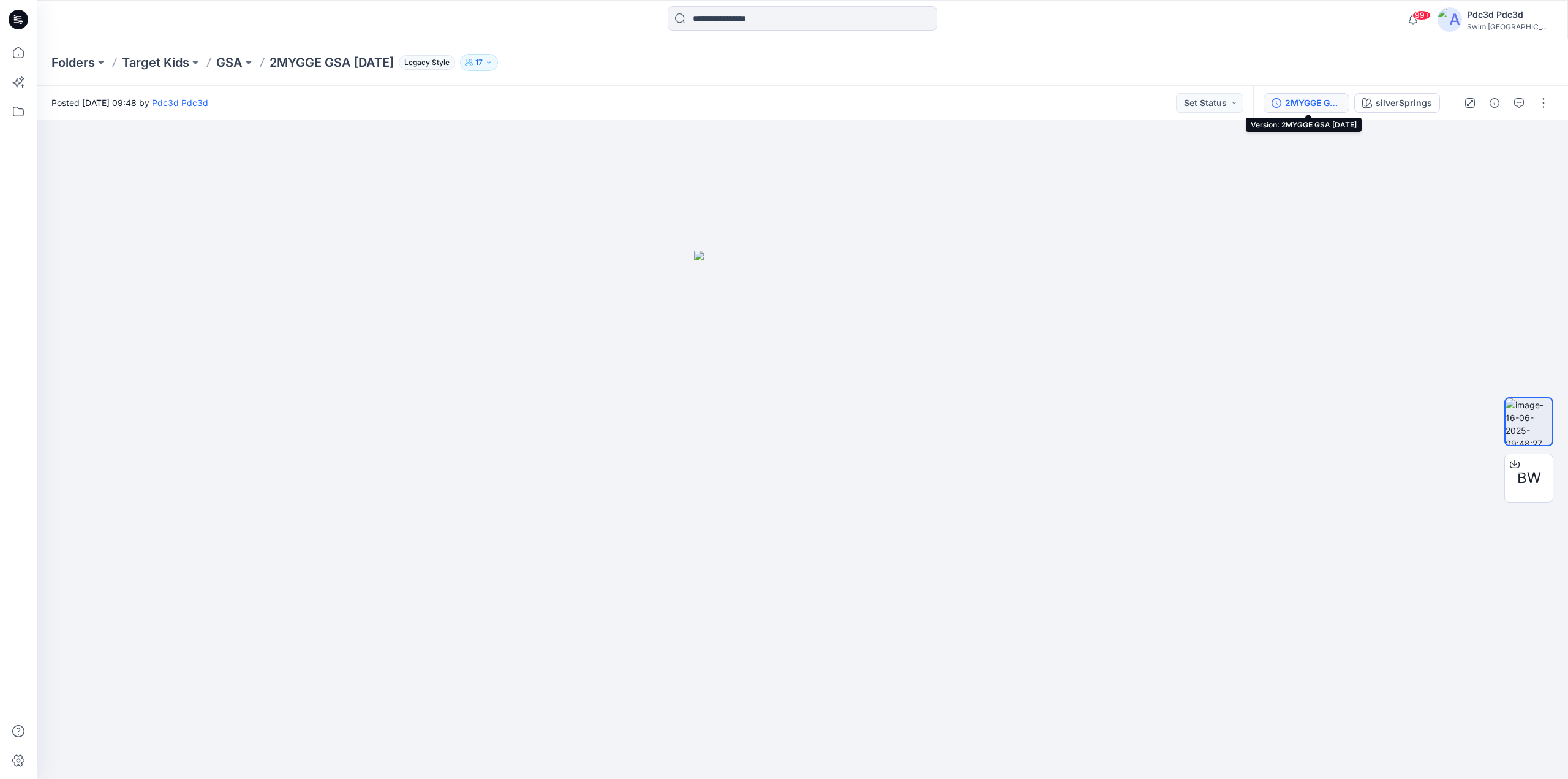
click at [1279, 101] on icon "button" at bounding box center [1276, 102] width 10 height 10
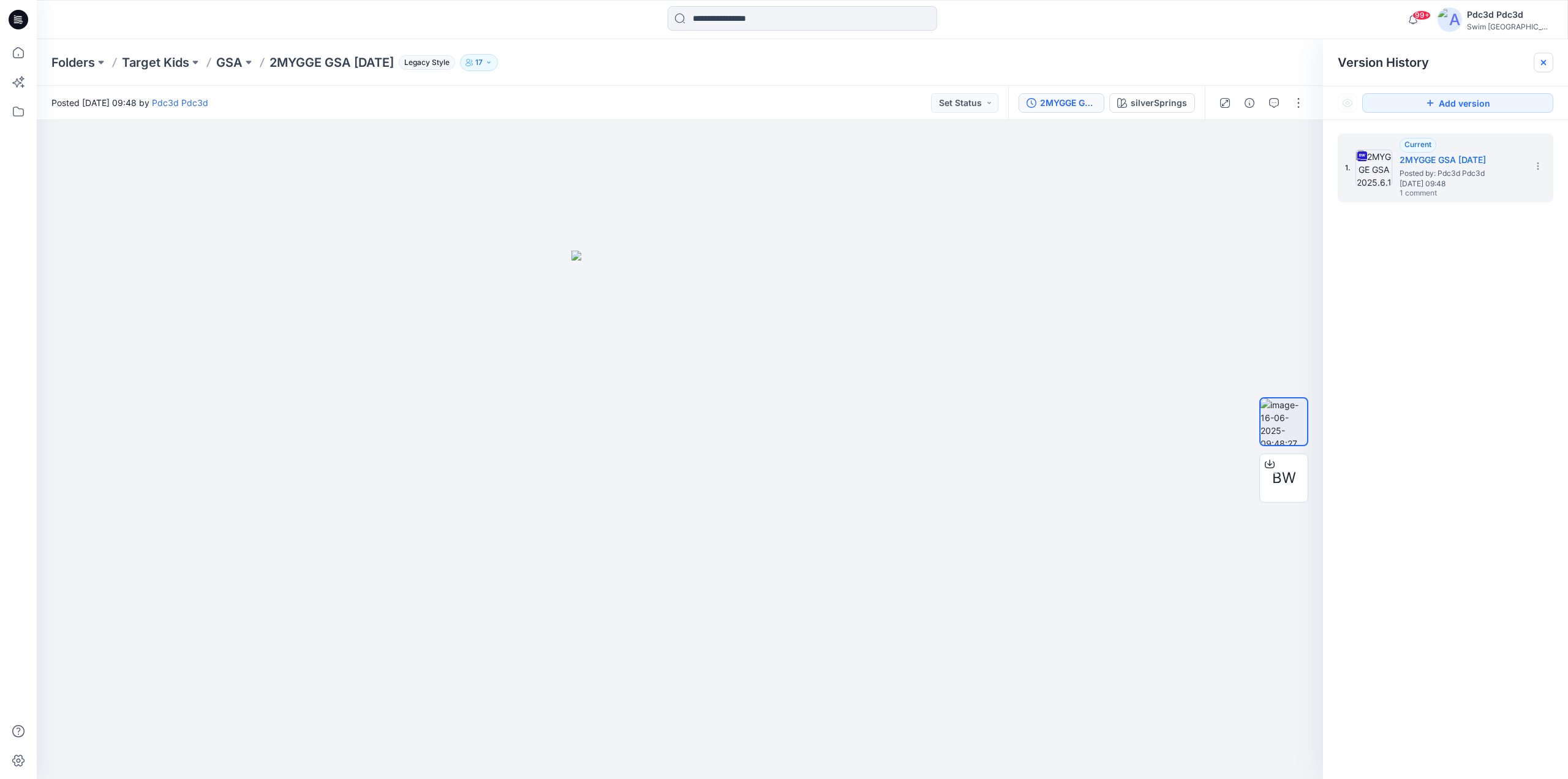
click at [1534, 65] on div at bounding box center [1543, 62] width 20 height 20
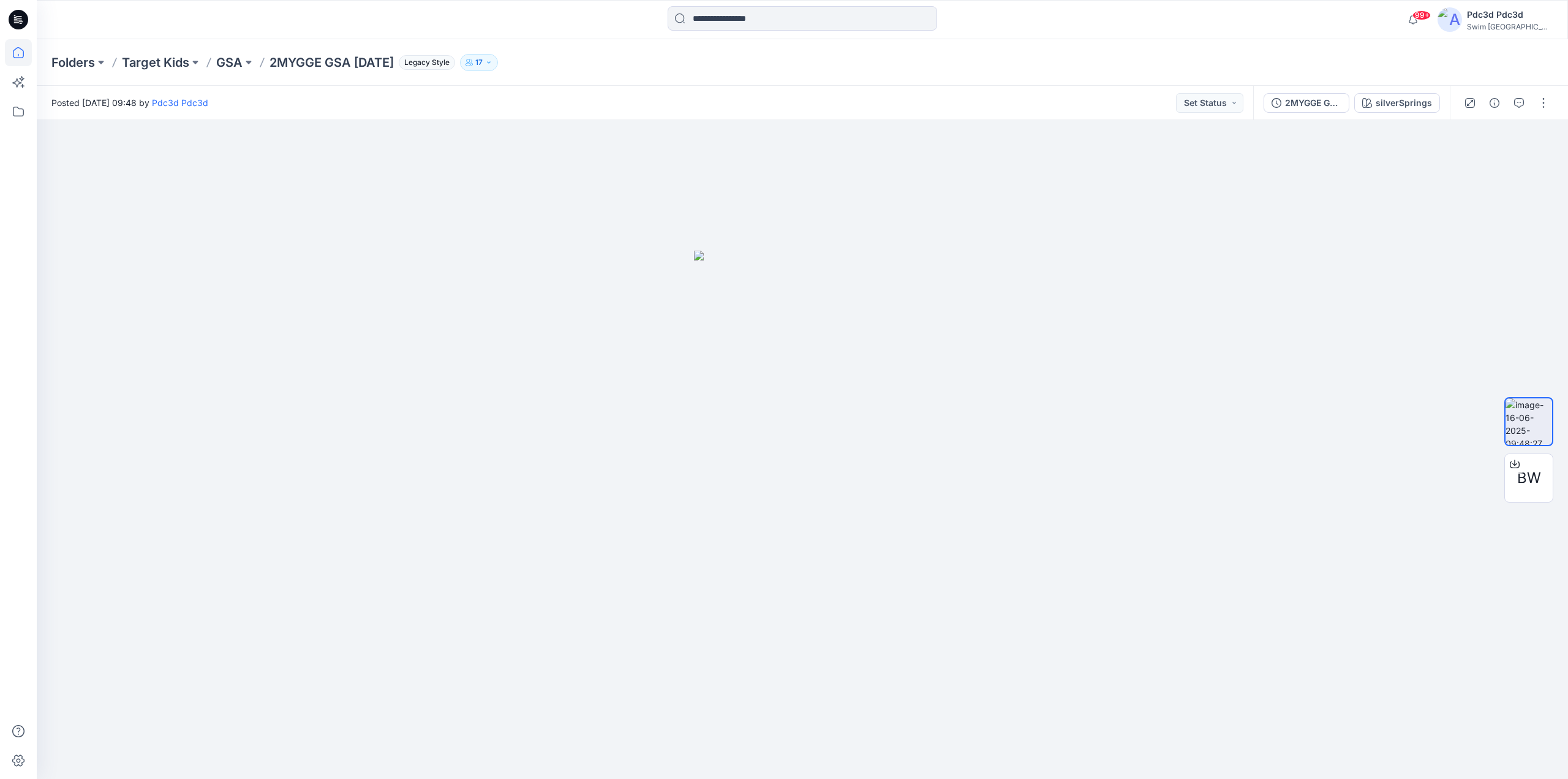
click at [16, 57] on icon at bounding box center [18, 52] width 27 height 27
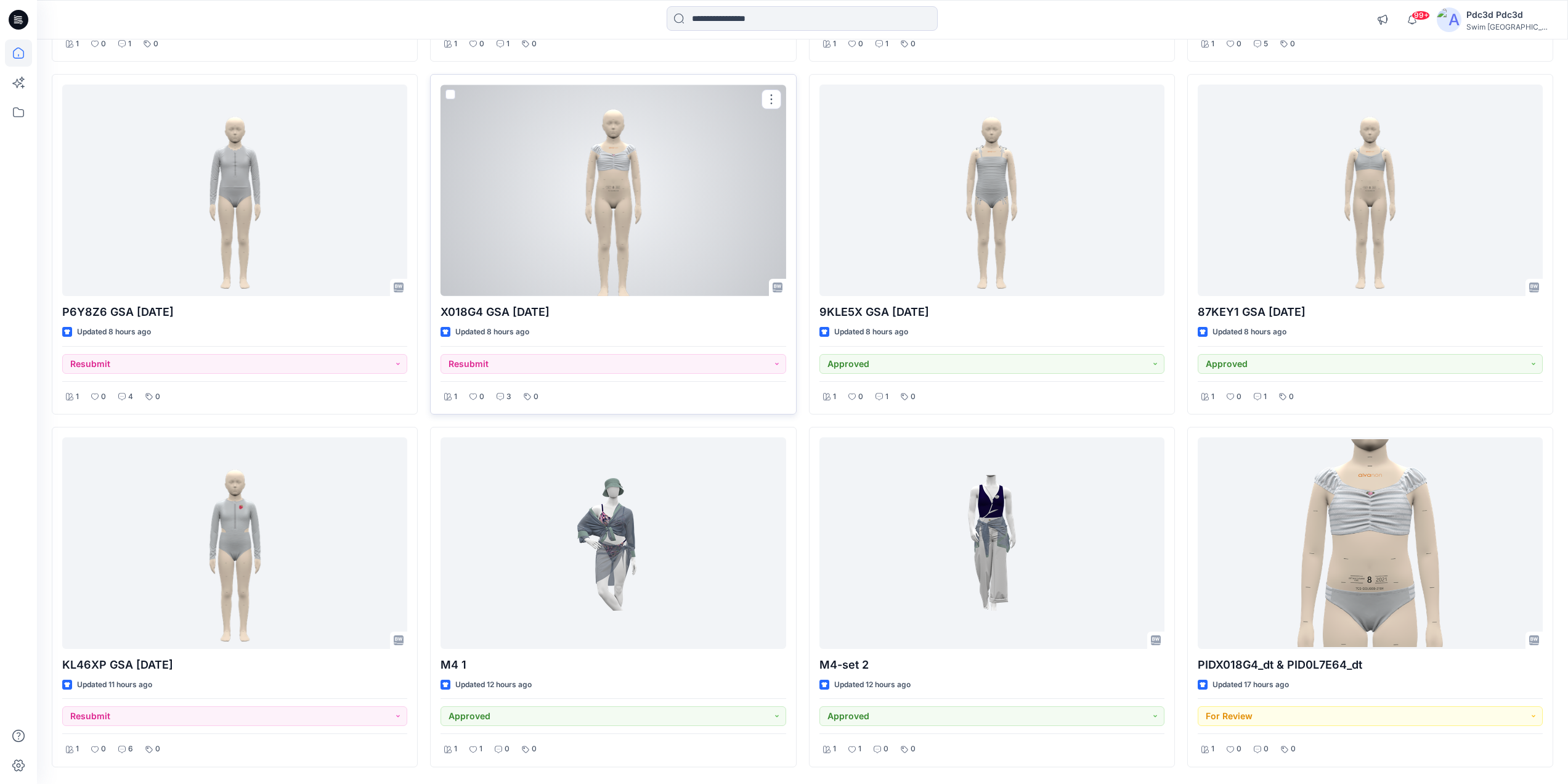
scroll to position [494, 0]
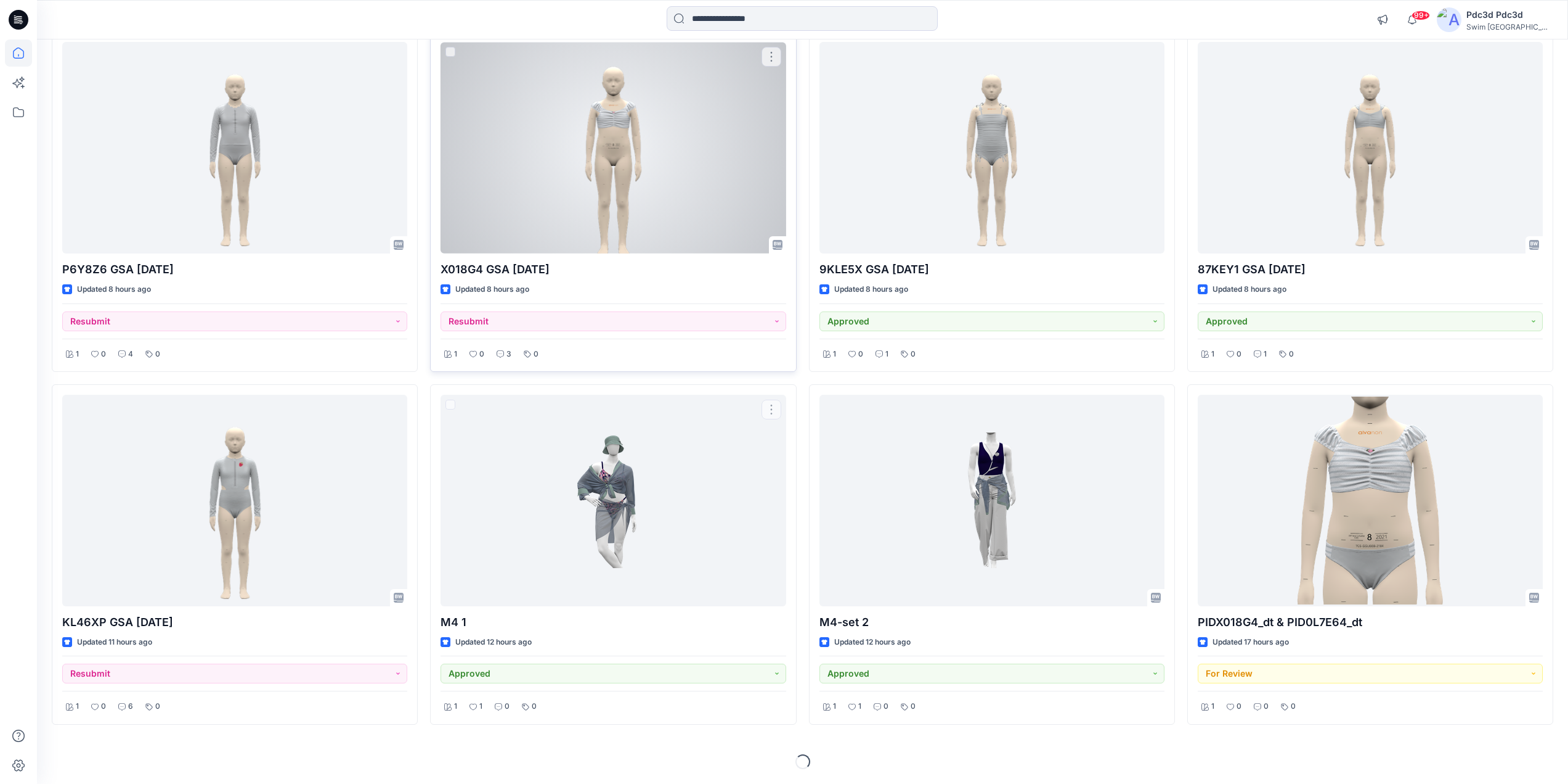
click at [562, 78] on div at bounding box center [613, 147] width 345 height 212
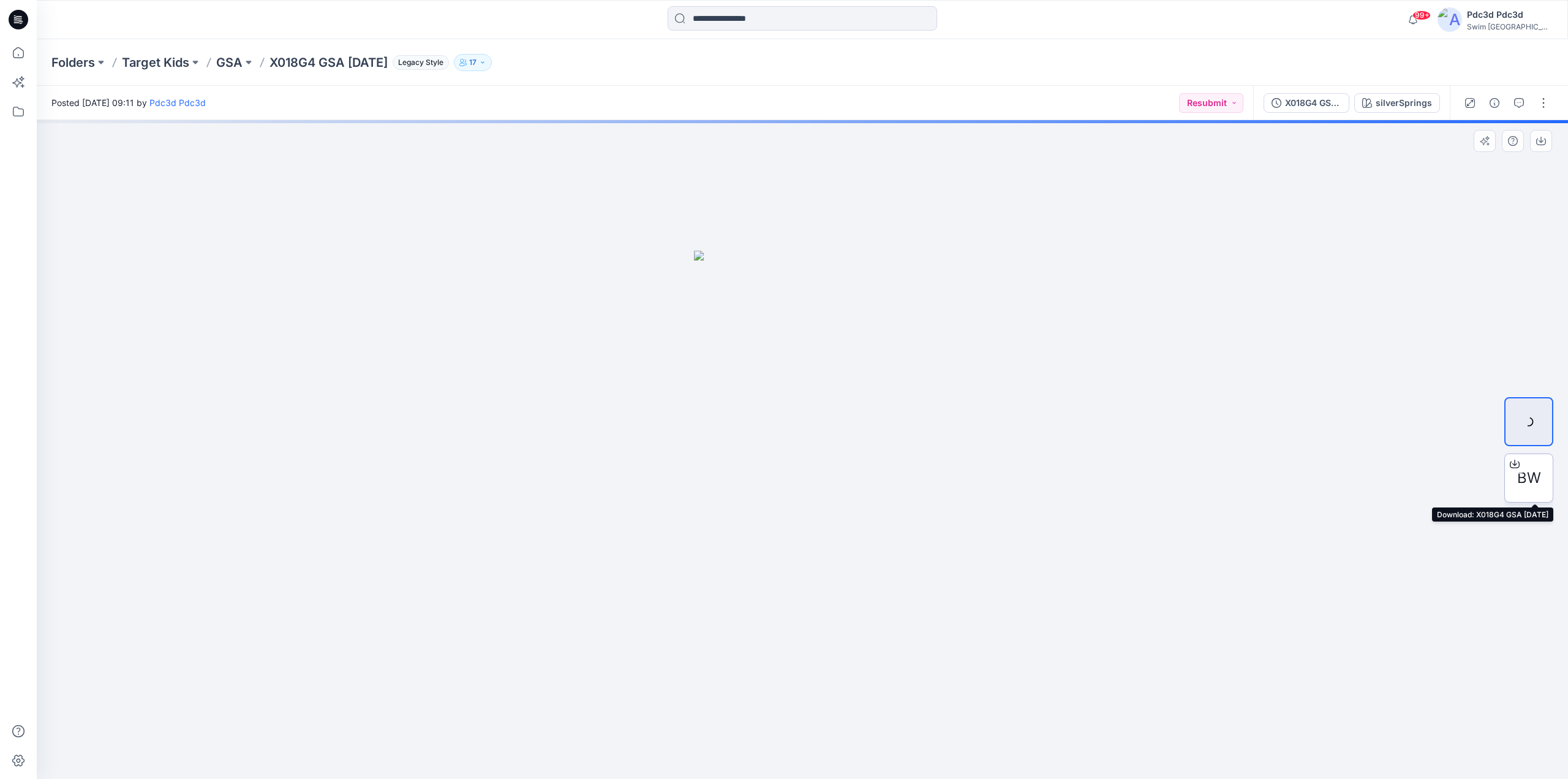
click at [1513, 465] on icon at bounding box center [1514, 463] width 10 height 10
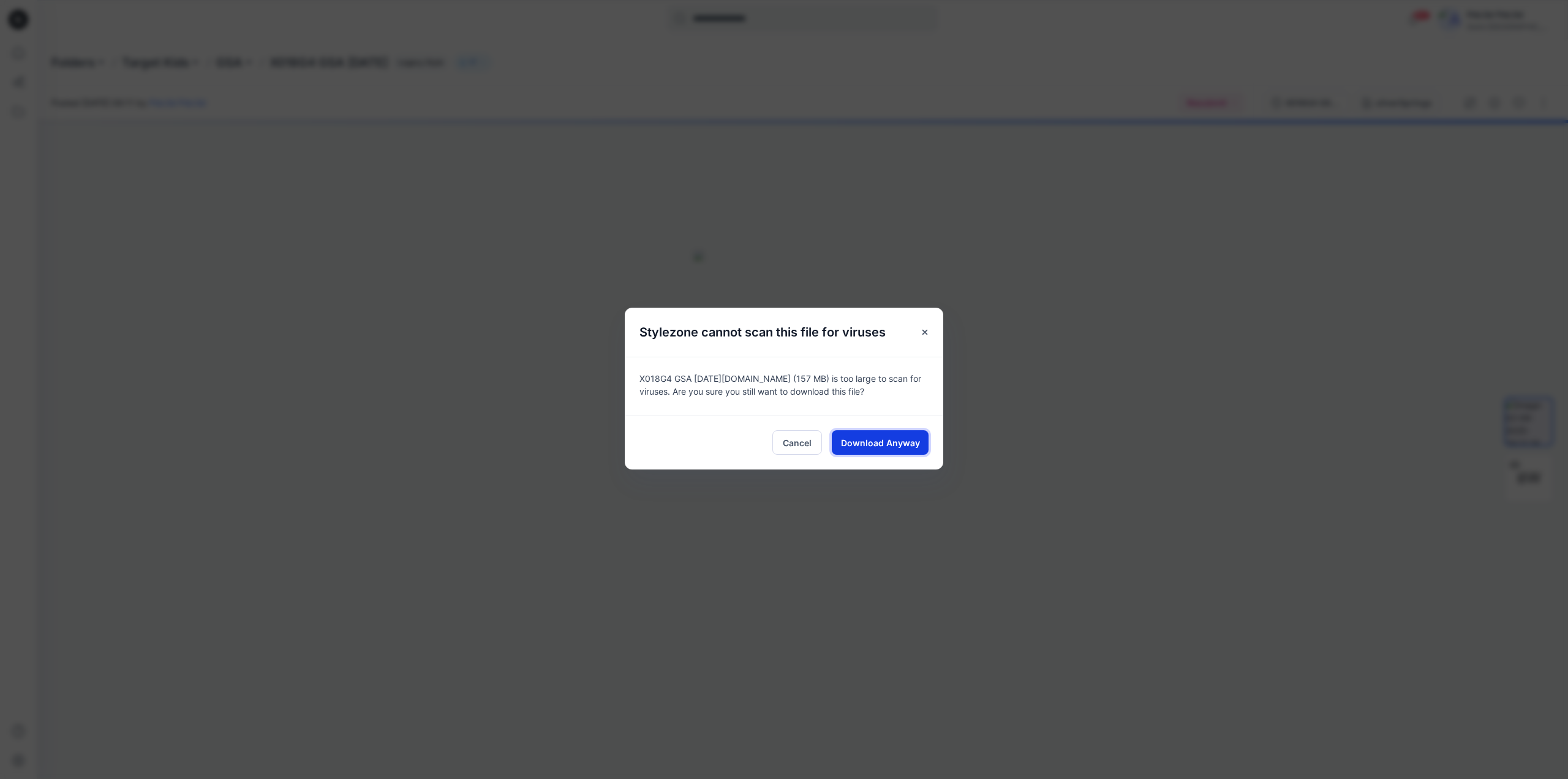
click at [850, 439] on span "Download Anyway" at bounding box center [880, 442] width 79 height 13
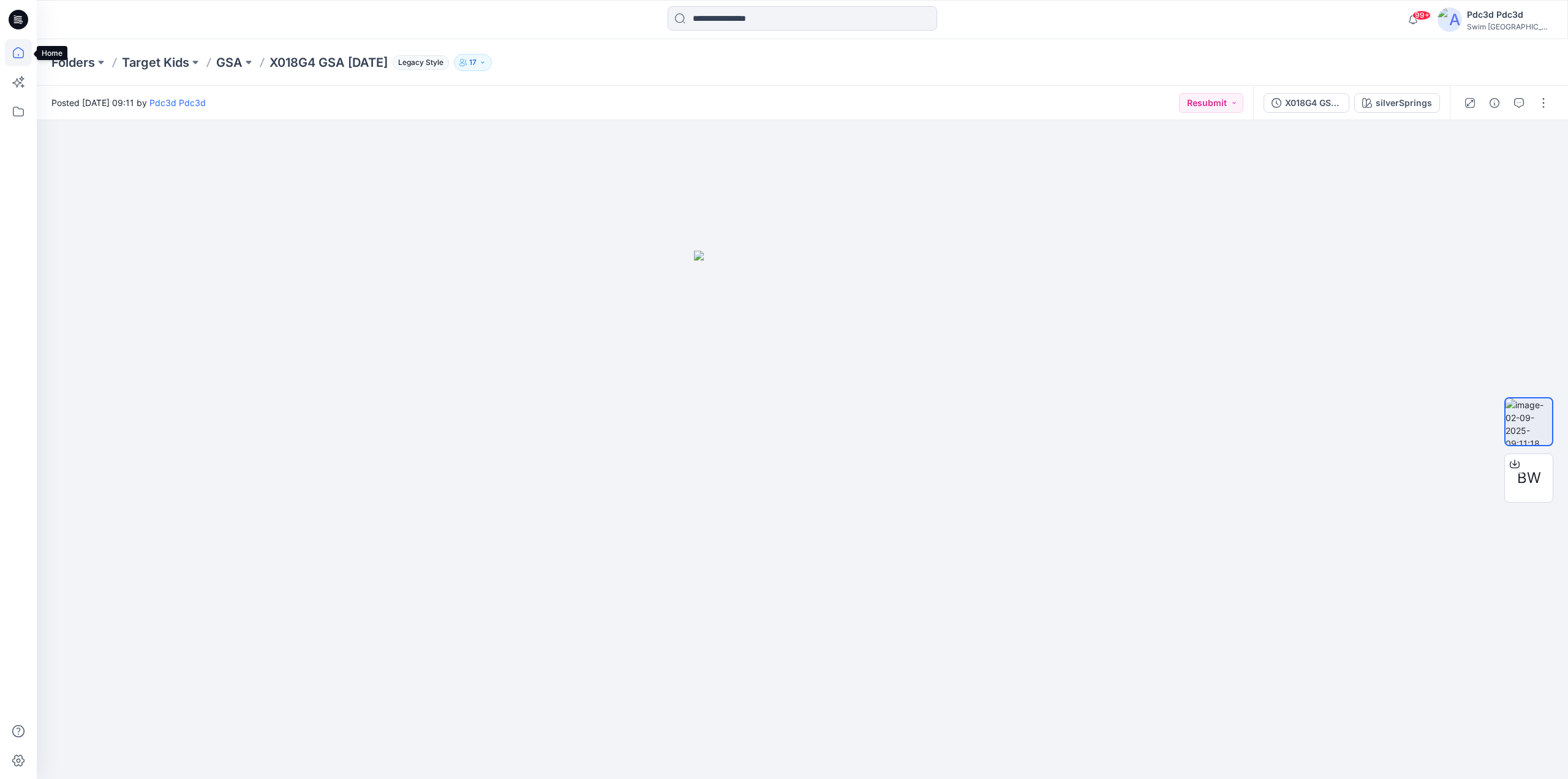
click at [17, 51] on icon at bounding box center [18, 52] width 27 height 27
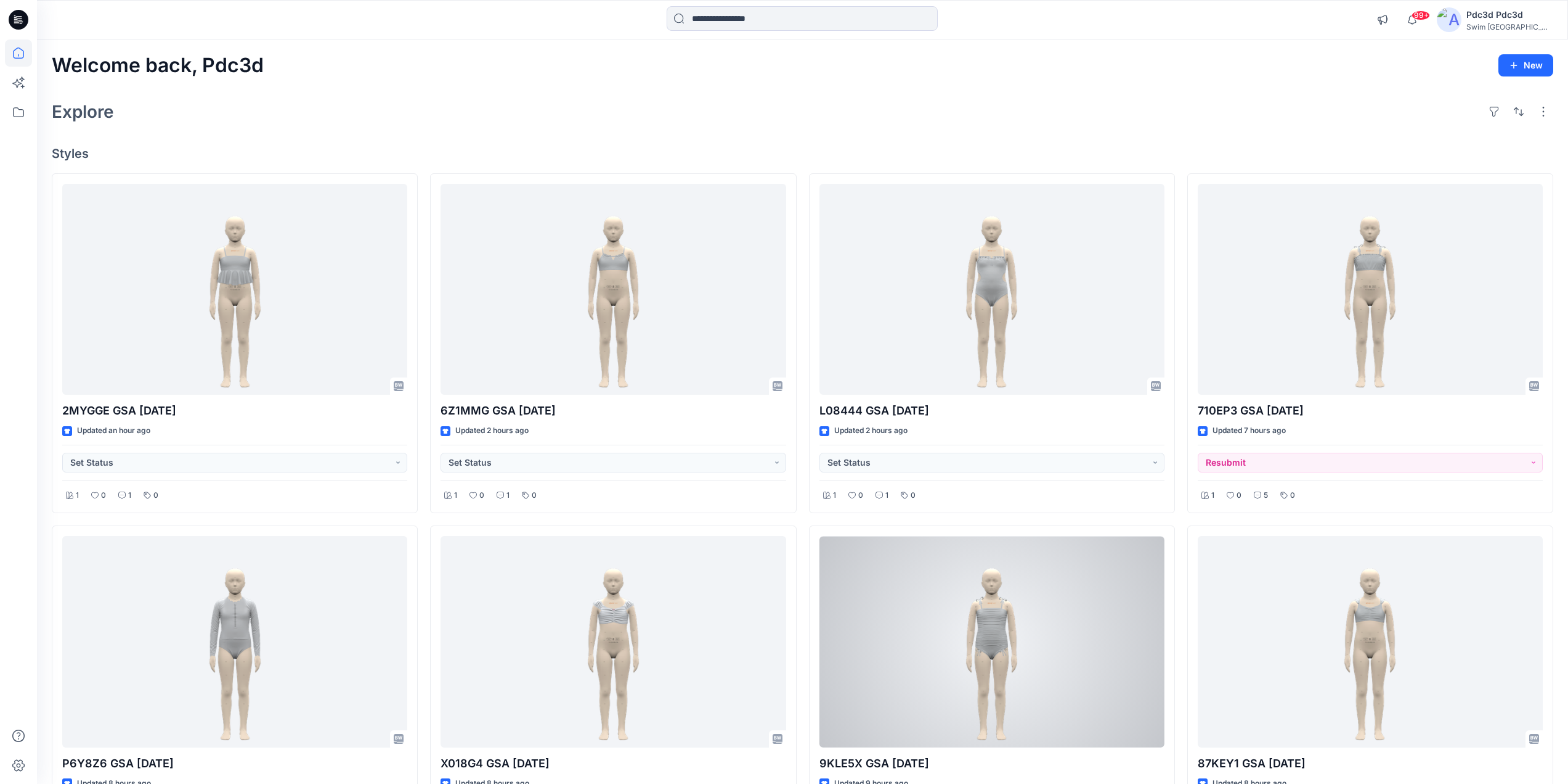
scroll to position [124, 0]
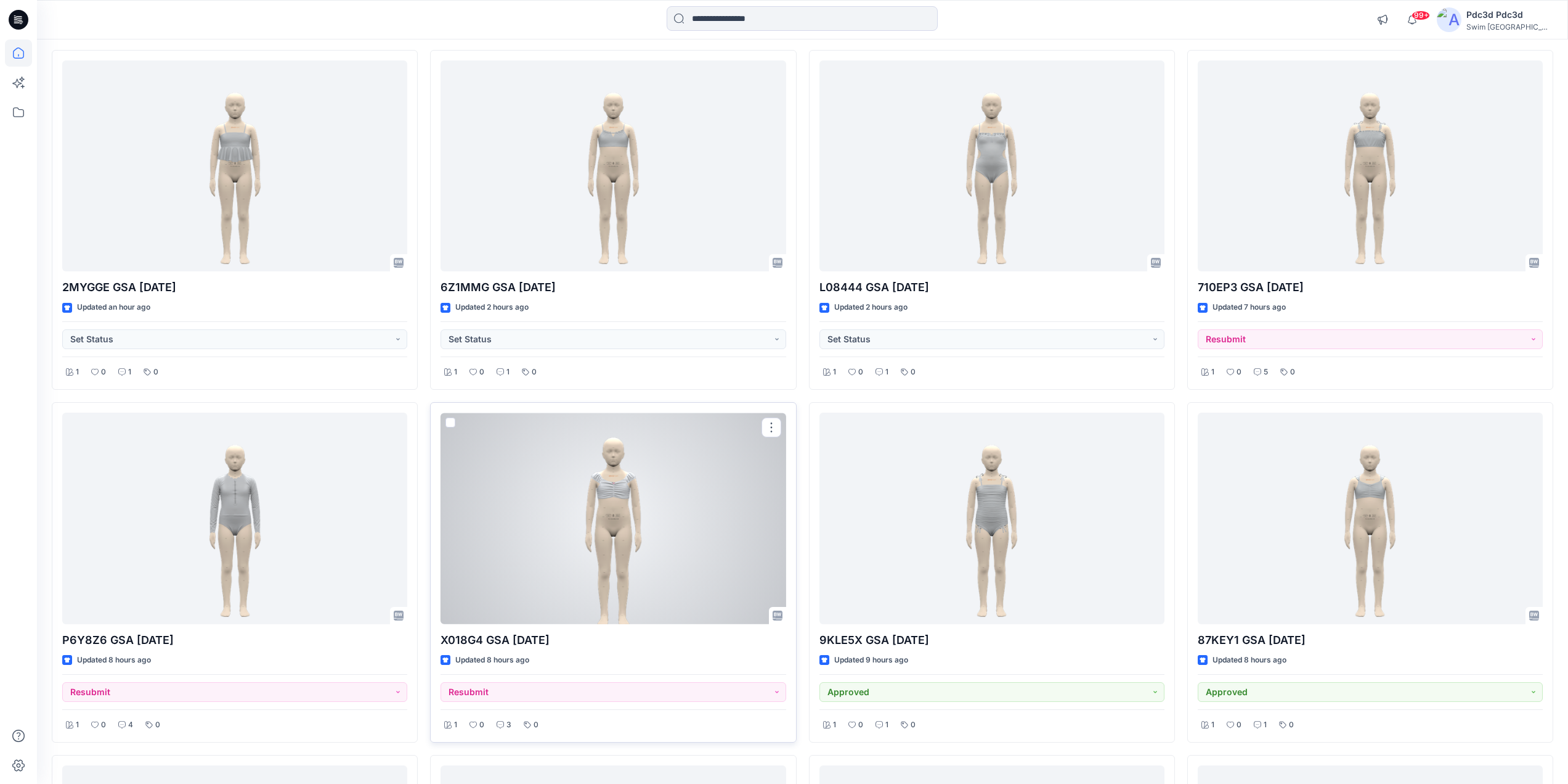
click at [643, 516] on div at bounding box center [613, 517] width 345 height 212
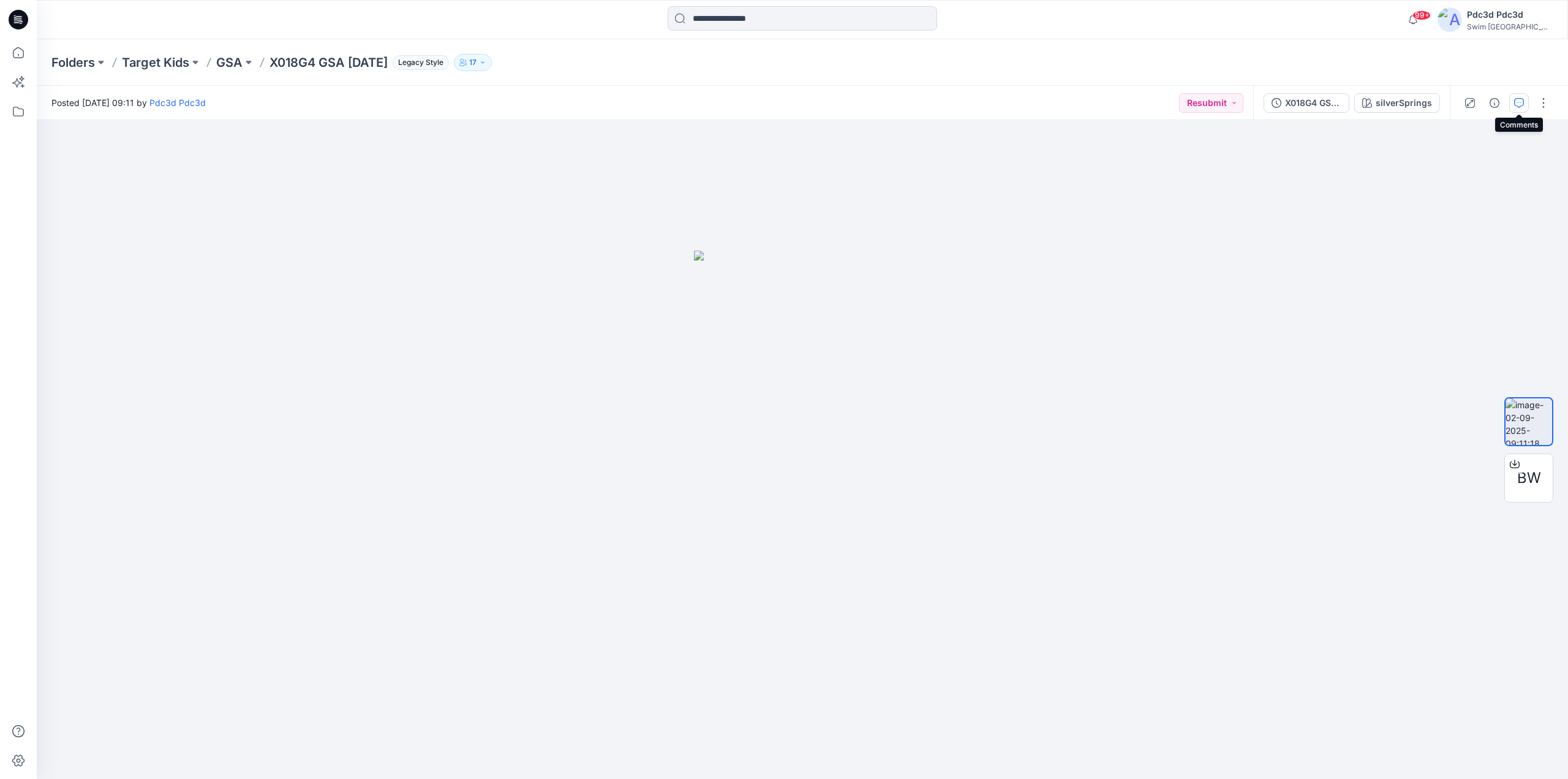
click at [1519, 100] on icon "button" at bounding box center [1519, 102] width 10 height 10
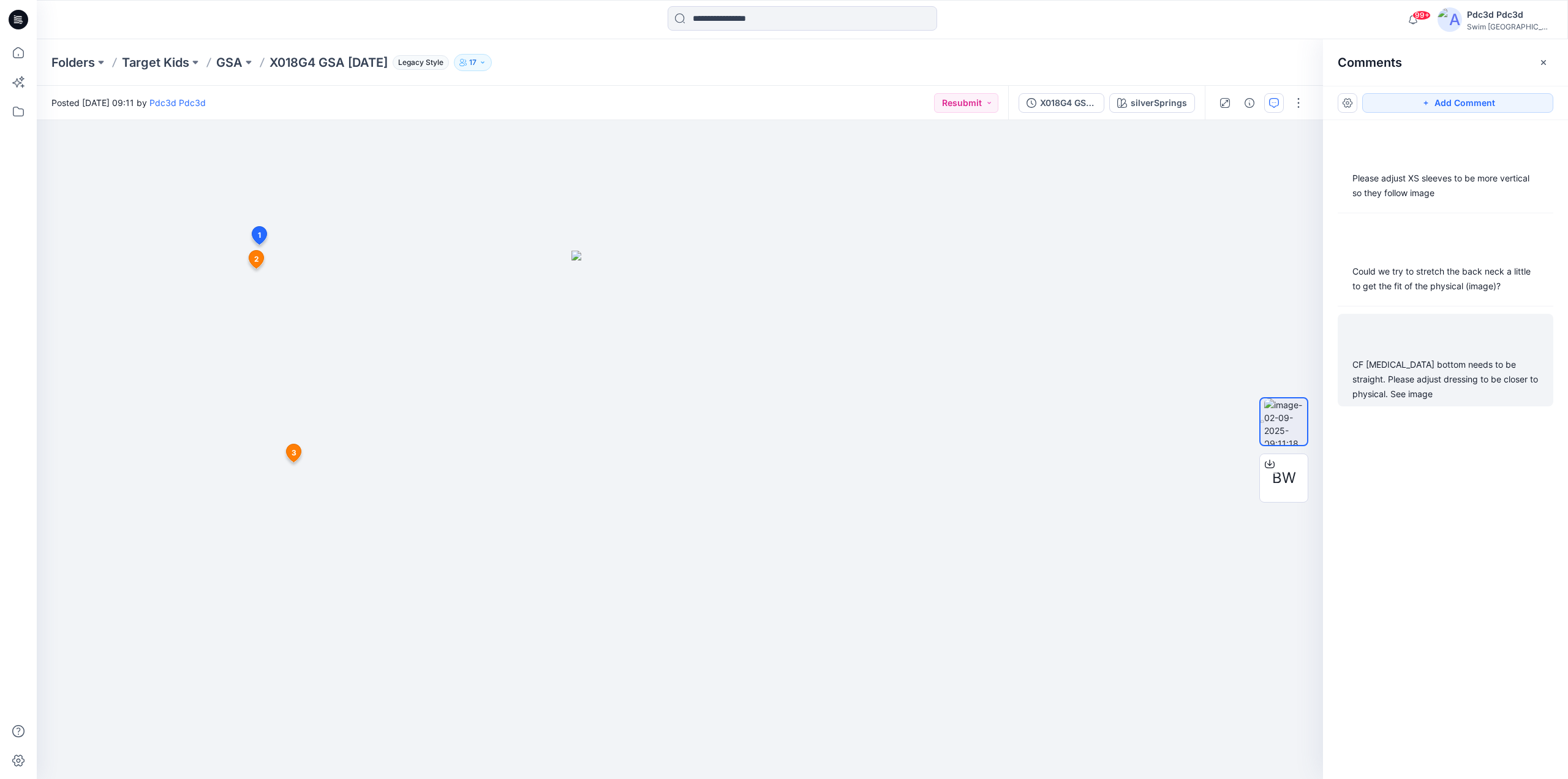
click at [1429, 383] on div "CF midriff bottom needs to be straight. Please adjust dressing to be closer to …" at bounding box center [1445, 379] width 186 height 44
click at [1390, 393] on div "CF midriff bottom needs to be straight. Please adjust dressing to be closer to …" at bounding box center [1445, 379] width 186 height 44
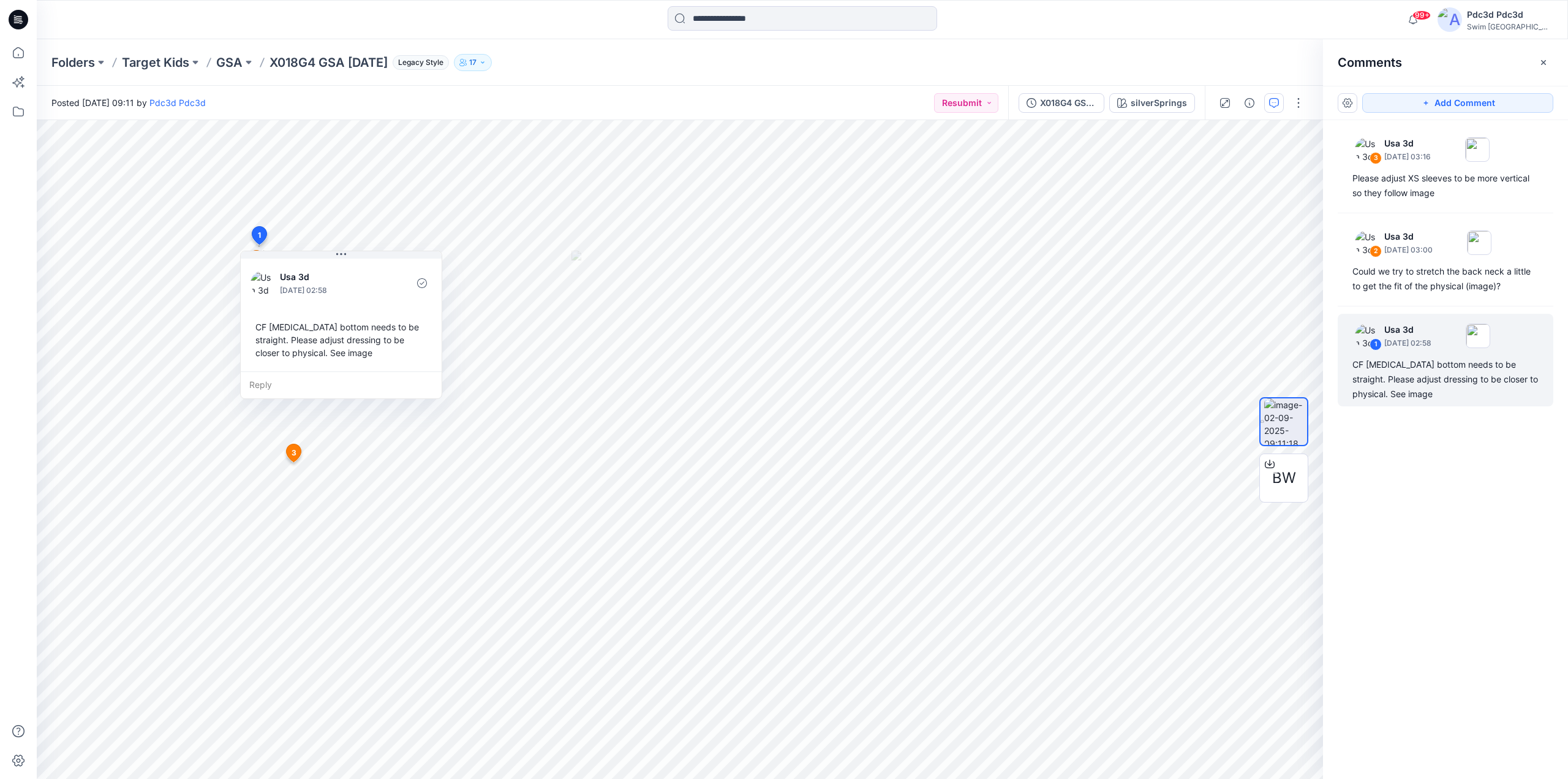
click at [1441, 300] on div "3 Usa 3d September 04, 2025 03:16 Please adjust XS sleeves to be more vertical …" at bounding box center [1445, 427] width 245 height 613
click at [1433, 286] on div "Could we try to stretch the back neck a little to get the fit of the physical (…" at bounding box center [1445, 279] width 186 height 29
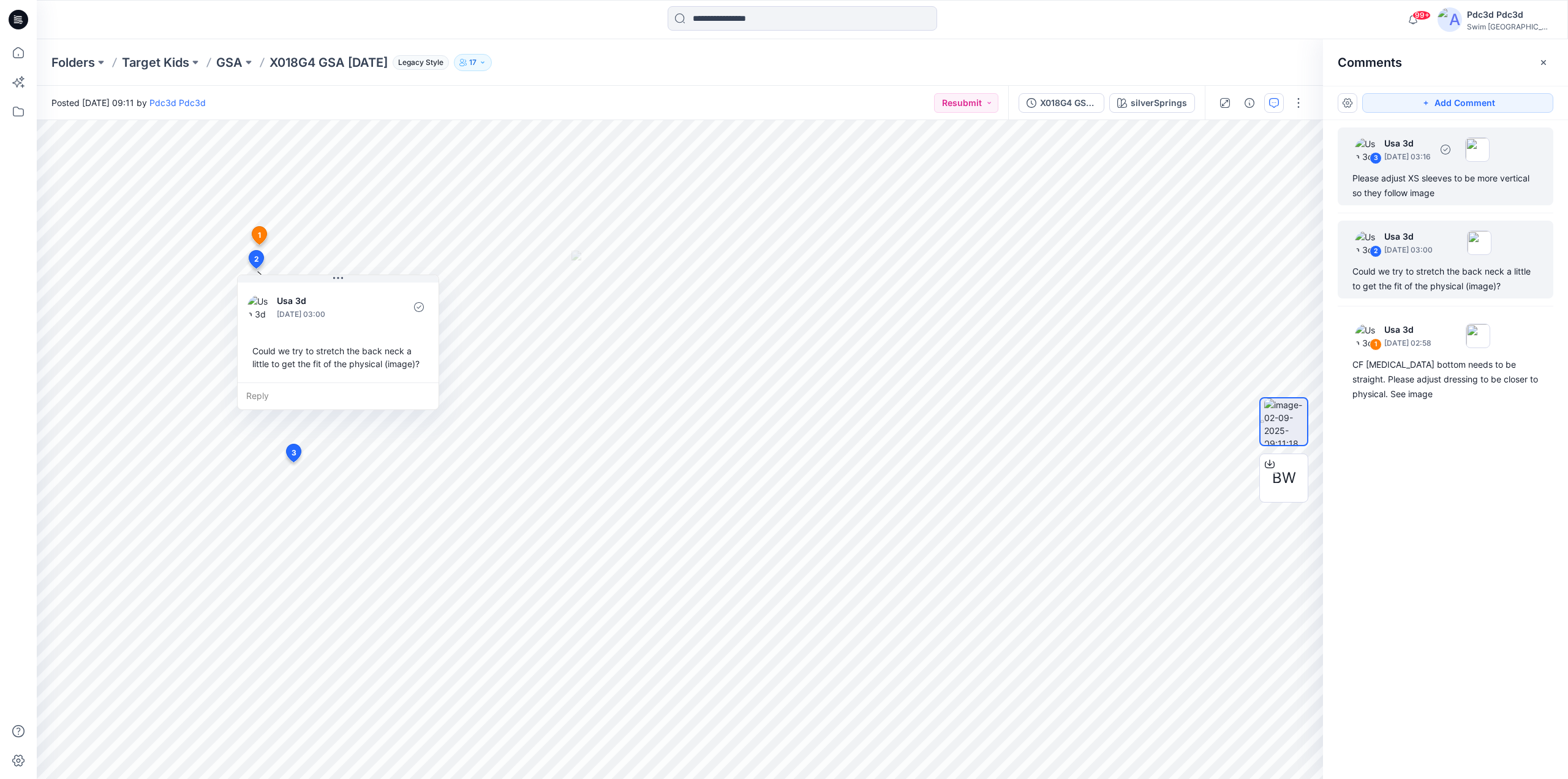
click at [1372, 190] on div "Please adjust XS sleeves to be more vertical so they follow image" at bounding box center [1445, 185] width 186 height 29
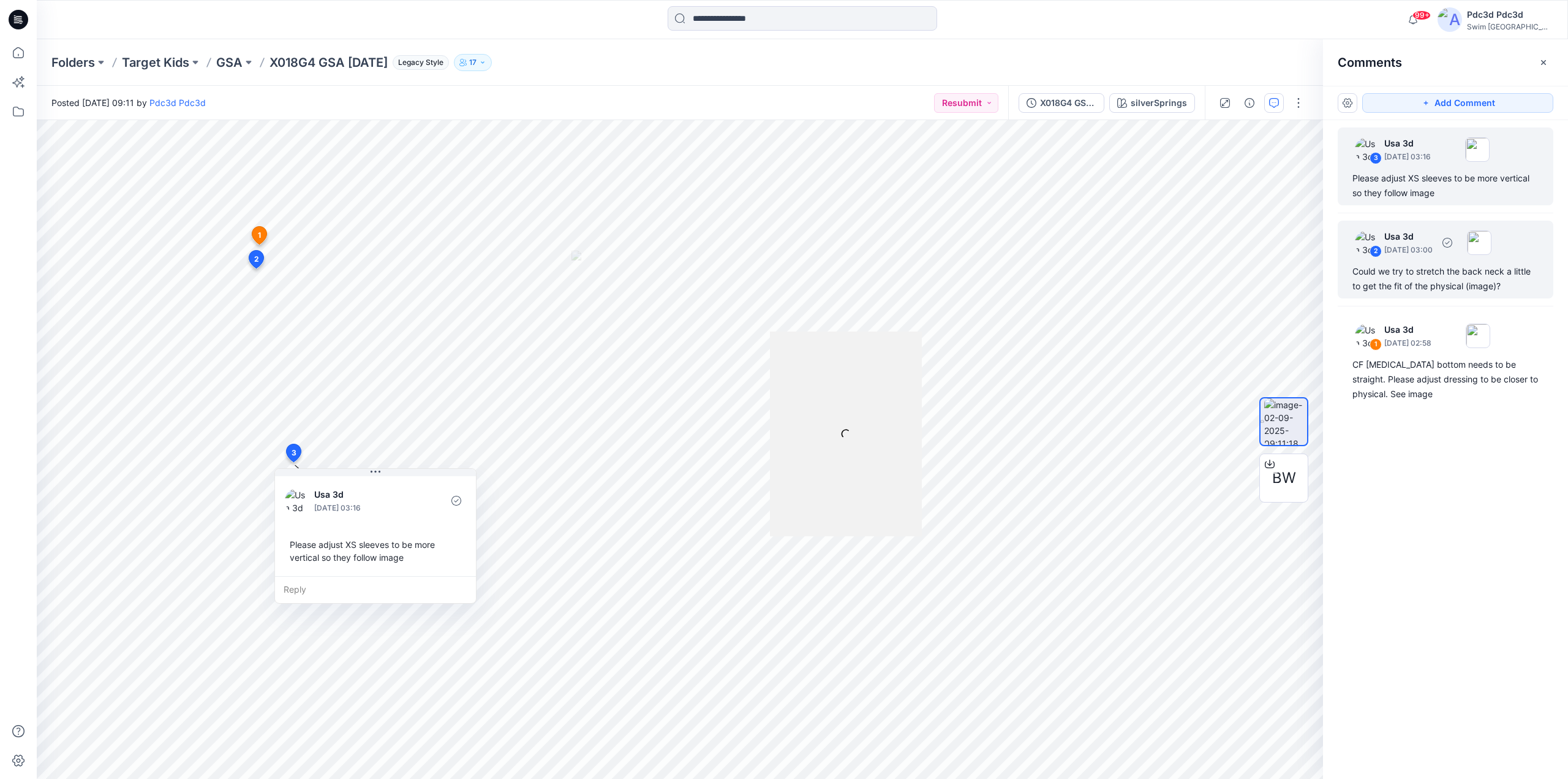
click at [1391, 274] on div "Could we try to stretch the back neck a little to get the fit of the physical (…" at bounding box center [1445, 279] width 186 height 29
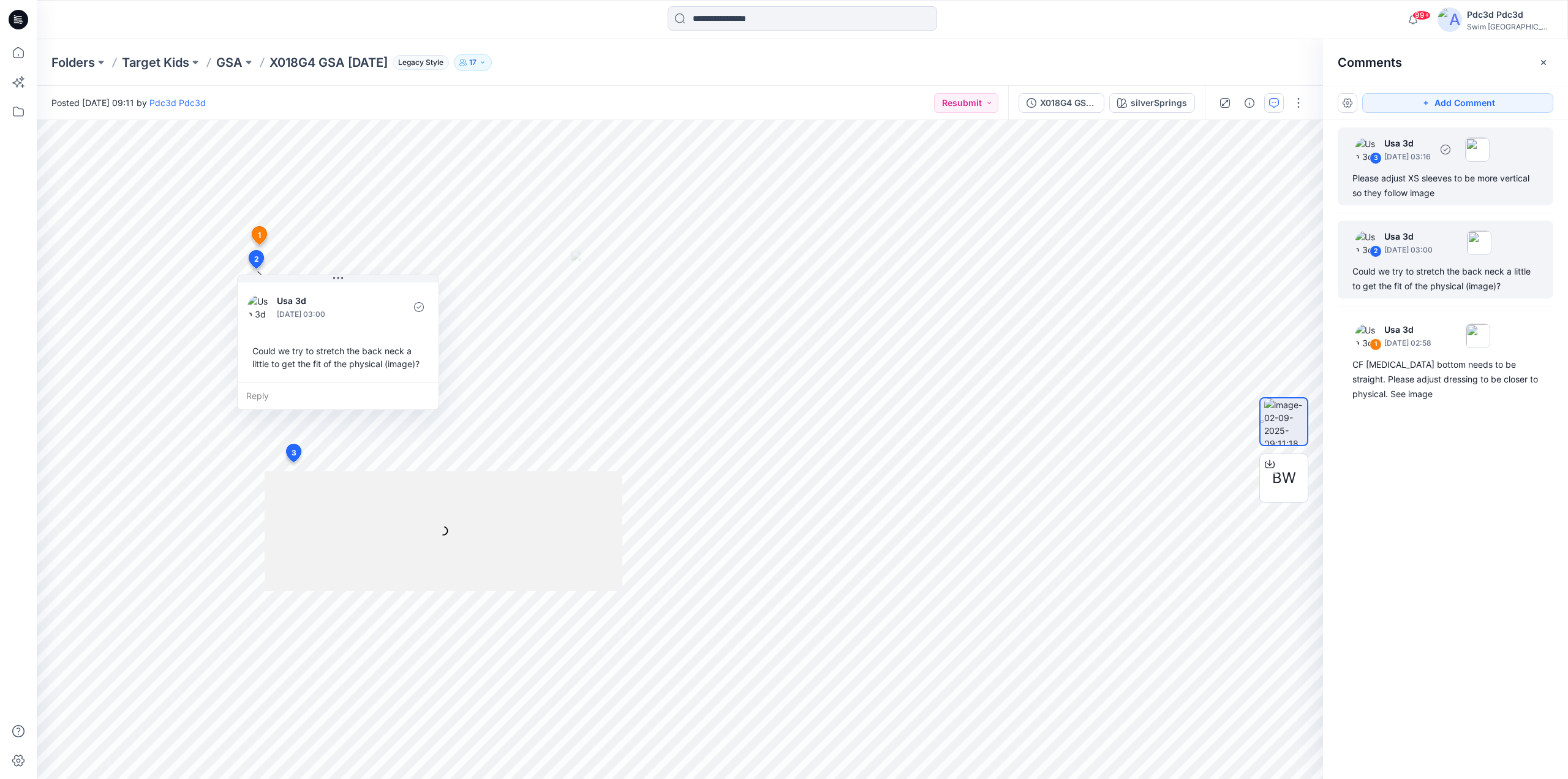
click at [1399, 190] on div "Please adjust XS sleeves to be more vertical so they follow image" at bounding box center [1445, 185] width 186 height 29
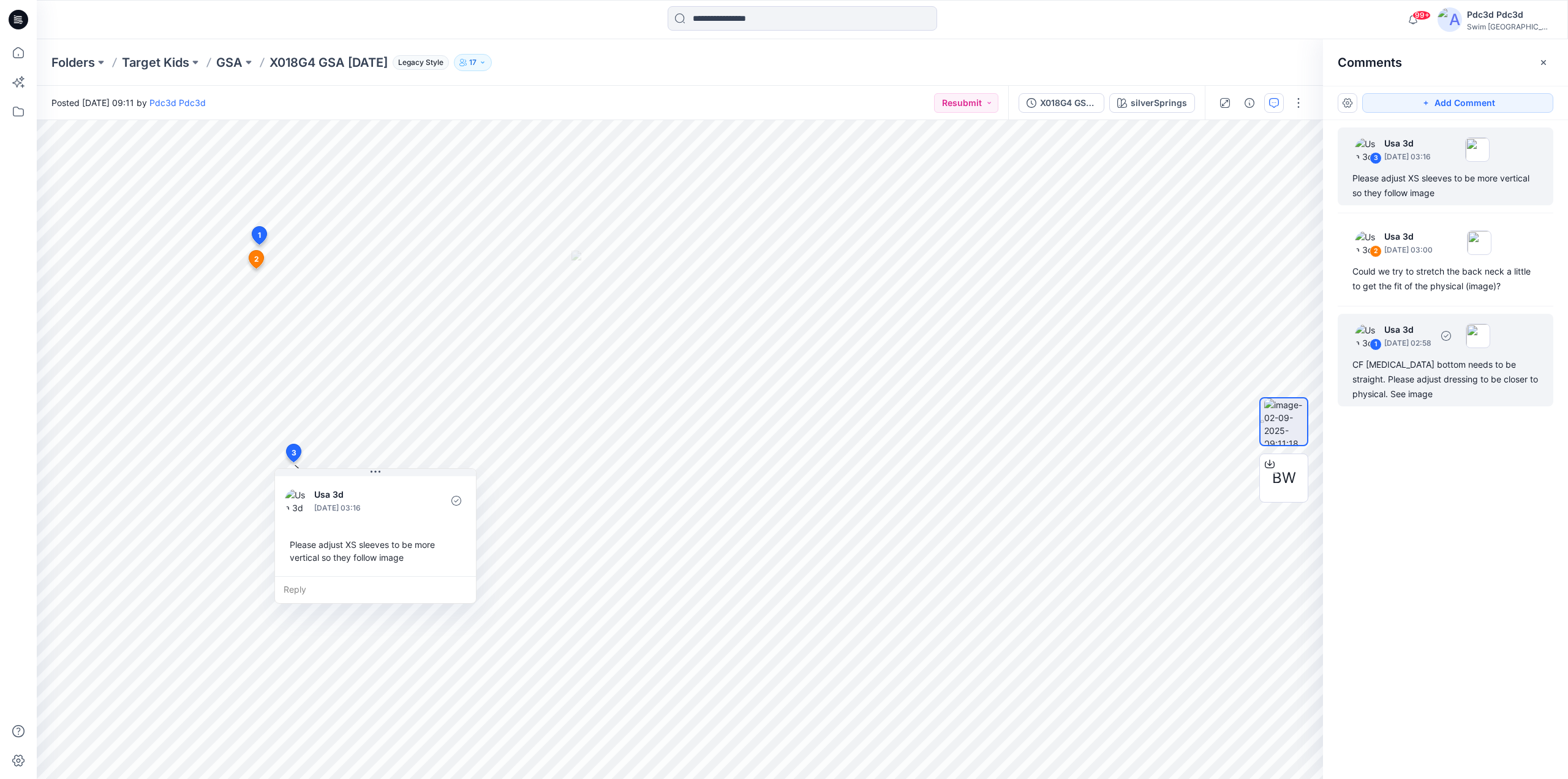
click at [1461, 384] on div "CF midriff bottom needs to be straight. Please adjust dressing to be closer to …" at bounding box center [1445, 379] width 186 height 44
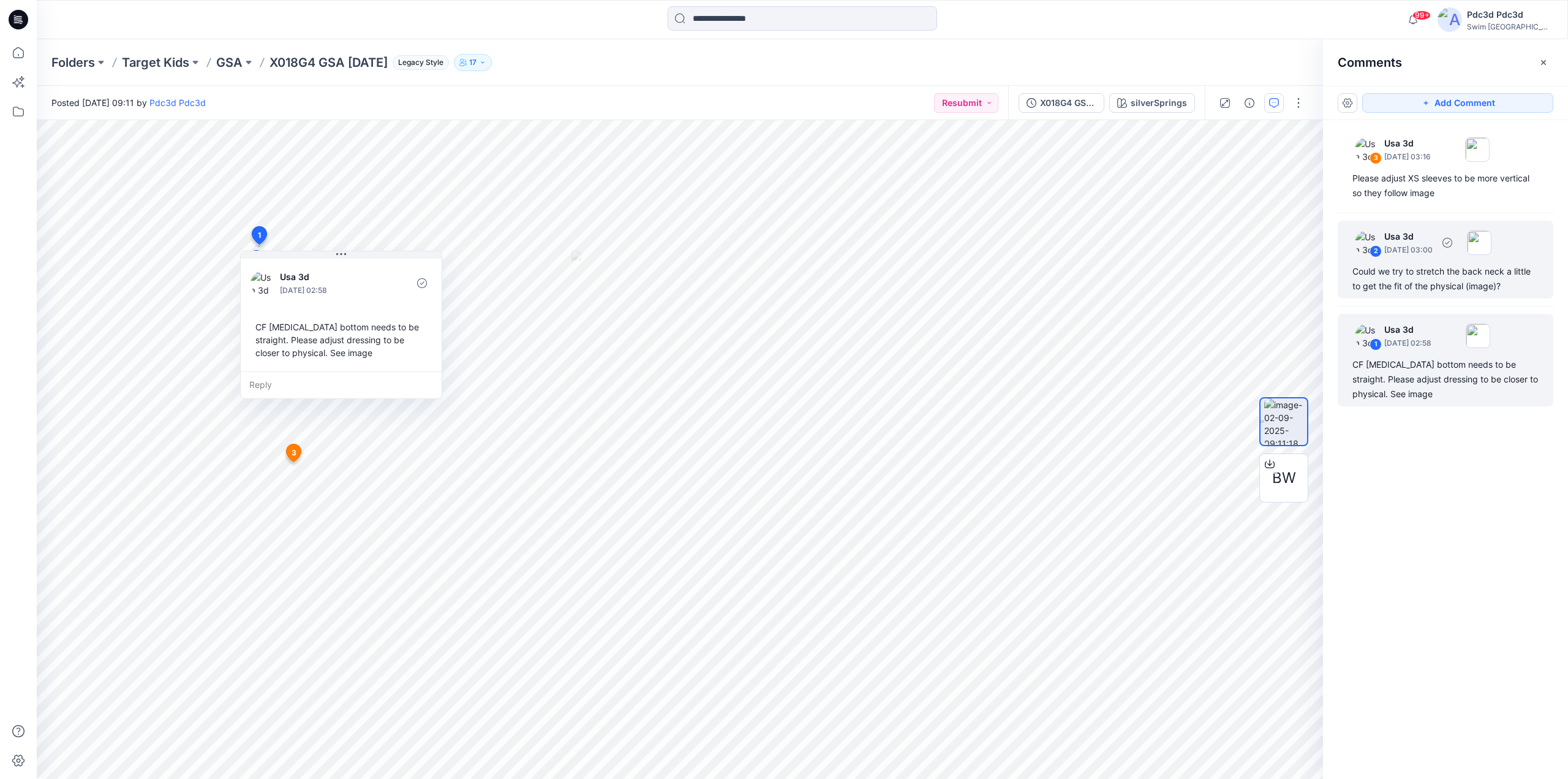
click at [1449, 274] on div "Could we try to stretch the back neck a little to get the fit of the physical (…" at bounding box center [1445, 279] width 186 height 29
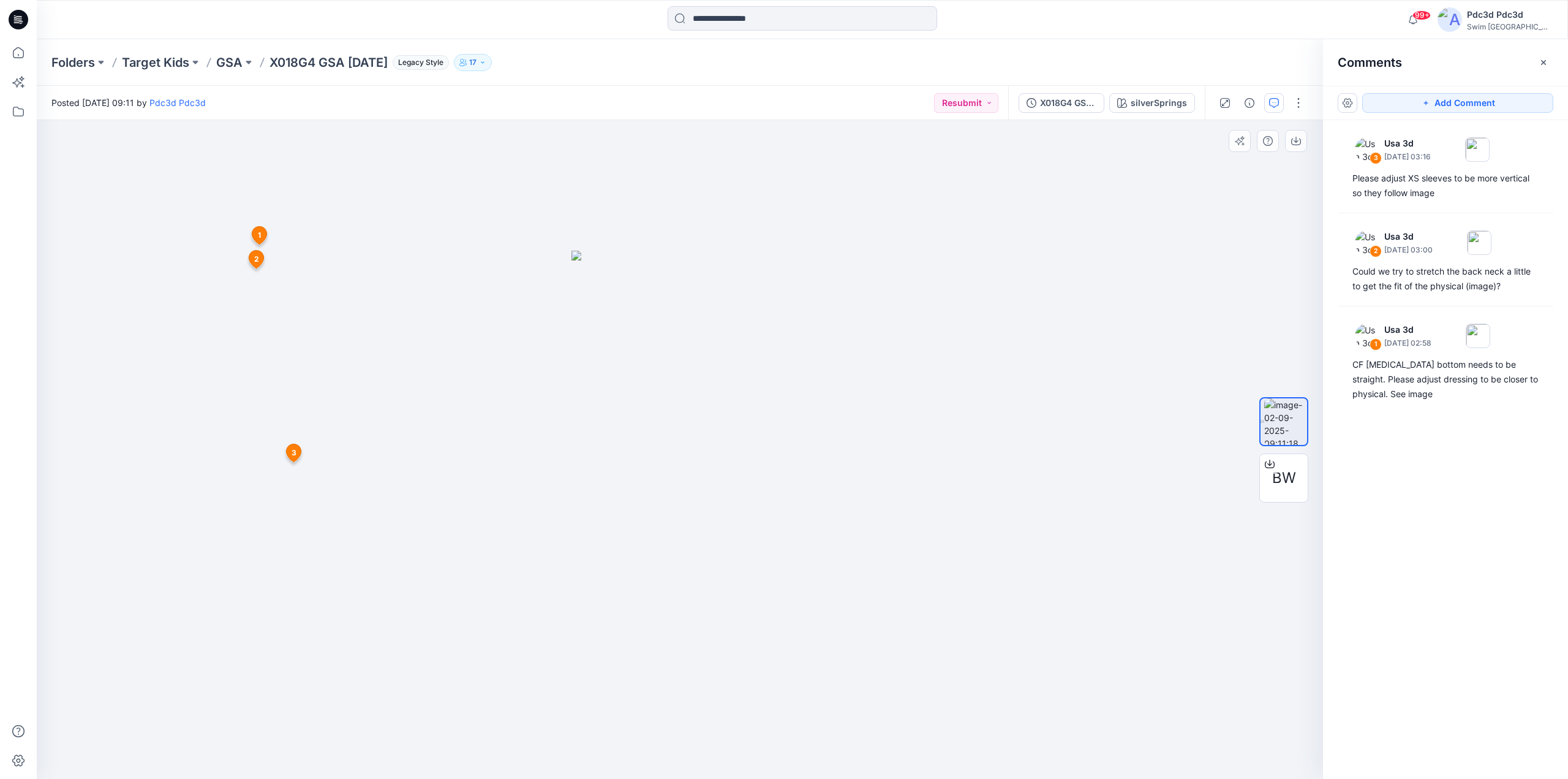
click at [789, 648] on div at bounding box center [679, 449] width 1286 height 659
click at [1401, 410] on div "3 Usa 3d September 04, 2025 03:16 Please adjust XS sleeves to be more vertical …" at bounding box center [1445, 427] width 245 height 613
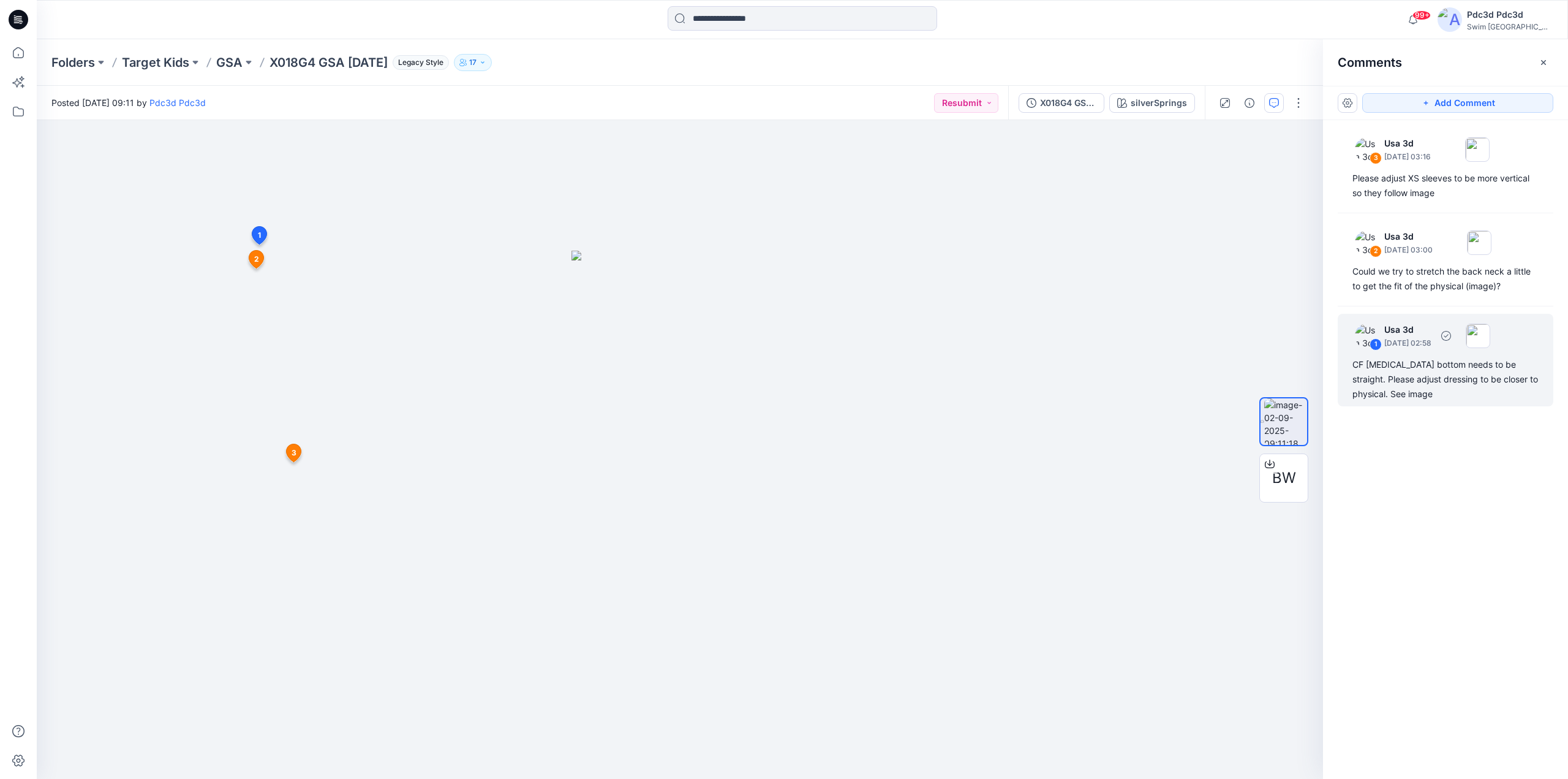
click at [1405, 389] on div "CF midriff bottom needs to be straight. Please adjust dressing to be closer to …" at bounding box center [1445, 379] width 186 height 44
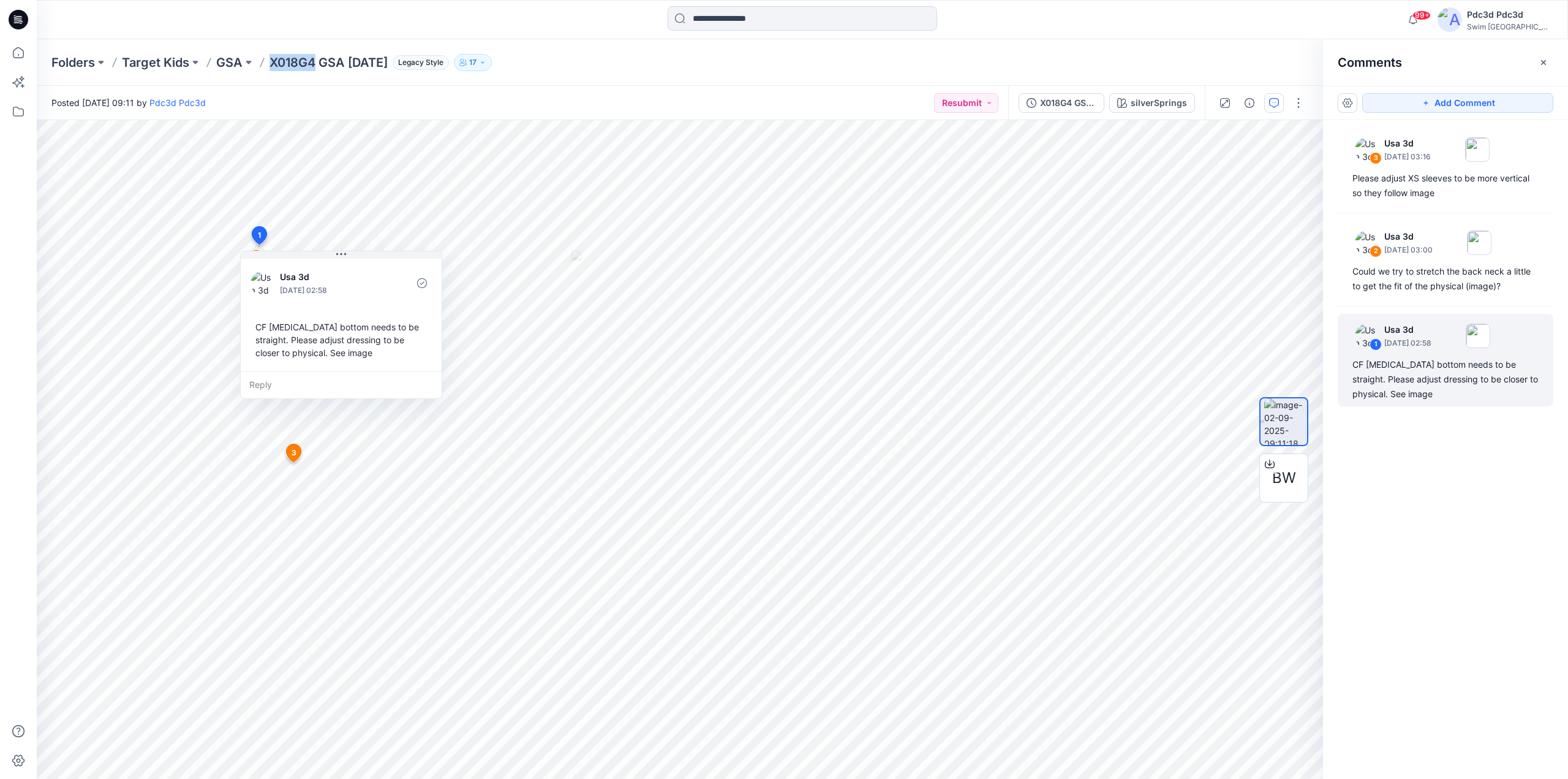
drag, startPoint x: 313, startPoint y: 65, endPoint x: 272, endPoint y: 66, distance: 41.0
click at [272, 66] on p "X018G4 GSA 2025.9.2" at bounding box center [328, 62] width 119 height 17
copy p "X018G4"
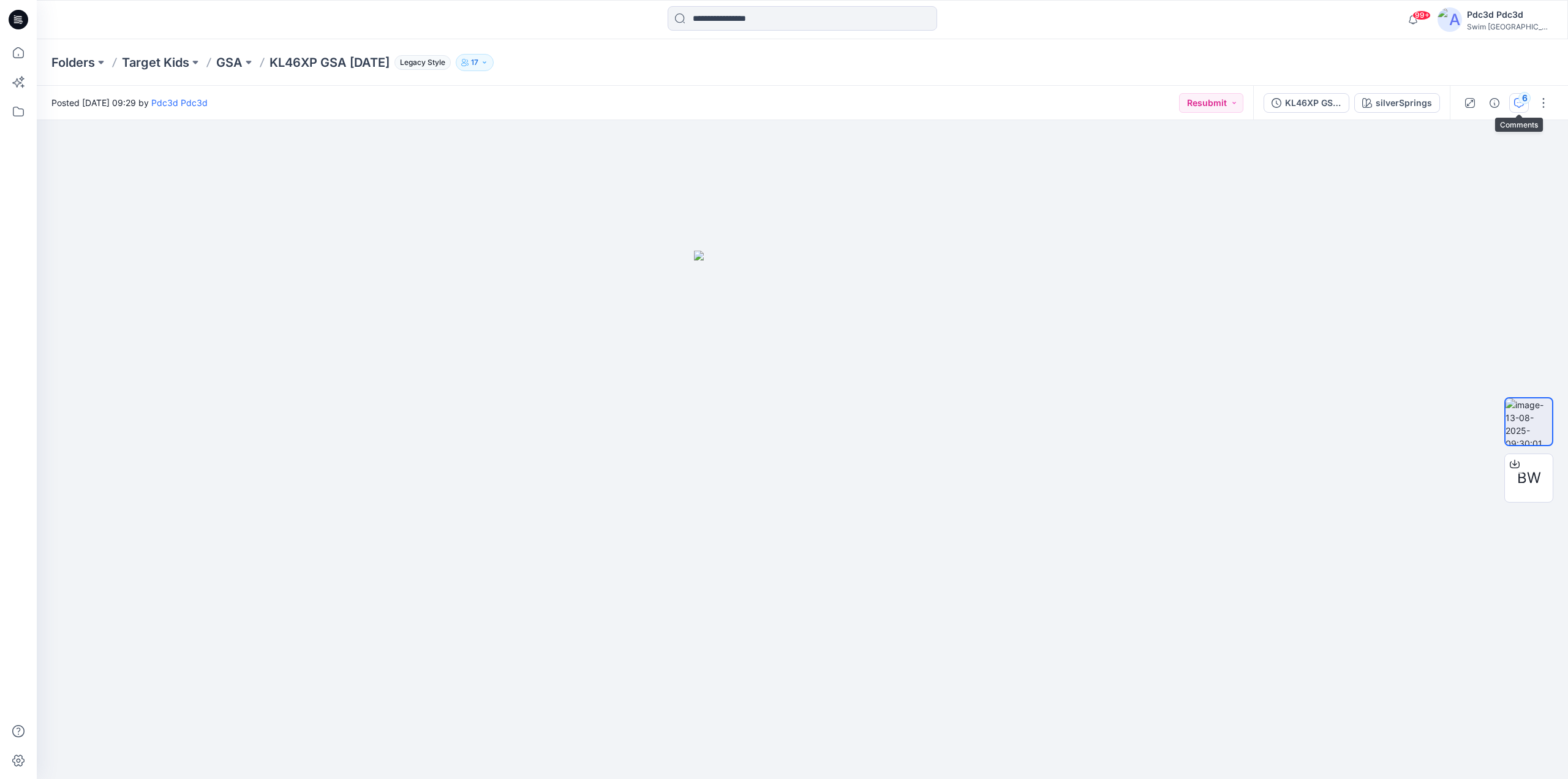
click at [1523, 104] on div "6" at bounding box center [1524, 98] width 12 height 12
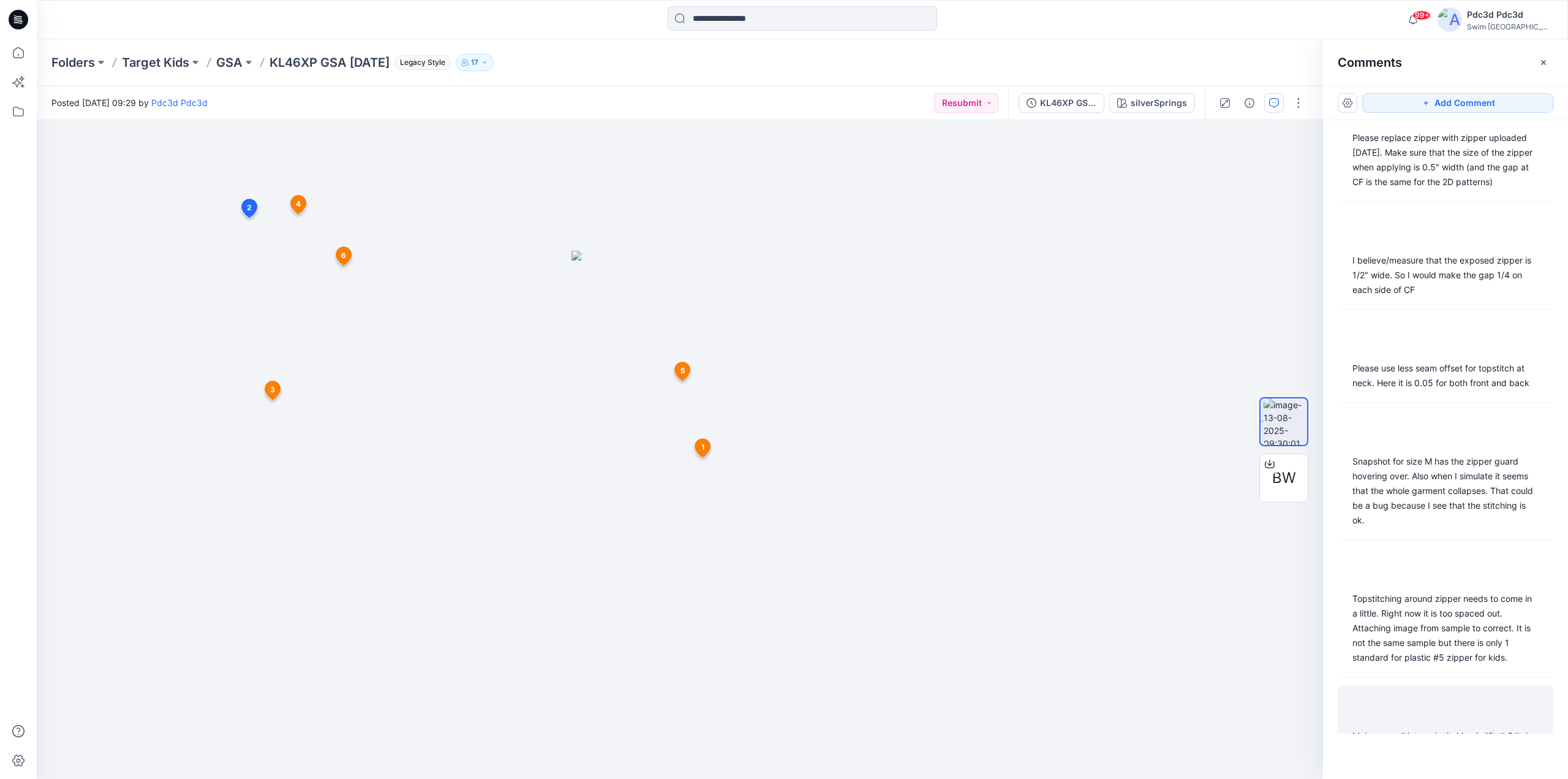
scroll to position [92, 0]
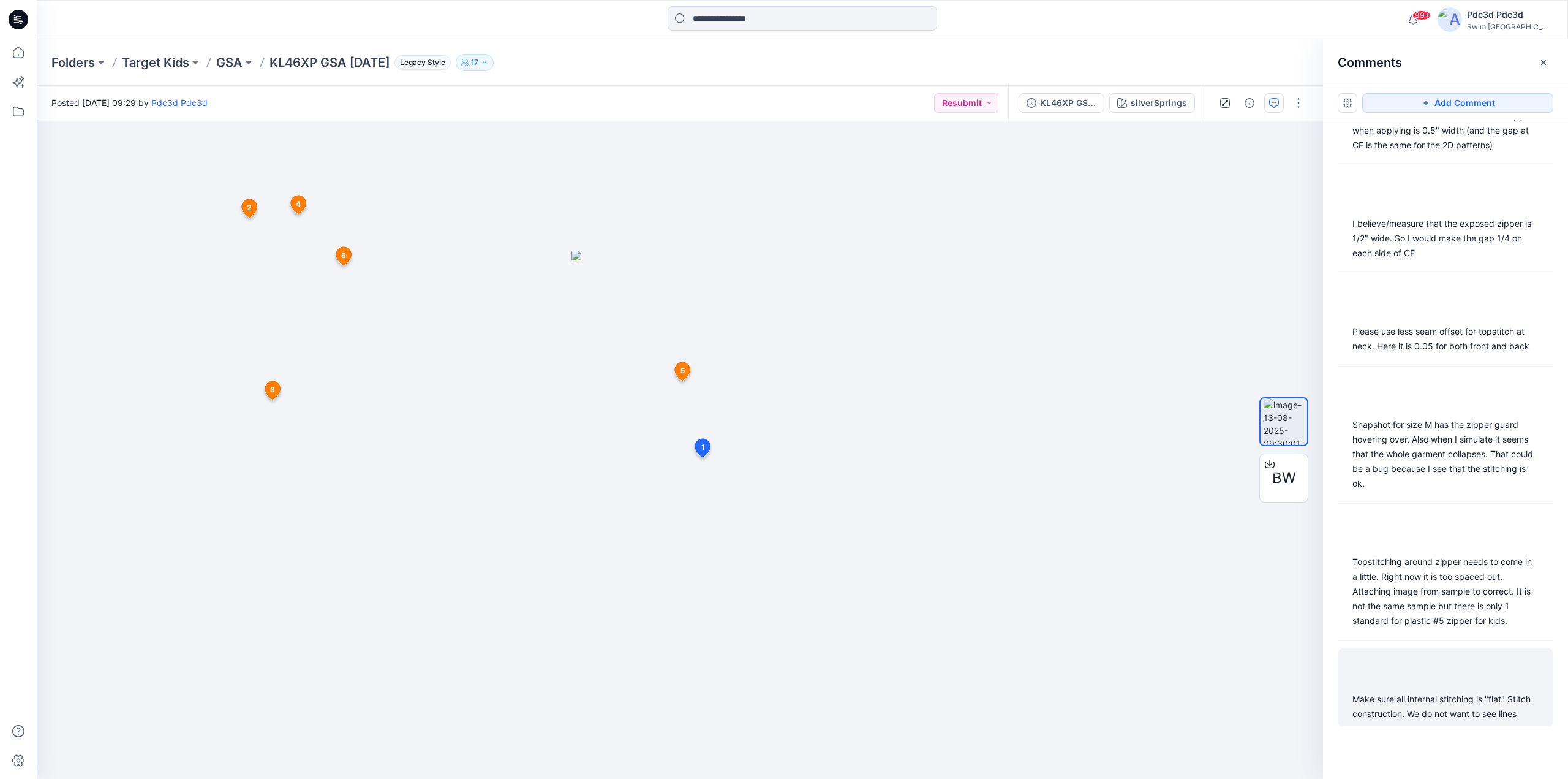
click at [1407, 692] on div "Make sure all internal stitching is "flat" Stitch construction. We do not want …" at bounding box center [1445, 706] width 186 height 29
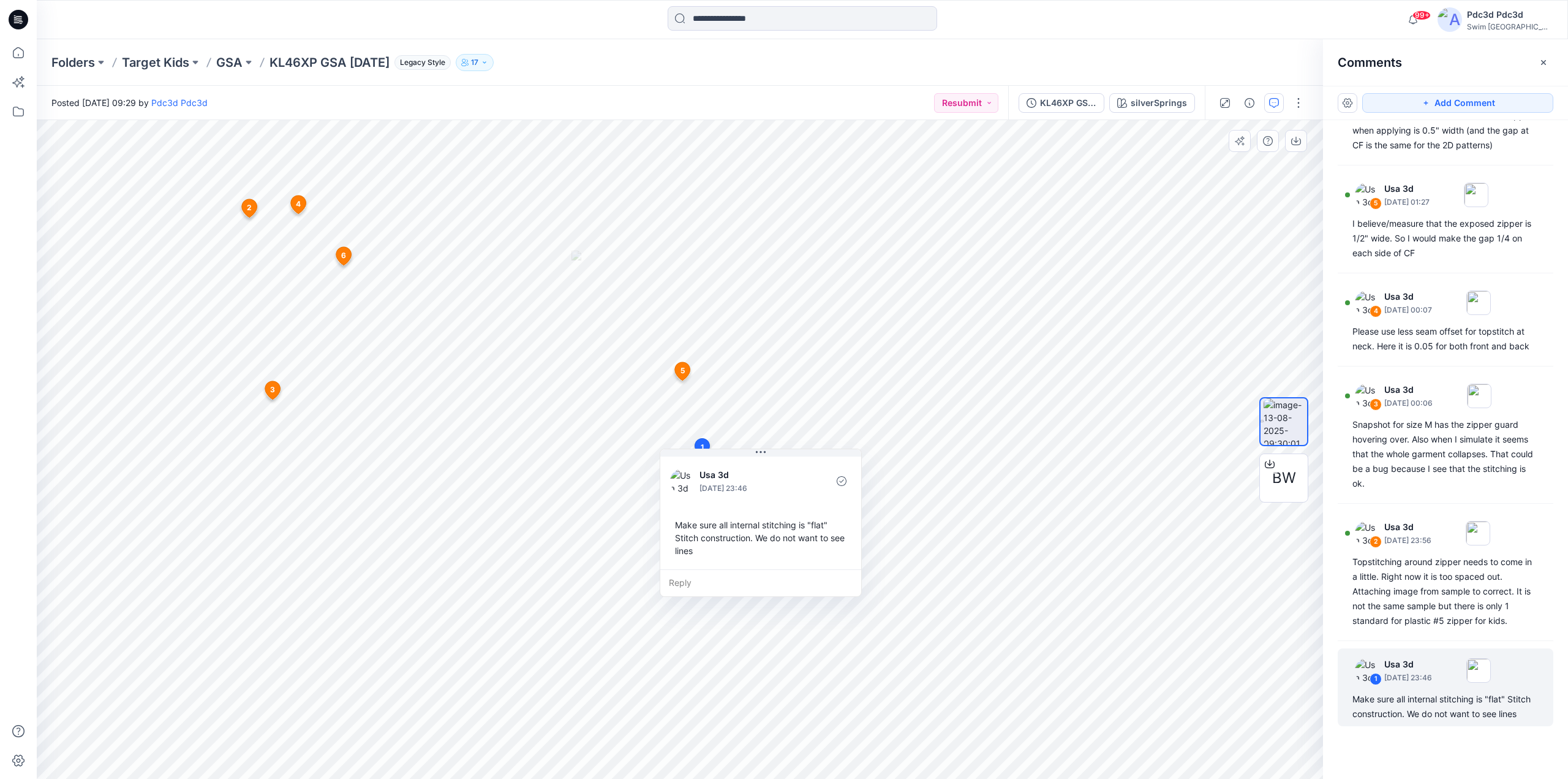
drag, startPoint x: 739, startPoint y: 570, endPoint x: 736, endPoint y: 576, distance: 6.7
click at [736, 562] on div "Make sure all internal stitching is "flat" Stitch construction. We do not want …" at bounding box center [760, 538] width 181 height 48
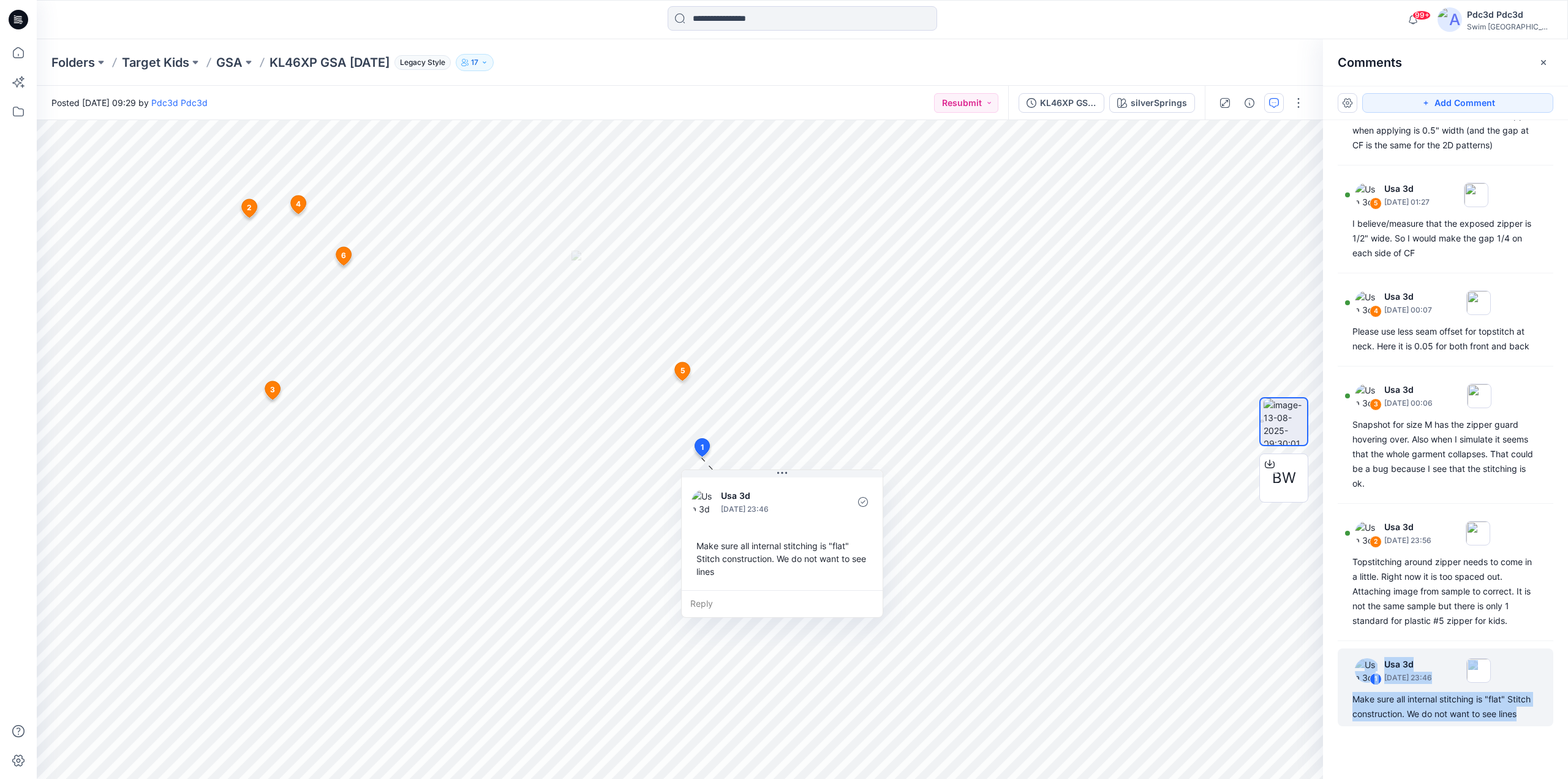
drag, startPoint x: 1395, startPoint y: 718, endPoint x: 1336, endPoint y: 685, distance: 67.6
click at [1336, 685] on div "6 Usa 3d September 04, 2025 01:43 Please replace zipper with zipper uploaded to…" at bounding box center [1445, 427] width 245 height 613
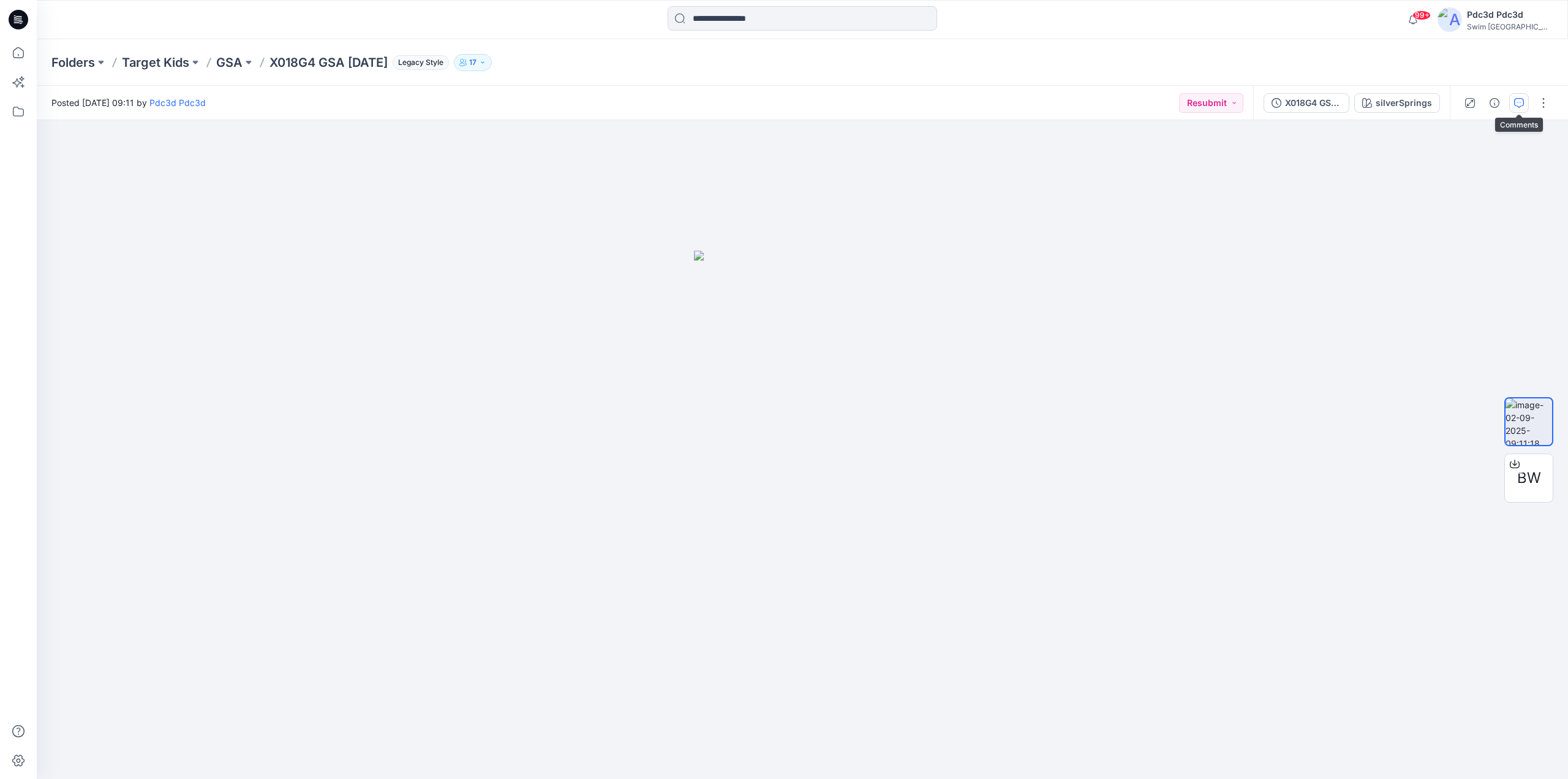
click at [1520, 104] on icon "button" at bounding box center [1519, 102] width 10 height 10
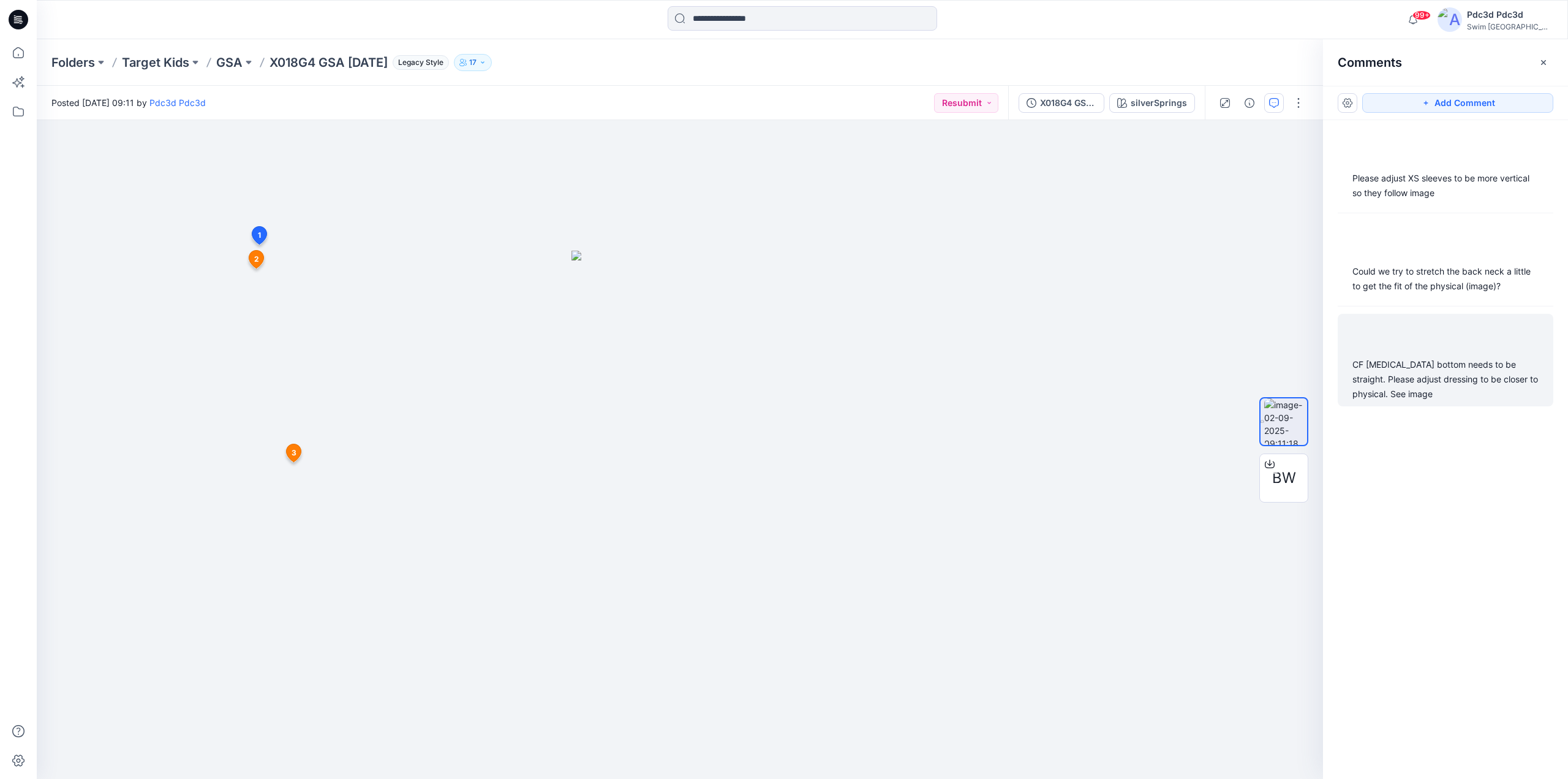
click at [1436, 387] on div "CF midriff bottom needs to be straight. Please adjust dressing to be closer to …" at bounding box center [1445, 379] width 186 height 44
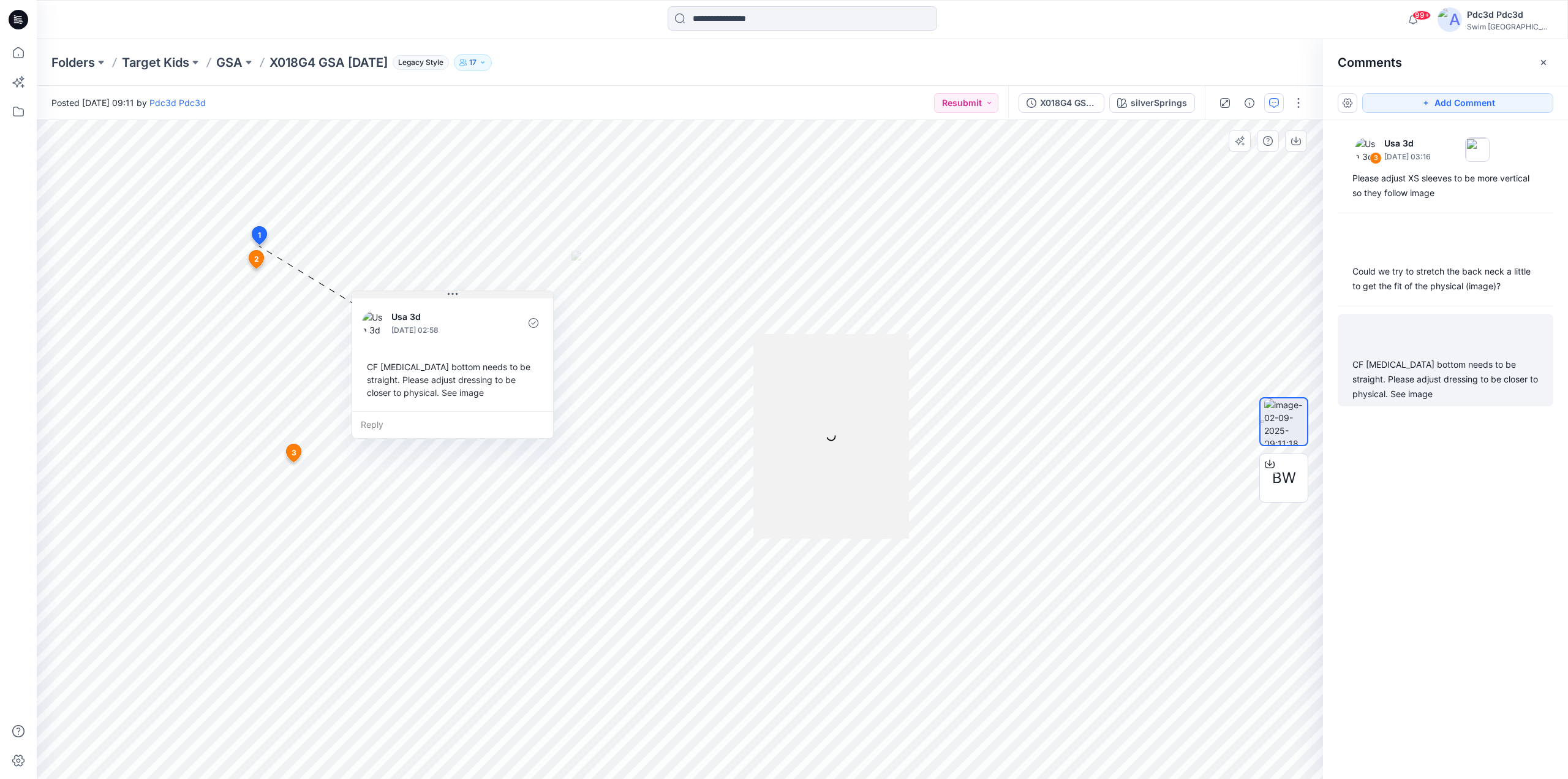
drag, startPoint x: 372, startPoint y: 254, endPoint x: 485, endPoint y: 294, distance: 119.9
click at [485, 294] on button at bounding box center [453, 294] width 201 height 7
click at [1432, 254] on p "September 04, 2025 03:00" at bounding box center [1408, 250] width 48 height 12
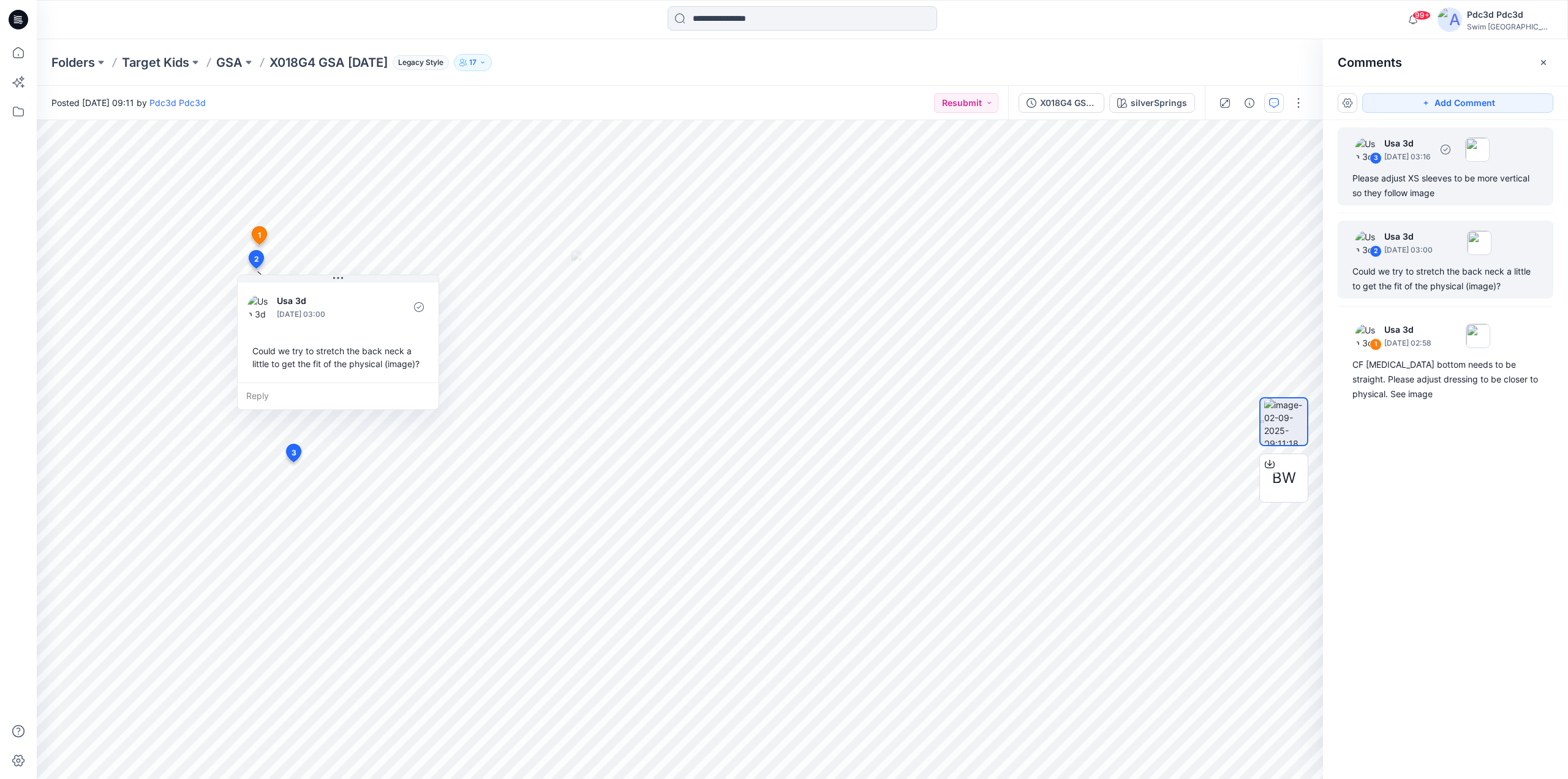
click at [1447, 176] on div "Please adjust XS sleeves to be more vertical so they follow image" at bounding box center [1445, 185] width 186 height 29
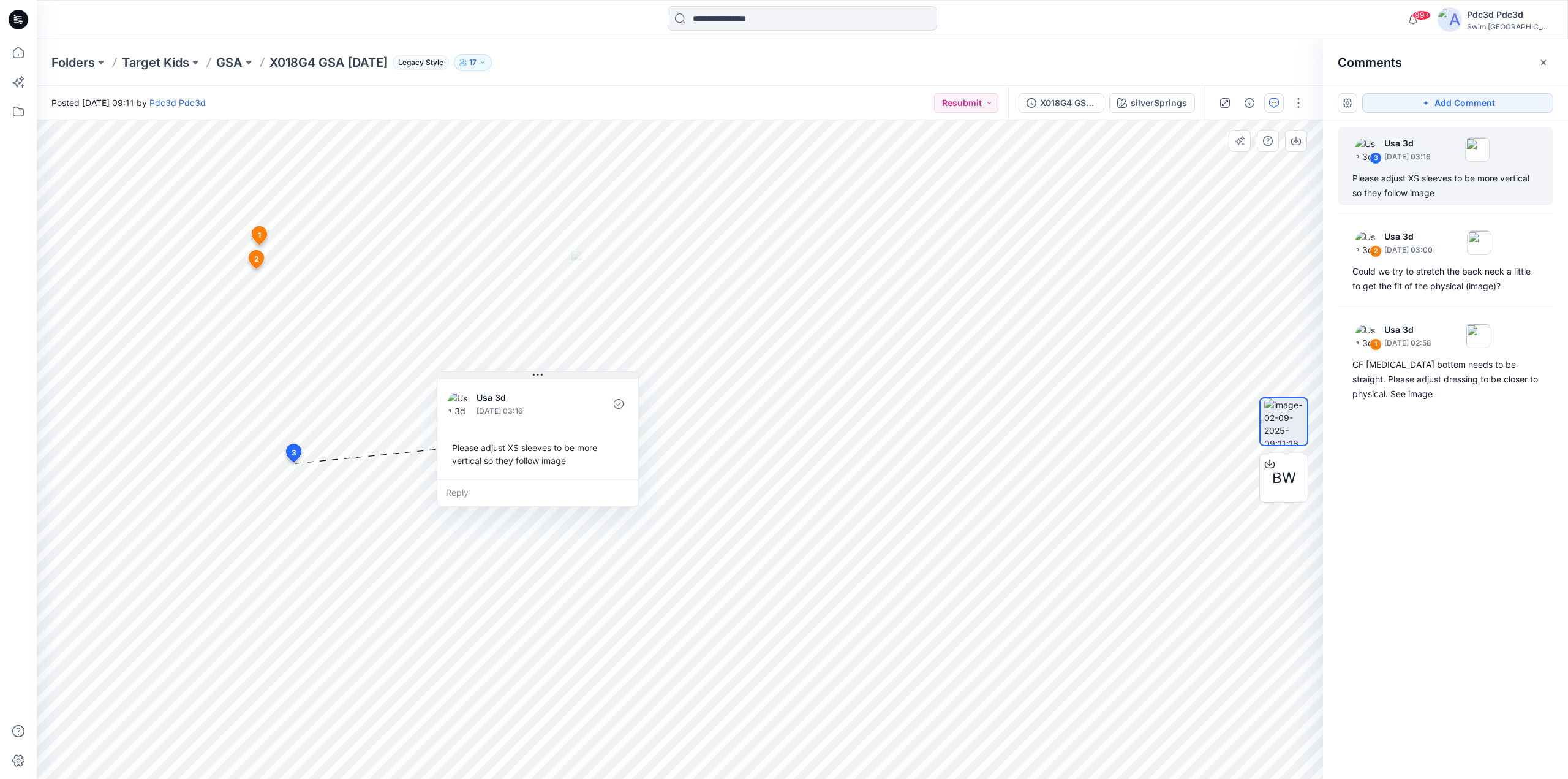
drag, startPoint x: 430, startPoint y: 472, endPoint x: 592, endPoint y: 375, distance: 188.8
click at [592, 375] on button at bounding box center [537, 376] width 201 height 7
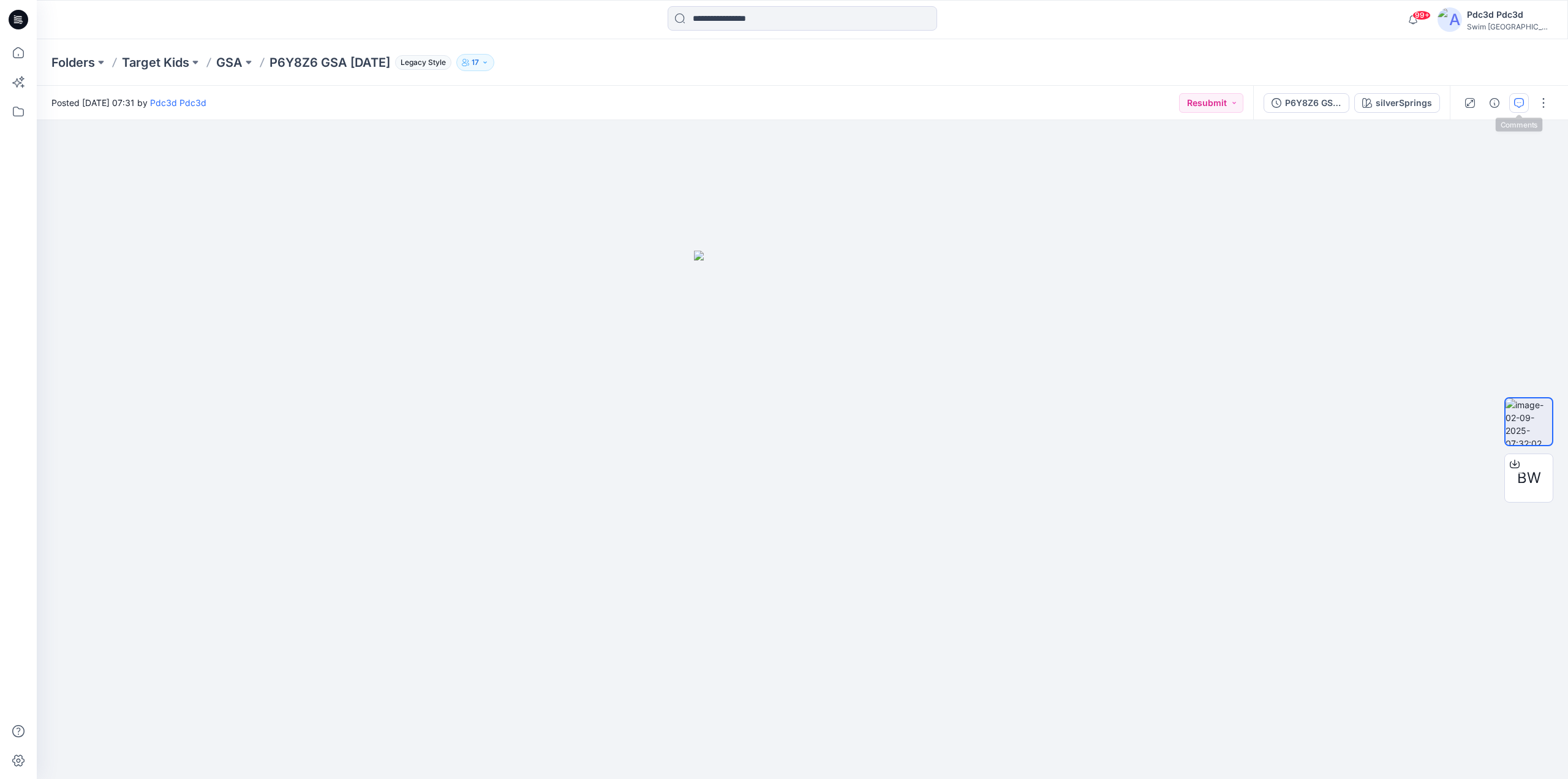
click at [1516, 95] on button "button" at bounding box center [1519, 103] width 20 height 20
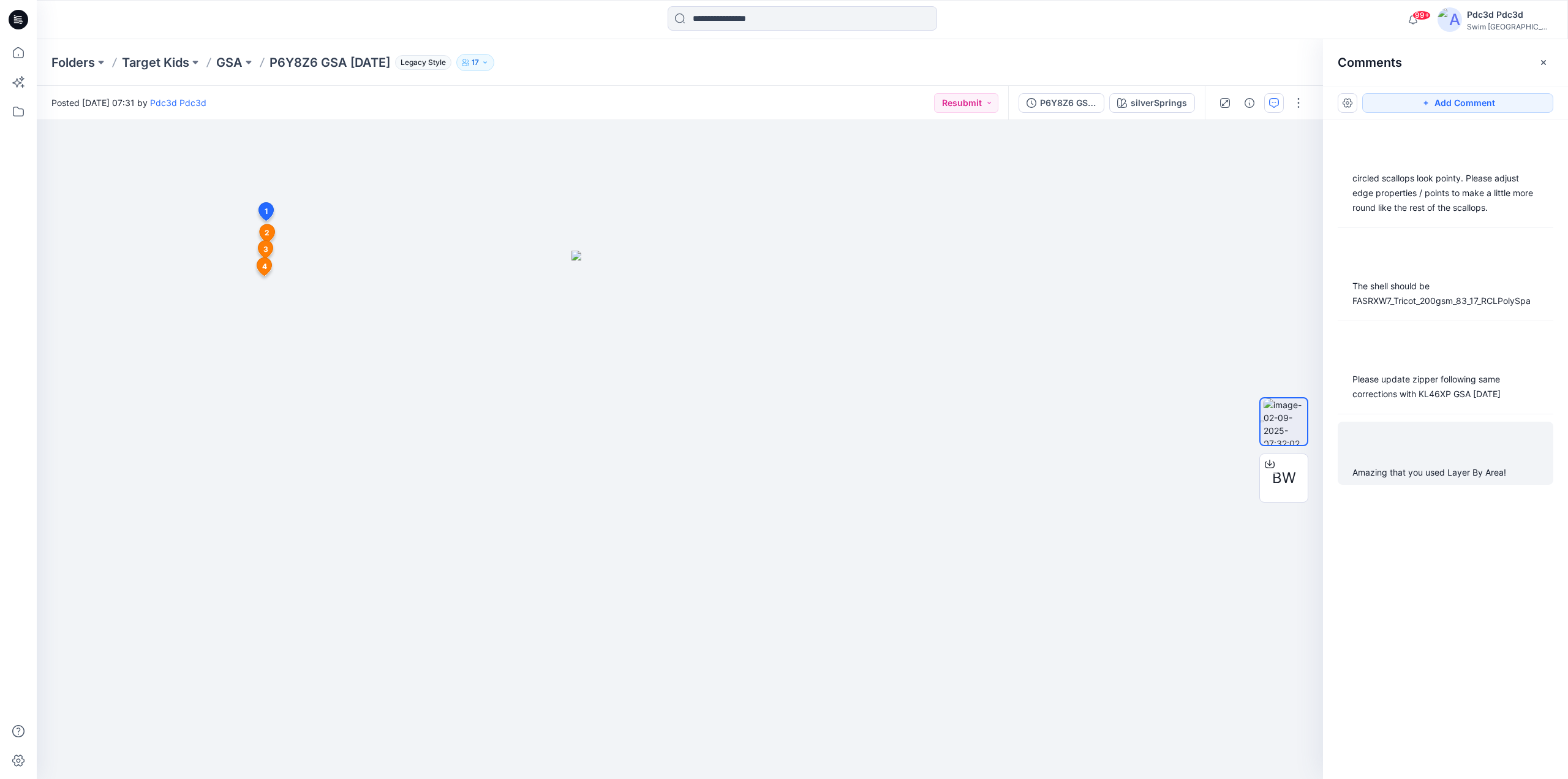
click at [1444, 474] on div "Amazing that you used Layer By Area!" at bounding box center [1445, 472] width 186 height 15
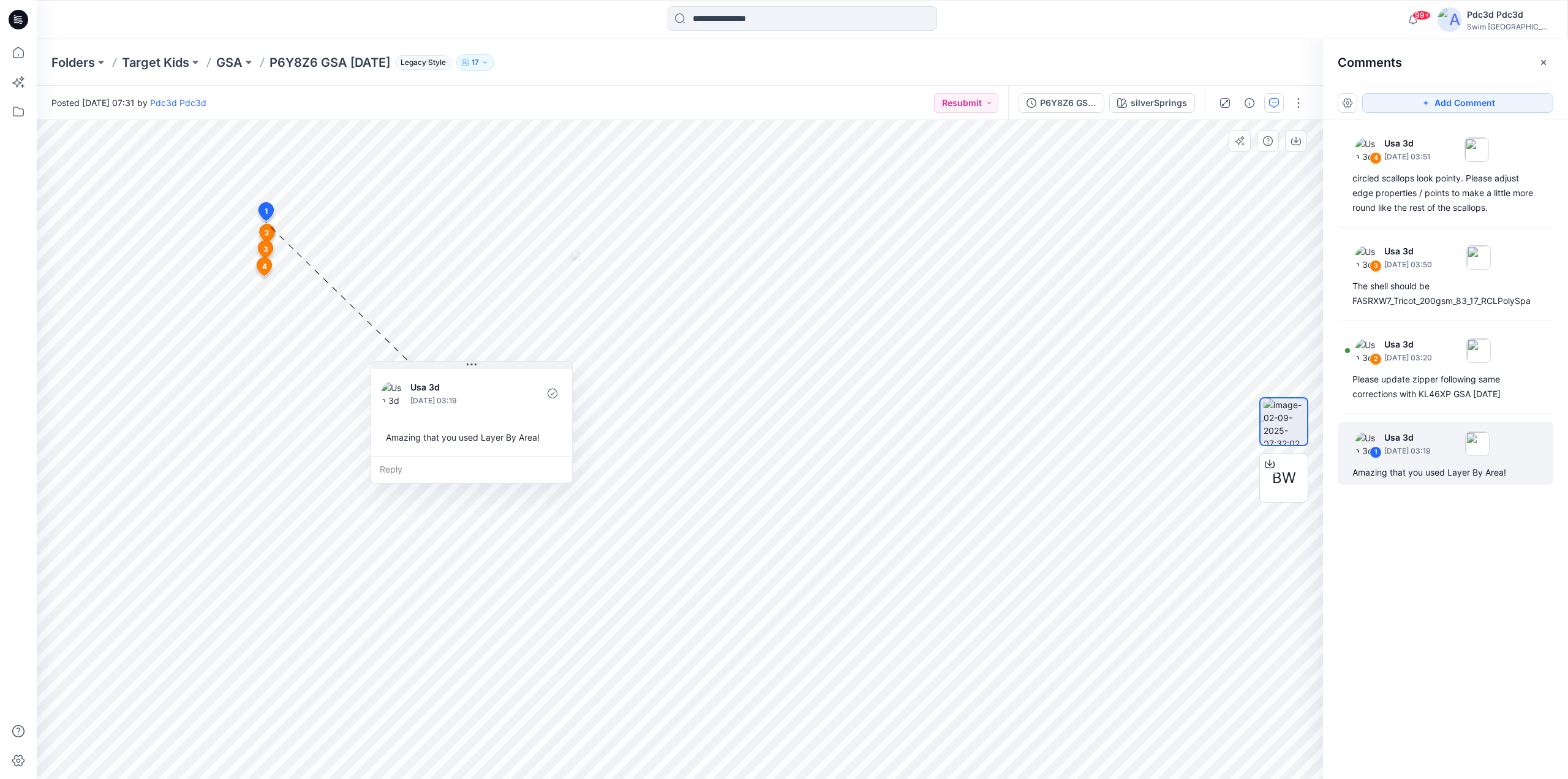
drag, startPoint x: 382, startPoint y: 233, endPoint x: 506, endPoint y: 367, distance: 182.6
click at [506, 367] on button at bounding box center [472, 365] width 201 height 7
drag, startPoint x: 1513, startPoint y: 471, endPoint x: 1351, endPoint y: 486, distance: 162.7
click at [1351, 486] on div "4 Usa 3d [DATE] 03:51 circled scallops look pointy. Please adjust edge properti…" at bounding box center [1445, 427] width 245 height 613
copy div "Amazing that you used Layer By Area!"
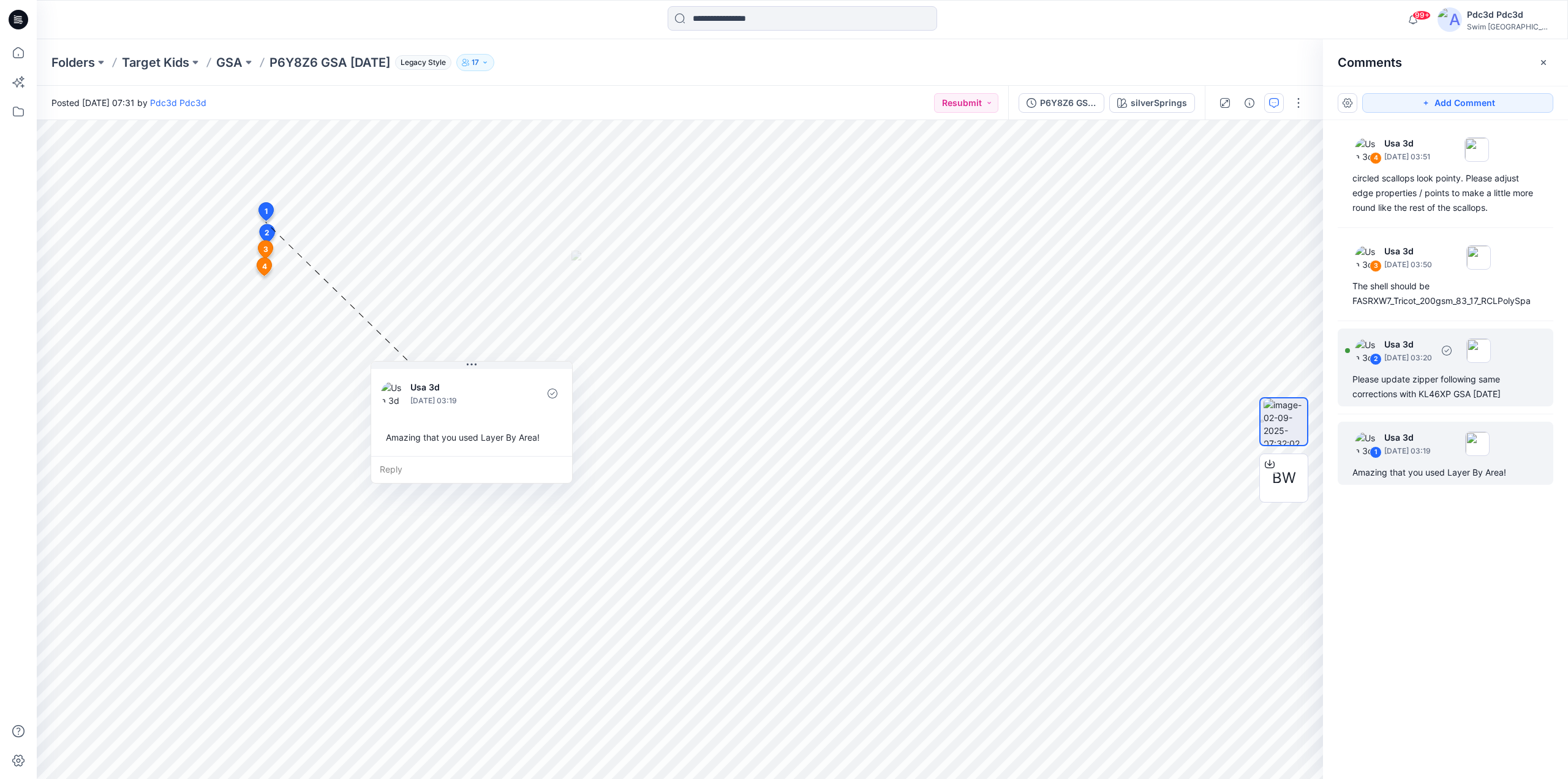
click at [1434, 396] on div "Please update zipper following same corrections with KL46XP GSA [DATE]" at bounding box center [1445, 387] width 186 height 29
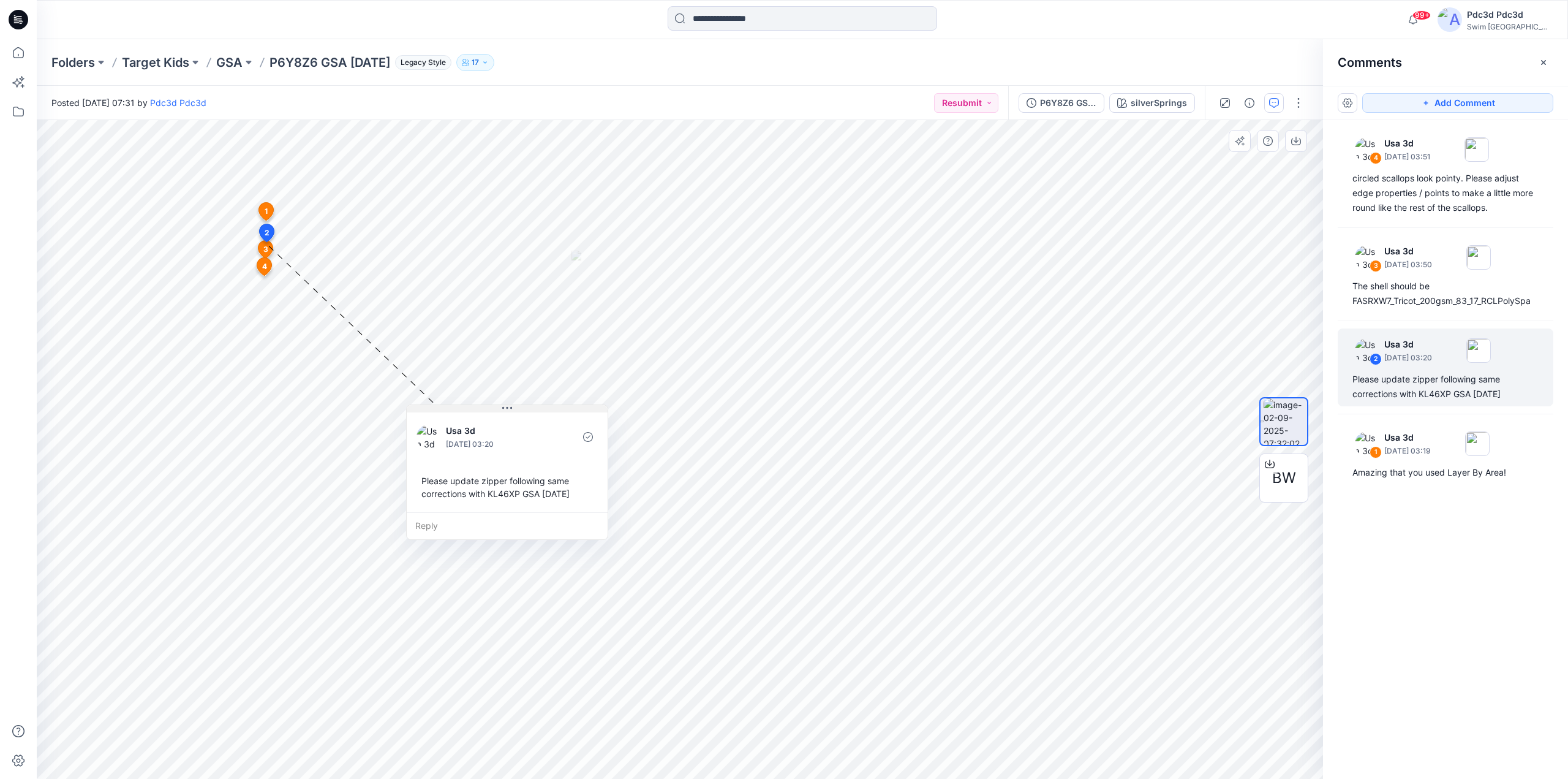
drag, startPoint x: 376, startPoint y: 253, endPoint x: 548, endPoint y: 415, distance: 236.3
click at [548, 412] on button at bounding box center [507, 409] width 201 height 7
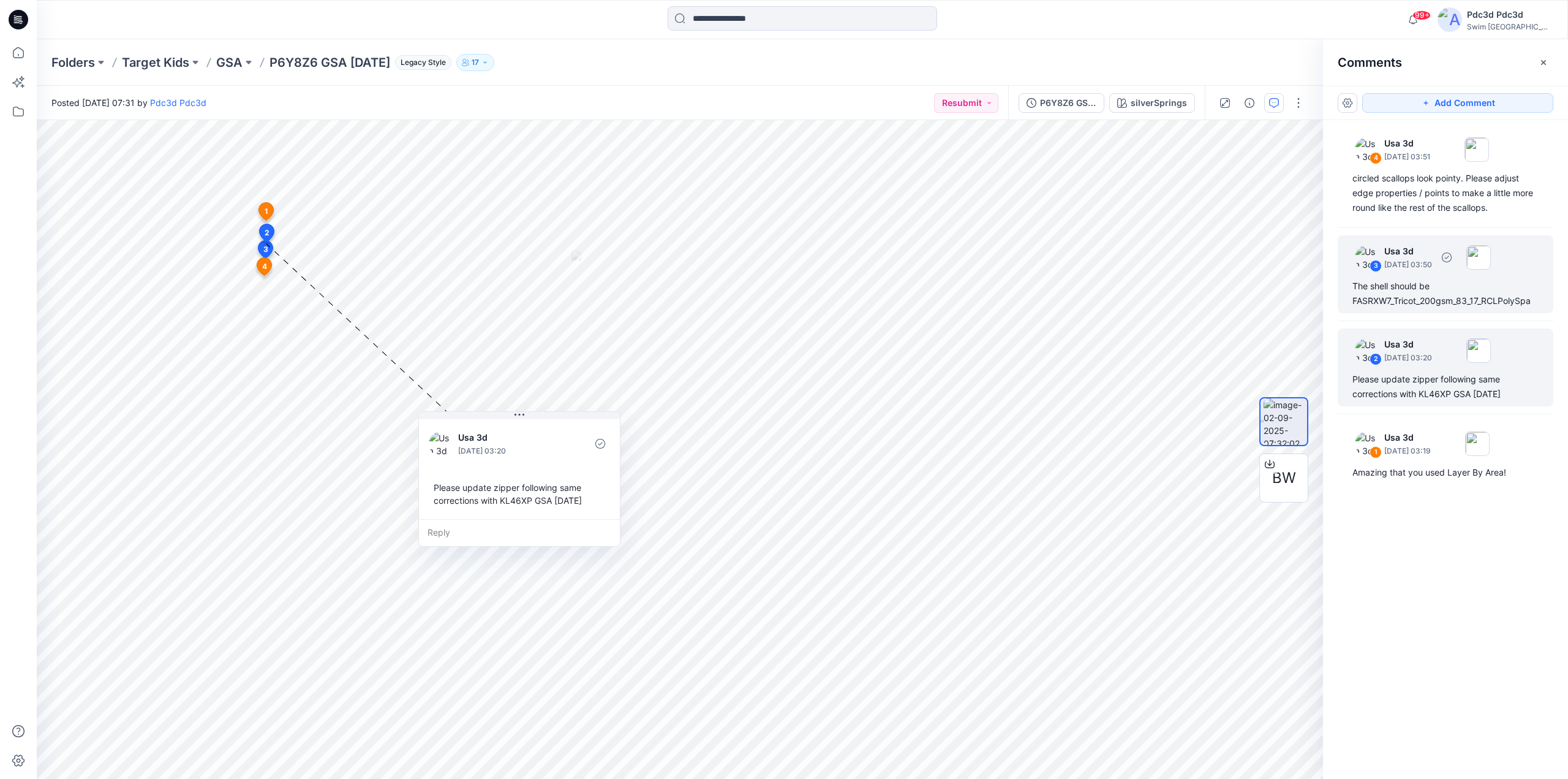
click at [1427, 299] on div "The shell should be FASRXW7_Tricot_200gsm_83_17_RCLPolySpa" at bounding box center [1445, 293] width 186 height 29
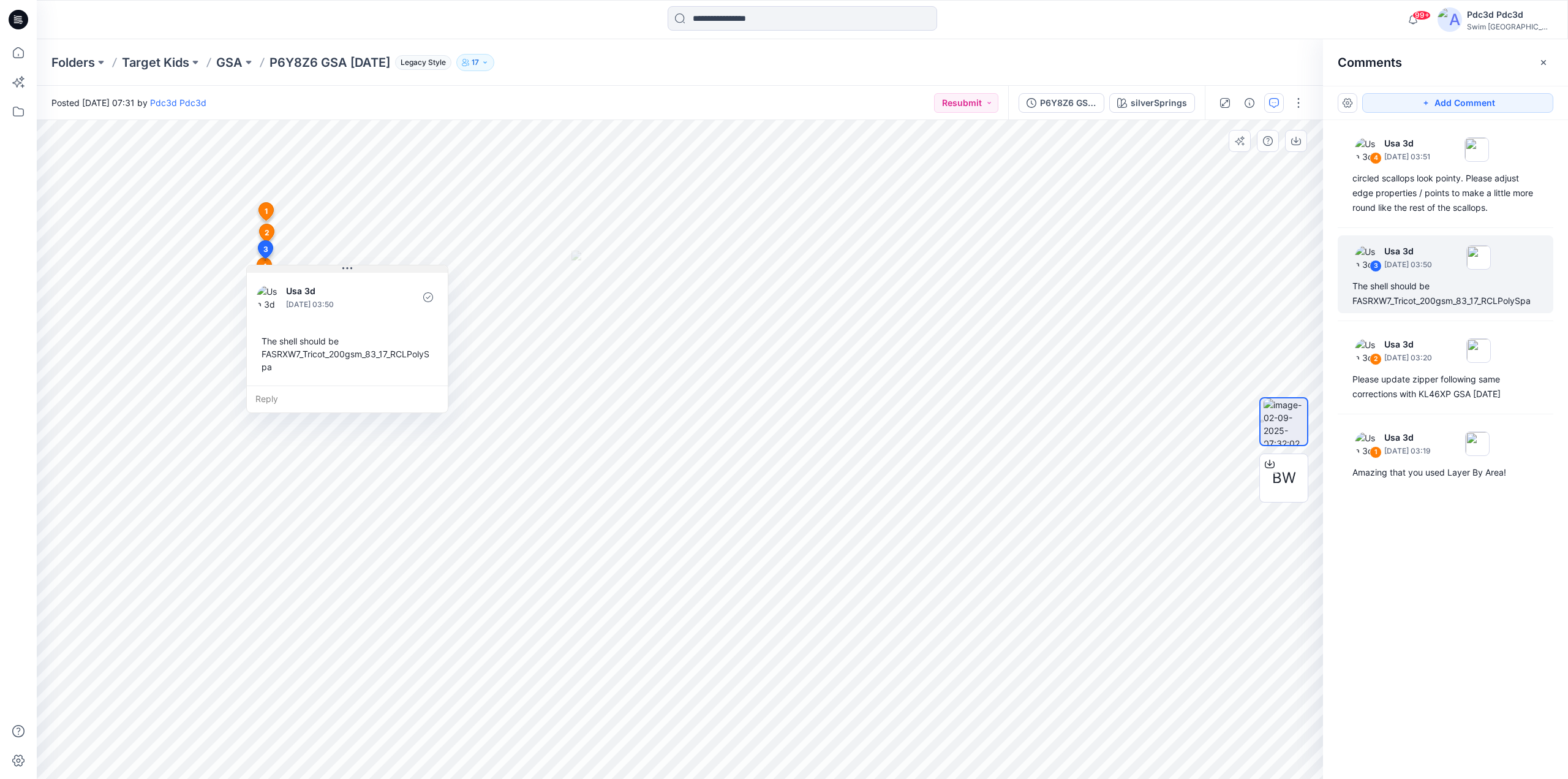
click at [370, 270] on button at bounding box center [347, 268] width 201 height 7
click at [1466, 286] on div "The shell should be FASRXW7_Tricot_200gsm_83_17_RCLPolySpa" at bounding box center [1445, 293] width 186 height 29
click at [1445, 202] on div "circled scallops look pointy. Please adjust edge properties / points to make a …" at bounding box center [1445, 192] width 186 height 44
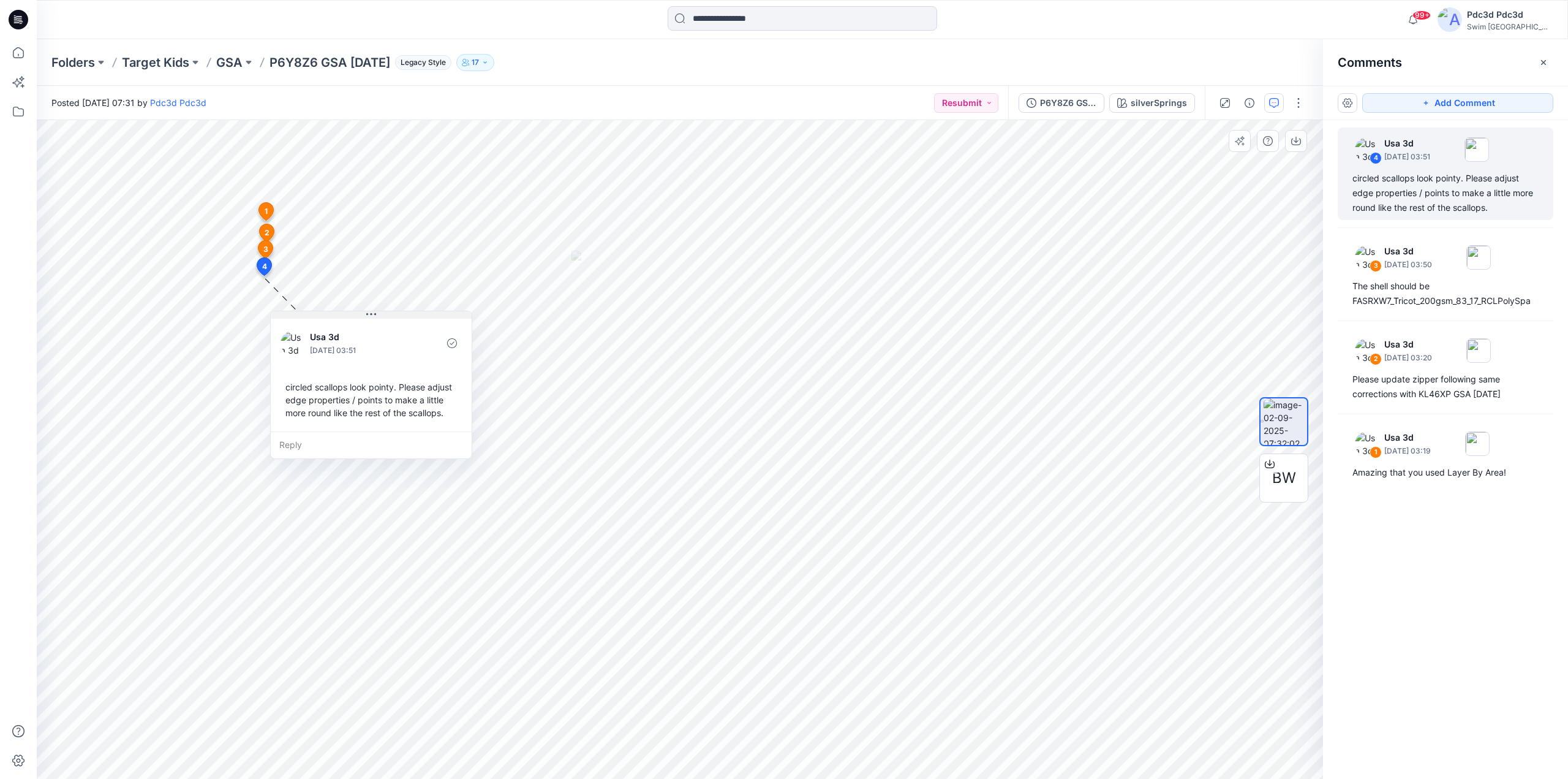
drag, startPoint x: 377, startPoint y: 286, endPoint x: 402, endPoint y: 315, distance: 38.3
click at [402, 315] on button at bounding box center [371, 315] width 201 height 7
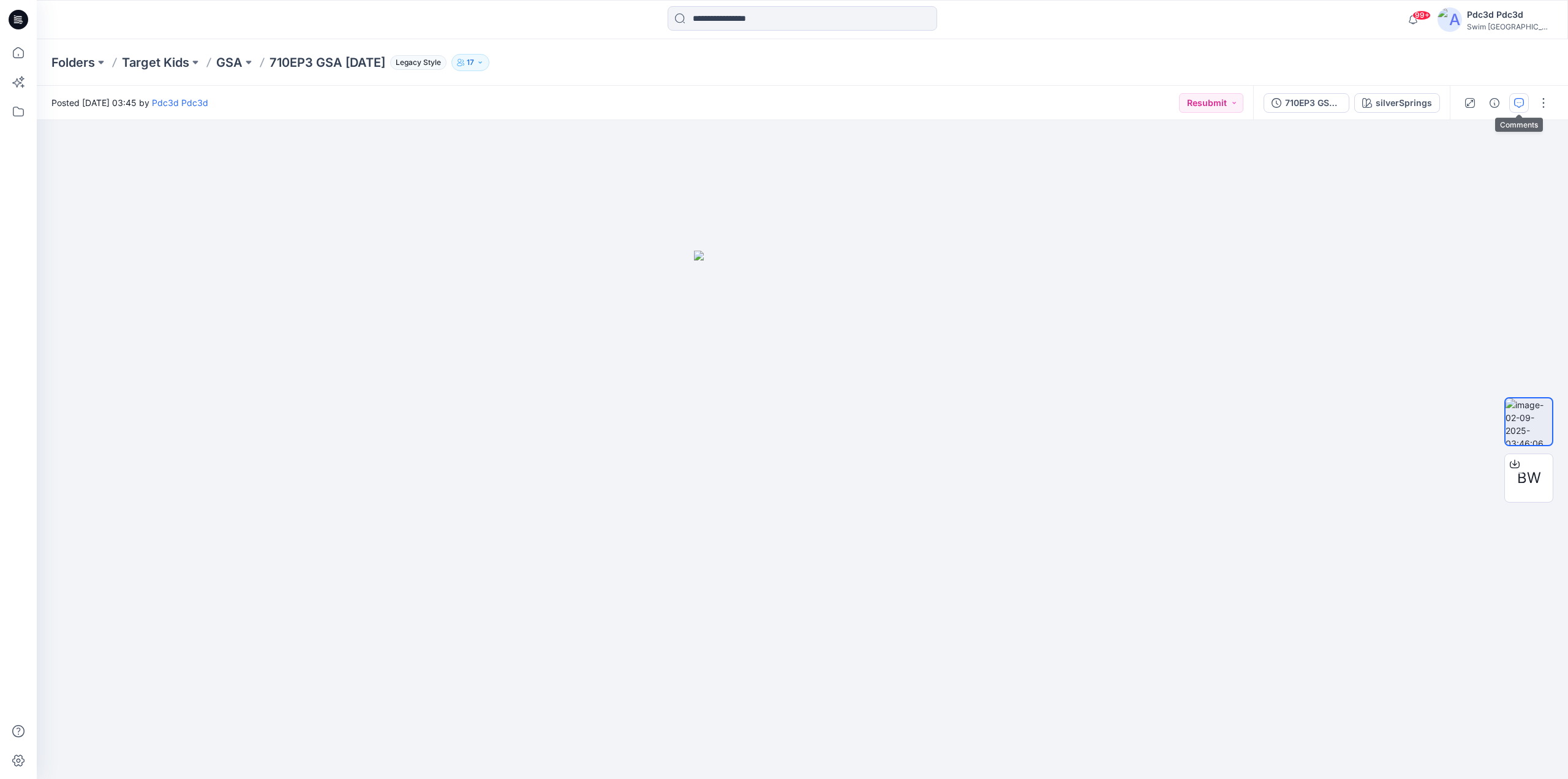
click at [1516, 103] on icon "button" at bounding box center [1519, 102] width 10 height 10
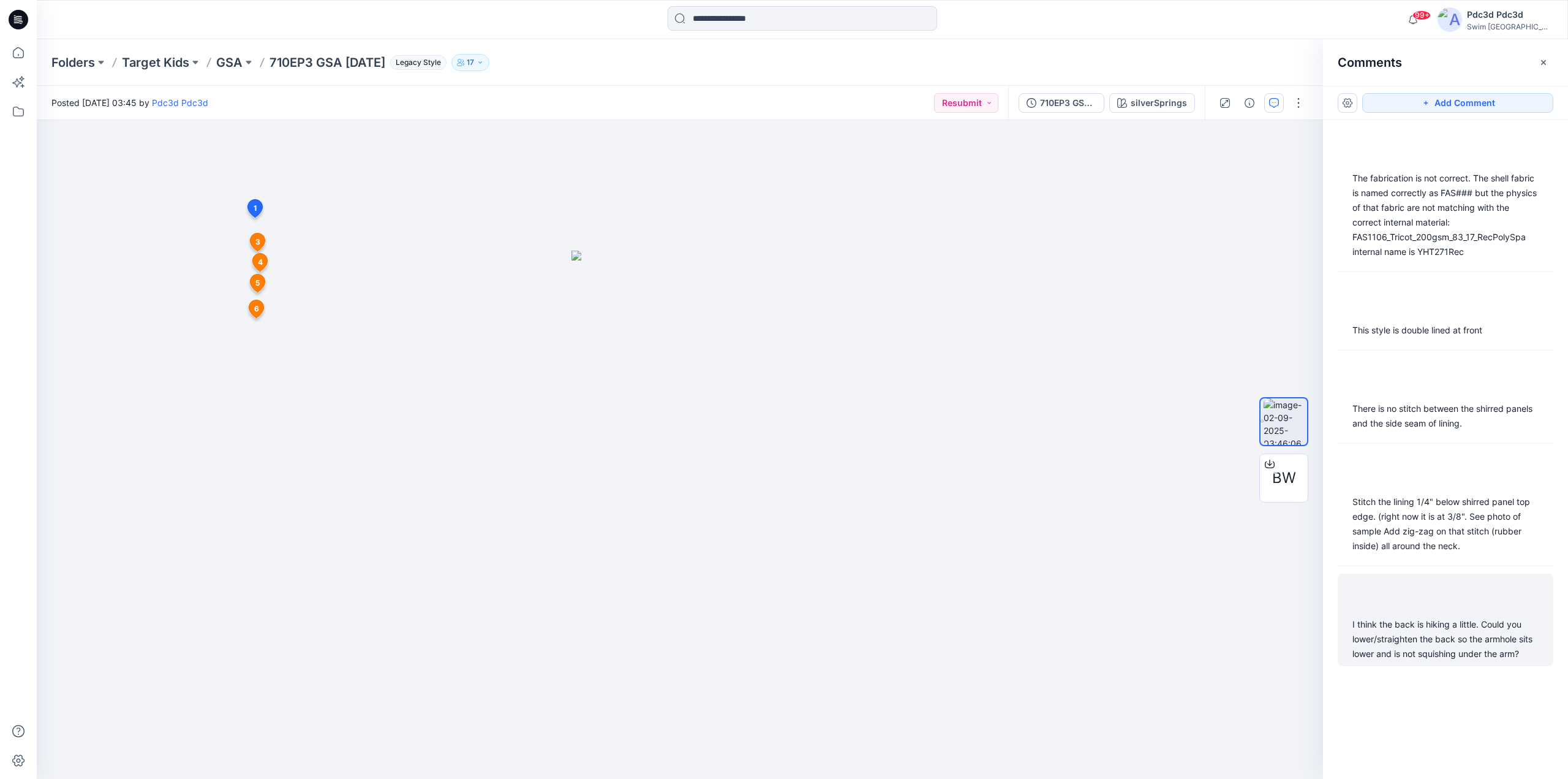
click at [1422, 648] on div "I think the back is hiking a little. Could you lower/straighten the back so the…" at bounding box center [1445, 639] width 186 height 44
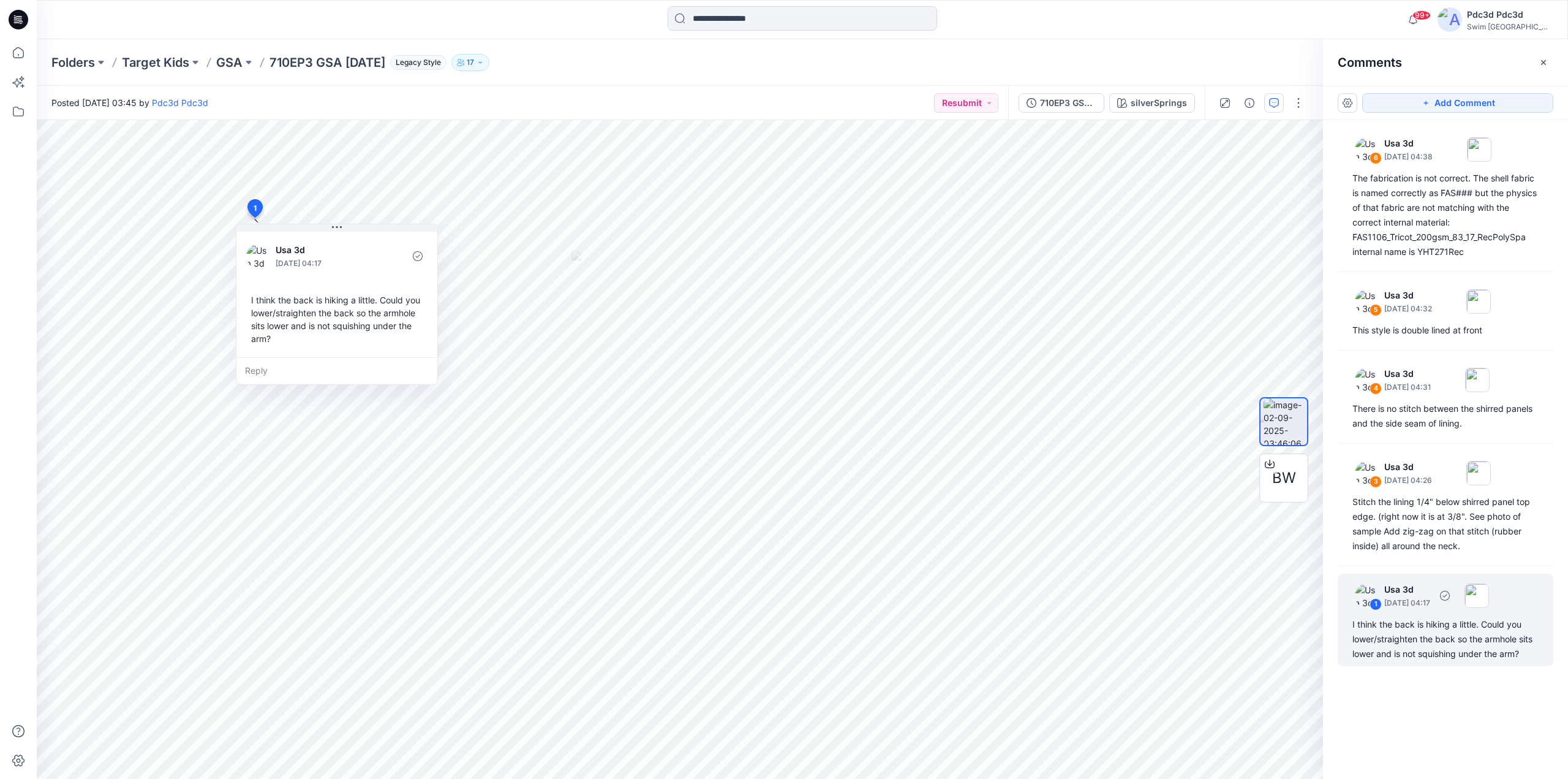
click at [1438, 643] on div "I think the back is hiking a little. Could you lower/straighten the back so the…" at bounding box center [1445, 639] width 186 height 44
drag, startPoint x: 1526, startPoint y: 654, endPoint x: 1344, endPoint y: 626, distance: 184.1
click at [1344, 626] on div "1 Usa 3d September 04, 2025 04:17 I think the back is hiking a little. Could yo…" at bounding box center [1445, 619] width 215 height 93
copy div "I think the back is hiking a little. Could you lower/straighten the back so the…"
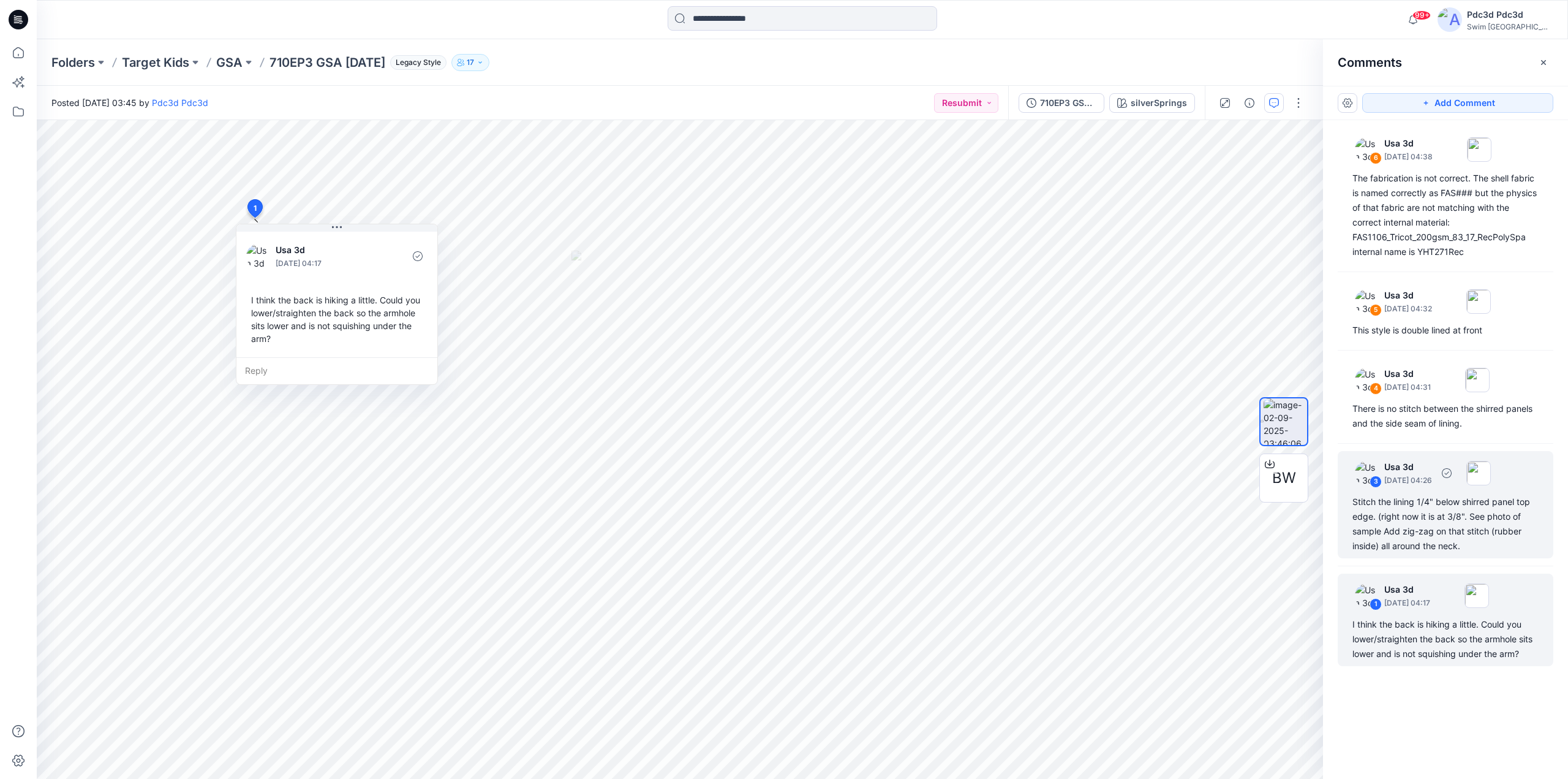
click at [1421, 524] on div "Stitch the lining 1/4" below shirred panel top edge. (right now it is at 3/8". …" at bounding box center [1445, 524] width 186 height 59
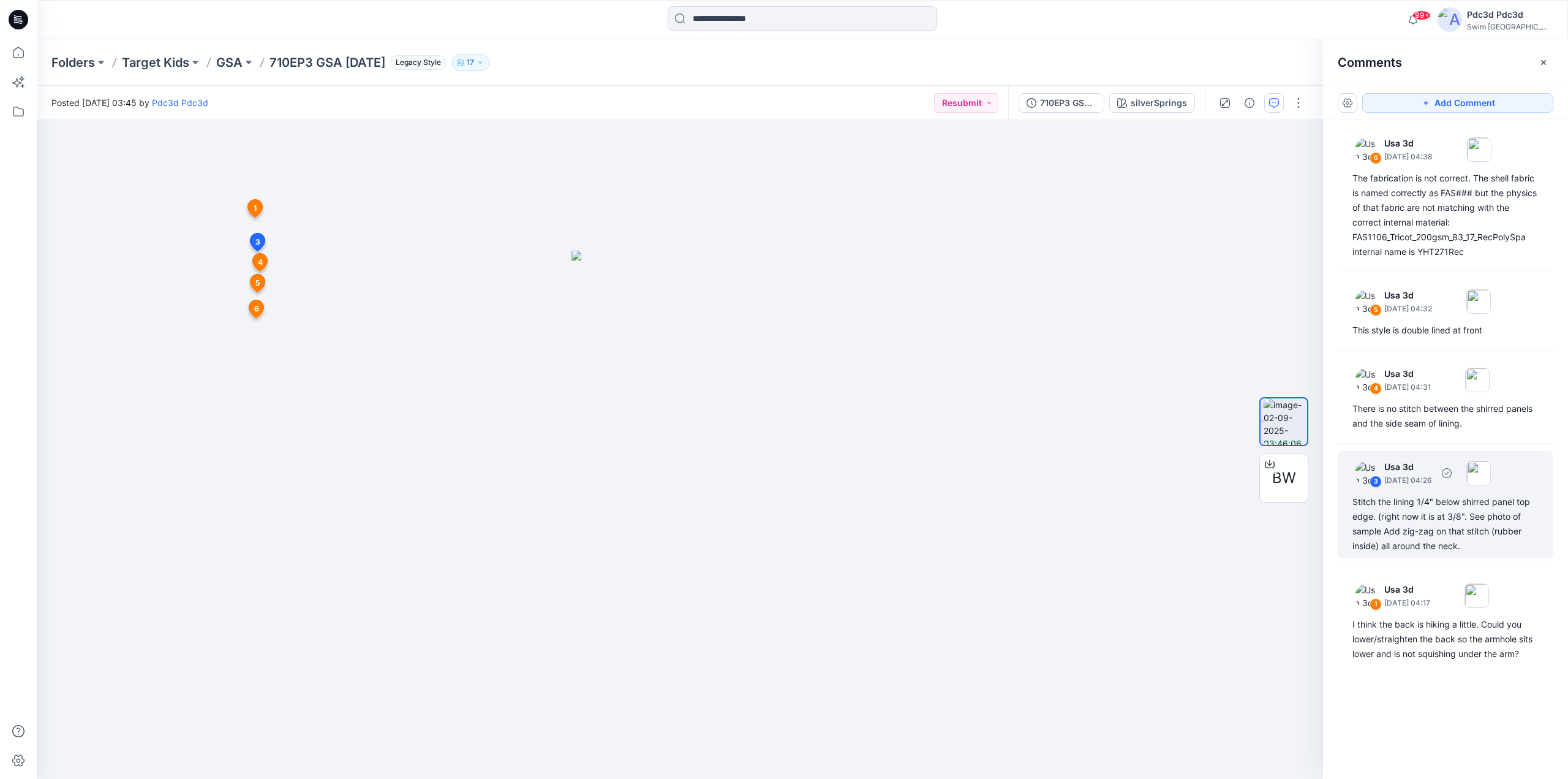
click at [1466, 506] on div "Stitch the lining 1/4" below shirred panel top edge. (right now it is at 3/8". …" at bounding box center [1445, 524] width 186 height 59
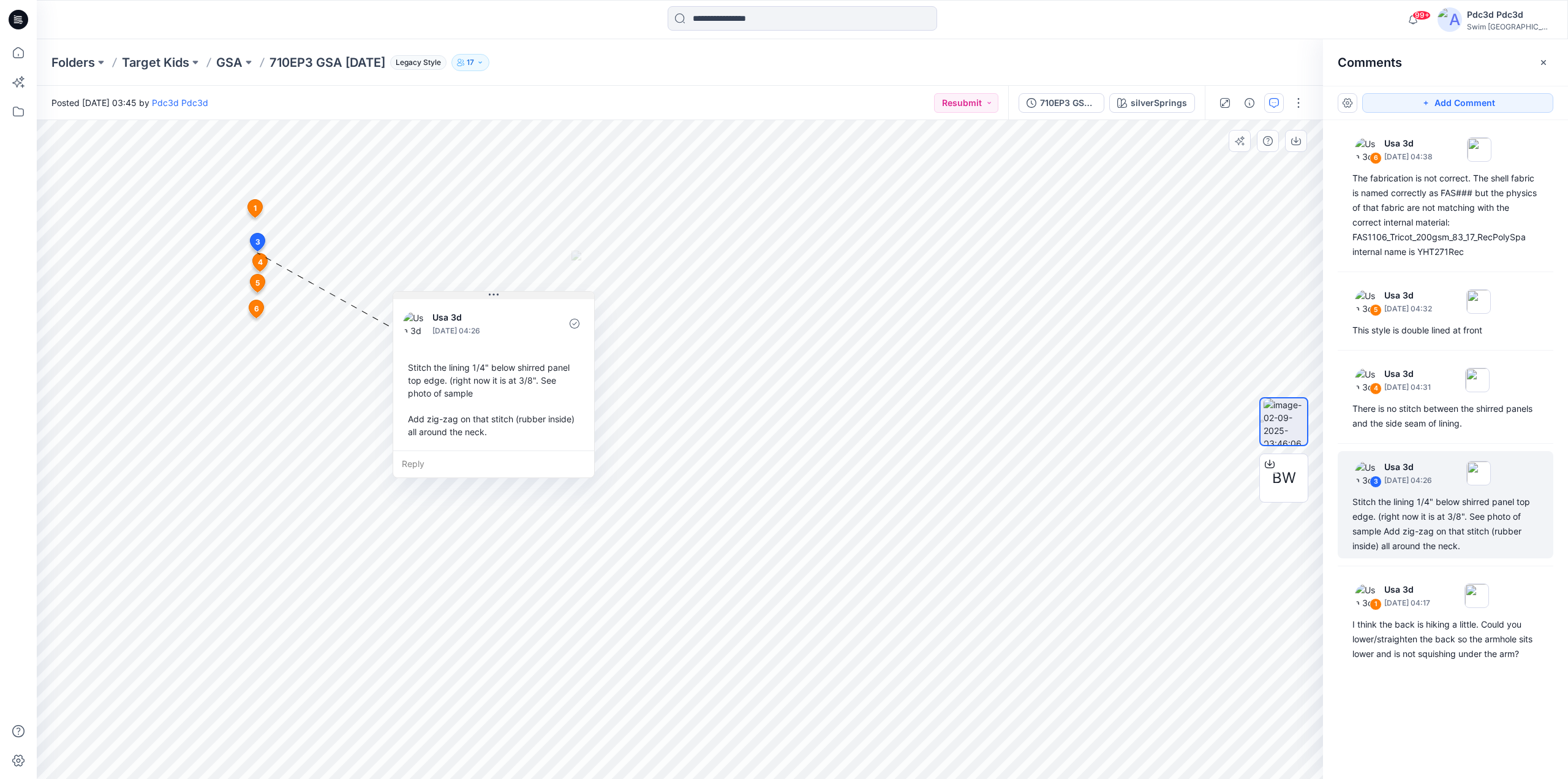
drag, startPoint x: 365, startPoint y: 261, endPoint x: 519, endPoint y: 294, distance: 157.5
click at [519, 294] on button at bounding box center [493, 295] width 201 height 7
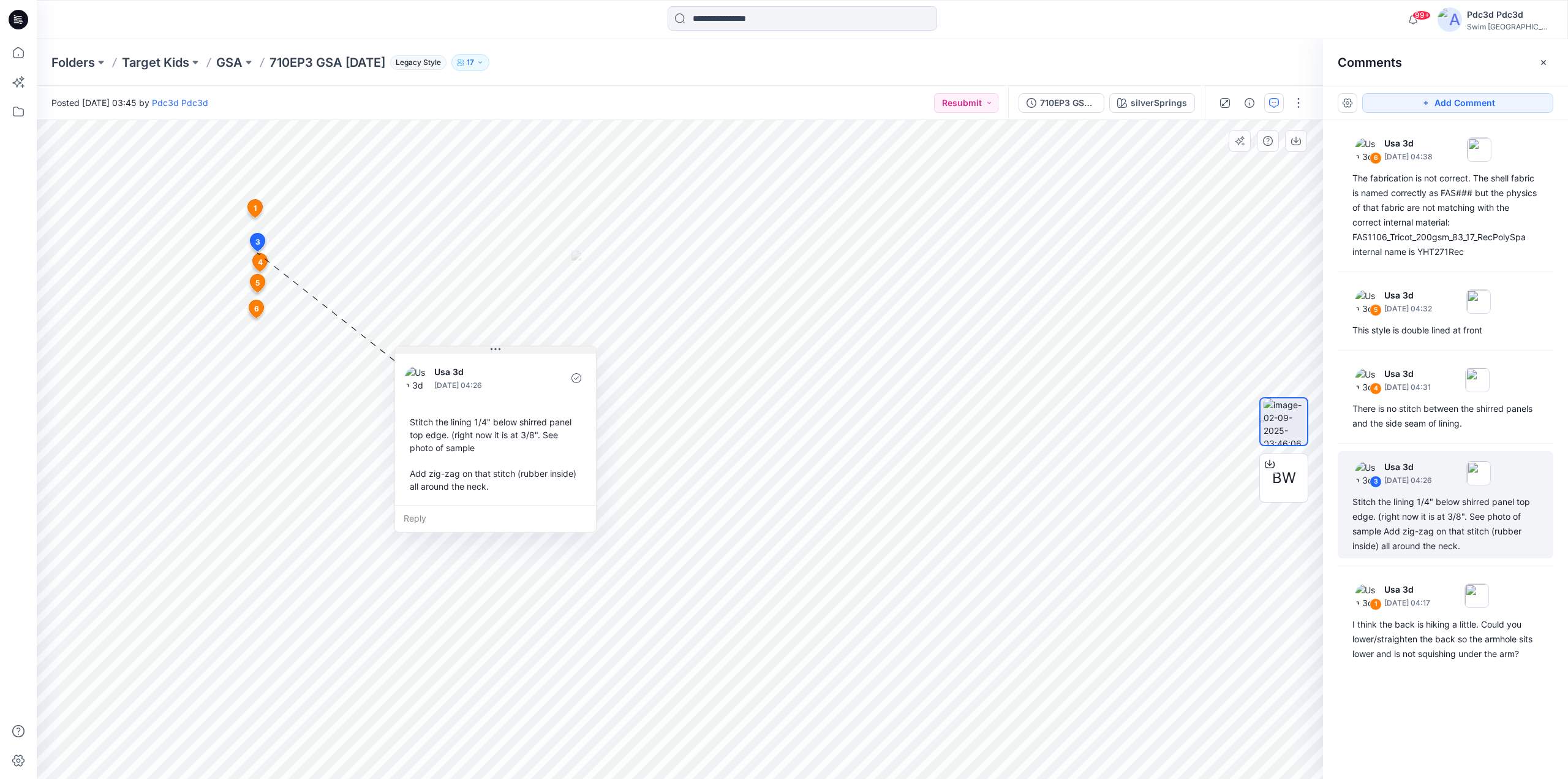
drag, startPoint x: 523, startPoint y: 296, endPoint x: 524, endPoint y: 351, distance: 55.0
click at [524, 351] on button at bounding box center [495, 350] width 201 height 7
click at [1430, 424] on div "There is no stitch between the shirred panels and the side seam of lining." at bounding box center [1445, 416] width 186 height 29
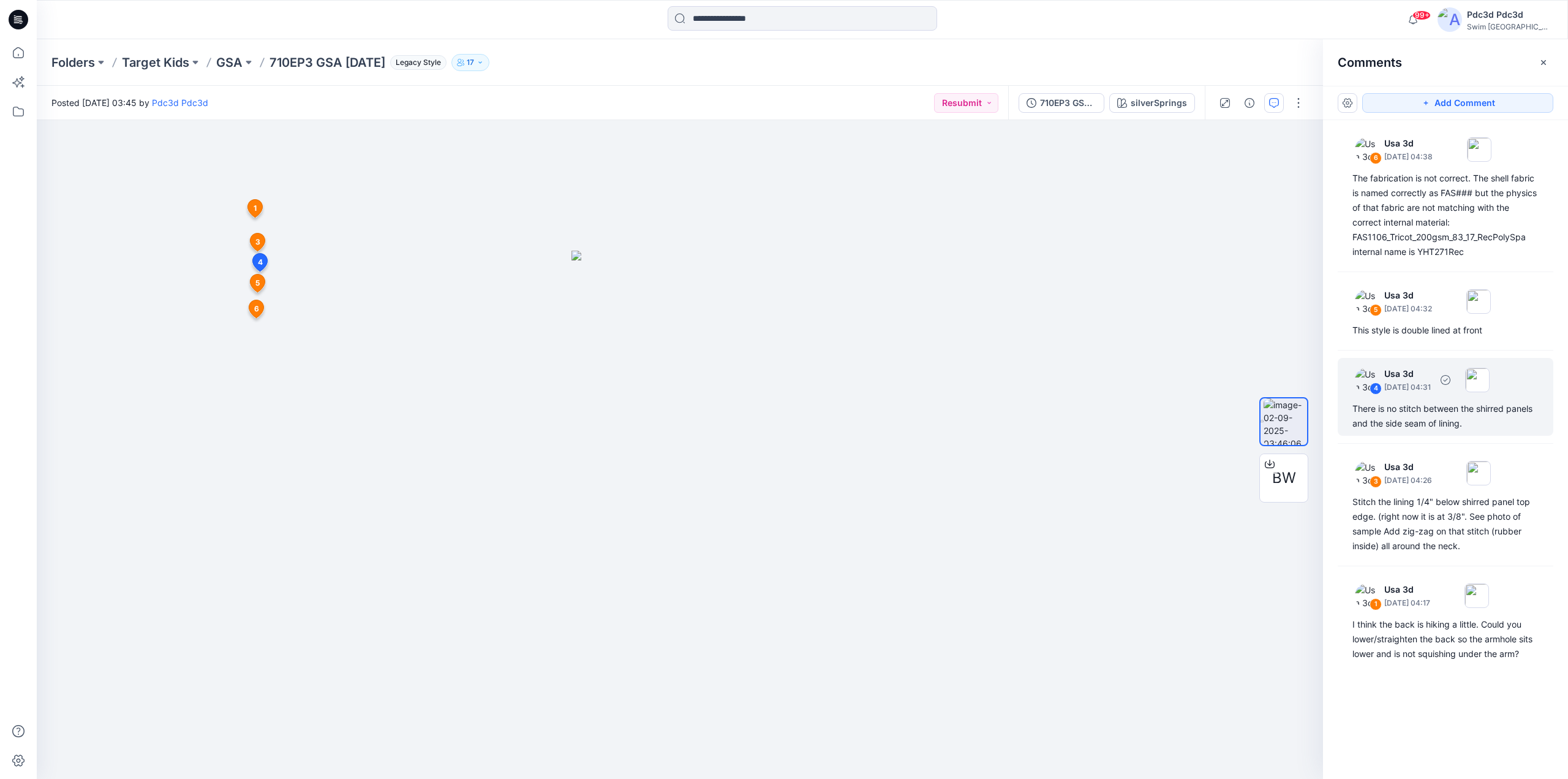
click at [1409, 399] on div "4 Usa 3d September 04, 2025 04:31 There is no stitch between the shirred panels…" at bounding box center [1445, 396] width 215 height 78
drag, startPoint x: 389, startPoint y: 281, endPoint x: 575, endPoint y: 358, distance: 201.3
click at [575, 358] on button at bounding box center [528, 358] width 201 height 7
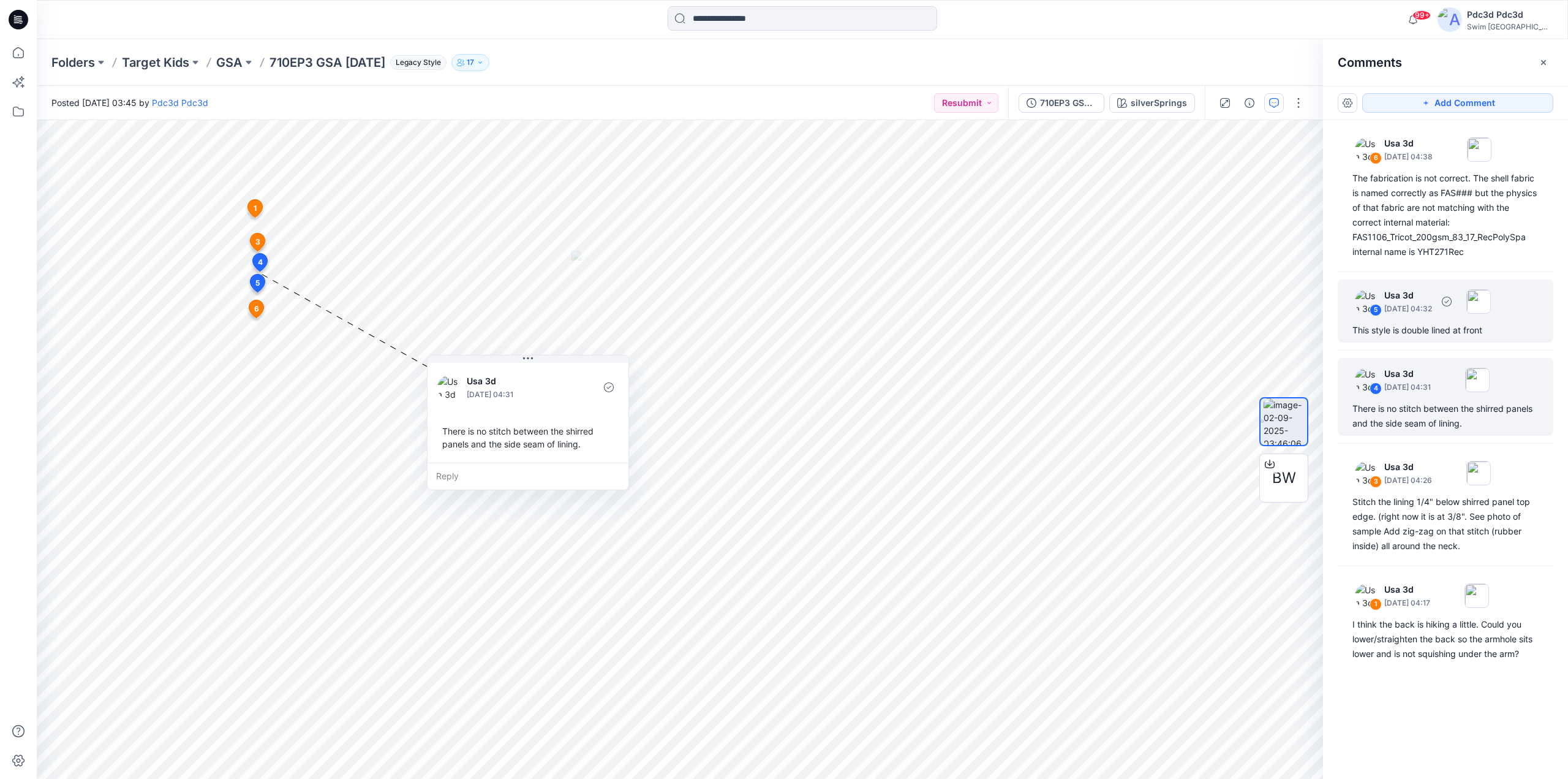
click at [1432, 312] on p "September 04, 2025 04:32" at bounding box center [1407, 309] width 48 height 12
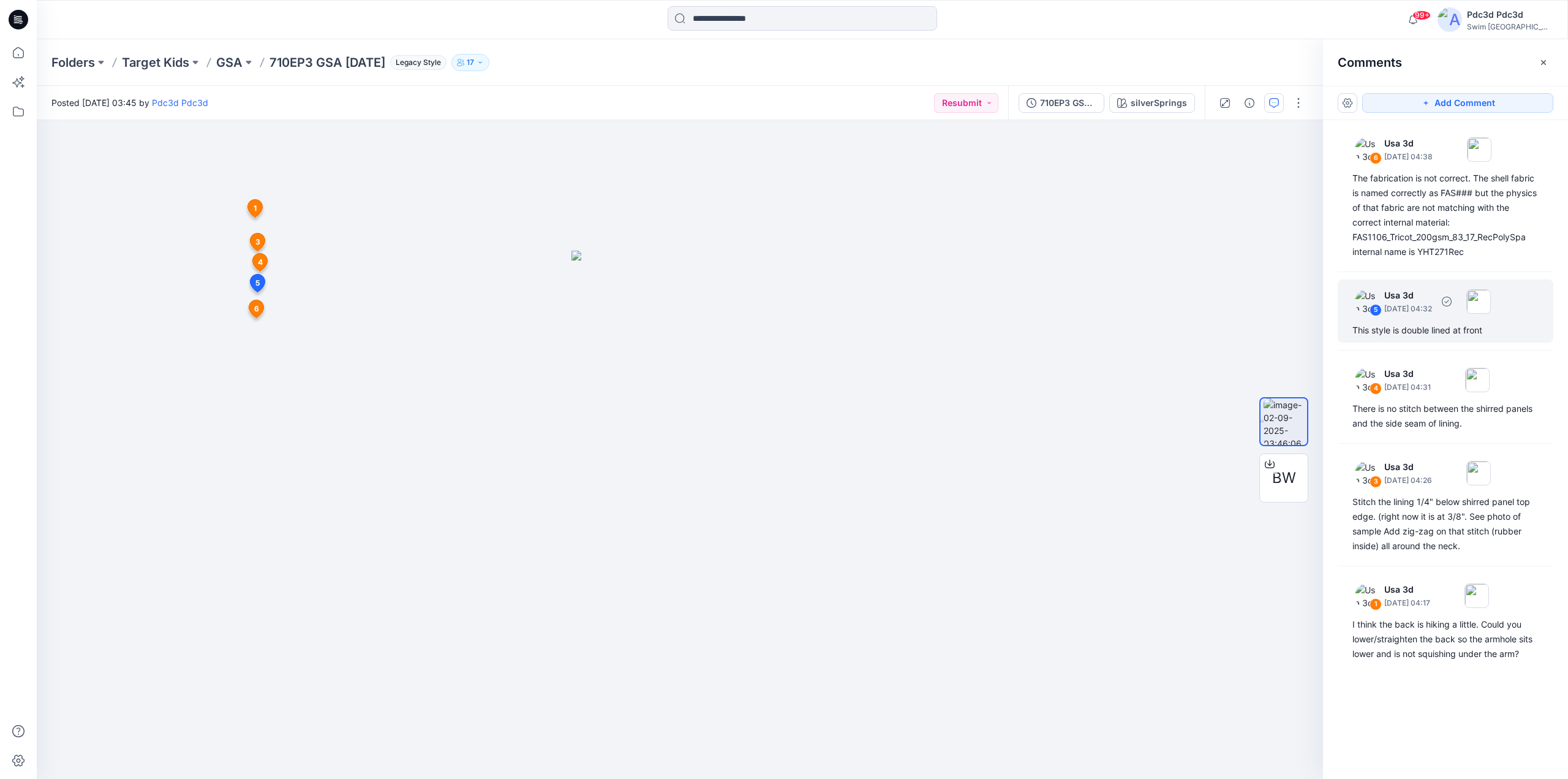
click at [1432, 313] on p "September 04, 2025 04:32" at bounding box center [1407, 309] width 48 height 12
drag, startPoint x: 359, startPoint y: 302, endPoint x: 411, endPoint y: 377, distance: 91.3
click at [411, 377] on button at bounding box center [389, 375] width 201 height 7
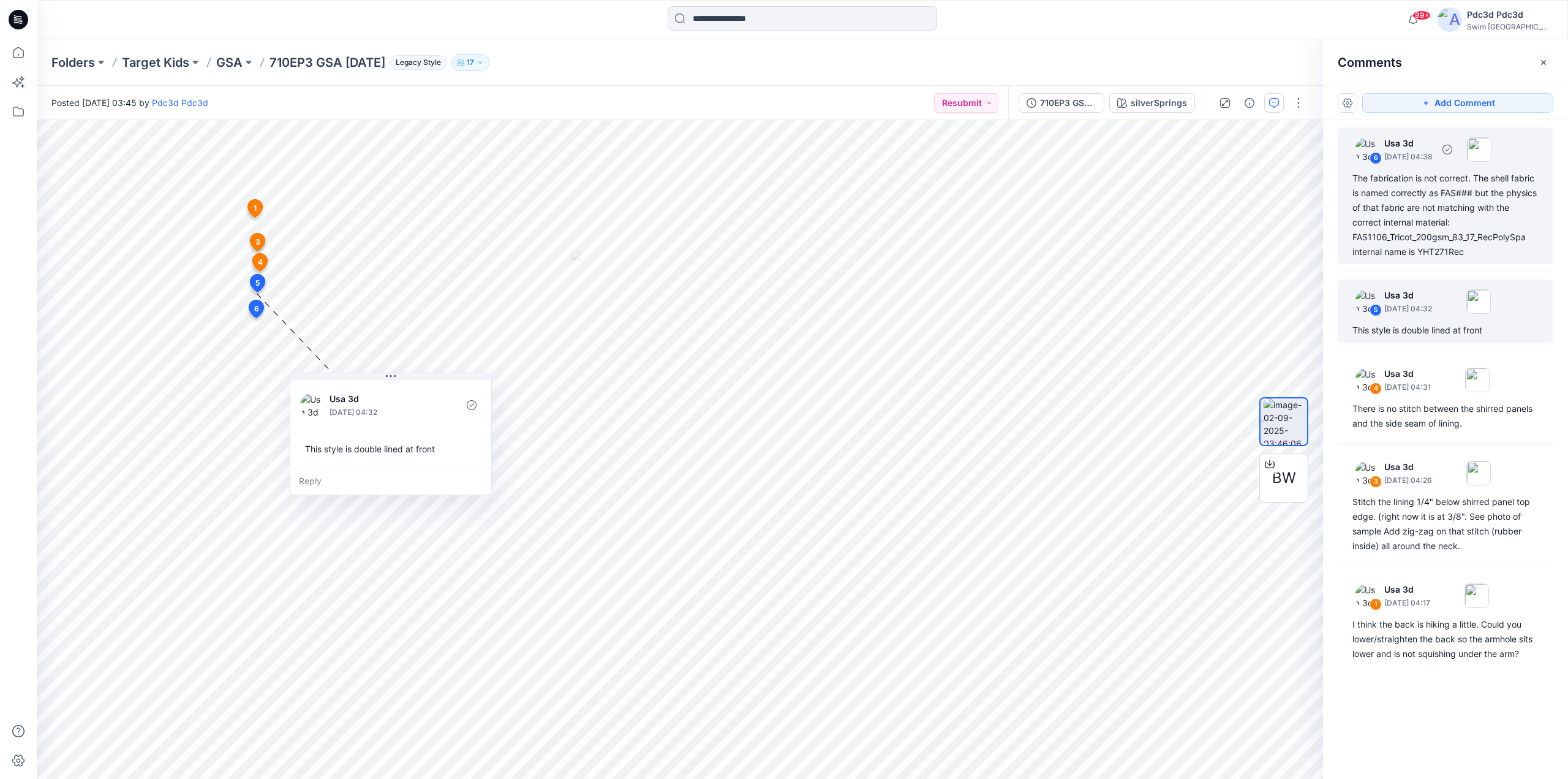
click at [1449, 228] on div "The fabrication is not correct. The shell fabric is named correctly as FAS### b…" at bounding box center [1445, 215] width 186 height 88
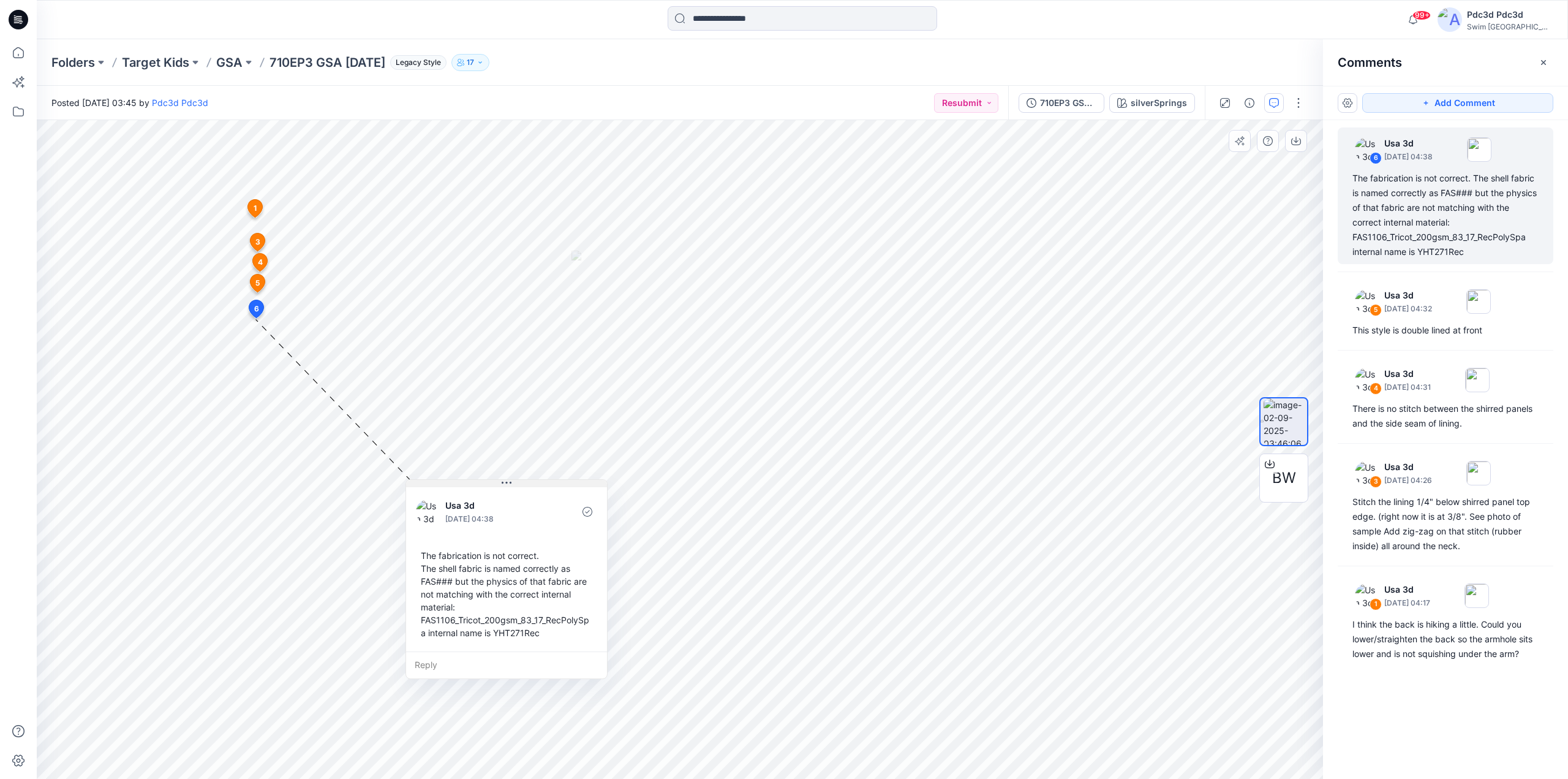
drag, startPoint x: 351, startPoint y: 328, endPoint x: 520, endPoint y: 483, distance: 229.3
click at [520, 483] on button at bounding box center [506, 483] width 201 height 7
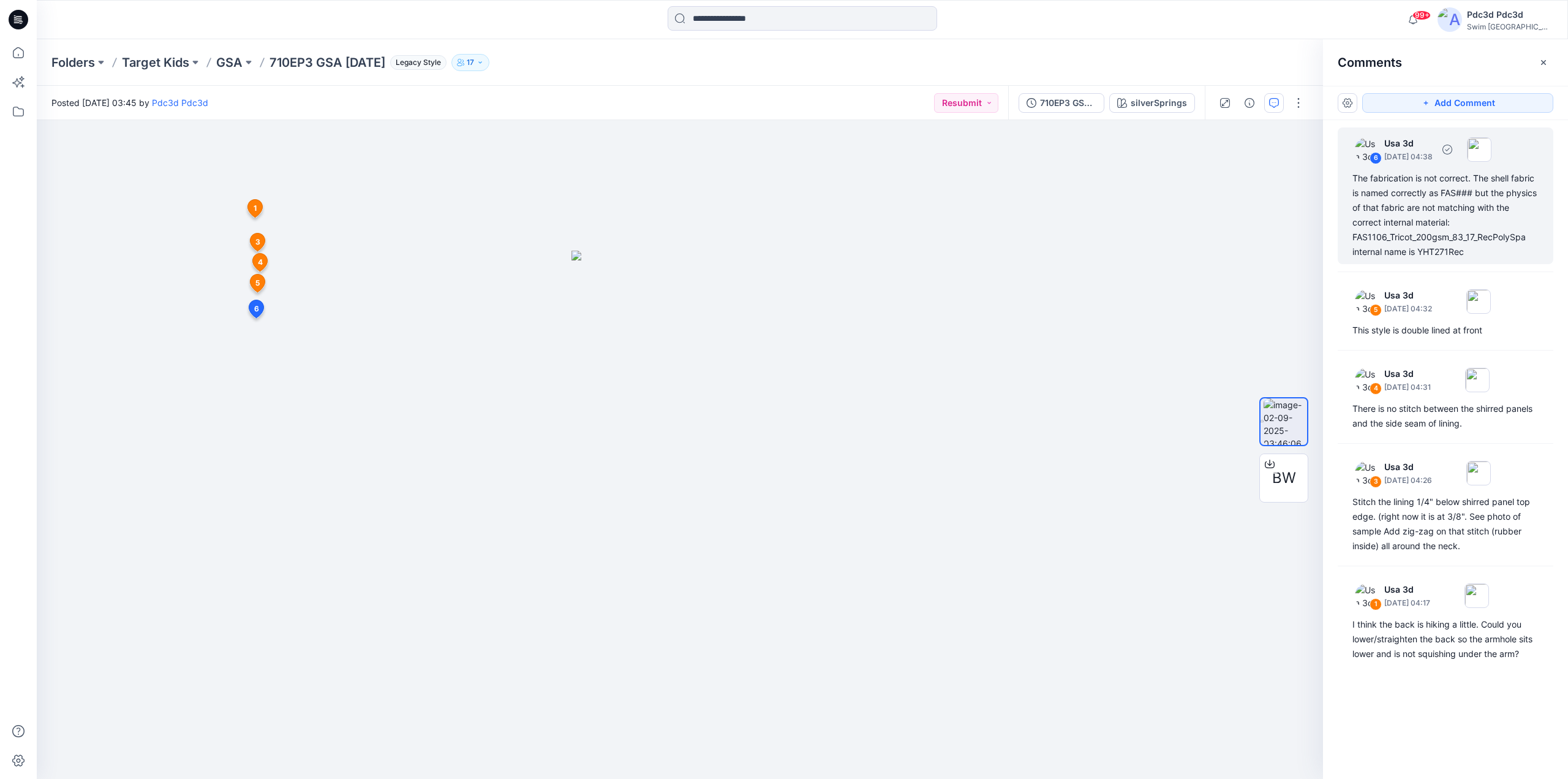
click at [1423, 232] on div "The fabrication is not correct. The shell fabric is named correctly as FAS### b…" at bounding box center [1445, 215] width 186 height 88
click at [1455, 199] on div "The fabrication is not correct. The shell fabric is named correctly as FAS### b…" at bounding box center [1445, 215] width 186 height 88
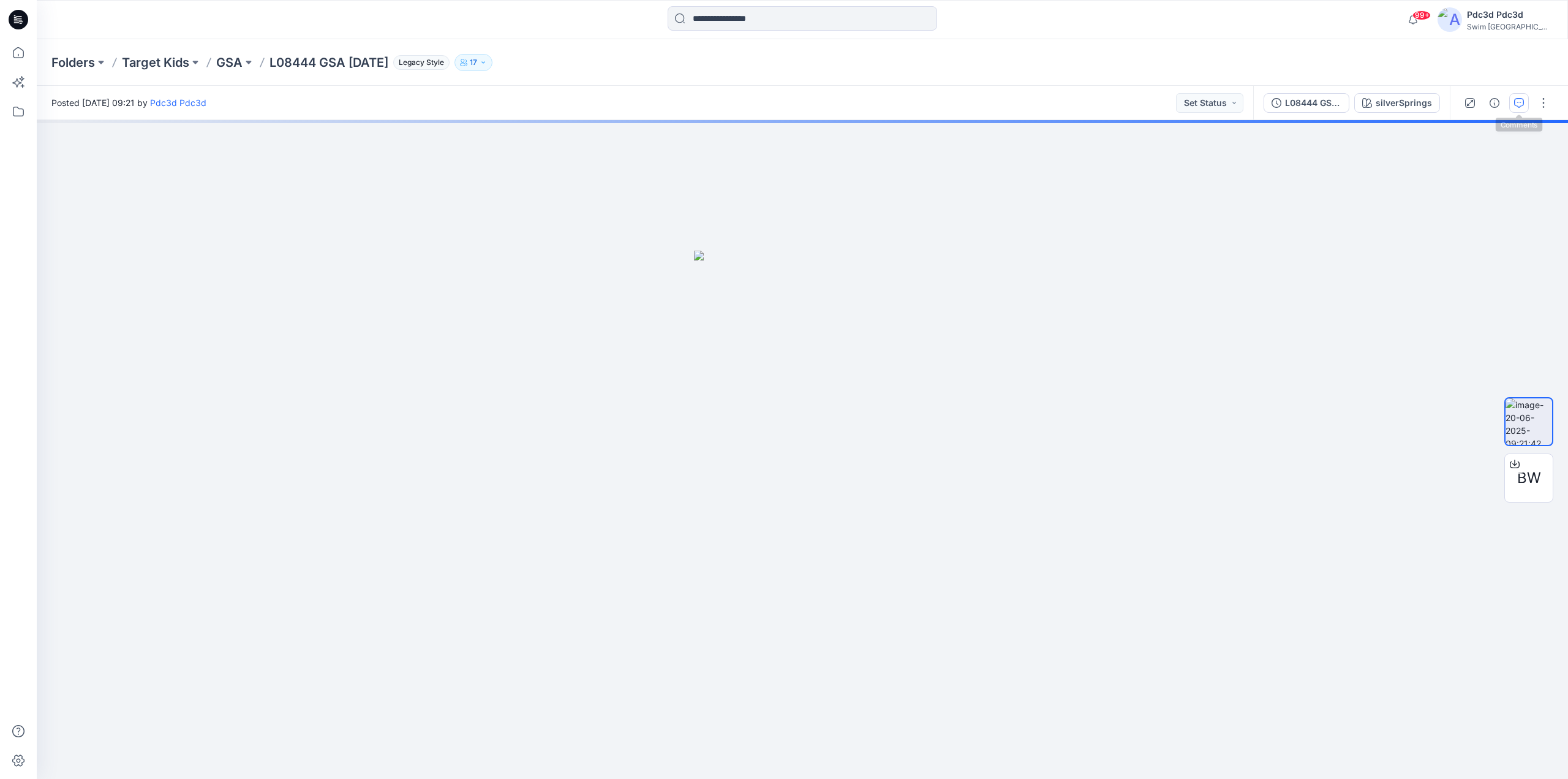
click at [1516, 104] on icon "button" at bounding box center [1519, 102] width 10 height 10
click at [1521, 104] on icon "button" at bounding box center [1519, 102] width 10 height 10
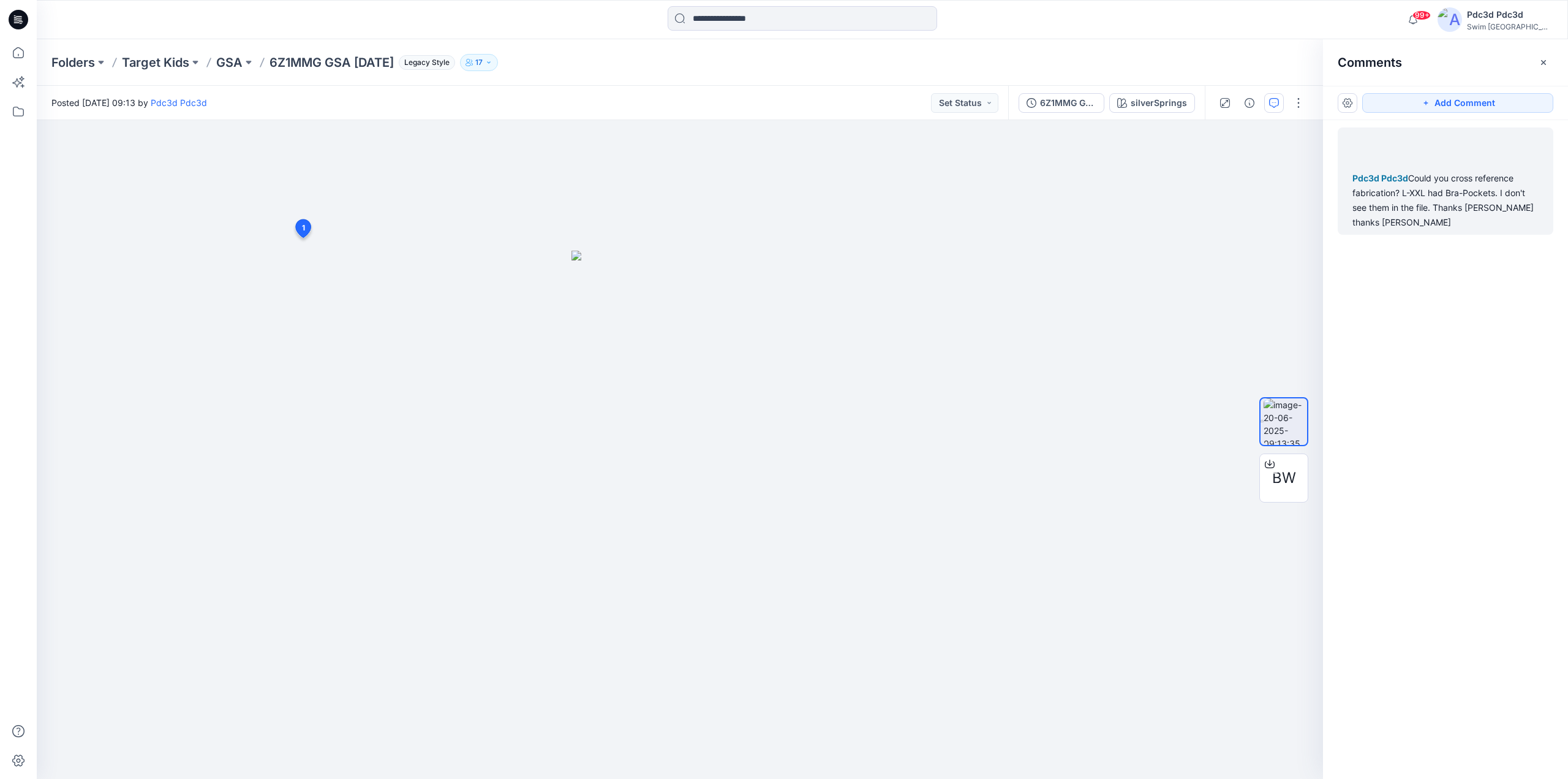
click at [1447, 171] on div "Pdc3d Pdc3d Could you cross reference fabrication? L-XXL had Bra-Pockets. I don…" at bounding box center [1445, 200] width 186 height 59
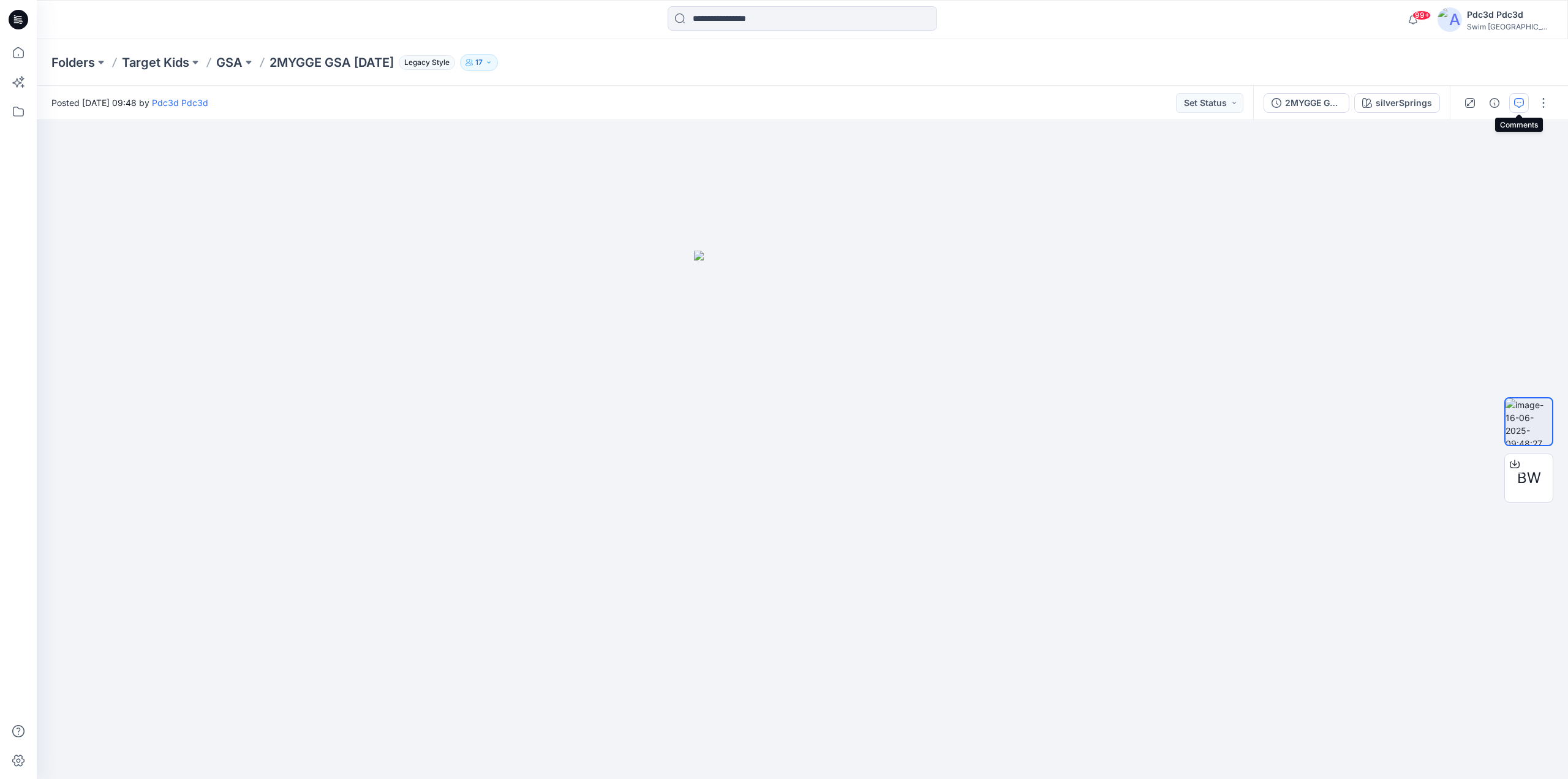
click at [1520, 98] on icon "button" at bounding box center [1519, 102] width 10 height 10
